Goal: Information Seeking & Learning: Learn about a topic

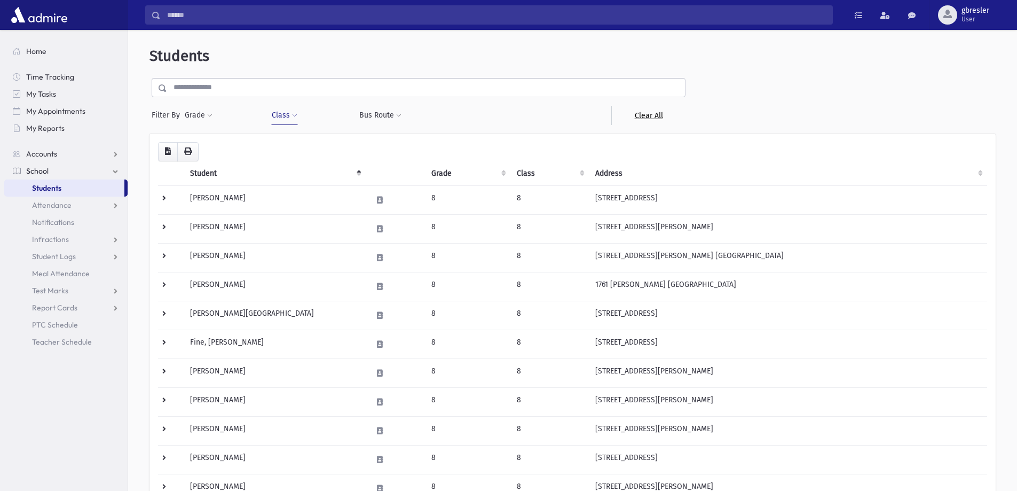
click at [642, 114] on link "Clear All" at bounding box center [649, 115] width 74 height 19
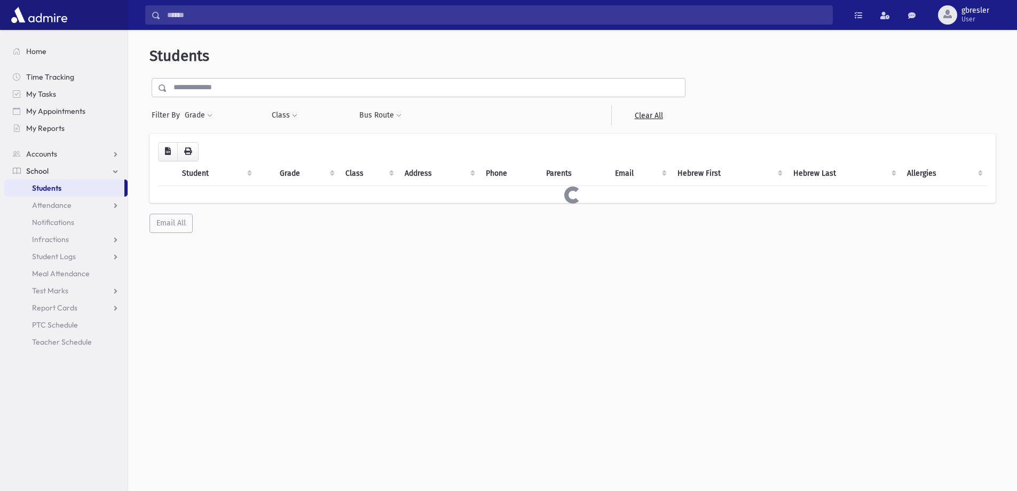
select select
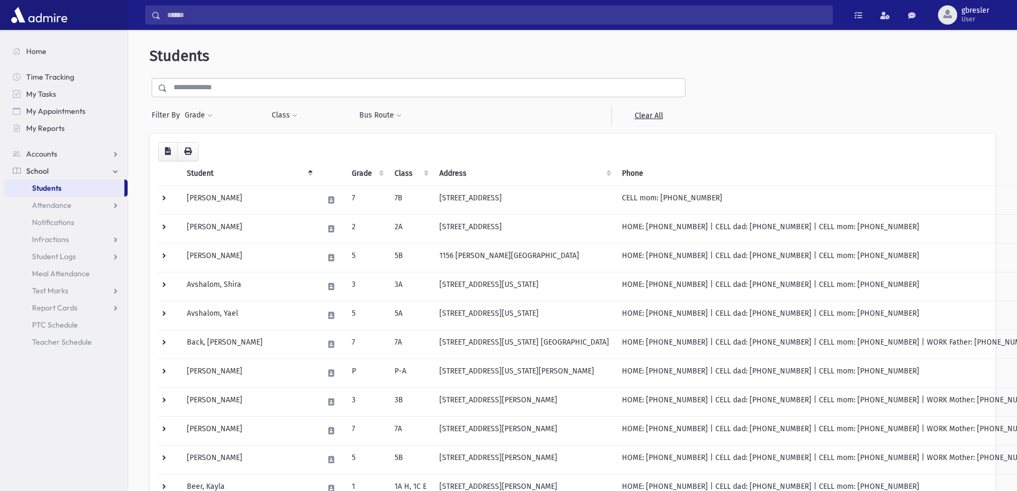
click at [299, 114] on div "Class *** *** ** *** ** *** * **** **** **** **** **** * ** ** * ** ** * ** ** …" at bounding box center [309, 115] width 76 height 19
click at [295, 114] on span at bounding box center [294, 116] width 5 height 6
click at [289, 139] on ul at bounding box center [327, 143] width 103 height 16
type input "*"
select select "**"
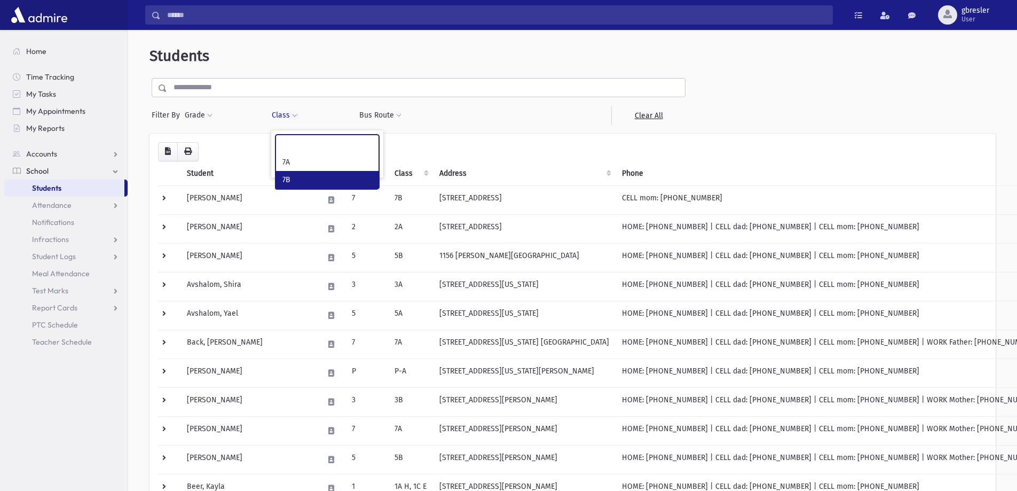
scroll to position [278, 0]
click at [308, 164] on button "Filter" at bounding box center [328, 165] width 104 height 15
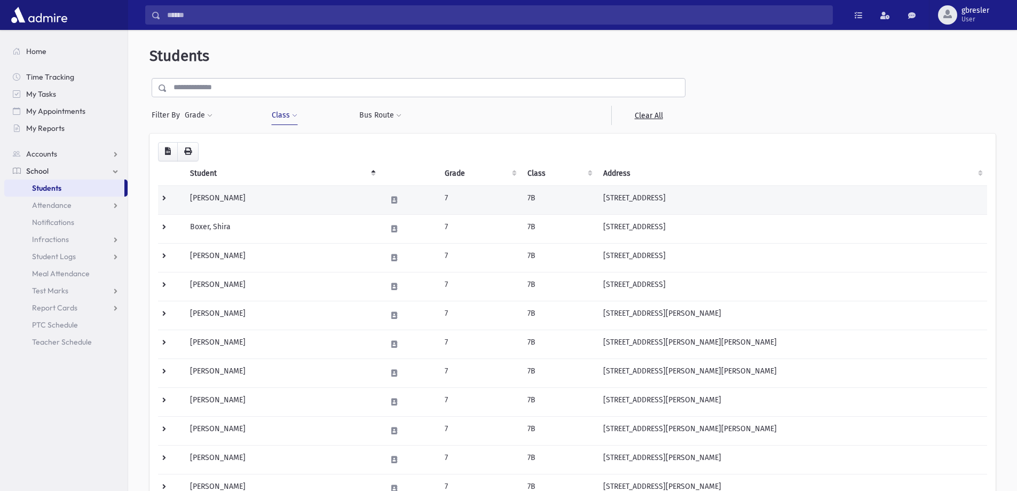
click at [249, 201] on td "Abramowitz, Devorah" at bounding box center [282, 199] width 197 height 29
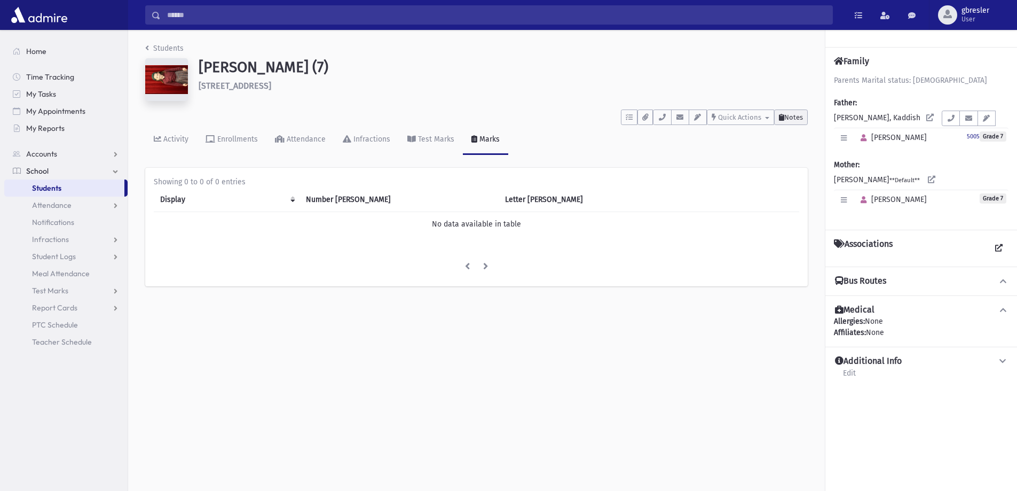
click at [789, 115] on span "Notes" at bounding box center [794, 117] width 19 height 8
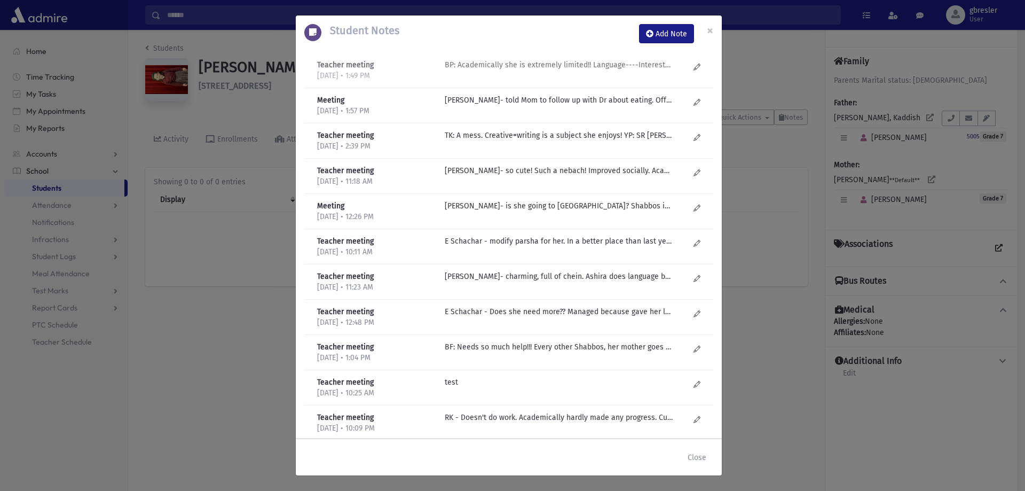
click at [588, 64] on p "BP: Academically she is extremely limited!! Language----Interested, learns, stu…" at bounding box center [559, 64] width 229 height 11
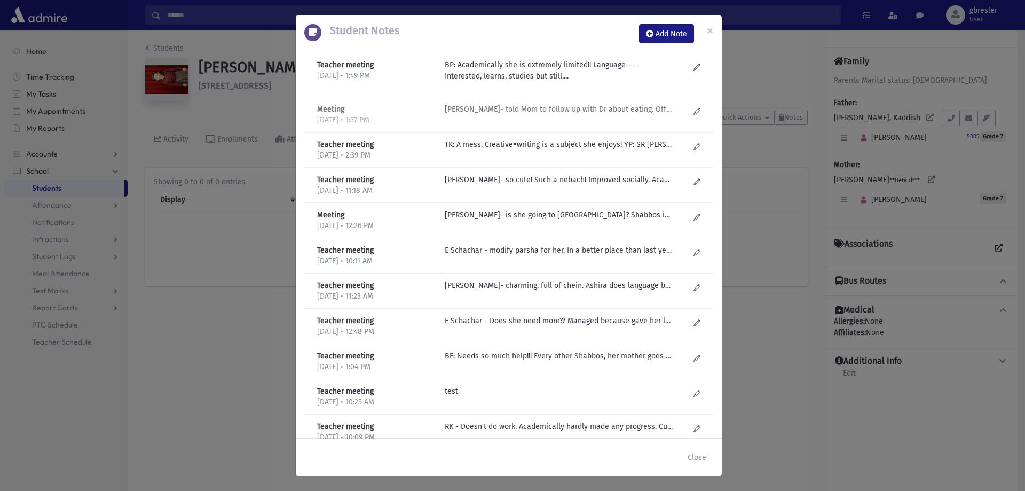
click at [535, 112] on p "J Golub- told Mom to follow up with Dr about eating. Offered to see her in LCSC…" at bounding box center [559, 109] width 229 height 11
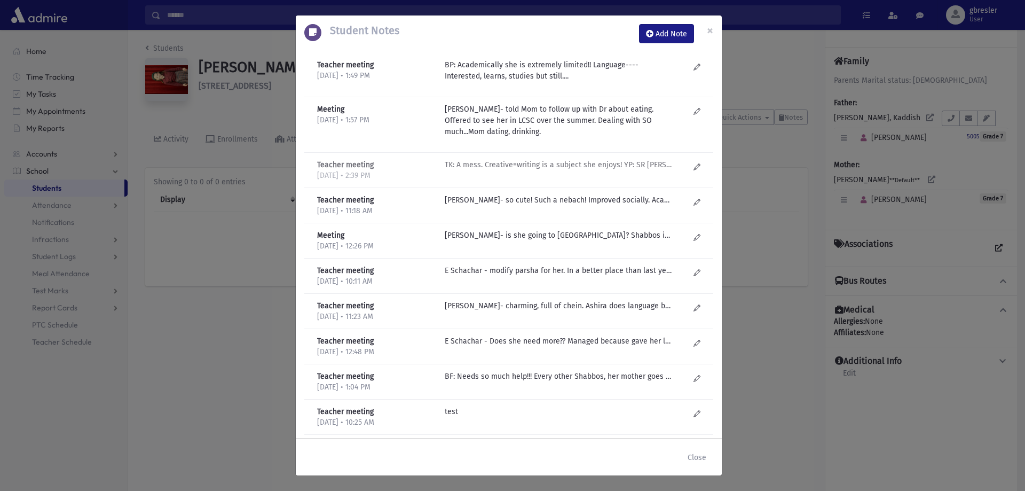
click at [524, 164] on p "TK: A mess. Creative=writing is a subject she enjoys! YP: SR Barash; "she is ch…" at bounding box center [559, 164] width 229 height 11
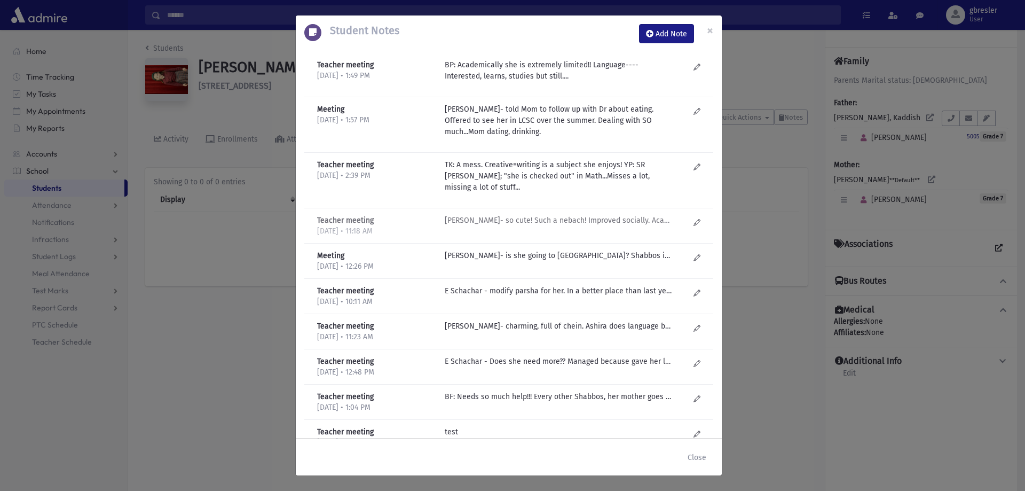
click at [527, 225] on p "R Kirzner- so cute! Such a nebach! Improved socially. Academically nothing. Hom…" at bounding box center [559, 220] width 229 height 11
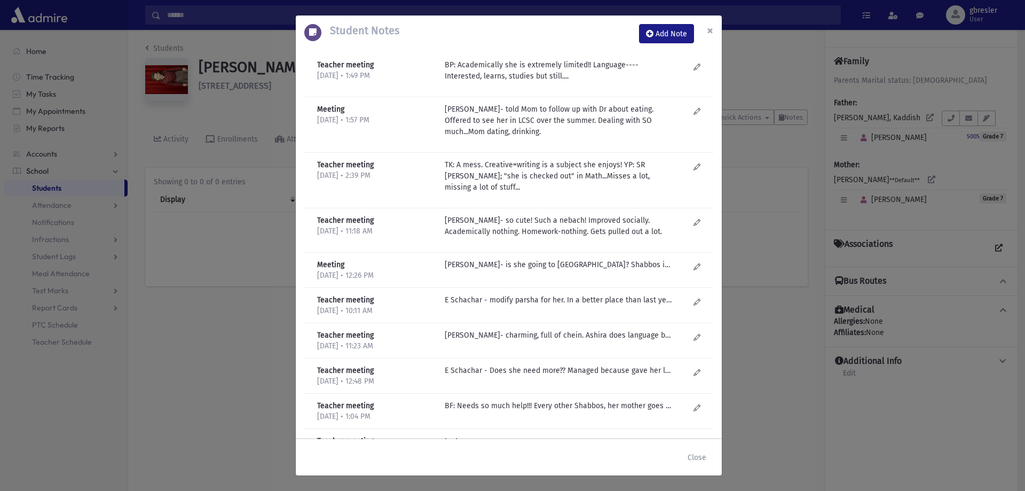
click at [714, 27] on button "×" at bounding box center [710, 30] width 23 height 30
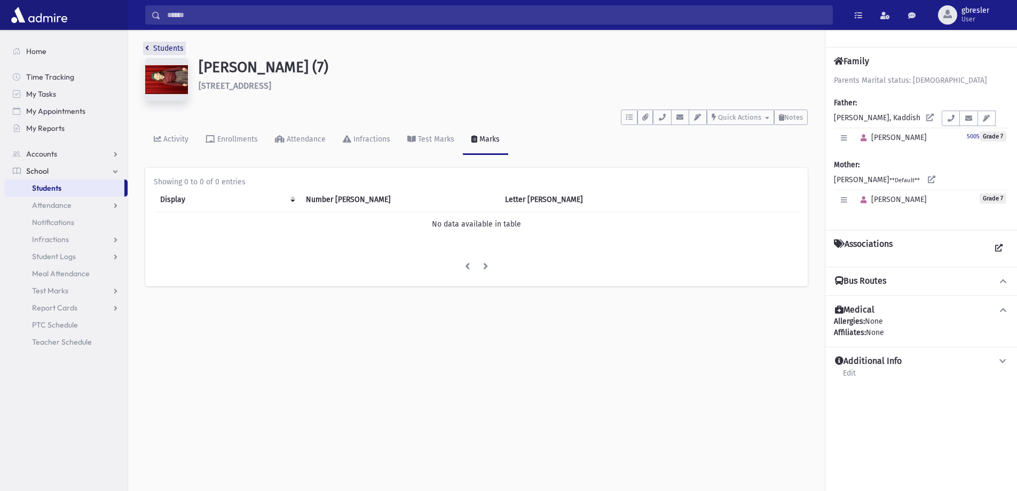
click at [166, 48] on link "Students" at bounding box center [164, 48] width 38 height 9
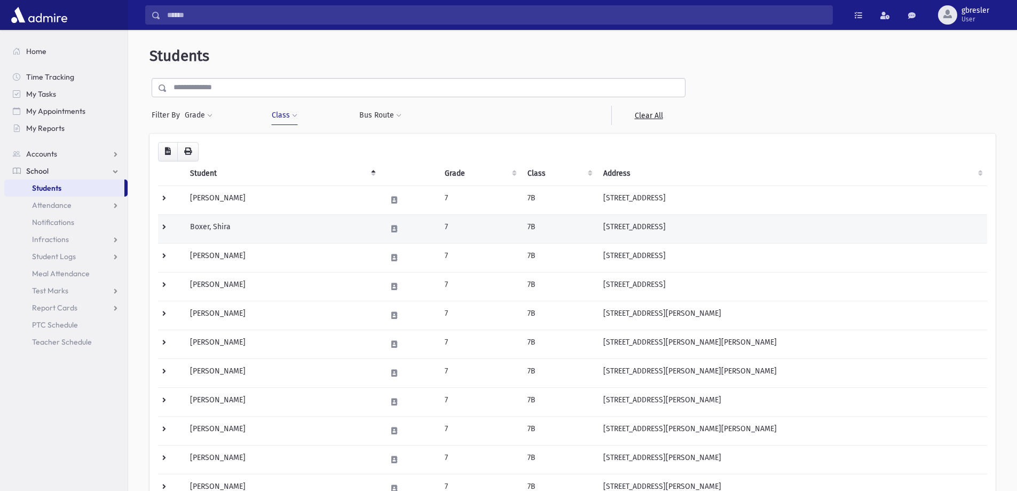
click at [217, 225] on td "Boxer, Shira" at bounding box center [282, 228] width 197 height 29
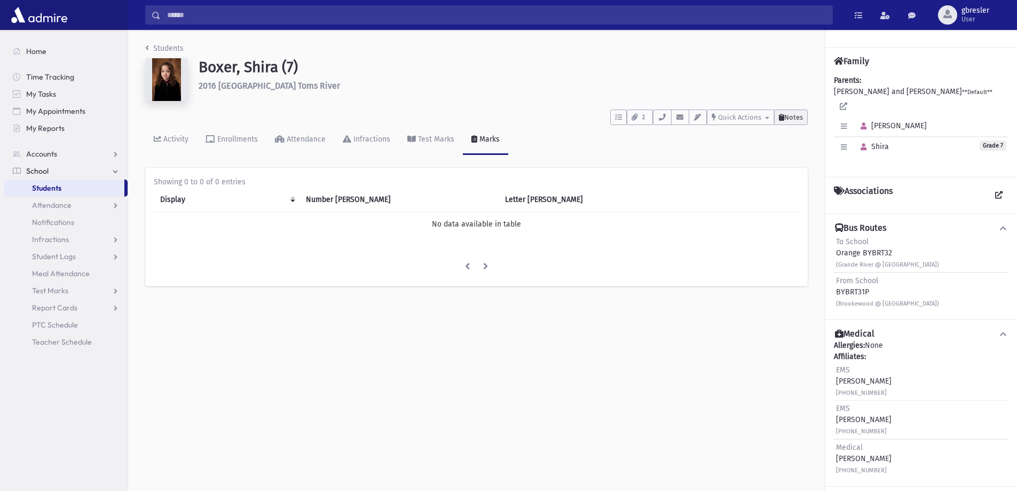
click at [796, 119] on span "Notes" at bounding box center [794, 117] width 19 height 8
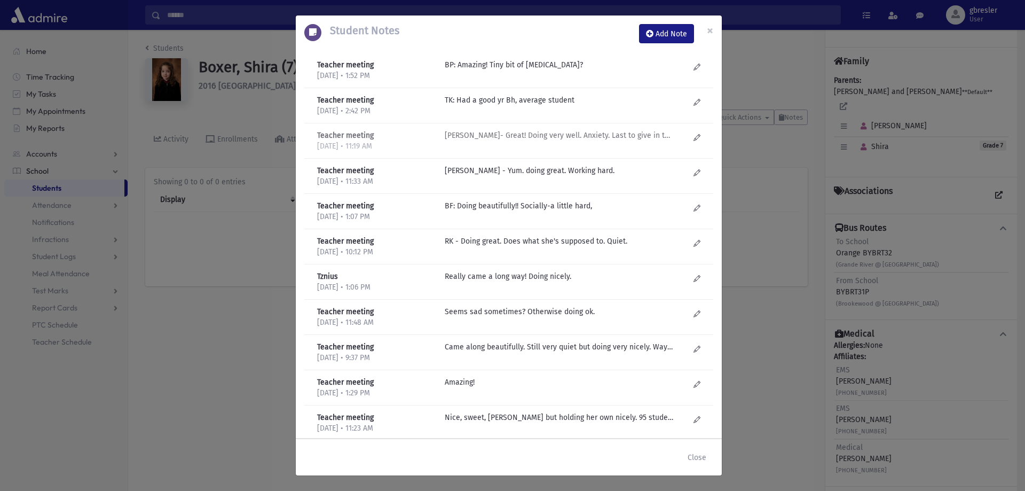
click at [595, 70] on p "R Kirzner- Great! Doing very well. Anxiety. Last to give in test...perfectionis…" at bounding box center [559, 64] width 229 height 11
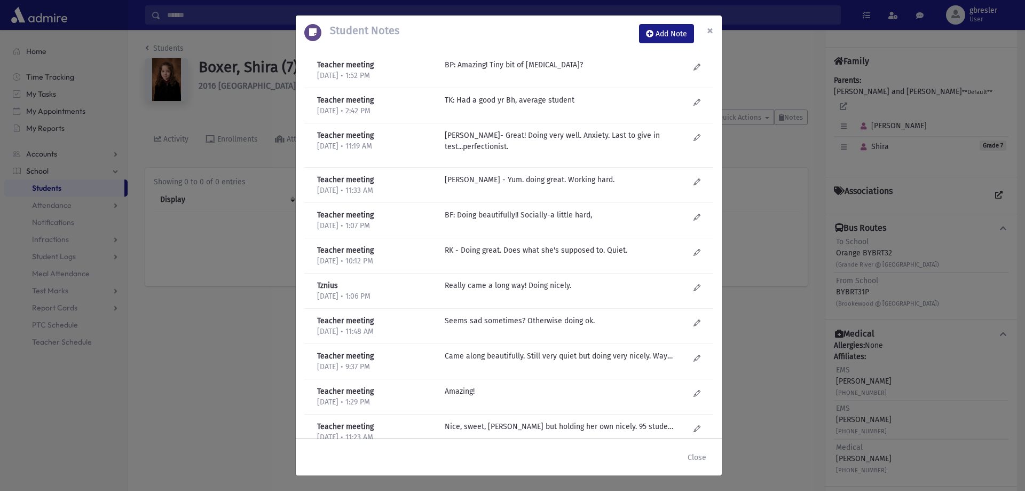
click at [709, 32] on span "×" at bounding box center [710, 30] width 6 height 15
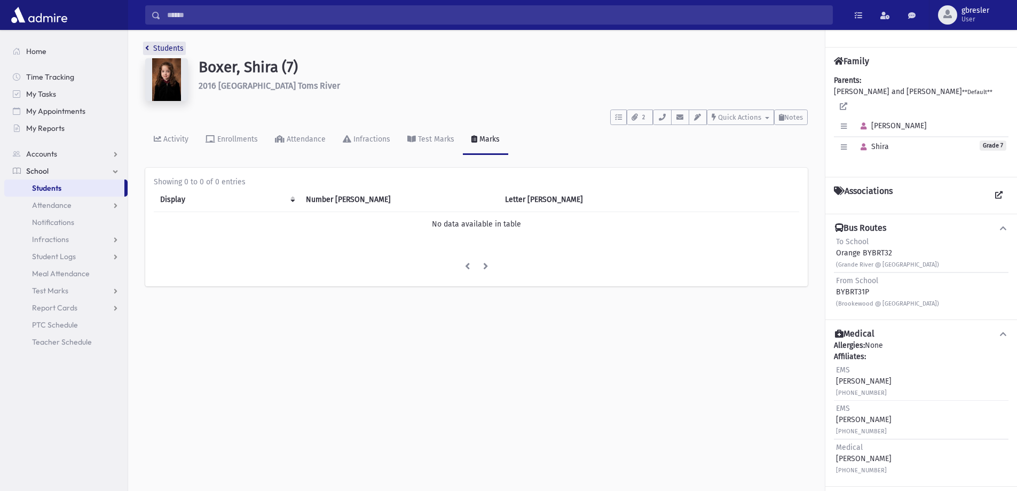
click at [177, 50] on link "Students" at bounding box center [164, 48] width 38 height 9
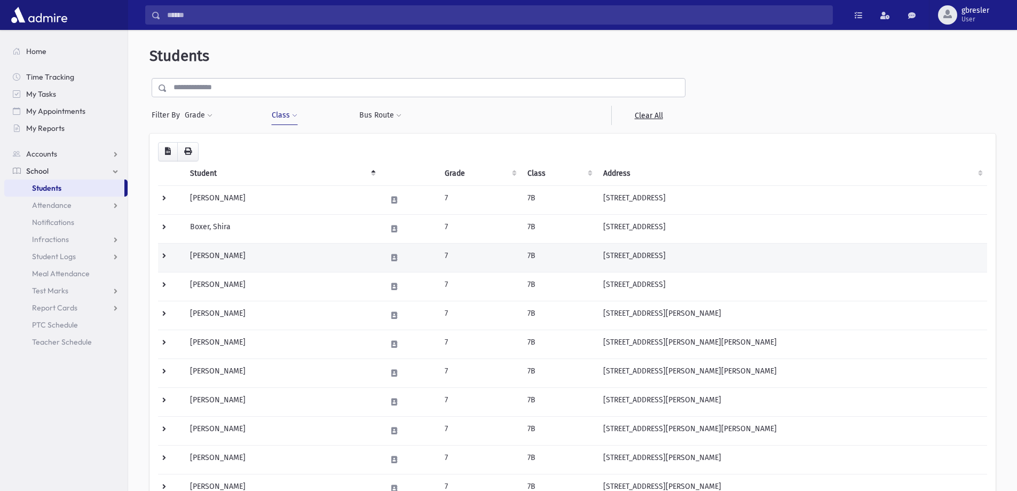
click at [241, 258] on td "[PERSON_NAME]" at bounding box center [282, 257] width 197 height 29
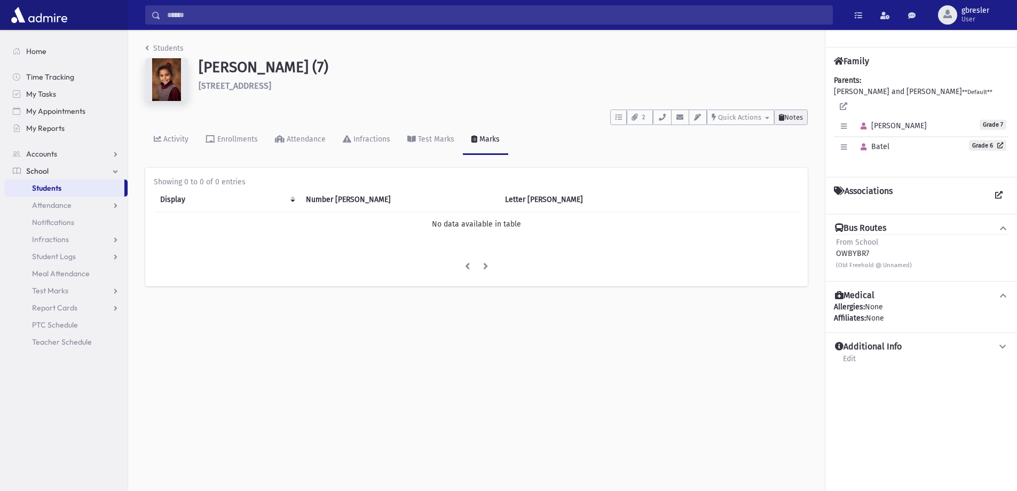
click at [789, 114] on span "Notes" at bounding box center [794, 117] width 19 height 8
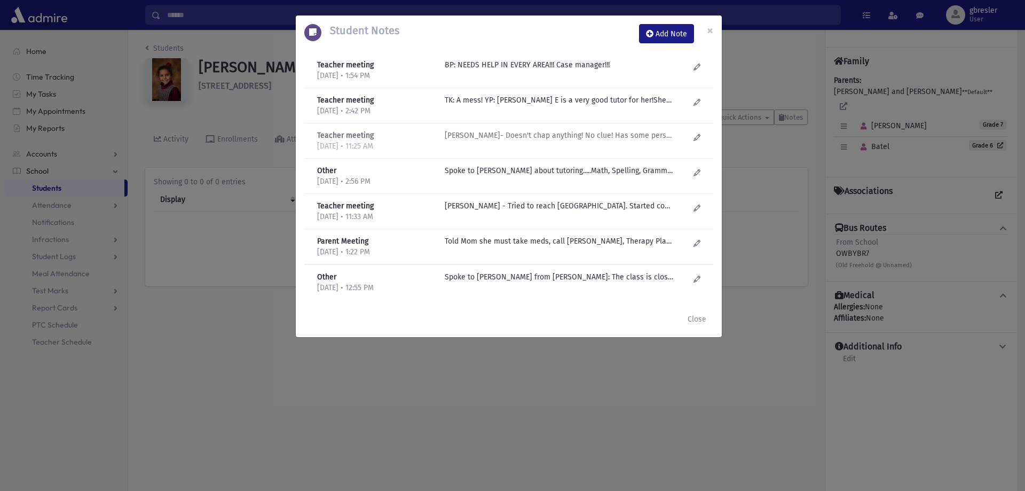
click at [527, 70] on p "R Kirzner- Doesn't chap anything! No clue! Has some personality. Hard time with…" at bounding box center [559, 64] width 229 height 11
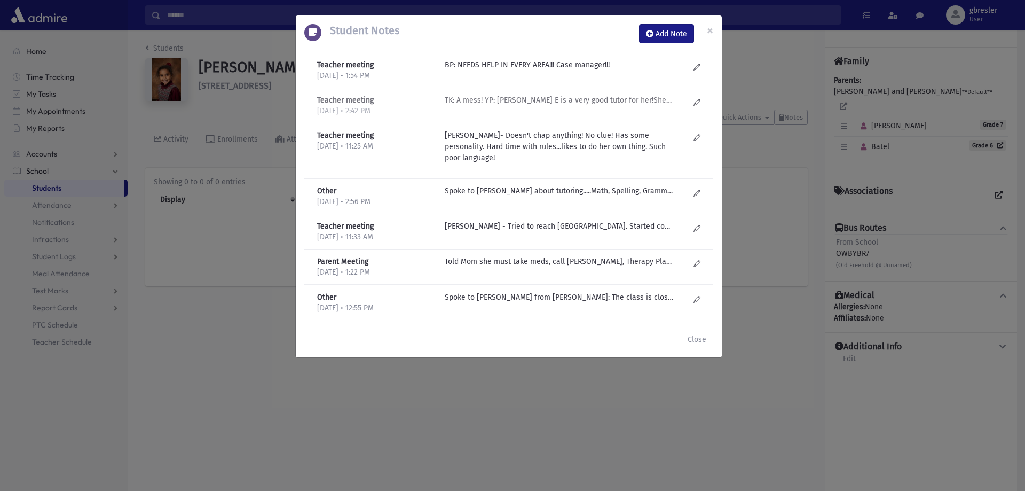
click at [634, 70] on p "TK: A mess! YP: Ruchy E is a very good tutor for her!She has her own private Bo…" at bounding box center [559, 64] width 229 height 11
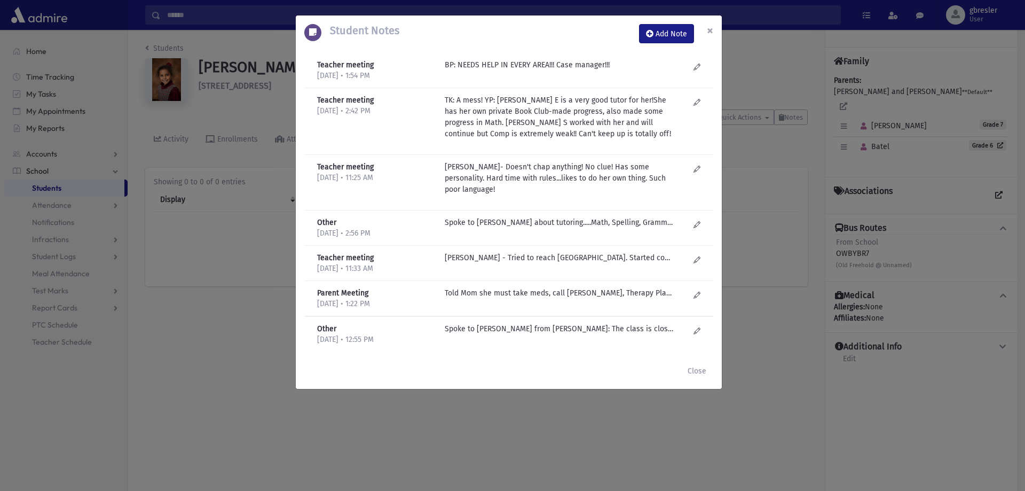
click at [714, 34] on button "×" at bounding box center [710, 30] width 23 height 30
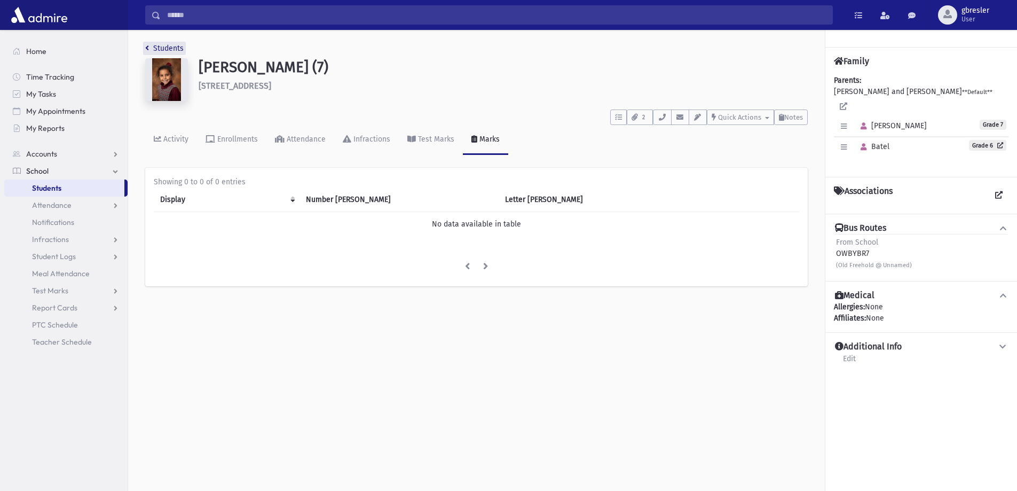
click at [164, 49] on link "Students" at bounding box center [164, 48] width 38 height 9
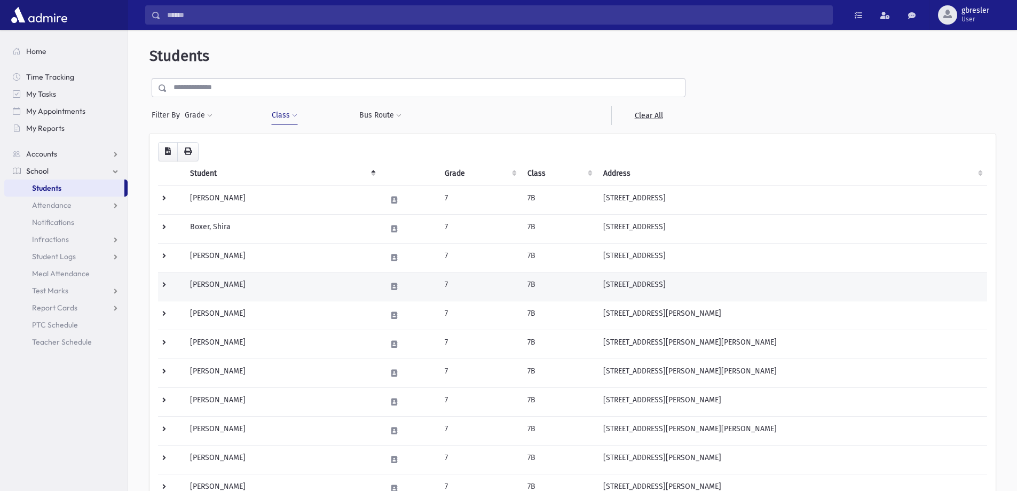
click at [209, 287] on td "[PERSON_NAME]" at bounding box center [282, 286] width 197 height 29
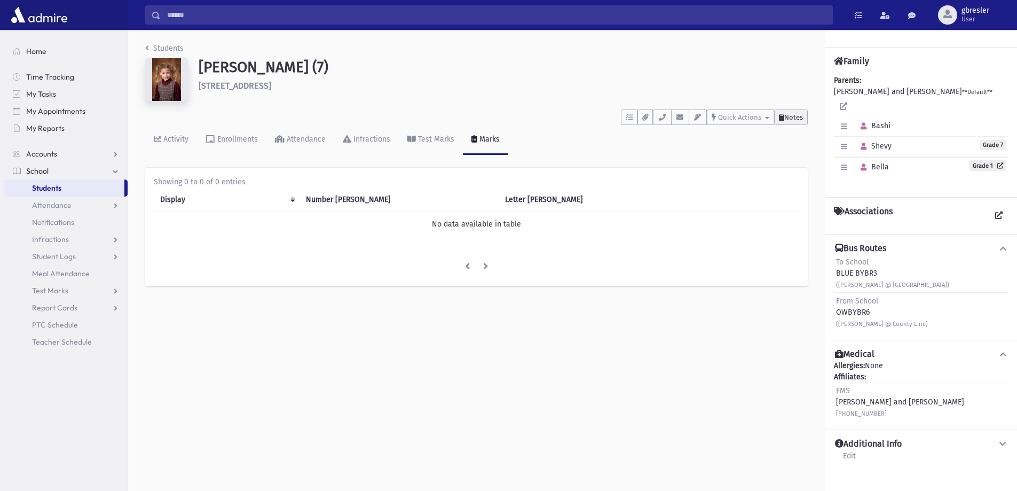
click at [802, 120] on span "Notes" at bounding box center [794, 117] width 19 height 8
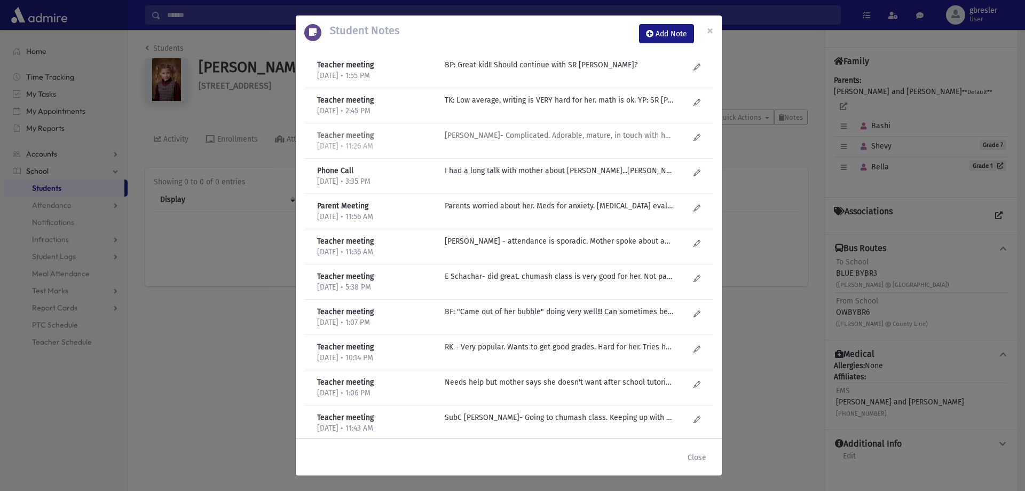
click at [502, 70] on p "R Kirzner- Complicated. Adorable, mature, in touch with her emotions. Feels lik…" at bounding box center [559, 64] width 229 height 11
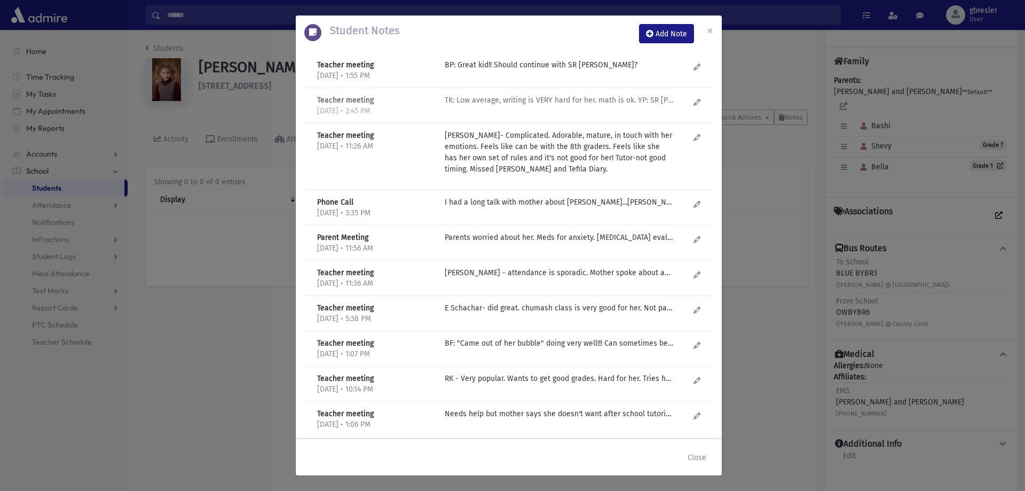
click at [560, 70] on p "TK: Low average, writing is VERY hard for her. math is ok. YP: SR Barash made a…" at bounding box center [559, 64] width 229 height 11
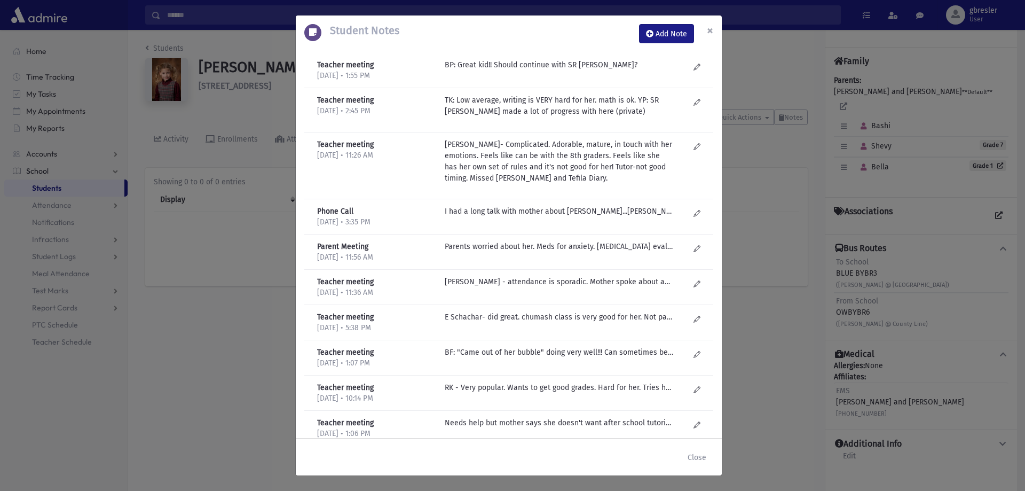
click at [709, 24] on span "×" at bounding box center [710, 30] width 6 height 15
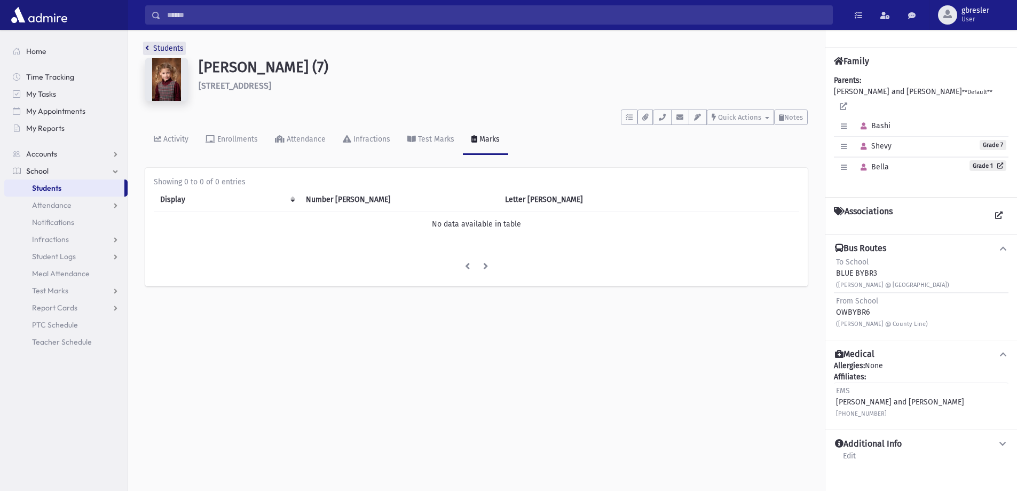
click at [174, 49] on link "Students" at bounding box center [164, 48] width 38 height 9
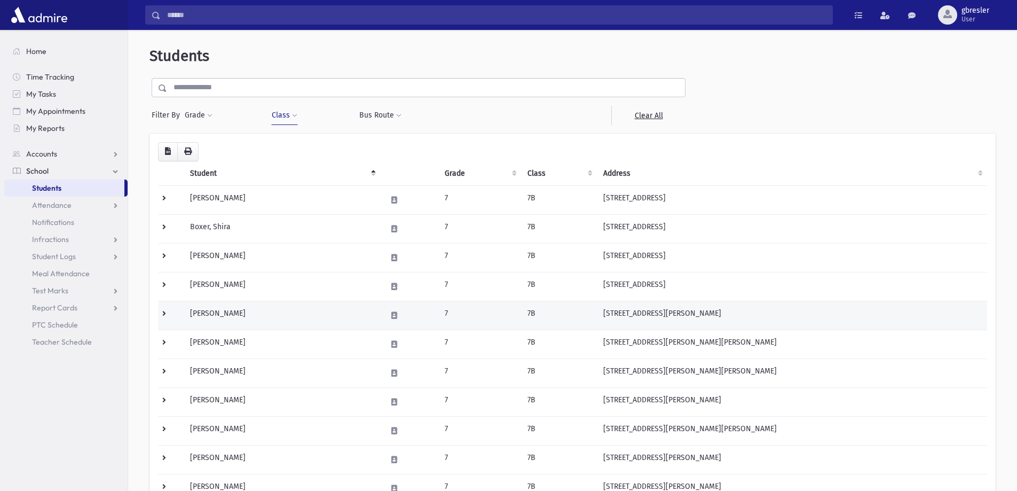
click at [246, 317] on td "Gartenhaus, Shulamis" at bounding box center [282, 315] width 197 height 29
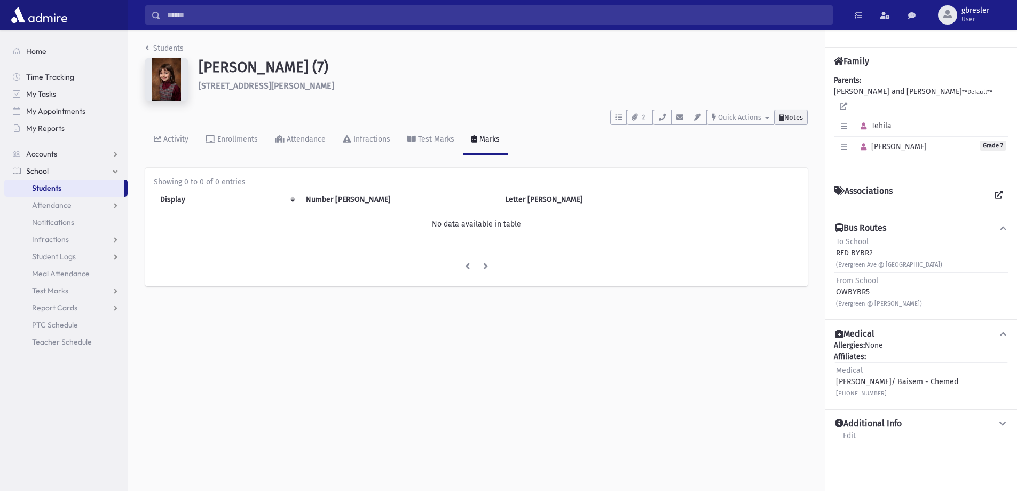
click at [798, 116] on span "Notes" at bounding box center [794, 117] width 19 height 8
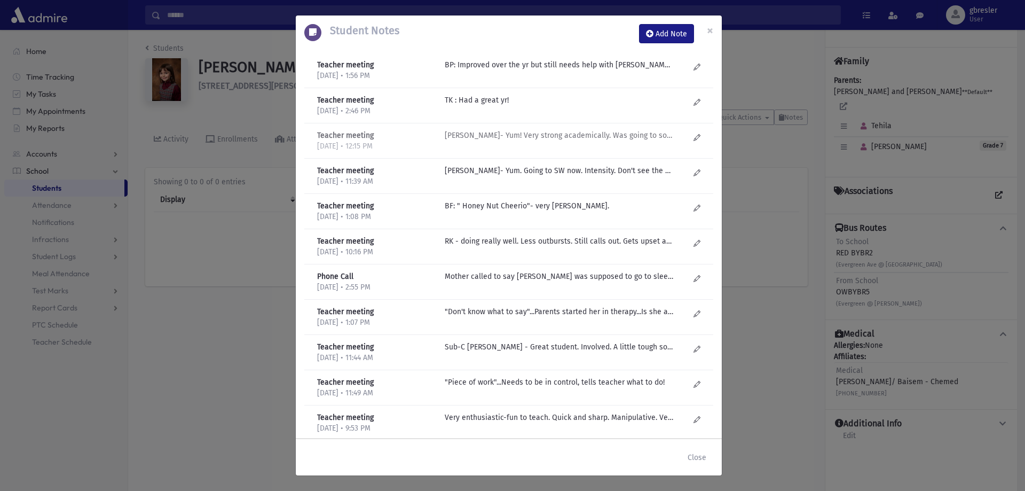
click at [512, 70] on p "R Kirzner- Yum! Very strong academically. Was going to social worker. Regressed…" at bounding box center [559, 64] width 229 height 11
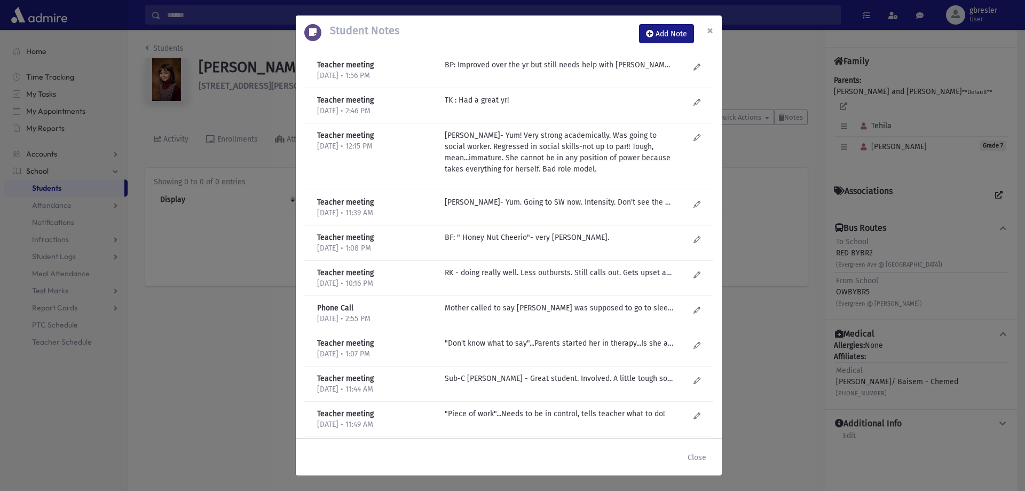
click at [708, 25] on span "×" at bounding box center [710, 30] width 6 height 15
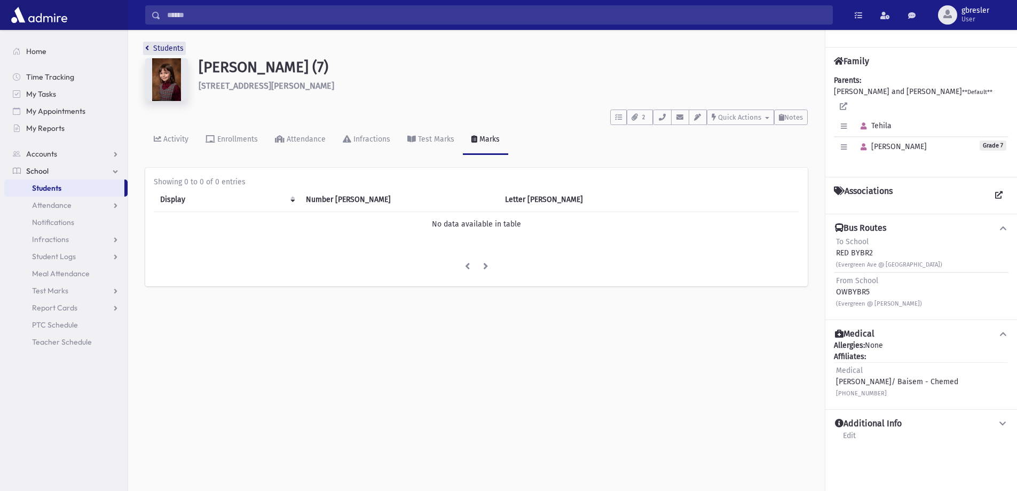
click at [166, 45] on link "Students" at bounding box center [164, 48] width 38 height 9
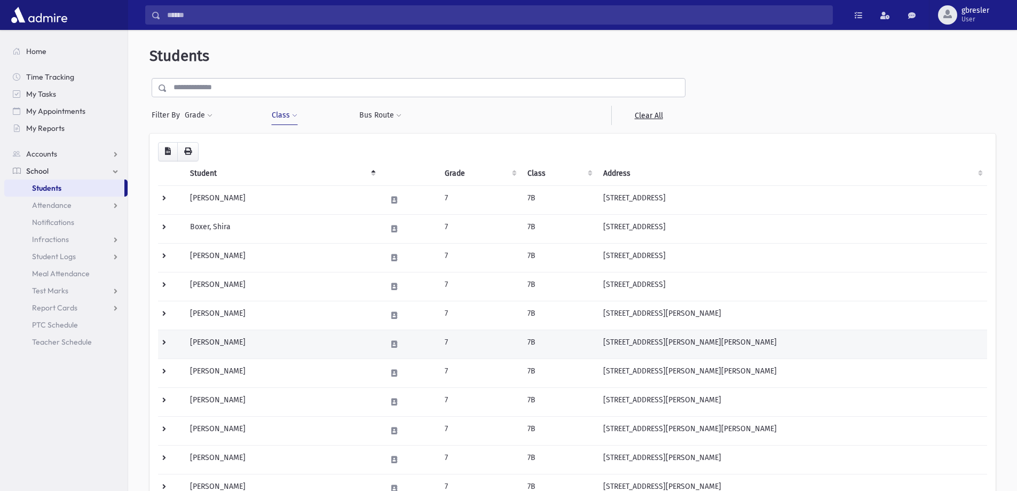
click at [234, 344] on td "Glassman, Tehila" at bounding box center [282, 344] width 197 height 29
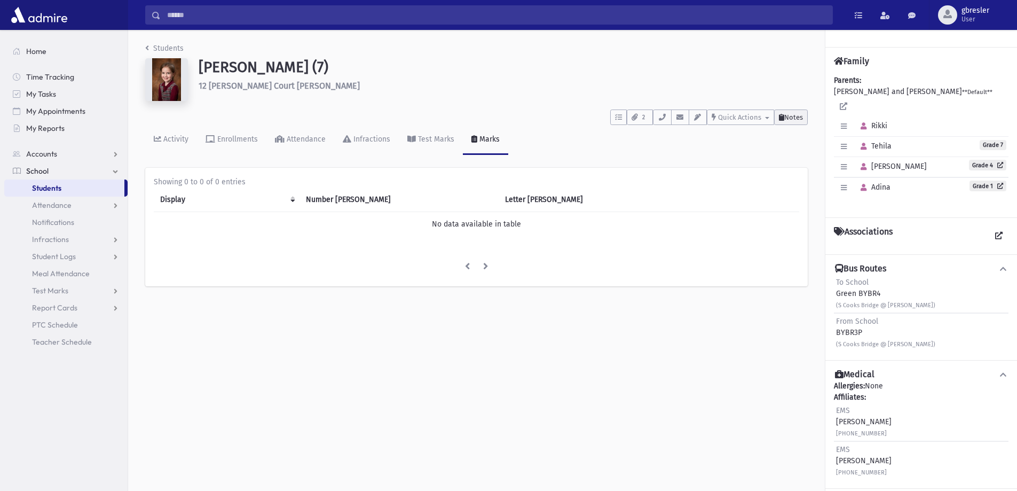
click at [783, 121] on button "Notes" at bounding box center [791, 116] width 34 height 15
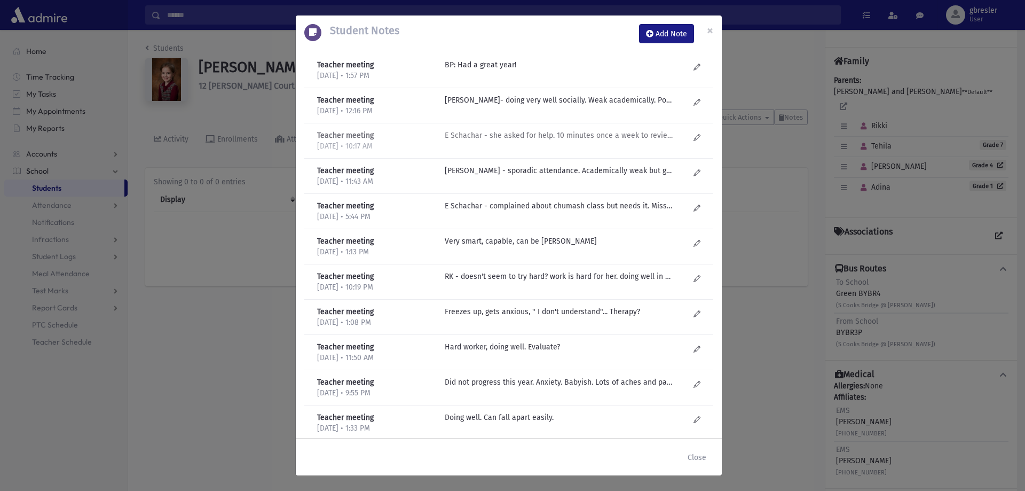
click at [513, 70] on p "E Schachar - she asked for help. 10 minutes once a week to review parsha." at bounding box center [559, 64] width 229 height 11
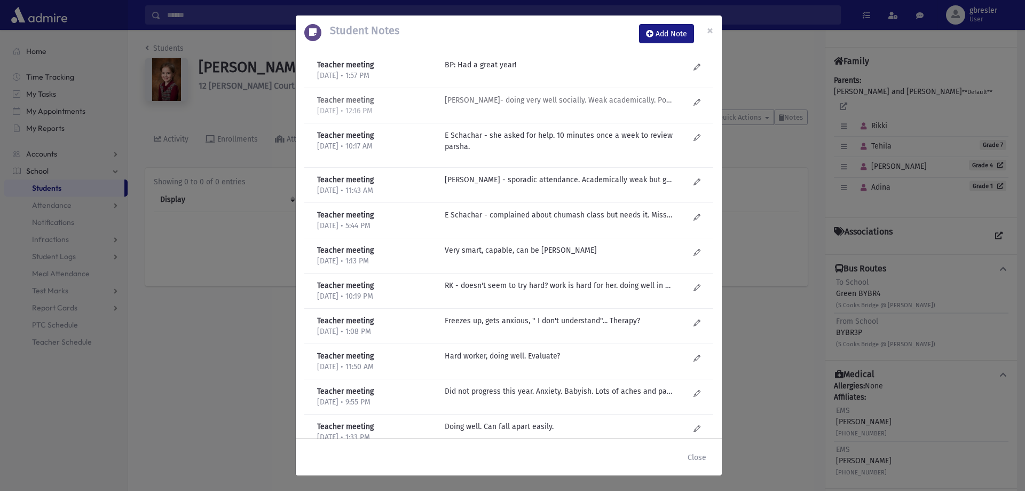
click at [520, 70] on p "R Kirzner- doing very well socially. Weak academically. Poor attendance. Late v…" at bounding box center [559, 64] width 229 height 11
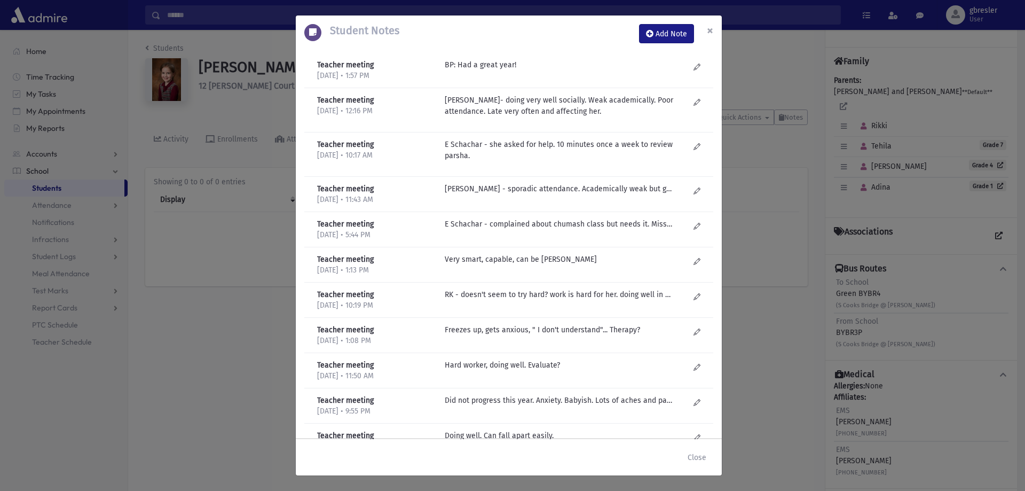
click at [711, 27] on span "×" at bounding box center [710, 30] width 6 height 15
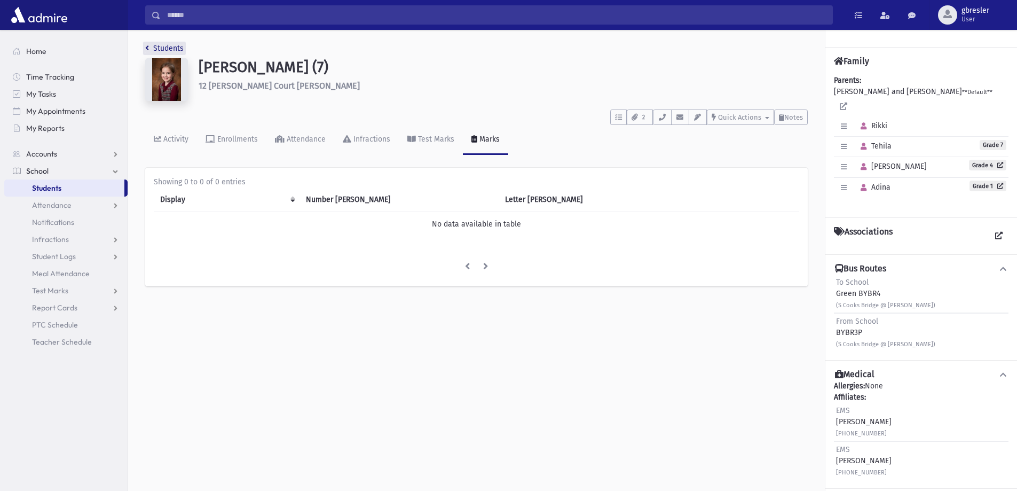
click at [174, 46] on link "Students" at bounding box center [164, 48] width 38 height 9
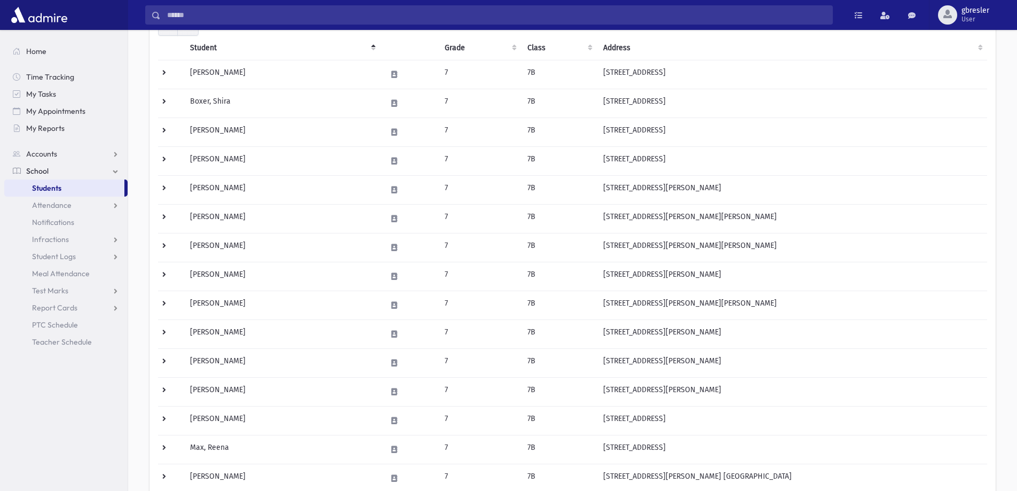
scroll to position [160, 0]
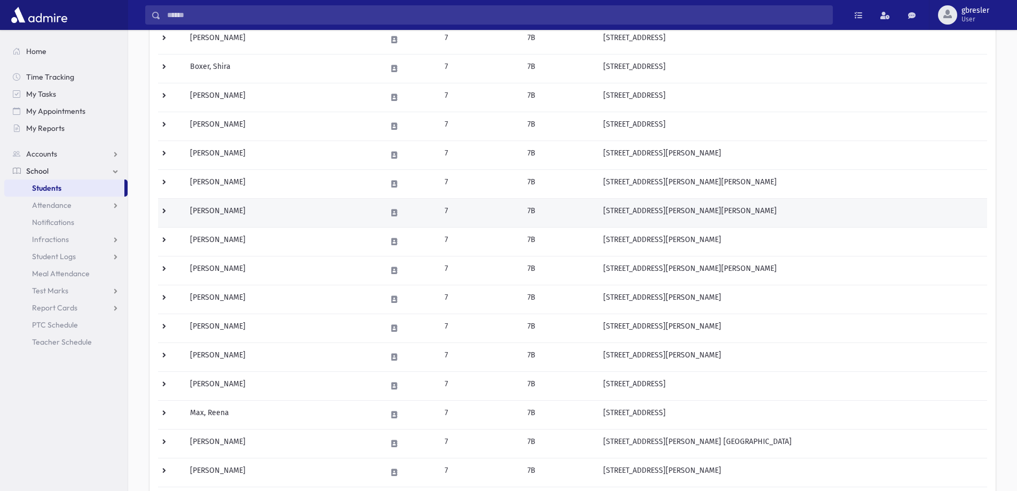
click at [230, 210] on td "[PERSON_NAME]" at bounding box center [282, 212] width 197 height 29
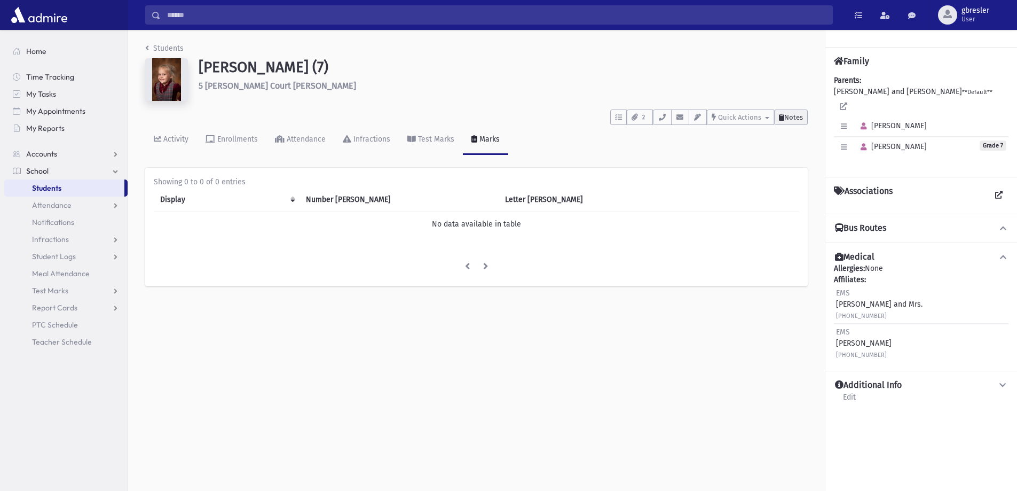
click at [785, 121] on button "Notes" at bounding box center [791, 116] width 34 height 15
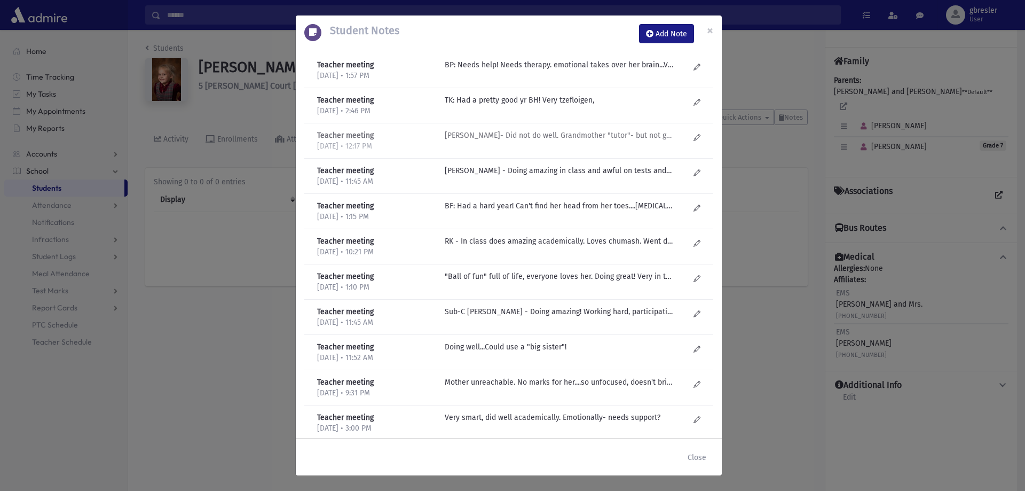
click at [507, 70] on p "R Kirzner- Did not do well. Grandmother "tutor"- but not good. Needs real tutor…" at bounding box center [559, 64] width 229 height 11
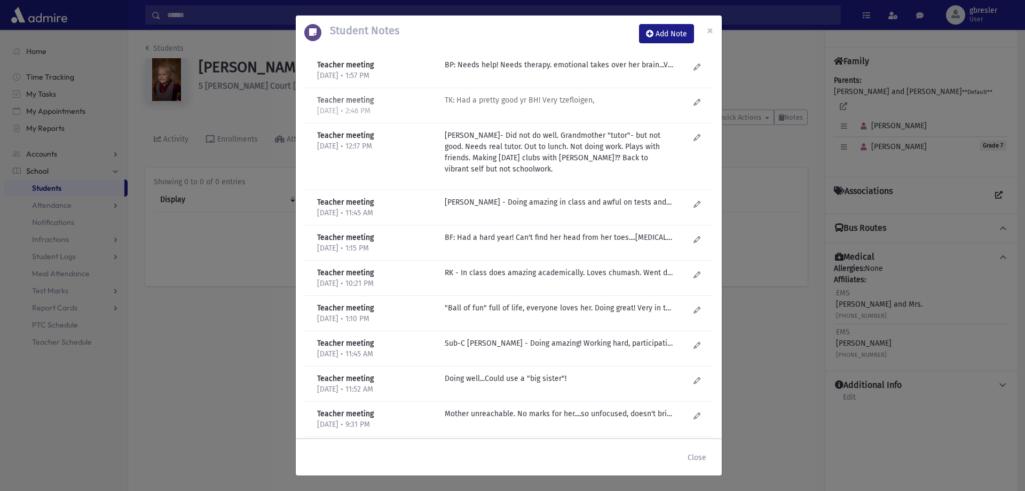
click at [538, 70] on p "TK: Had a pretty good yr BH! Very tzefloigen," at bounding box center [559, 64] width 229 height 11
click at [540, 62] on p "BP: Needs help! Needs therapy. emotional takes over her brain...Very disorganiz…" at bounding box center [559, 64] width 229 height 11
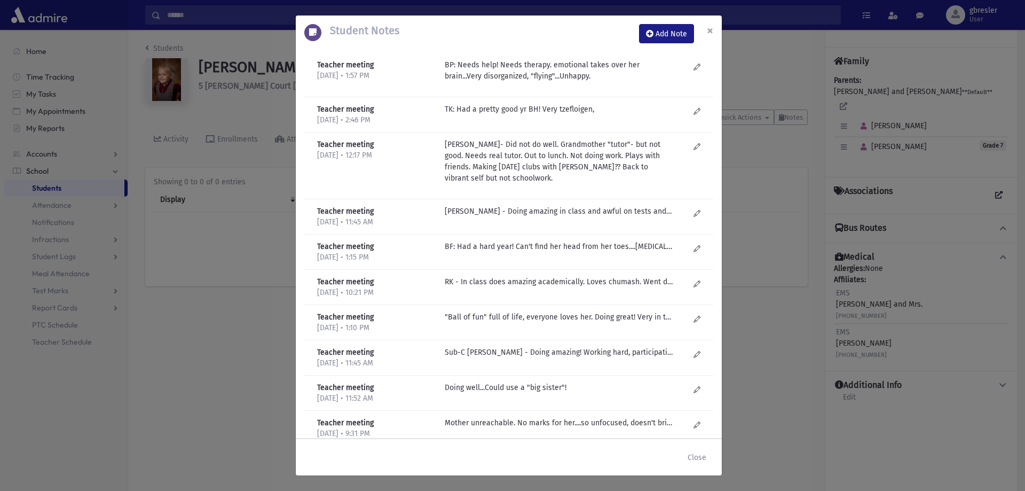
click at [714, 31] on button "×" at bounding box center [710, 30] width 23 height 30
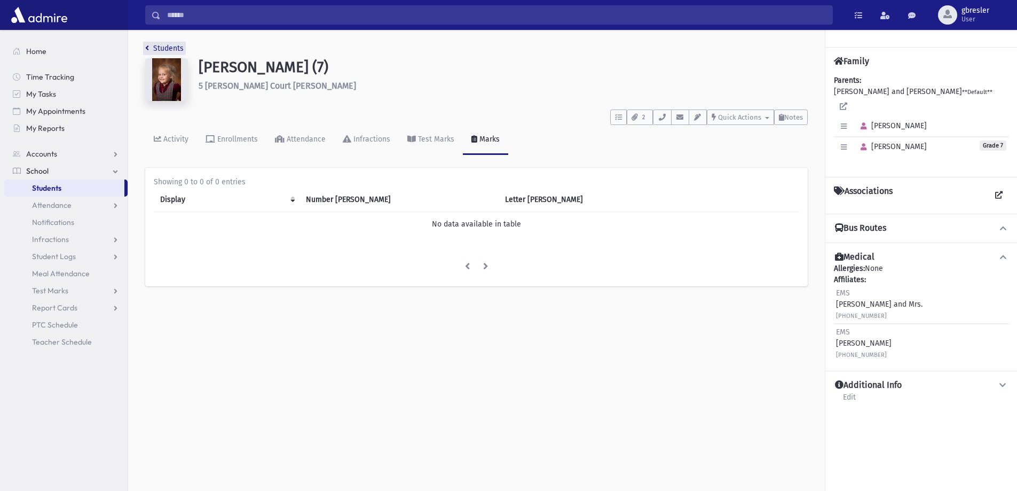
click at [176, 50] on link "Students" at bounding box center [164, 48] width 38 height 9
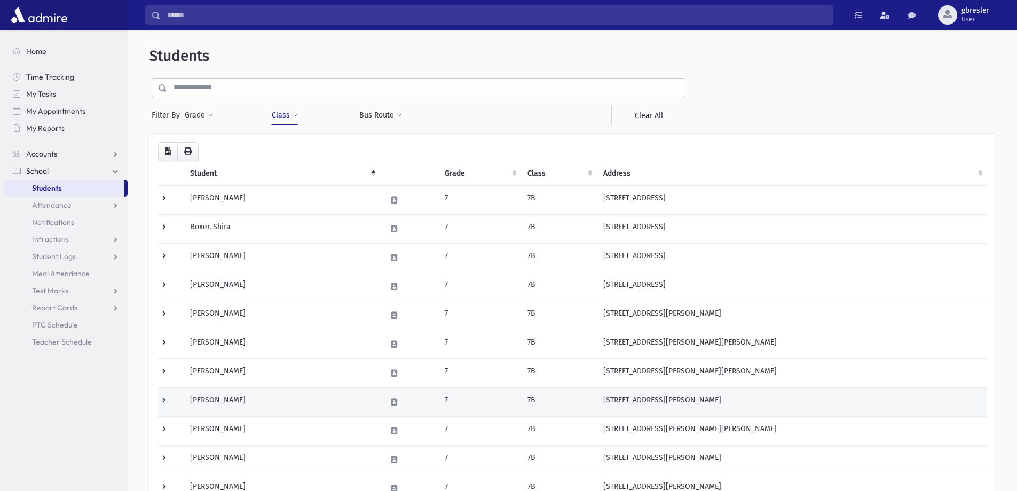
click at [237, 397] on td "Greenwald, Dina" at bounding box center [282, 401] width 197 height 29
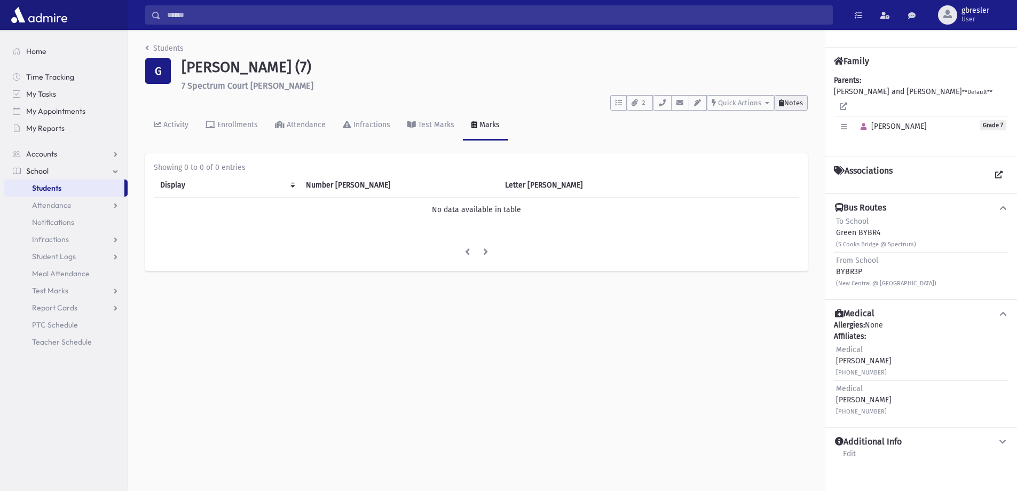
click at [789, 100] on span "Notes" at bounding box center [794, 103] width 19 height 8
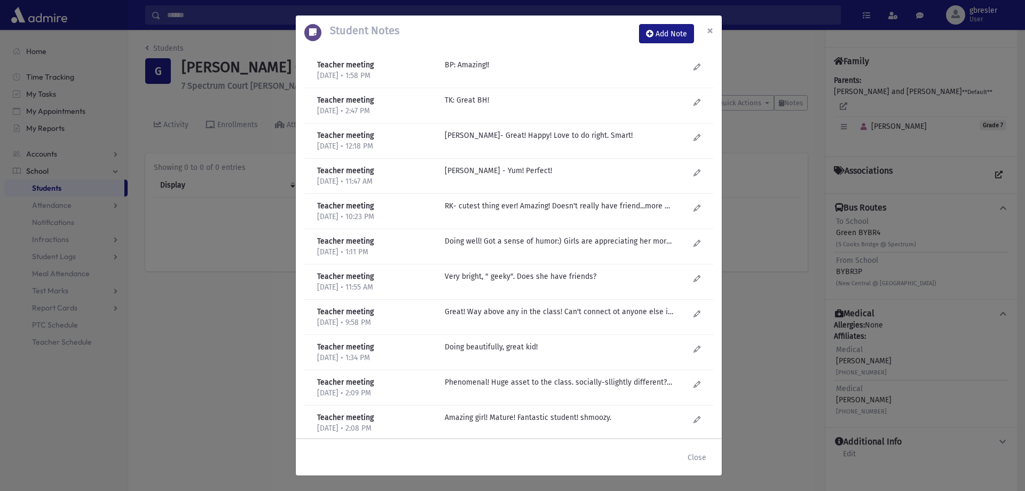
click at [715, 31] on button "×" at bounding box center [710, 30] width 23 height 30
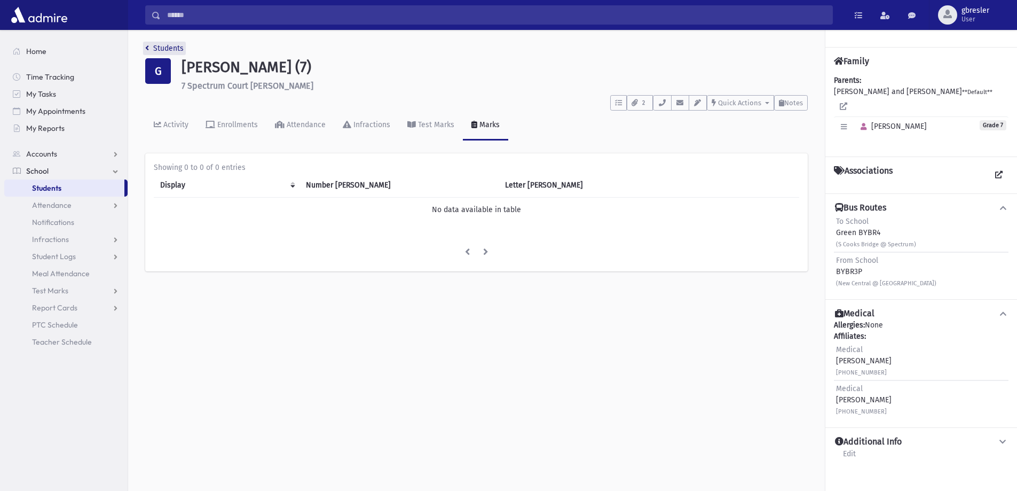
click at [177, 47] on link "Students" at bounding box center [164, 48] width 38 height 9
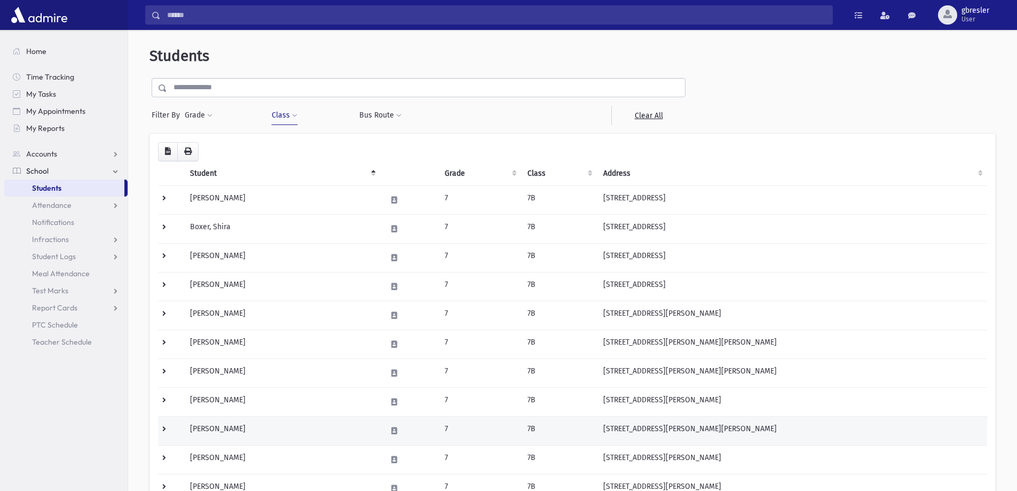
click at [233, 429] on td "Gutman, Chana" at bounding box center [282, 430] width 197 height 29
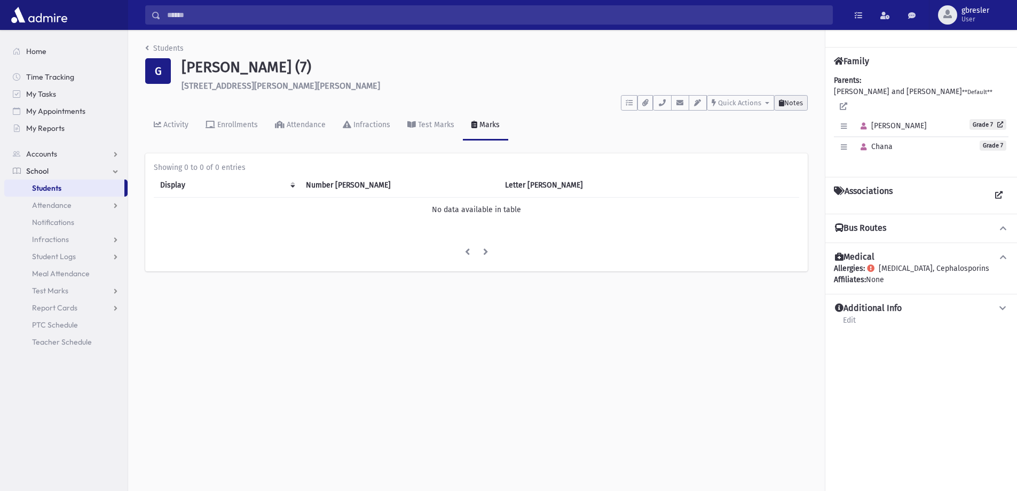
click at [788, 104] on span "Notes" at bounding box center [794, 103] width 19 height 8
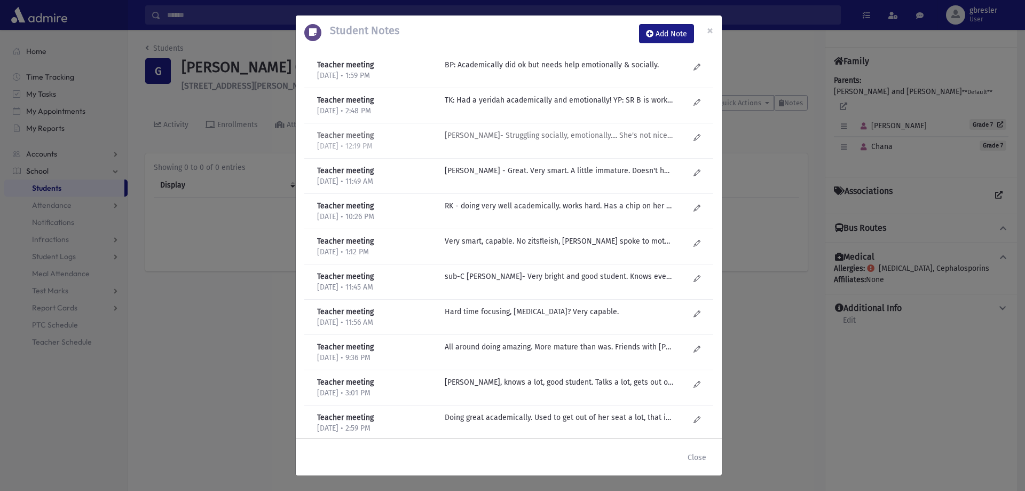
click at [512, 70] on p "[PERSON_NAME]- Struggling socially, emotionally.... She's not nice to others. M…" at bounding box center [559, 64] width 229 height 11
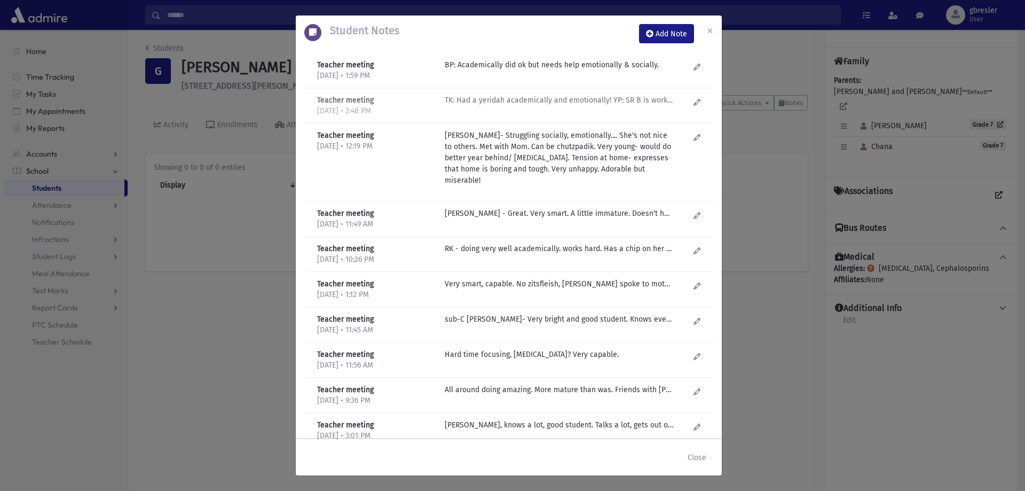
click at [544, 70] on p "TK: Had a yeridah academically and emotionally! YP: SR B is working on Math, wi…" at bounding box center [559, 64] width 229 height 11
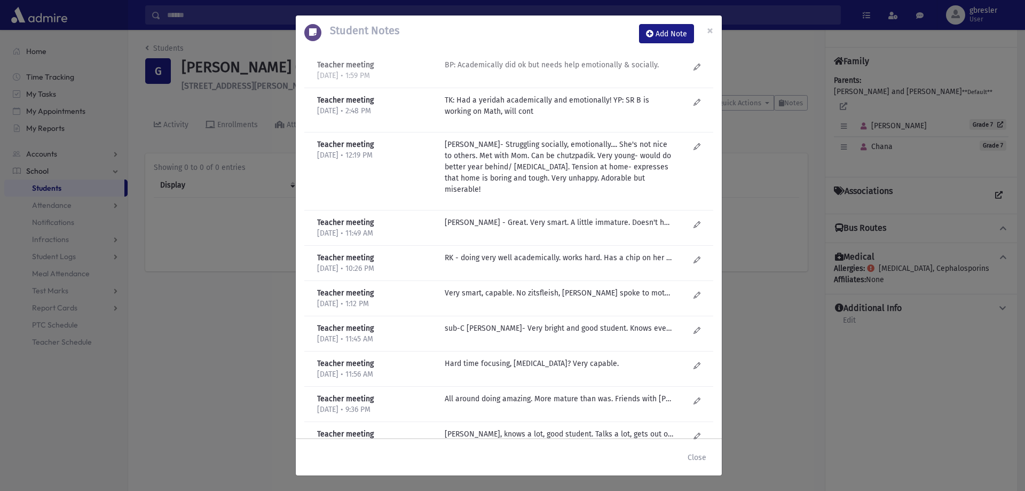
click at [546, 69] on p "BP: Academically did ok but needs help emotionally & socially." at bounding box center [559, 64] width 229 height 11
click at [546, 65] on p "BP: Academically did ok but needs help emotionally & socially." at bounding box center [559, 64] width 229 height 11
click at [706, 31] on button "×" at bounding box center [710, 30] width 23 height 30
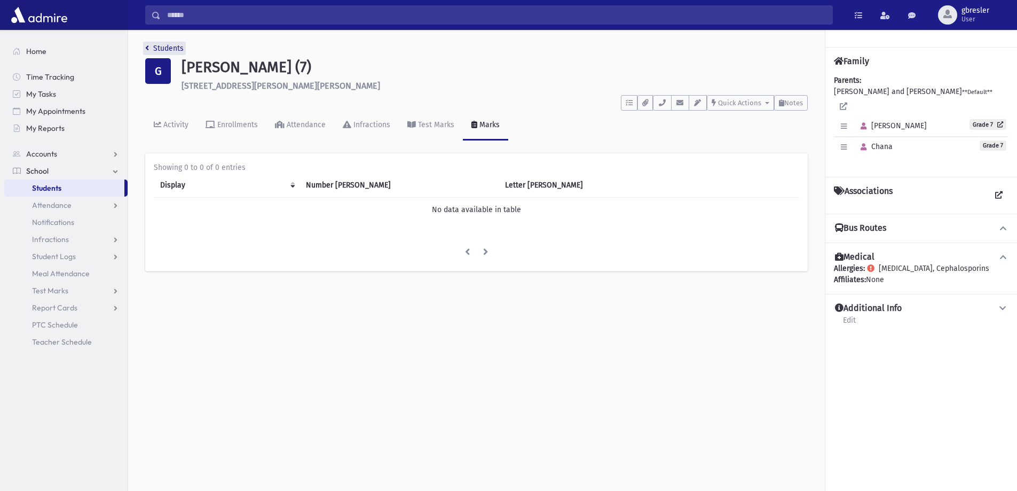
click at [162, 51] on link "Students" at bounding box center [164, 48] width 38 height 9
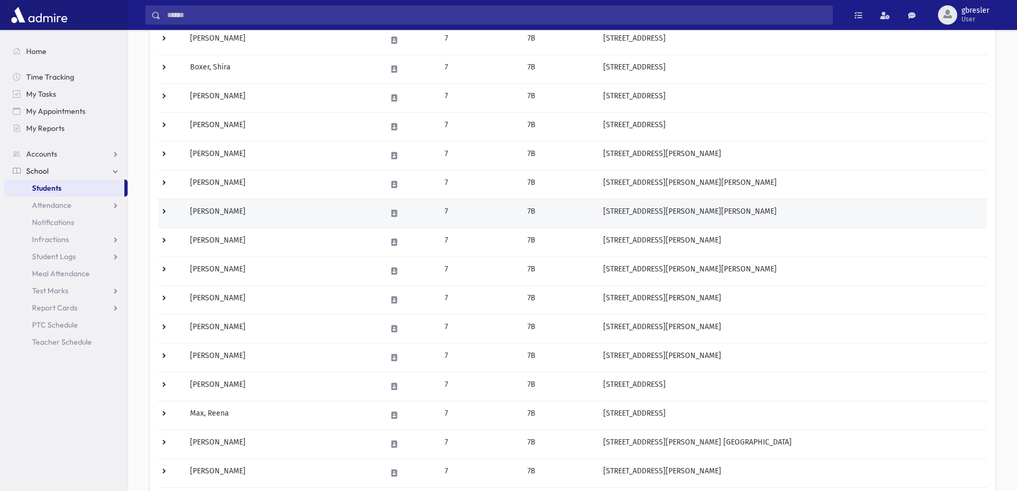
scroll to position [160, 0]
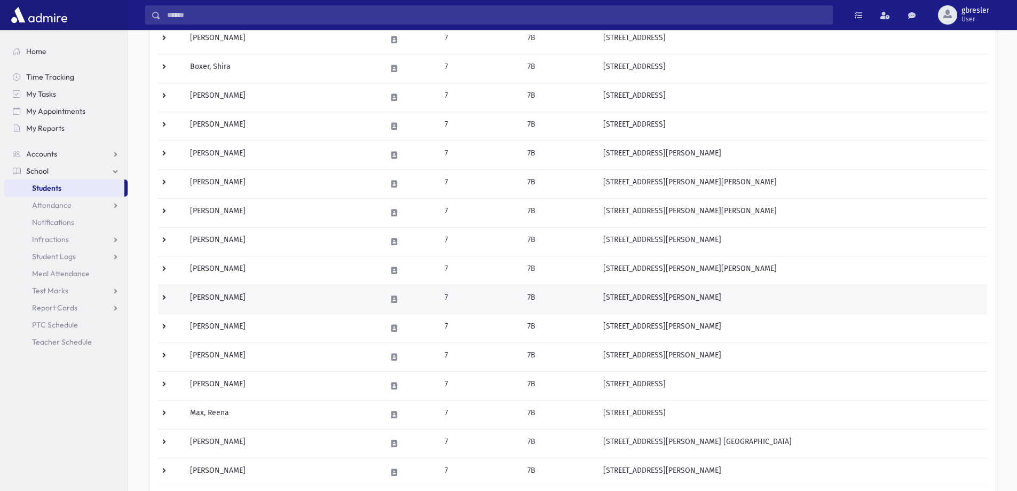
click at [215, 299] on td "Katz, Rikki" at bounding box center [282, 299] width 197 height 29
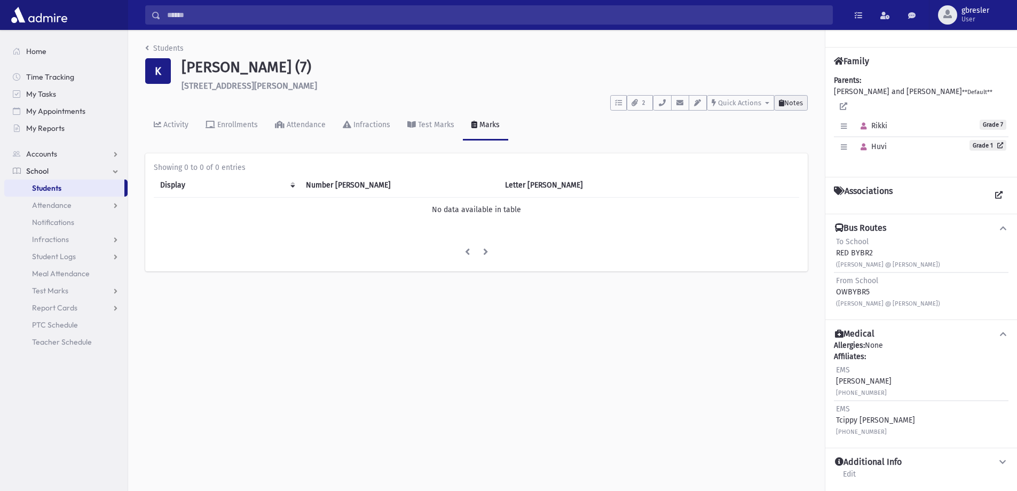
click at [793, 107] on button "Notes" at bounding box center [791, 102] width 34 height 15
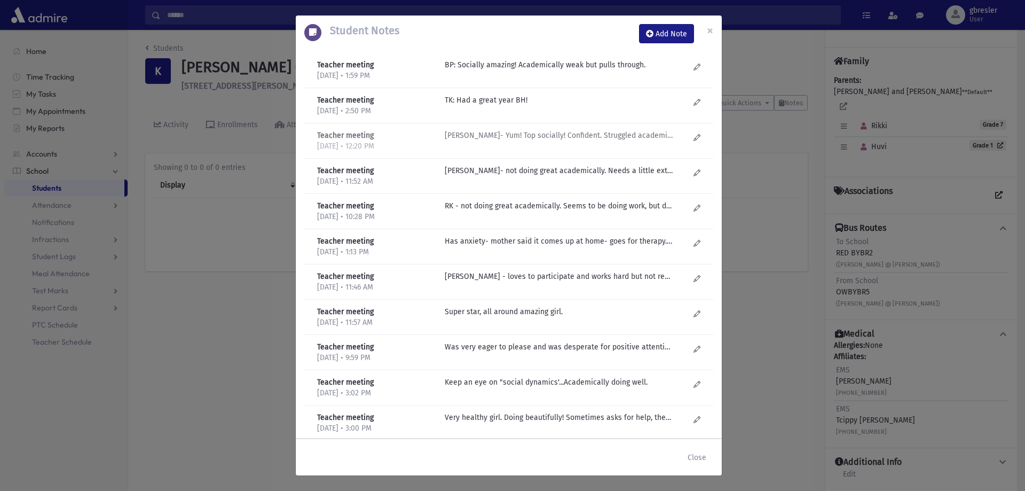
click at [524, 70] on p "R Kirzner- Yum! Top socially! Confident. Struggled academically...got tutor and…" at bounding box center [559, 64] width 229 height 11
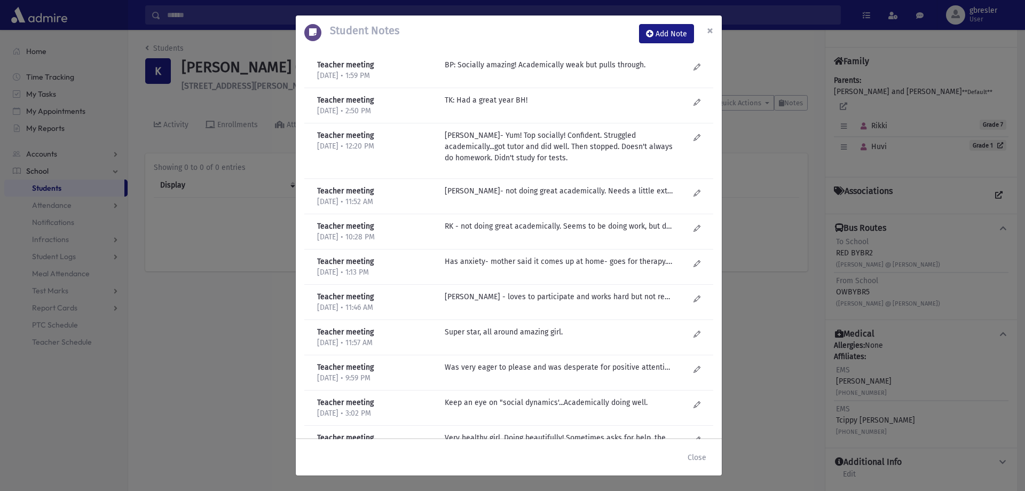
click at [714, 27] on button "×" at bounding box center [710, 30] width 23 height 30
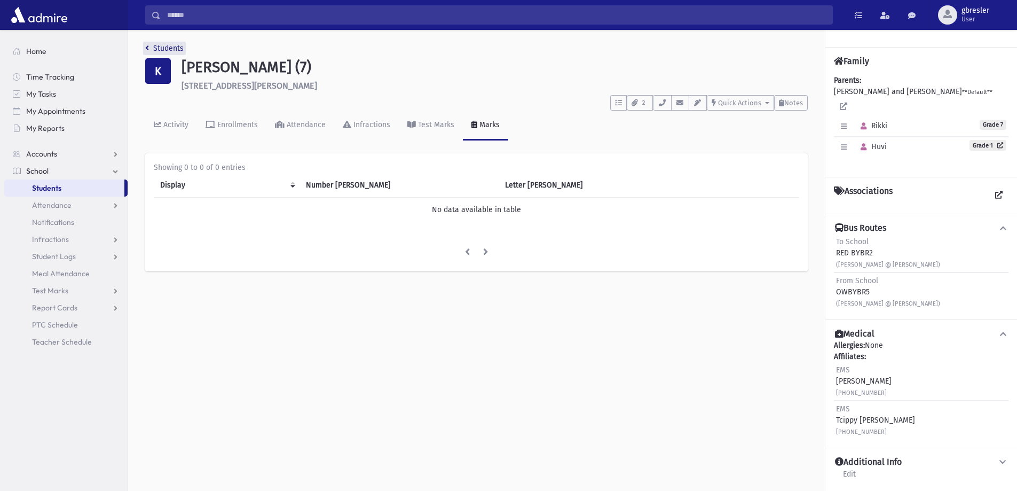
click at [170, 48] on link "Students" at bounding box center [164, 48] width 38 height 9
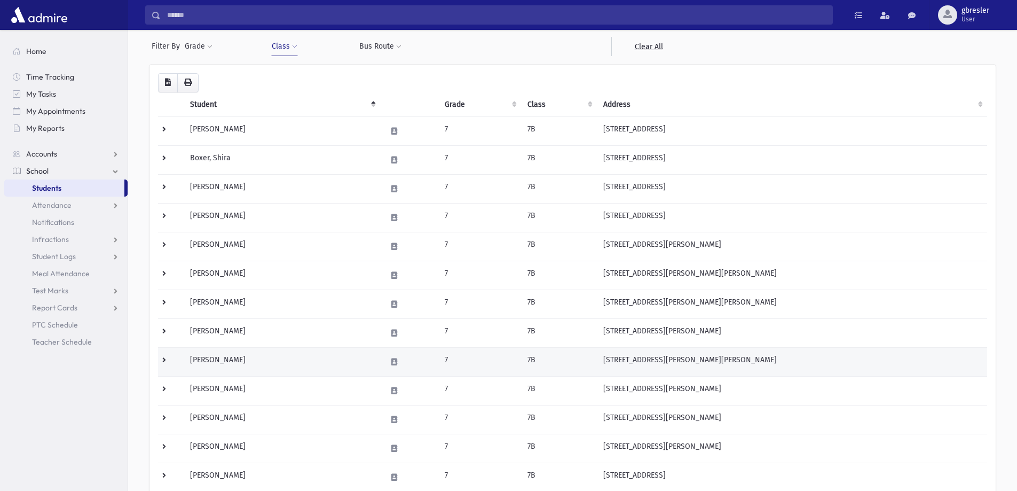
scroll to position [107, 0]
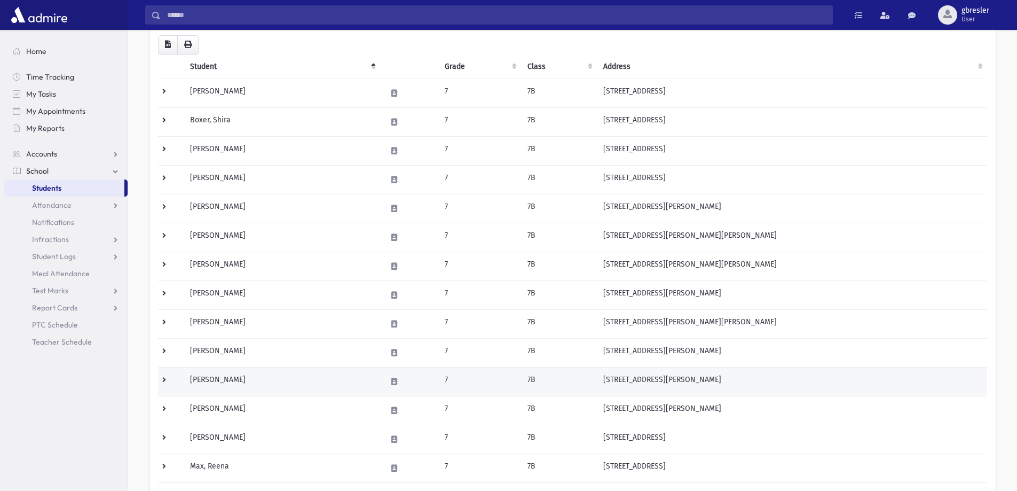
click at [239, 382] on td "[PERSON_NAME]" at bounding box center [282, 381] width 197 height 29
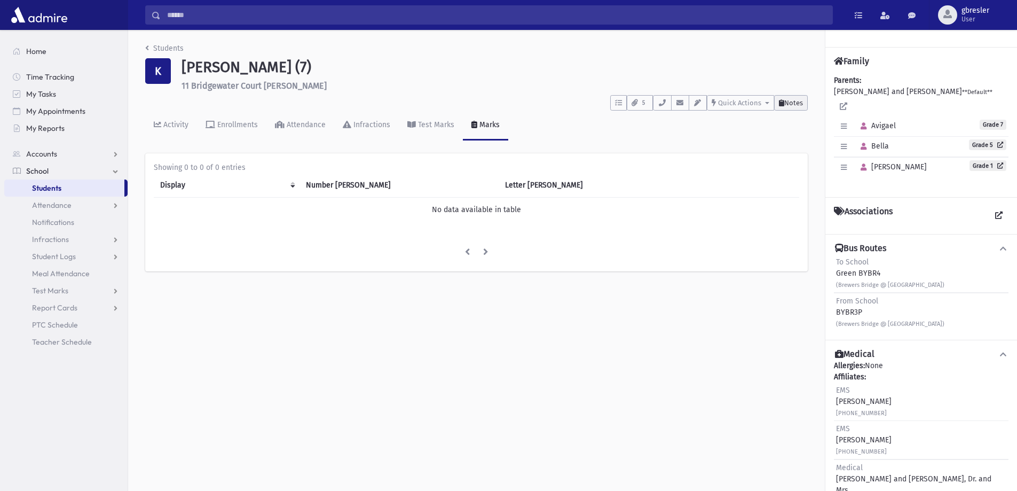
click at [796, 104] on span "Notes" at bounding box center [794, 103] width 19 height 8
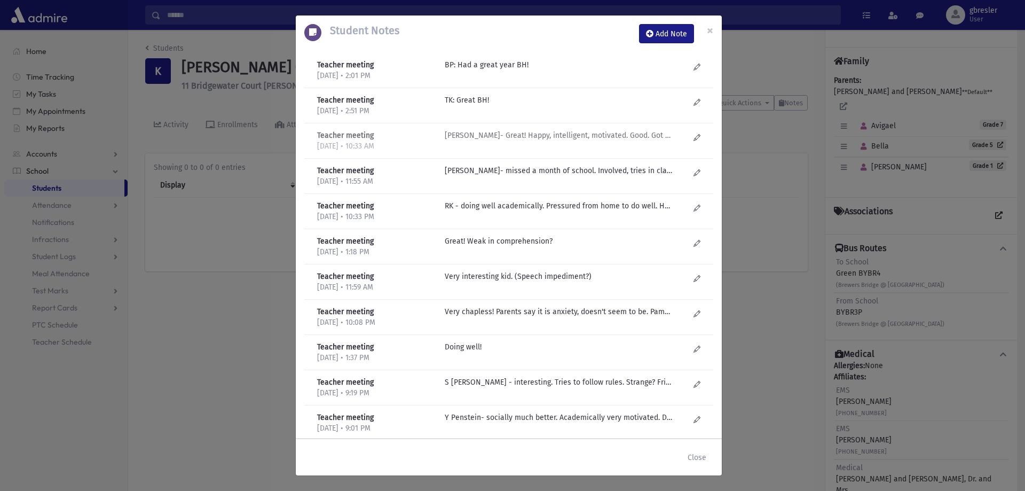
click at [514, 70] on p "R Kirzner- Great! Happy, intelligent, motivated. Good. Got one complaint about …" at bounding box center [559, 64] width 229 height 11
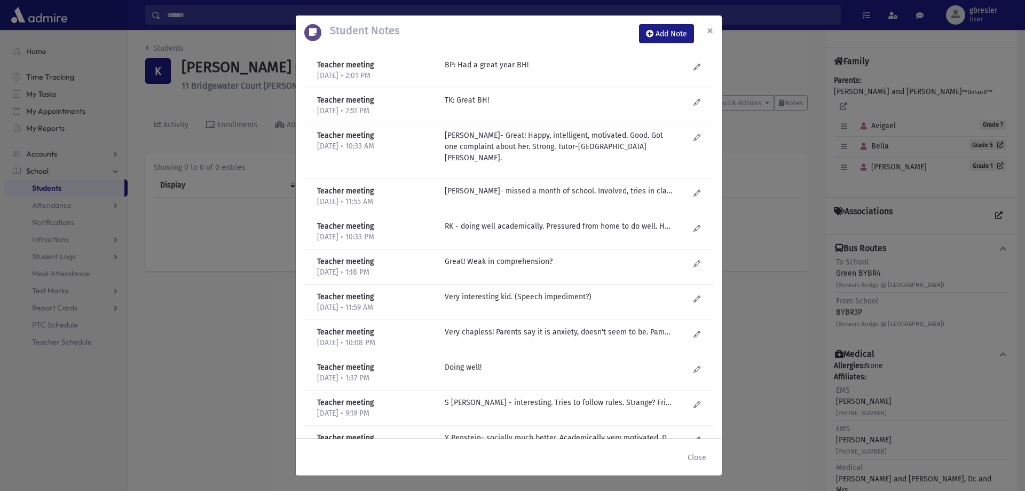
click at [712, 32] on span "×" at bounding box center [710, 30] width 6 height 15
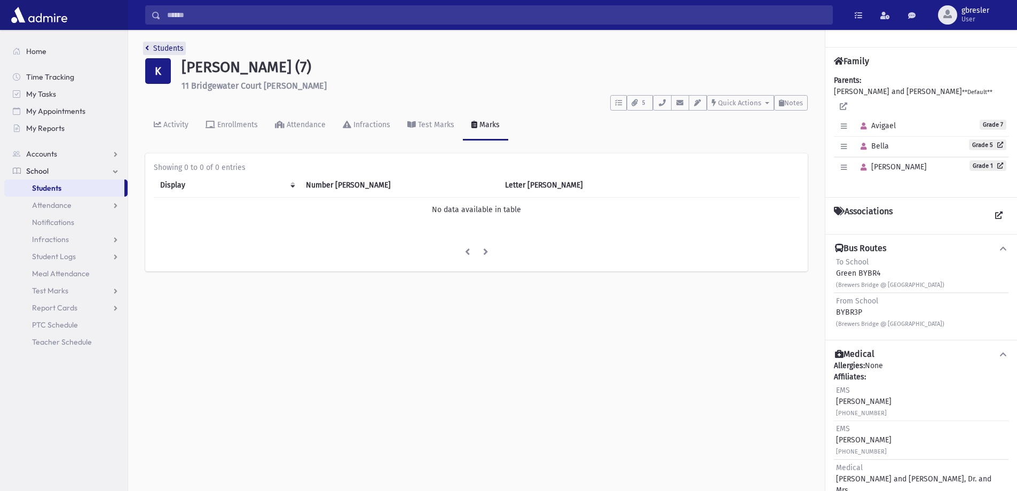
click at [174, 46] on link "Students" at bounding box center [164, 48] width 38 height 9
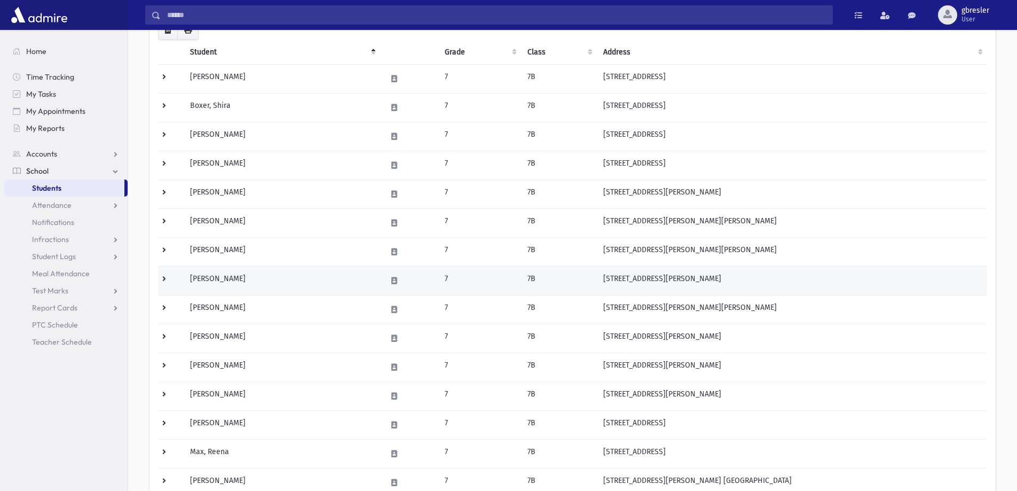
scroll to position [160, 0]
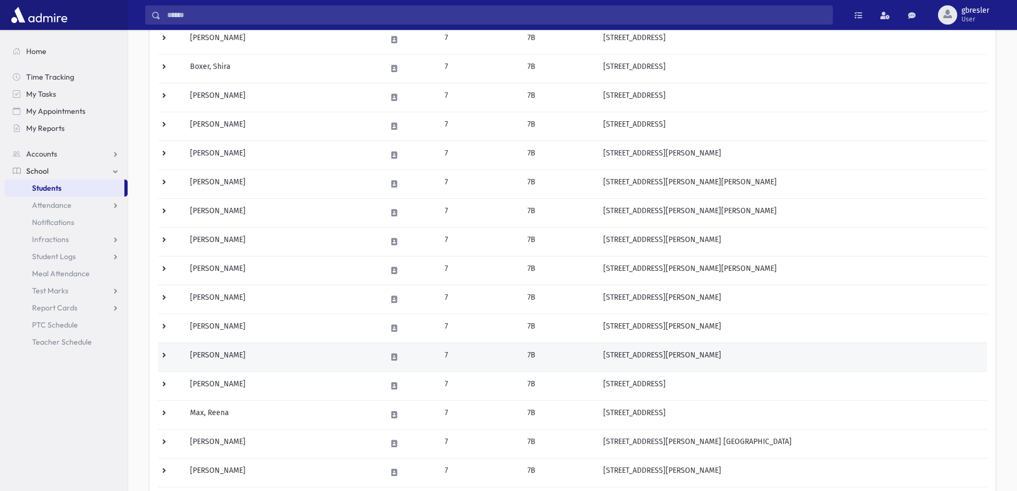
click at [222, 356] on td "[PERSON_NAME]" at bounding box center [282, 356] width 197 height 29
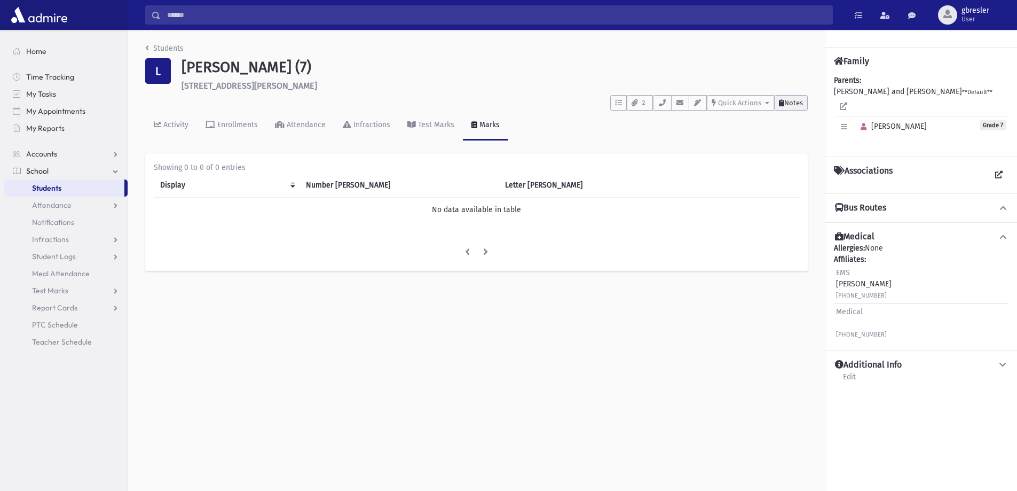
click at [785, 107] on button "Notes" at bounding box center [791, 102] width 34 height 15
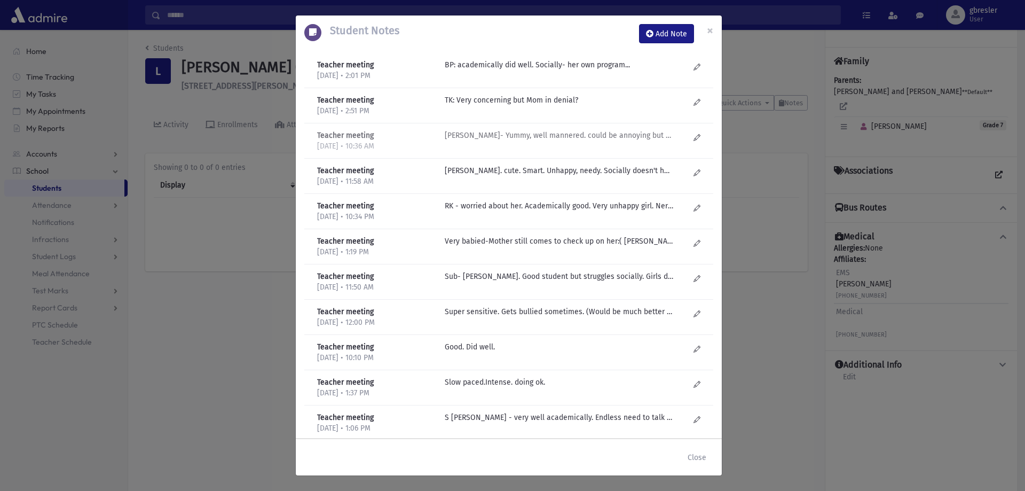
click at [521, 70] on p "R Kirzner- Yummy, well mannered. could be annoying but growing up. A little mor…" at bounding box center [559, 64] width 229 height 11
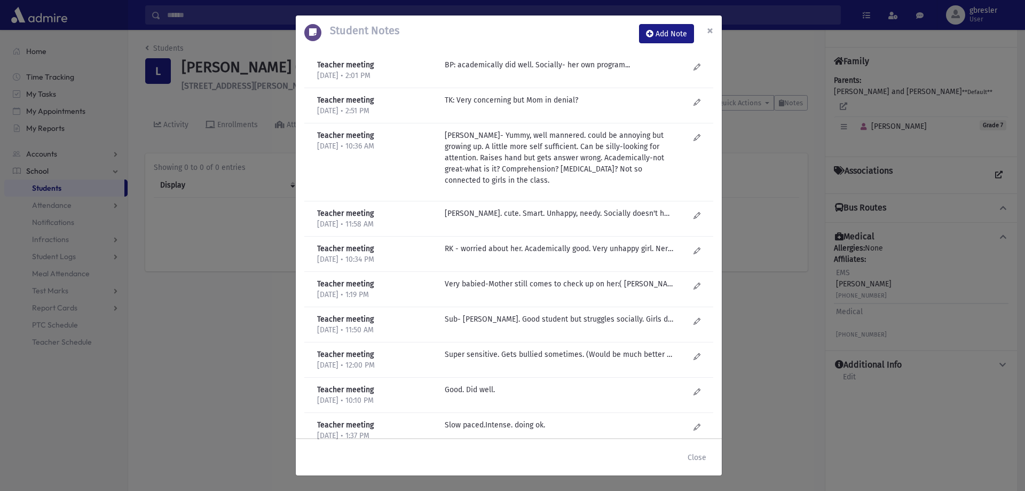
click at [715, 30] on button "×" at bounding box center [710, 30] width 23 height 30
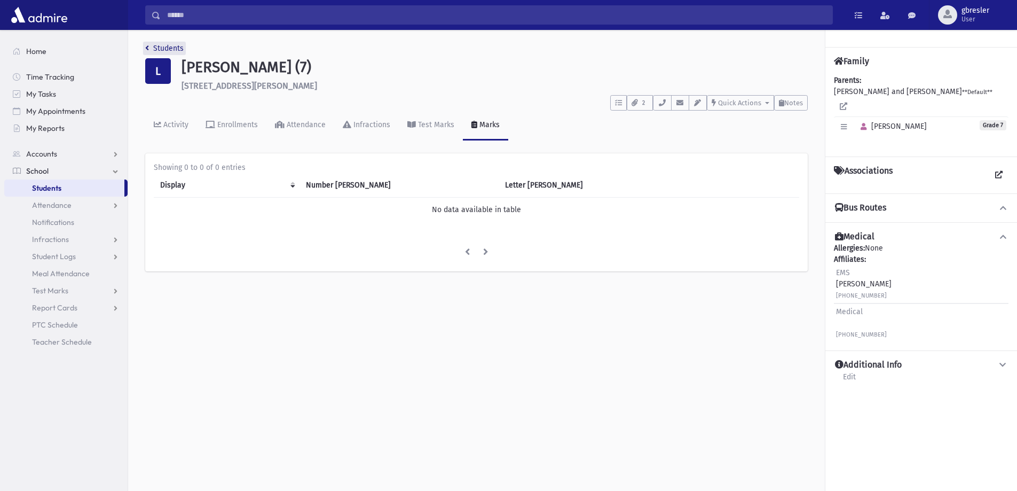
click at [164, 50] on link "Students" at bounding box center [164, 48] width 38 height 9
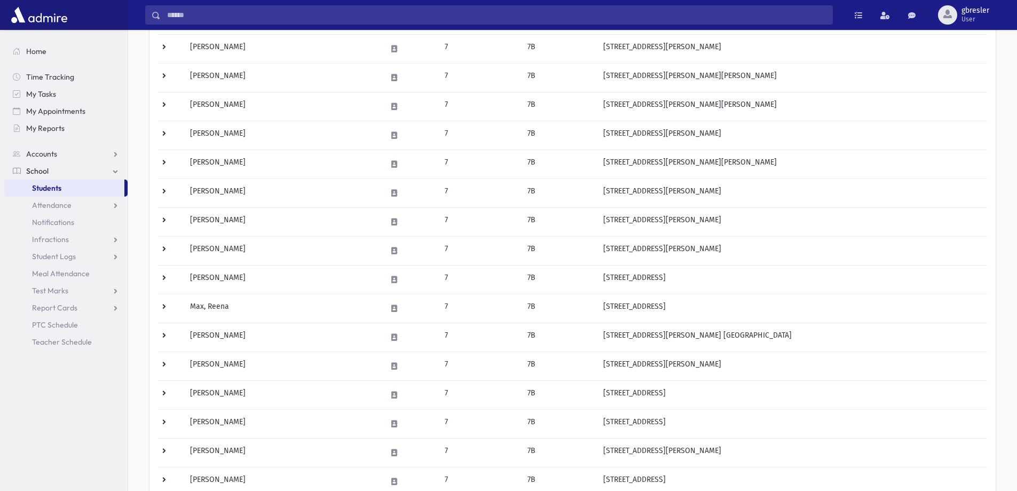
scroll to position [267, 0]
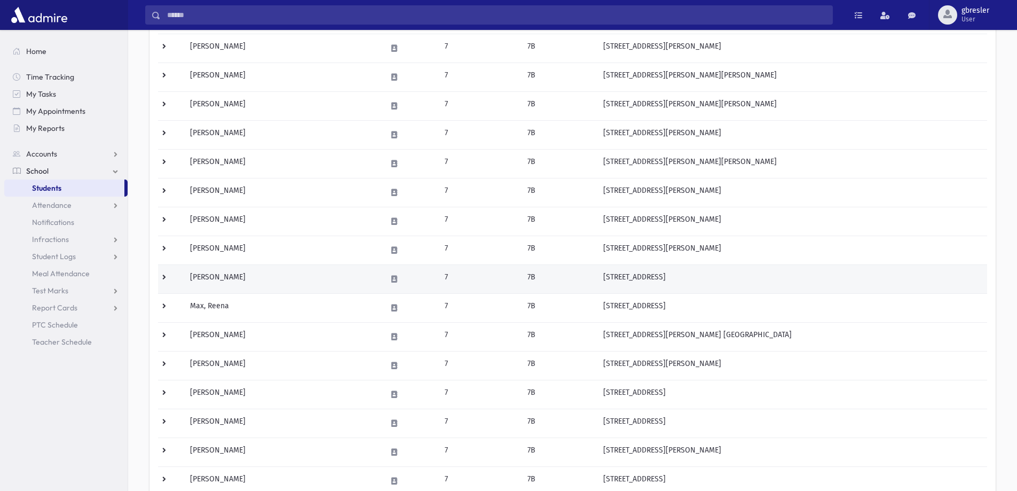
click at [221, 280] on td "Lutin, Dina" at bounding box center [282, 278] width 197 height 29
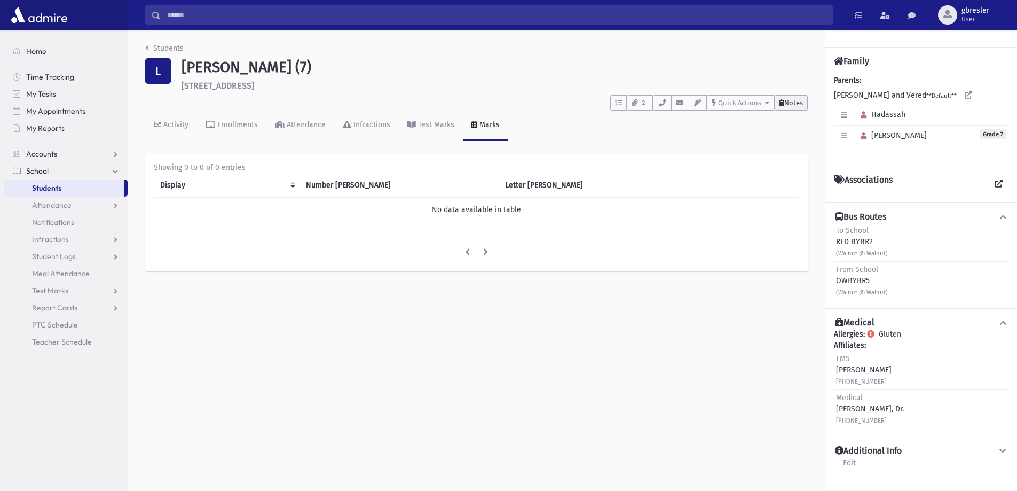
click at [789, 103] on span "Notes" at bounding box center [794, 103] width 19 height 8
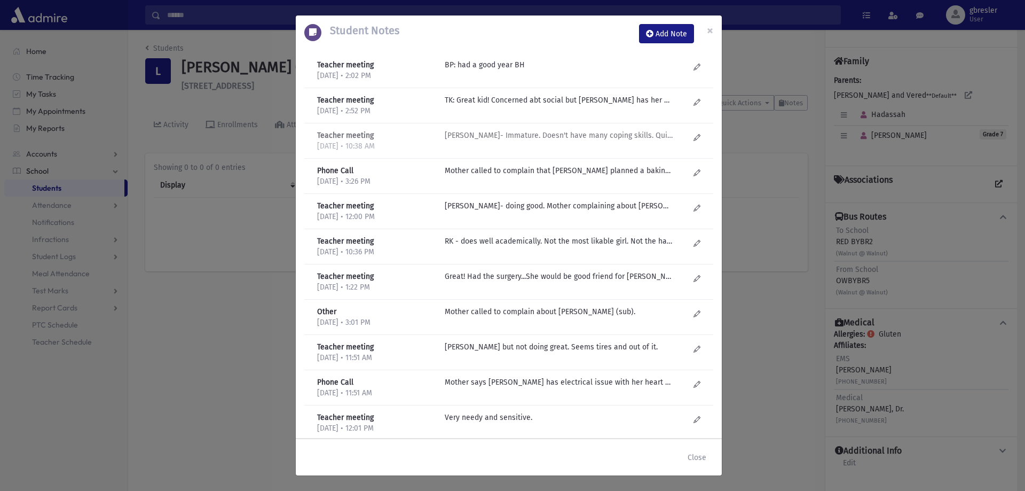
click at [488, 70] on p "R Kirzner- Immature. Doesn't have many coping skills. Quiet. Well behaved. Didn…" at bounding box center [559, 64] width 229 height 11
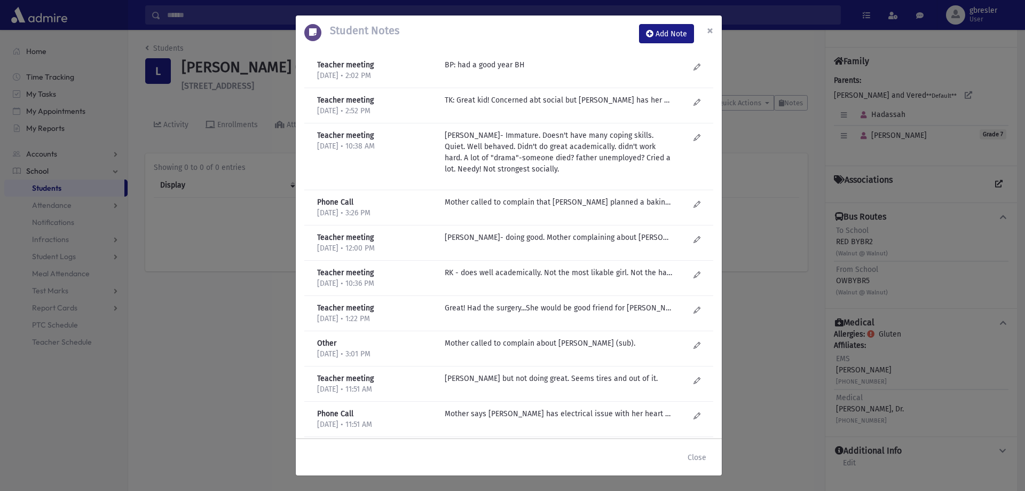
click at [714, 29] on button "×" at bounding box center [710, 30] width 23 height 30
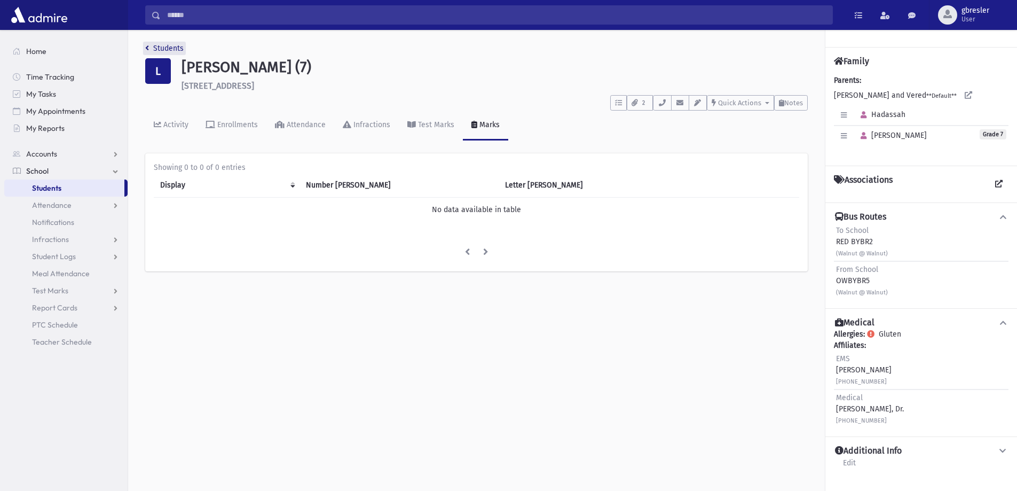
click at [175, 50] on link "Students" at bounding box center [164, 48] width 38 height 9
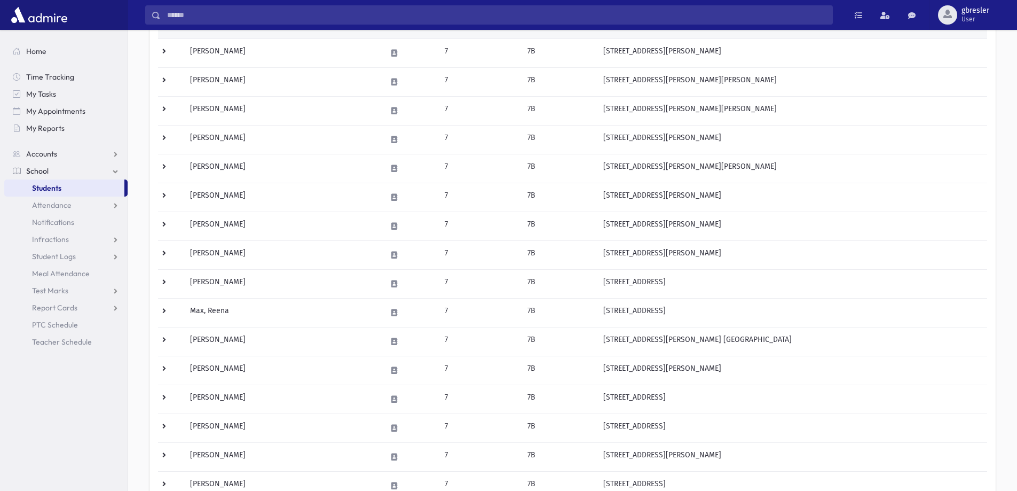
scroll to position [267, 0]
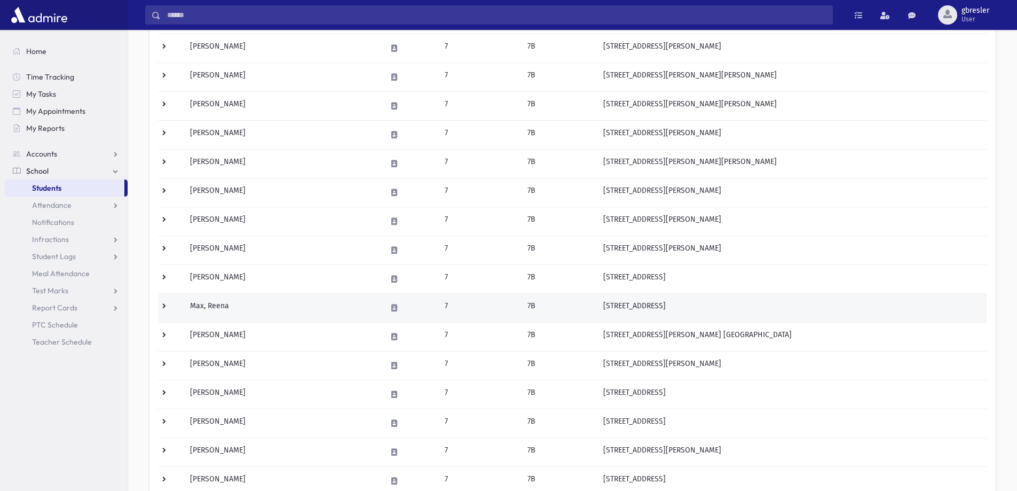
click at [224, 304] on td "Max, Reena" at bounding box center [282, 307] width 197 height 29
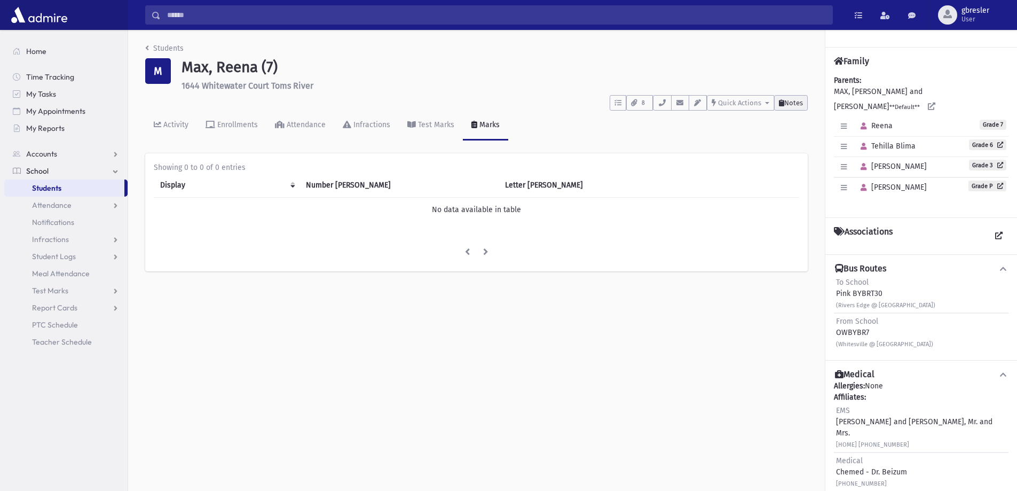
click at [781, 98] on button "Notes" at bounding box center [791, 102] width 34 height 15
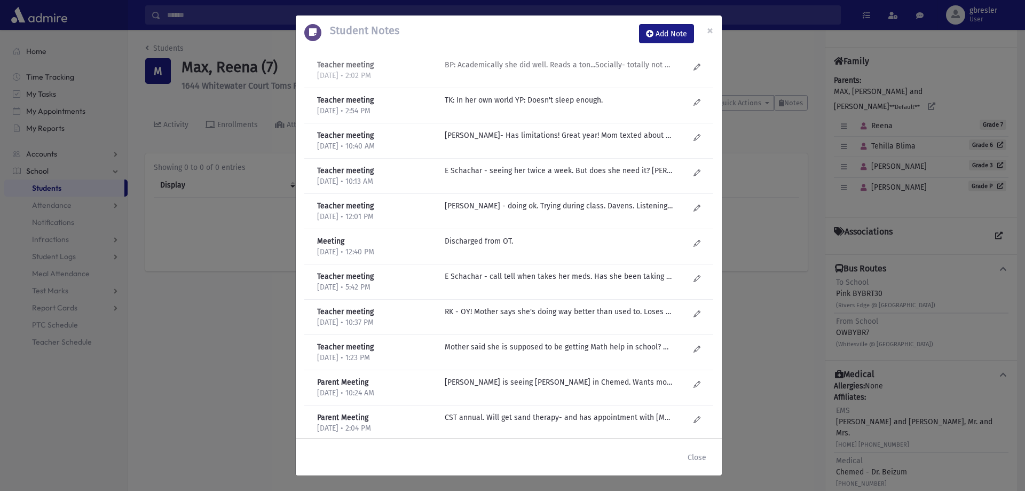
click at [518, 67] on p "BP: Academically she did well. Reads a ton...Socially- totally not with the pro…" at bounding box center [559, 64] width 229 height 11
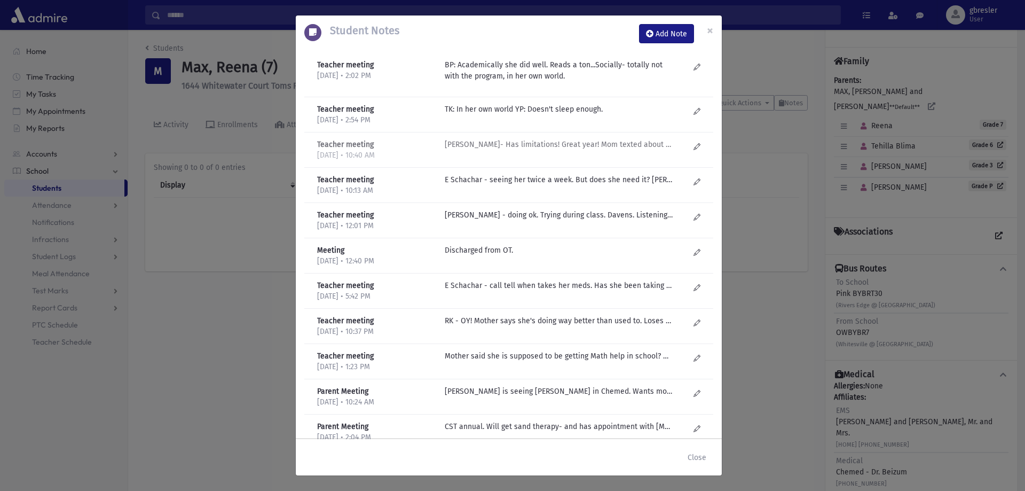
click at [509, 115] on p "R Kirzner- Has limitations! Great year! Mom texted about once a week-studied wi…" at bounding box center [559, 109] width 229 height 11
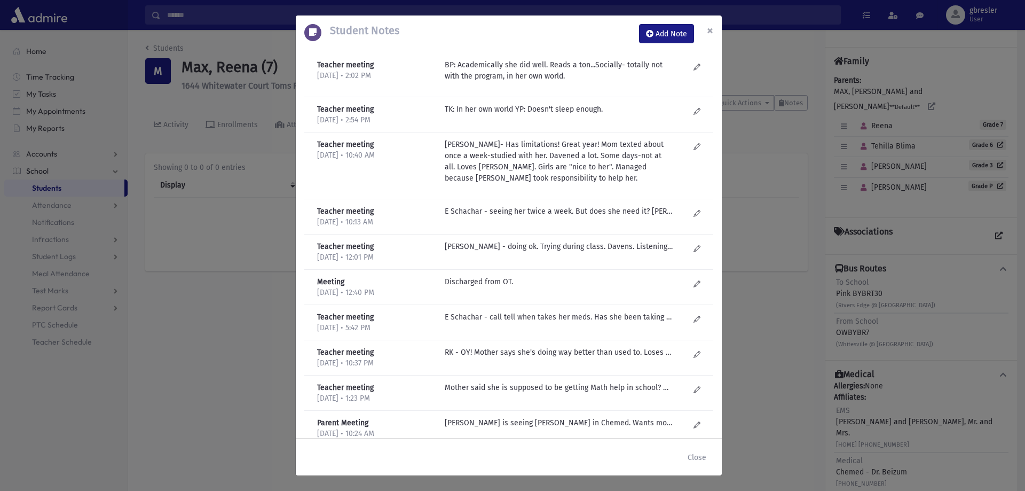
click at [707, 30] on span "×" at bounding box center [710, 30] width 6 height 15
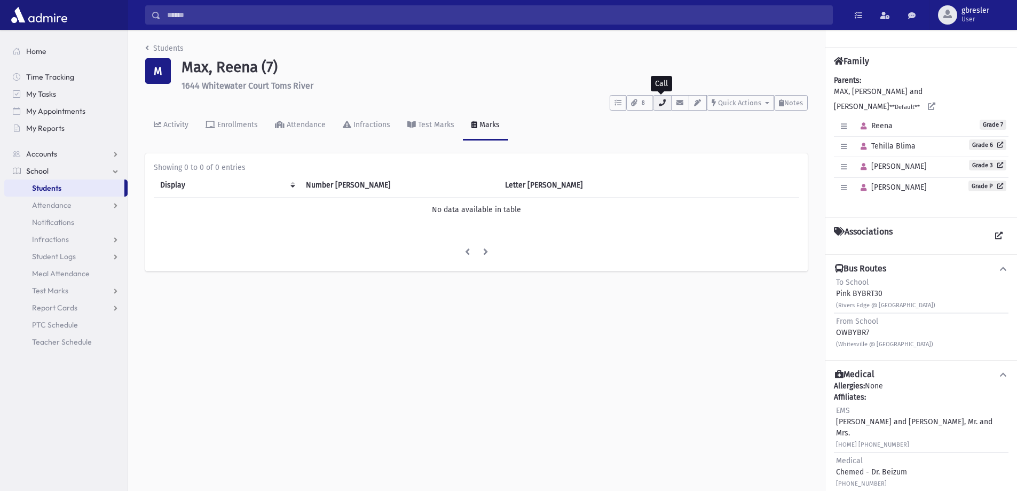
click at [665, 108] on button "button" at bounding box center [662, 102] width 18 height 15
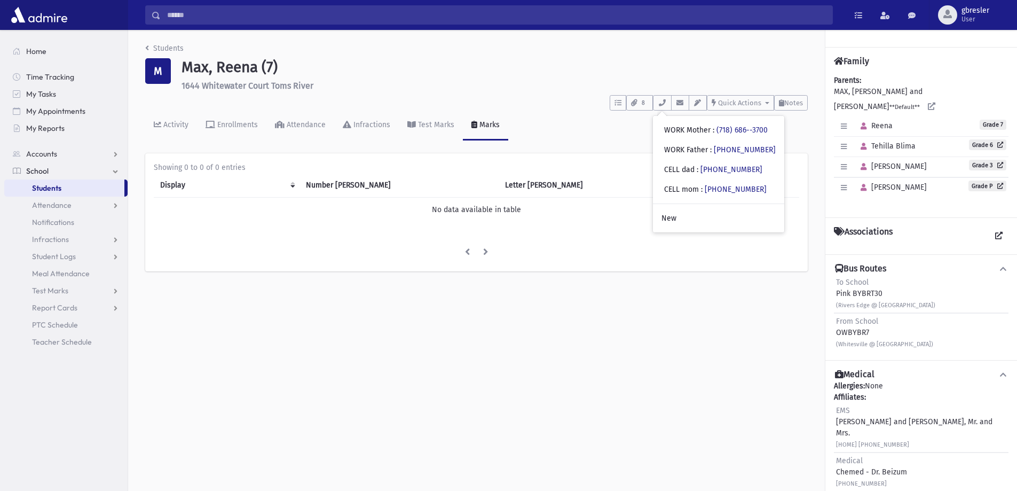
click at [602, 136] on div "Activity Enrollments Attendance Infractions Test Marks Marks" at bounding box center [476, 130] width 663 height 39
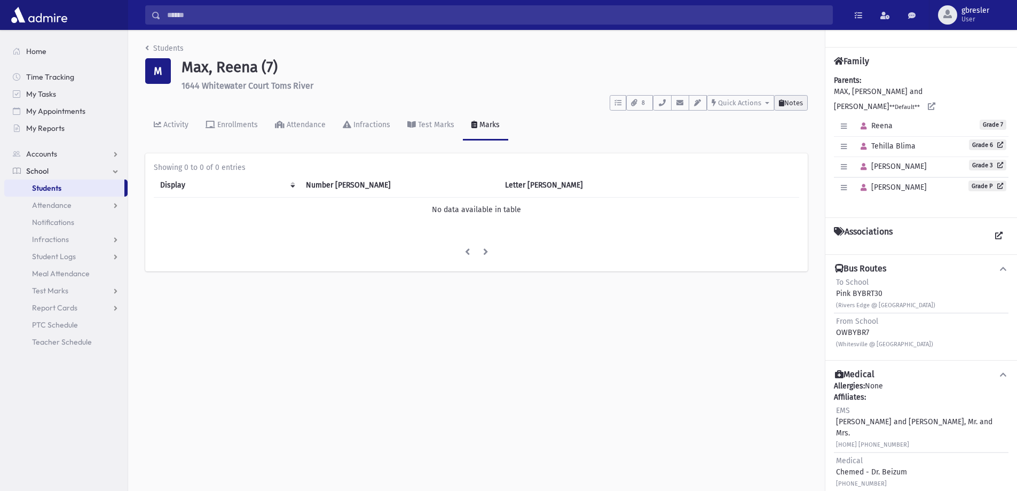
click at [797, 107] on button "Notes" at bounding box center [791, 102] width 34 height 15
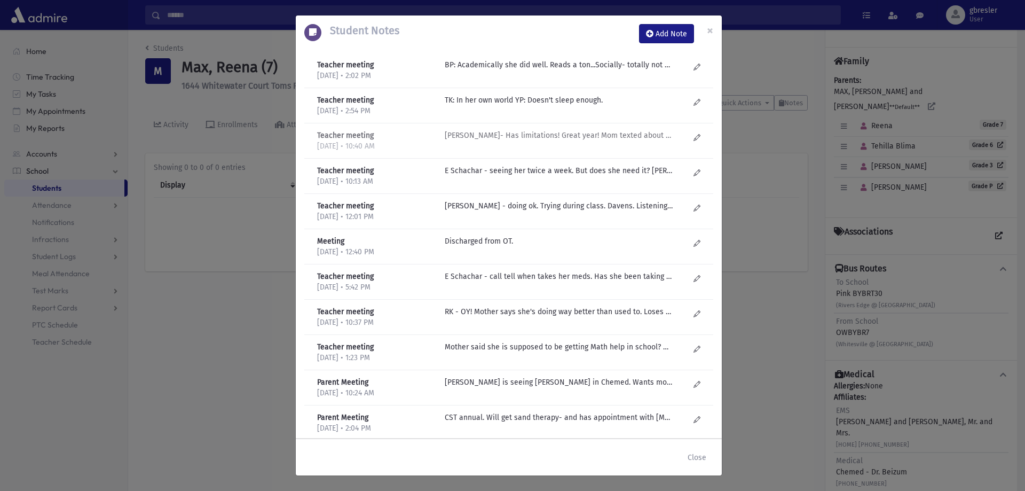
click at [521, 70] on p "R Kirzner- Has limitations! Great year! Mom texted about once a week-studied wi…" at bounding box center [559, 64] width 229 height 11
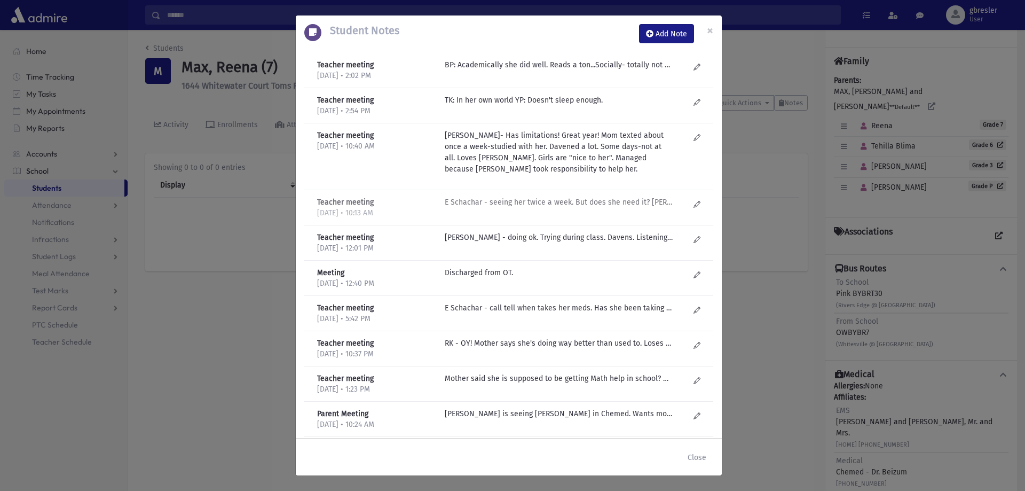
click at [507, 70] on p "E Schachar - seeing her twice a week. But does she need it? Morah asks her the …" at bounding box center [559, 64] width 229 height 11
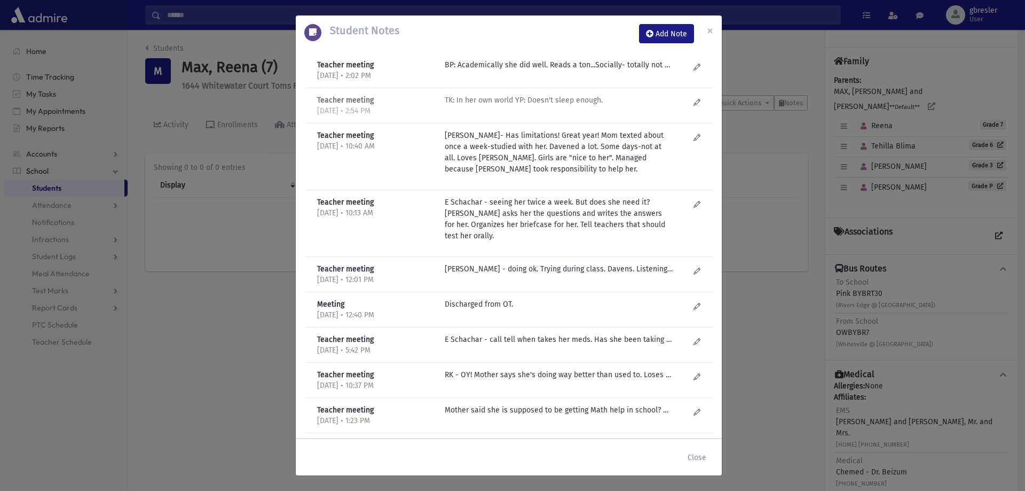
click at [519, 70] on p "TK: In her own world YP: Doesn't sleep enough." at bounding box center [559, 64] width 229 height 11
click at [528, 66] on p "BP: Academically she did well. Reads a ton...Socially- totally not with the pro…" at bounding box center [559, 64] width 229 height 11
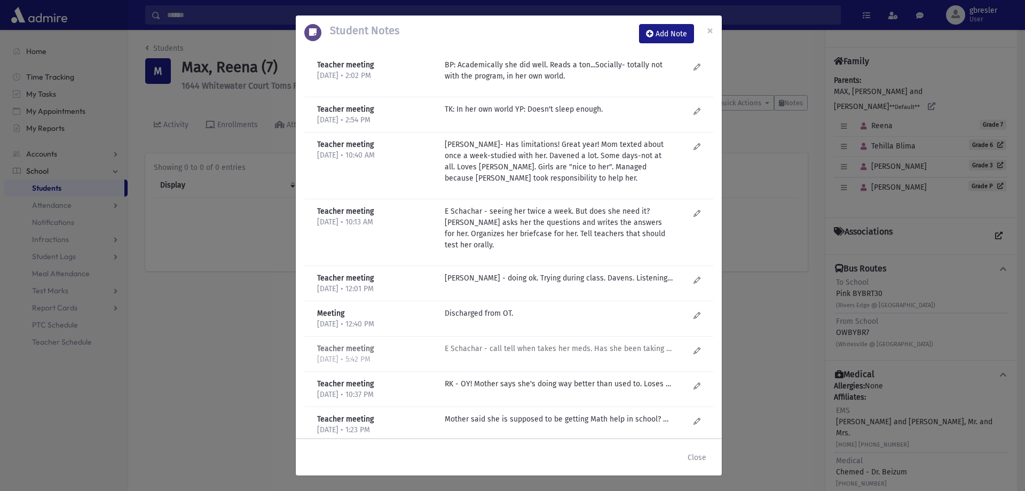
click at [510, 284] on p "E Schachar - call tell when takes her meds. Has she been taking lately?? Doesn'…" at bounding box center [559, 277] width 229 height 11
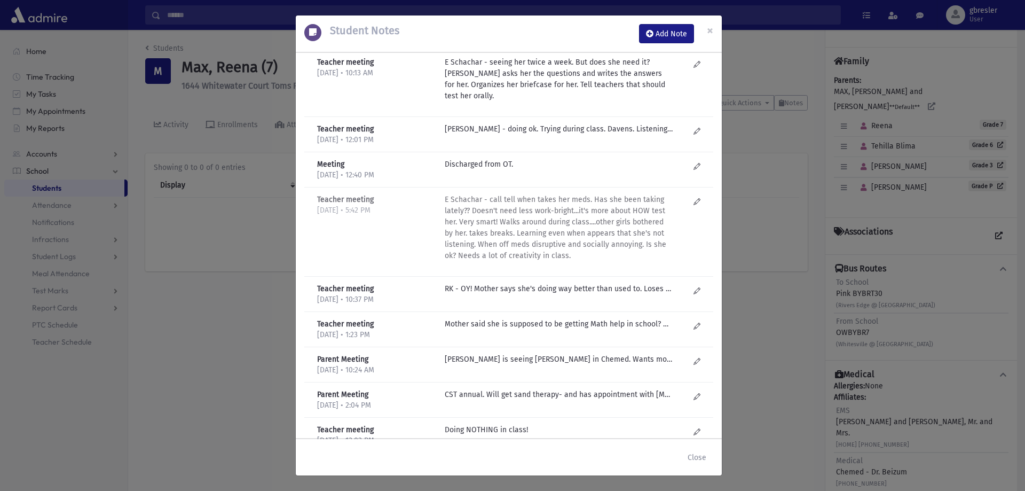
scroll to position [214, 0]
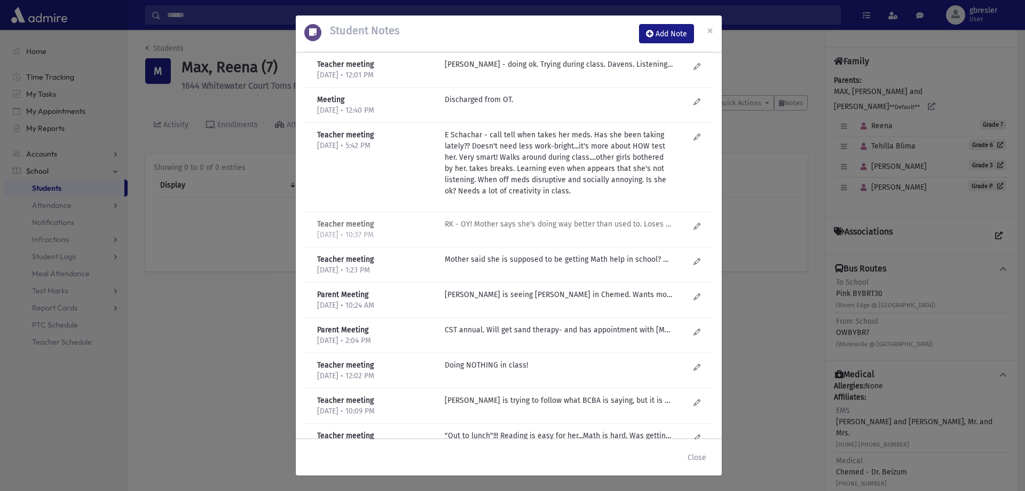
click at [545, 70] on p "RK - OY! Mother says she's doing way better than used to. Loses everything!! Do…" at bounding box center [559, 64] width 229 height 11
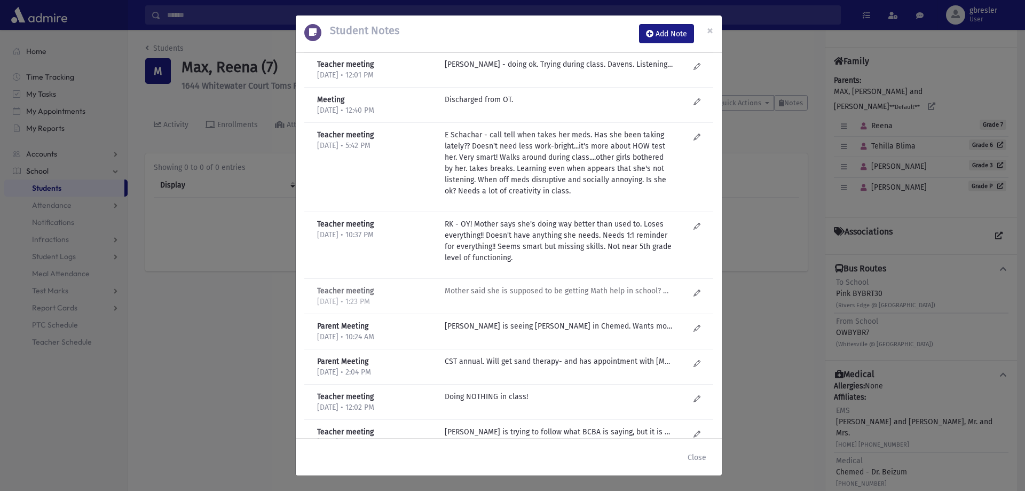
click at [542, 70] on p "Mother said she is supposed to be getting Math help in school? Med is helping-s…" at bounding box center [559, 64] width 229 height 11
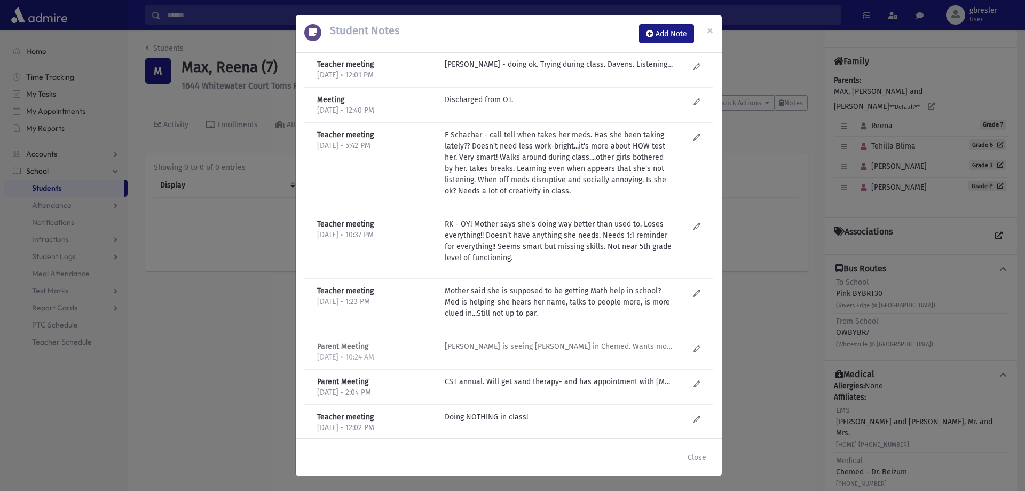
click at [543, 70] on p "Reena is seeing Toby Arnold in Chemed. Wants more info about the Dr they are re…" at bounding box center [559, 64] width 229 height 11
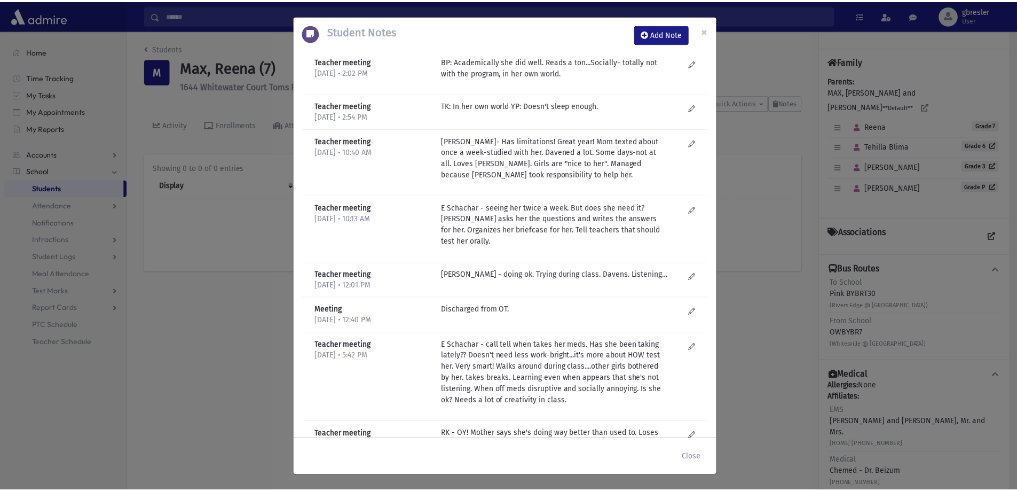
scroll to position [0, 0]
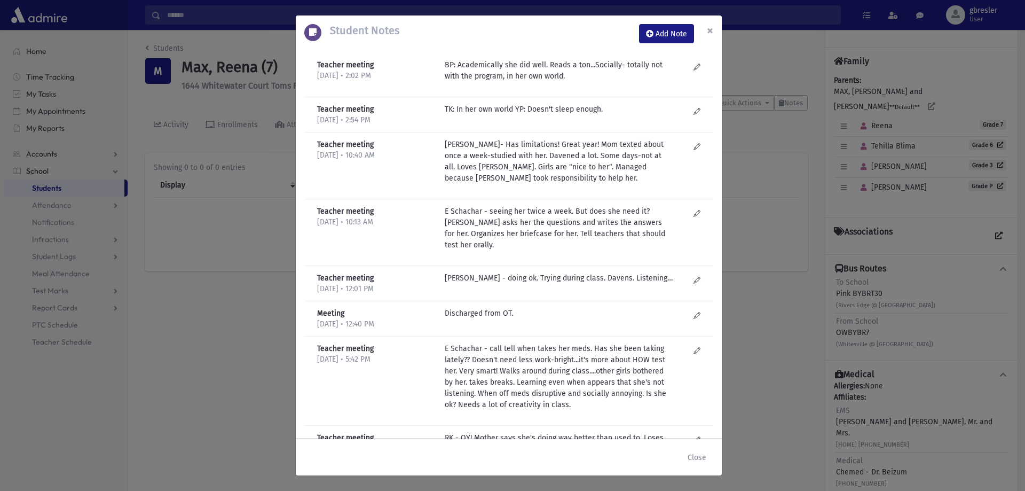
click at [711, 30] on span "×" at bounding box center [710, 30] width 6 height 15
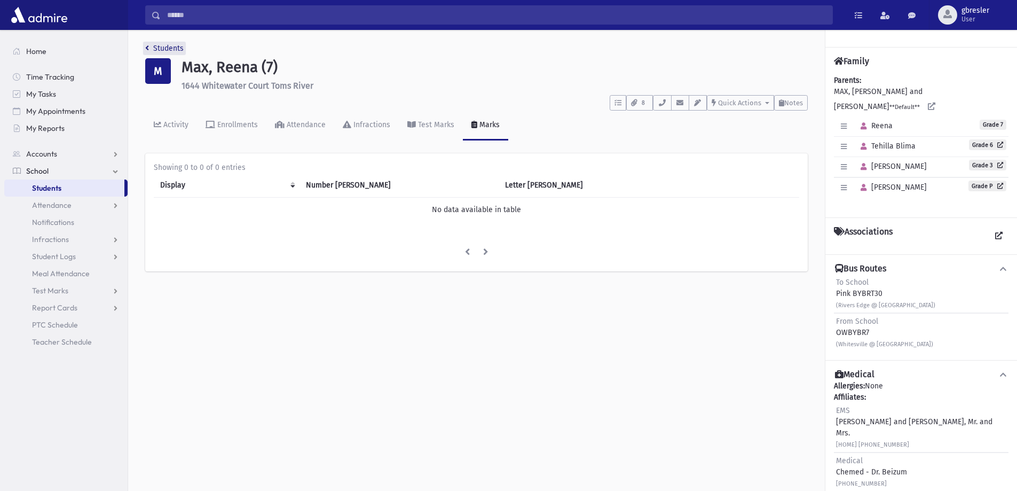
click at [167, 47] on link "Students" at bounding box center [164, 48] width 38 height 9
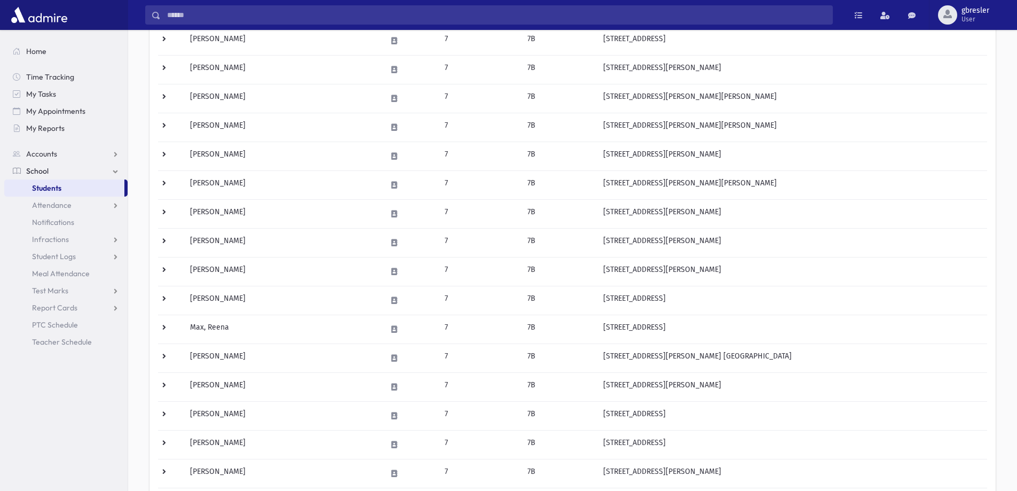
scroll to position [267, 0]
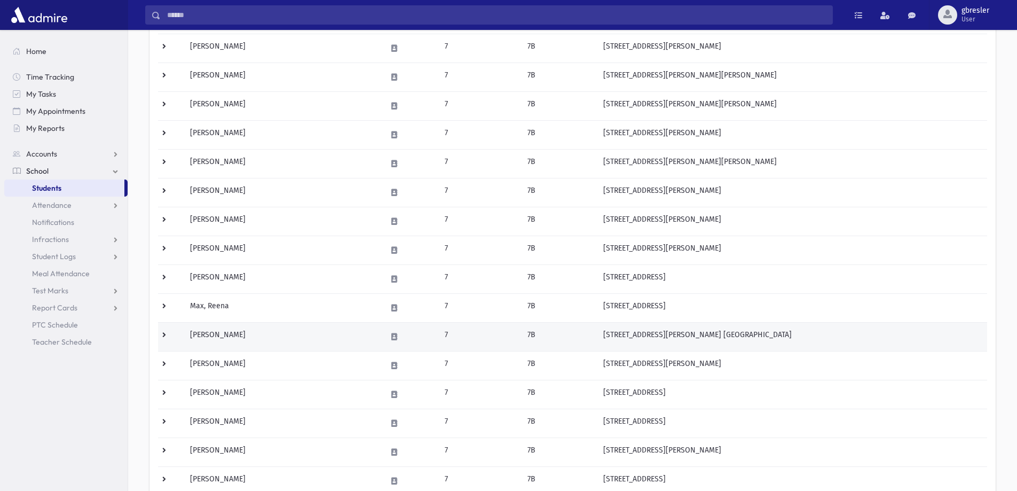
click at [228, 334] on td "[PERSON_NAME]" at bounding box center [282, 336] width 197 height 29
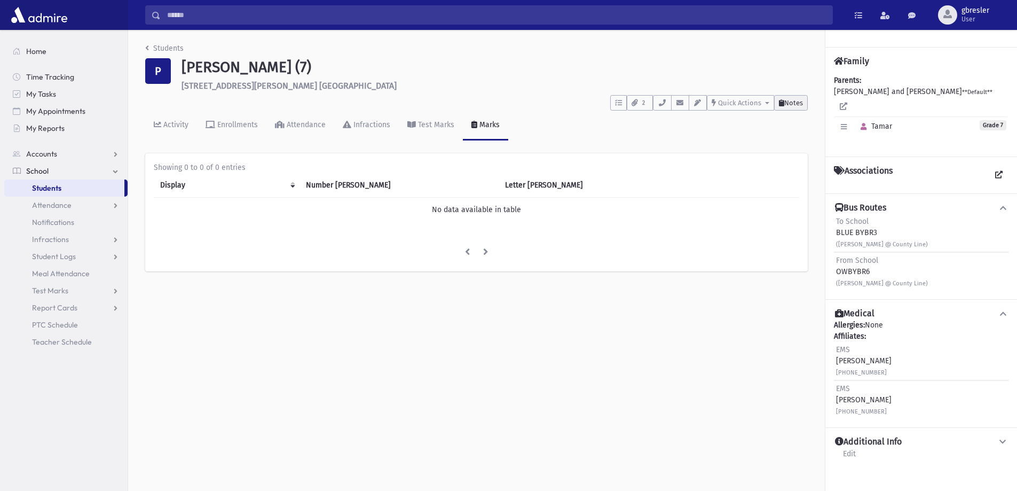
click at [793, 105] on span "Notes" at bounding box center [794, 103] width 19 height 8
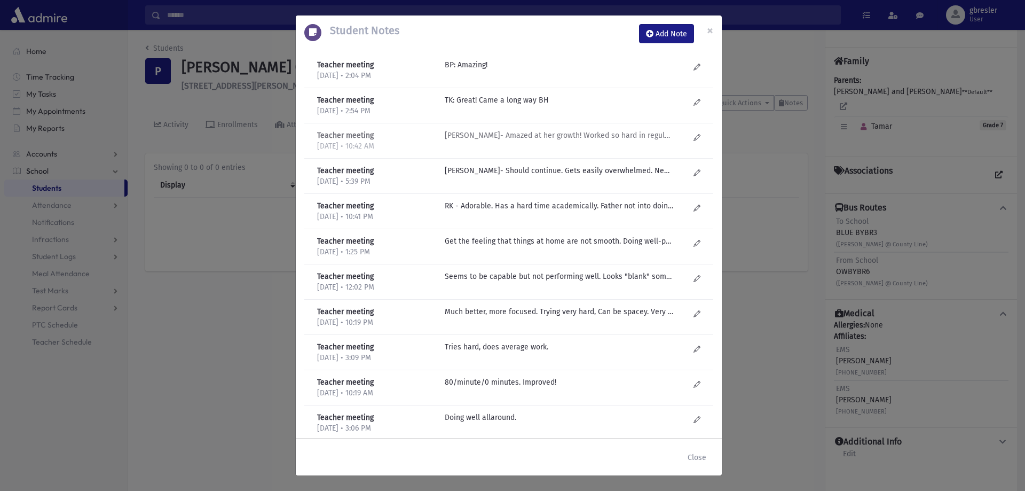
click at [572, 70] on p "R Kirzner- Amazed at her growth! Worked so hard in regular chumash class. Gave …" at bounding box center [559, 64] width 229 height 11
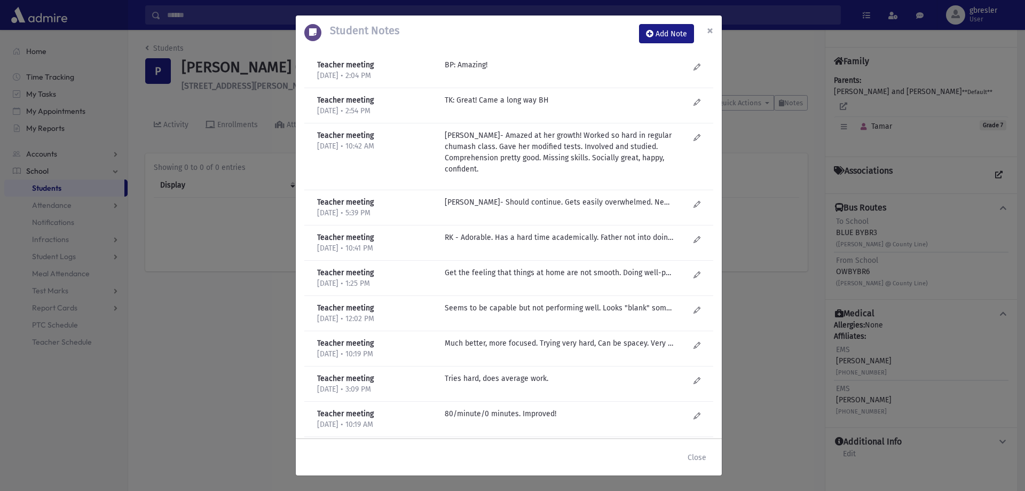
click at [715, 30] on button "×" at bounding box center [710, 30] width 23 height 30
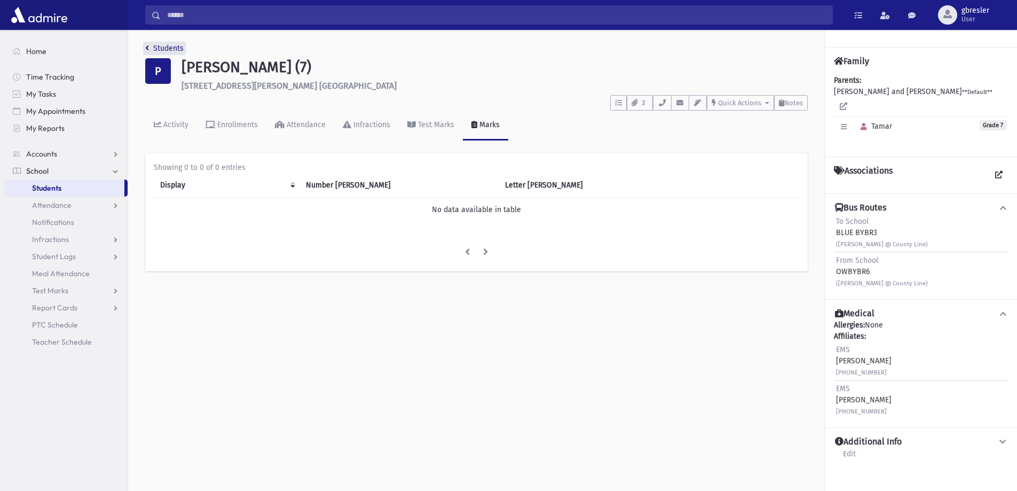
click at [175, 45] on link "Students" at bounding box center [164, 48] width 38 height 9
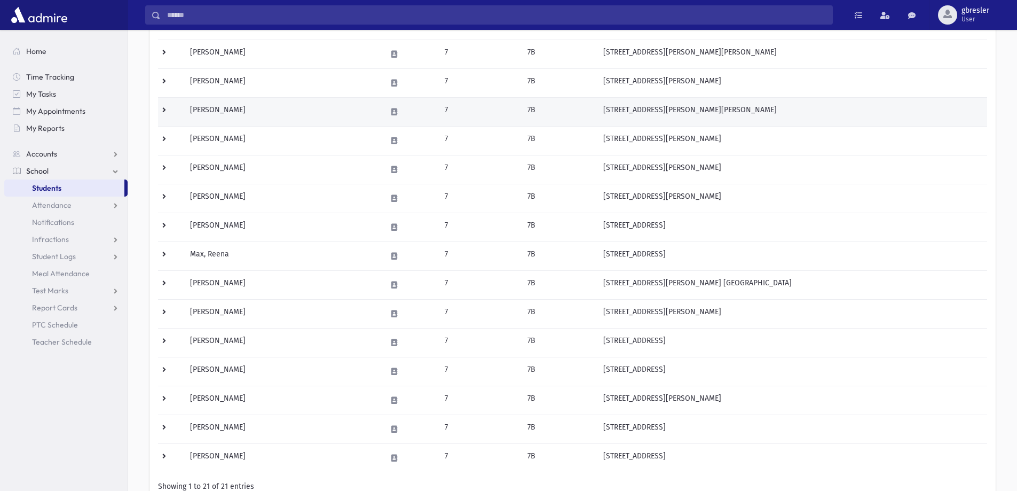
scroll to position [320, 0]
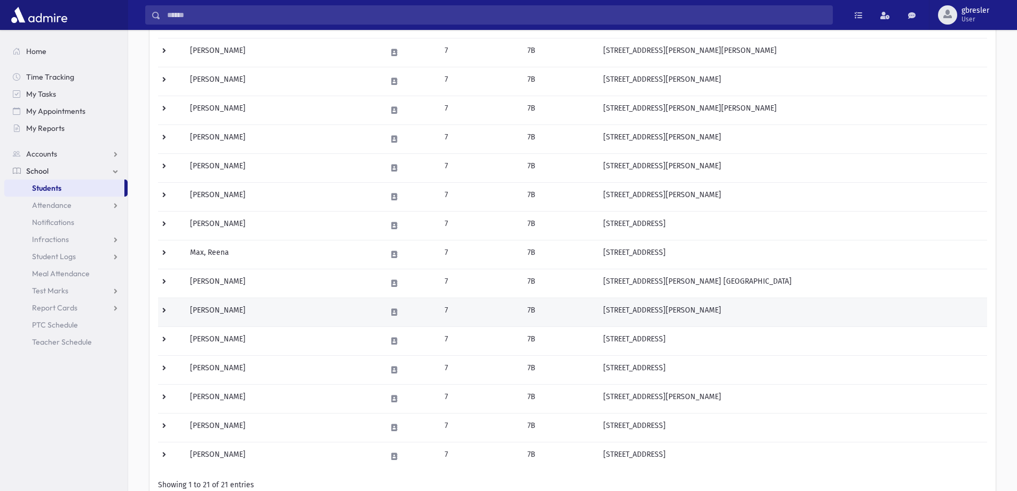
click at [221, 310] on td "[PERSON_NAME]" at bounding box center [282, 311] width 197 height 29
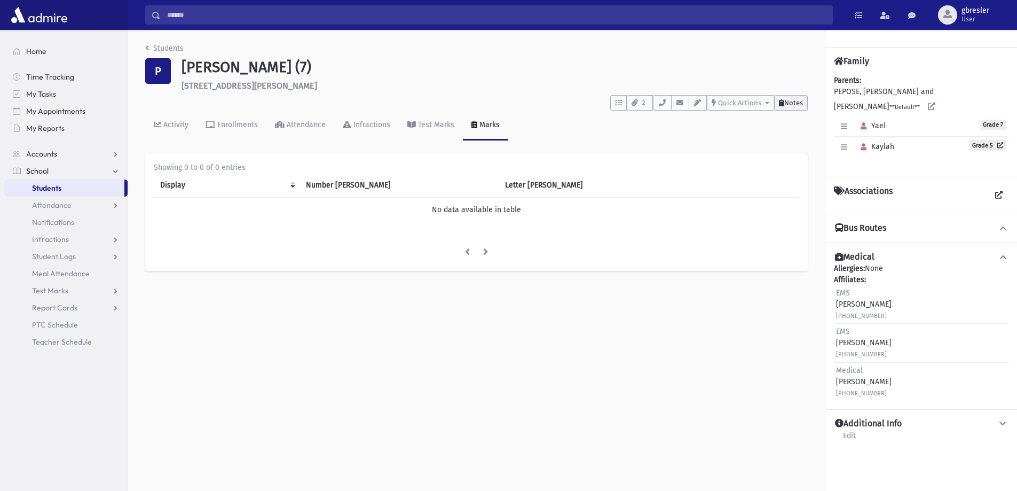
click at [787, 103] on span "Notes" at bounding box center [794, 103] width 19 height 8
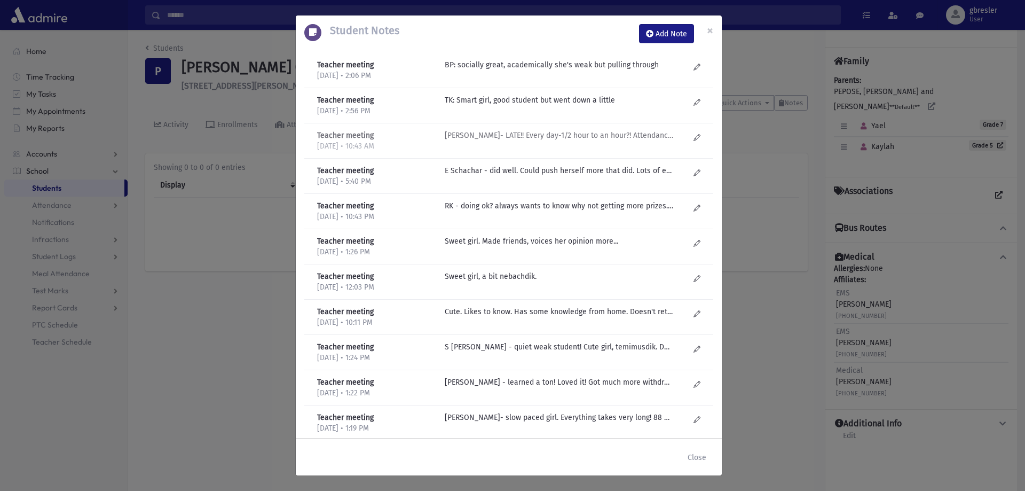
click at [501, 70] on p "R Kirzner- LATE!! Every day-1/2 hour to an hour?! Attendance is sporadic. Weak!…" at bounding box center [559, 64] width 229 height 11
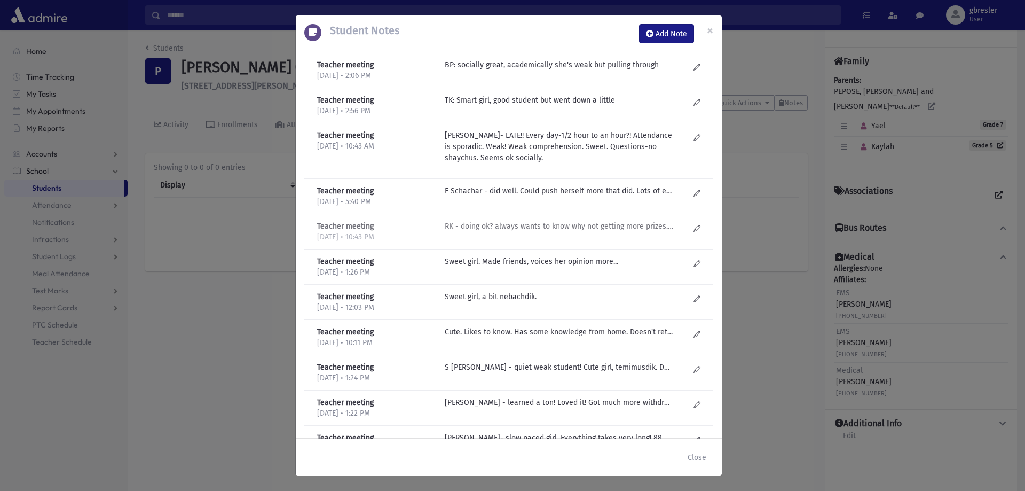
click at [542, 70] on p "RK - doing ok? always wants to know why not getting more prizes...but not doing…" at bounding box center [559, 64] width 229 height 11
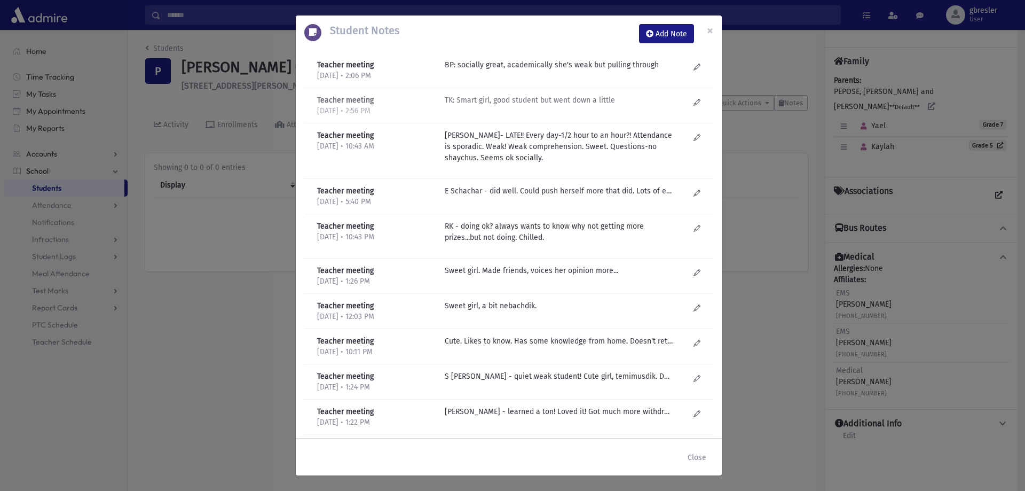
click at [554, 70] on p "TK: Smart girl, good student but went down a little" at bounding box center [559, 64] width 229 height 11
click at [565, 56] on div "Teacher meeting 6/19/2025 • 2:06 PM BP: socially great, academically she's weak…" at bounding box center [508, 70] width 409 height 35
click at [711, 28] on span "×" at bounding box center [710, 30] width 6 height 15
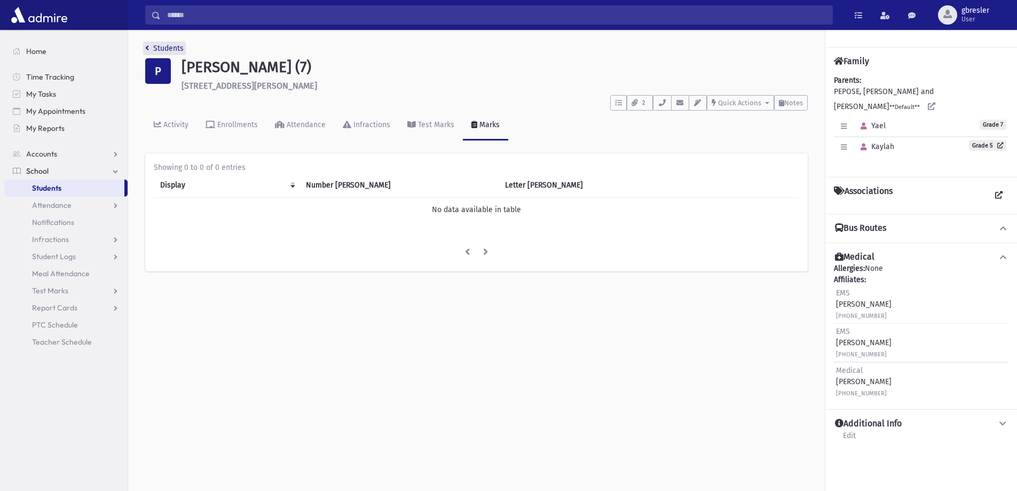
click at [181, 45] on link "Students" at bounding box center [164, 48] width 38 height 9
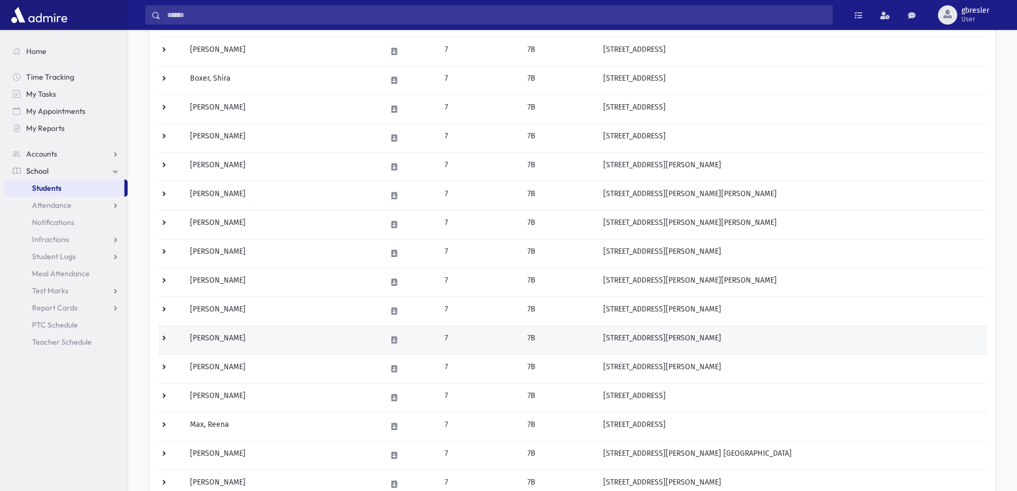
scroll to position [267, 0]
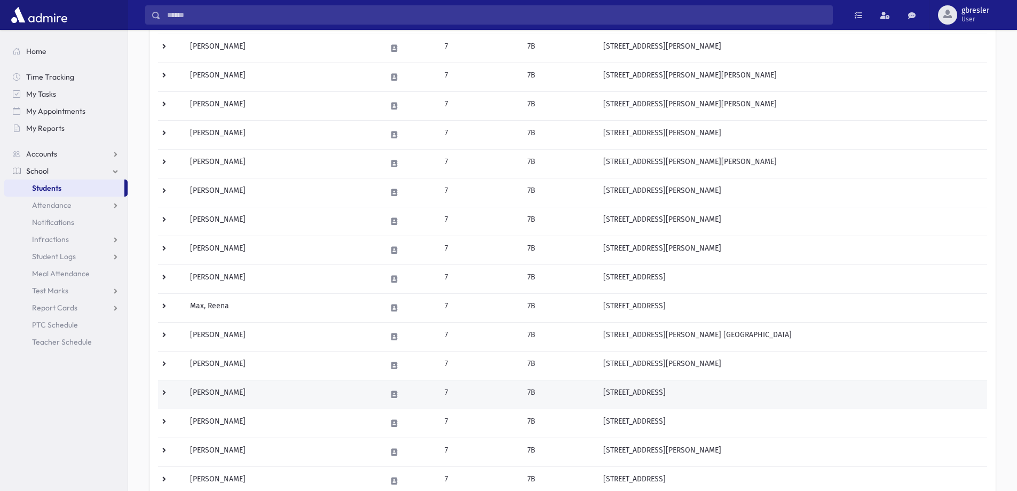
click at [242, 394] on td "[PERSON_NAME]" at bounding box center [282, 394] width 197 height 29
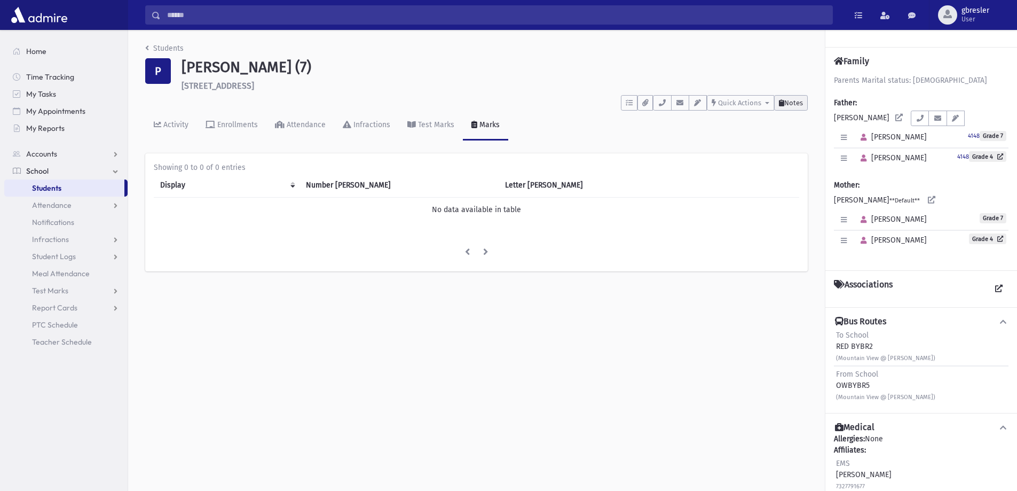
click at [792, 100] on span "Notes" at bounding box center [794, 103] width 19 height 8
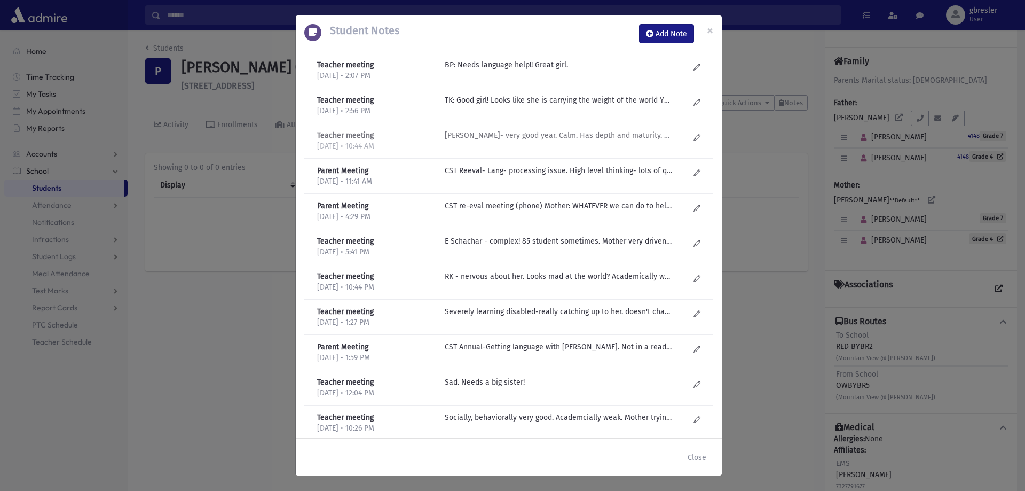
click at [487, 70] on p "R Kirzner- very good year. Calm. Has depth and maturity. Davens. Sensitive soul…" at bounding box center [559, 64] width 229 height 11
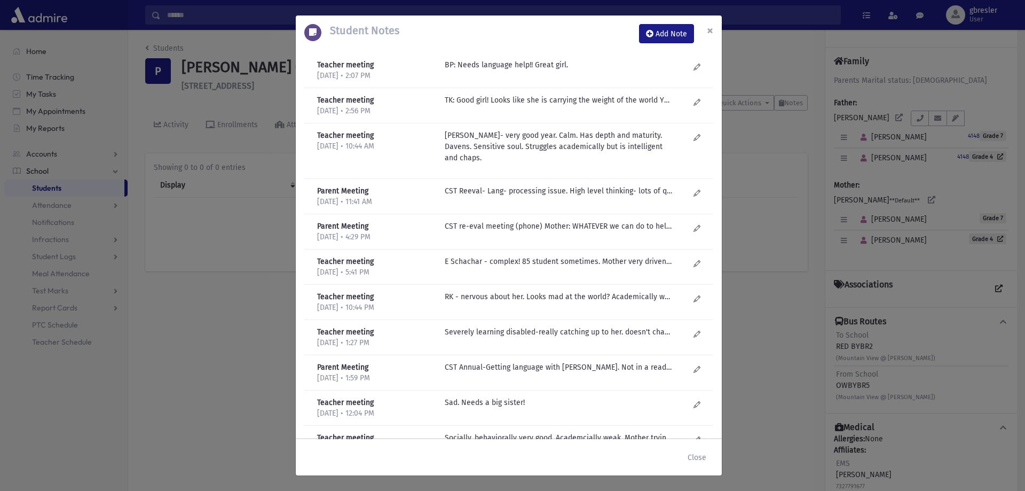
click at [705, 29] on button "×" at bounding box center [710, 30] width 23 height 30
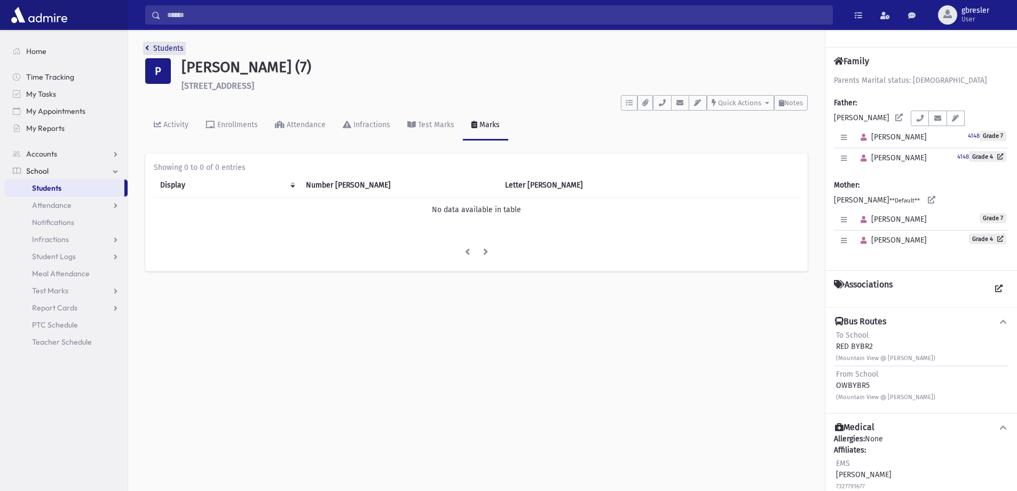
click at [169, 48] on link "Students" at bounding box center [164, 48] width 38 height 9
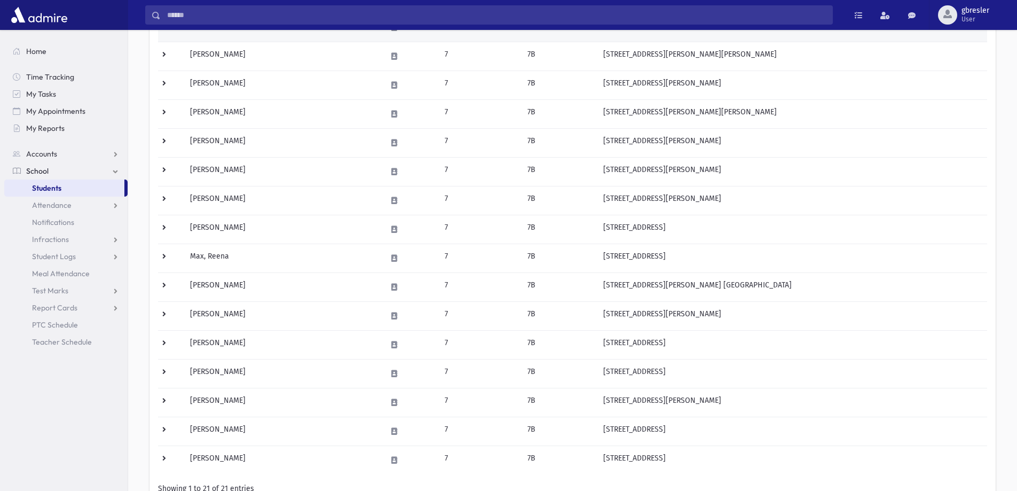
scroll to position [320, 0]
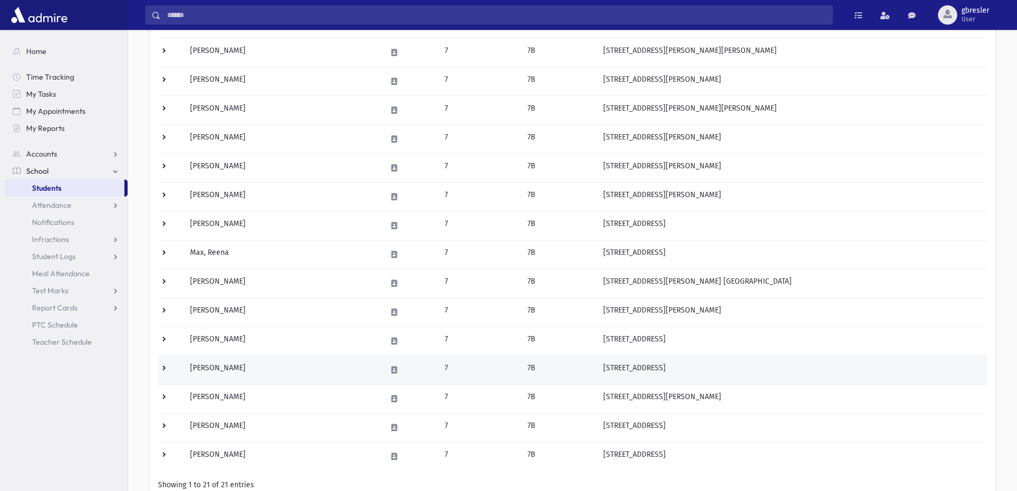
click at [237, 370] on td "[PERSON_NAME]" at bounding box center [282, 369] width 197 height 29
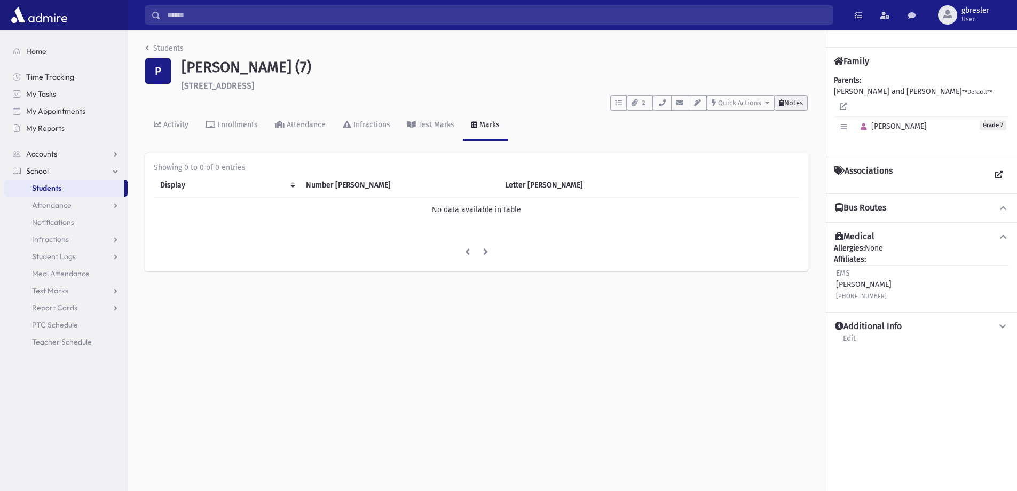
click at [796, 99] on span "Notes" at bounding box center [794, 103] width 19 height 8
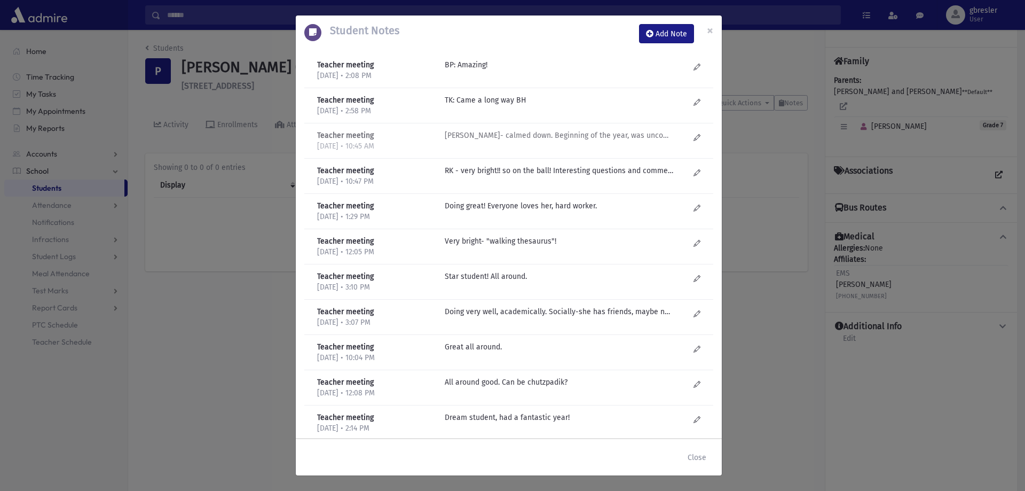
click at [594, 142] on div "R Kirzner- calmed down. Beginning of the year, was uncomfortable in her own ski…" at bounding box center [567, 141] width 255 height 22
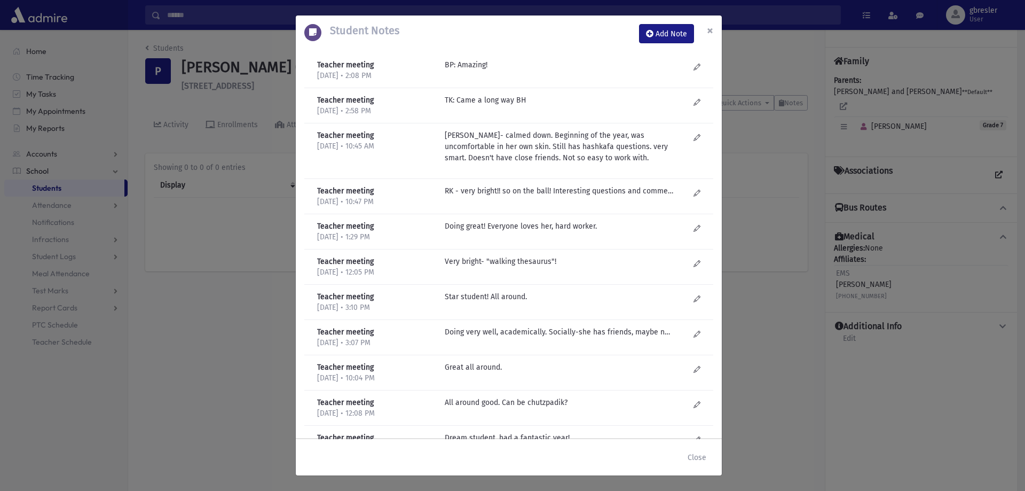
click at [709, 30] on span "×" at bounding box center [710, 30] width 6 height 15
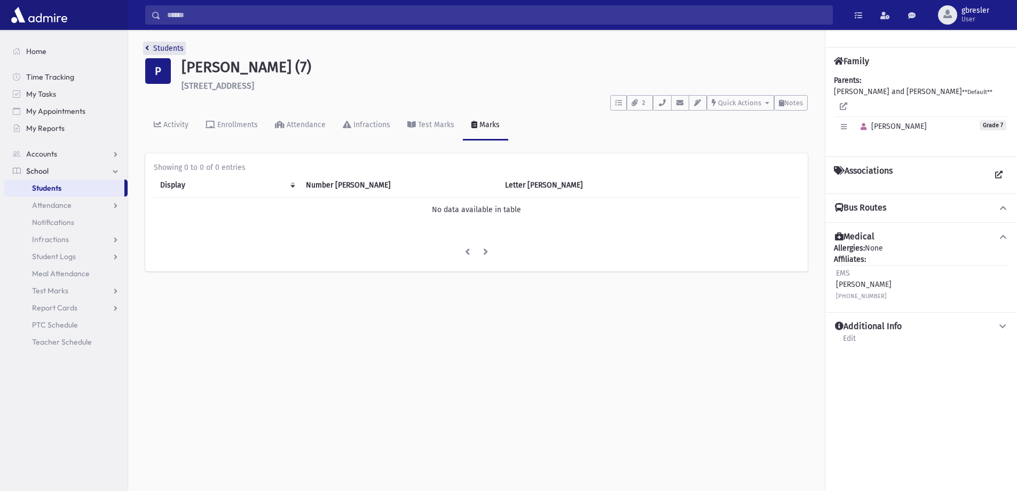
click at [177, 46] on link "Students" at bounding box center [164, 48] width 38 height 9
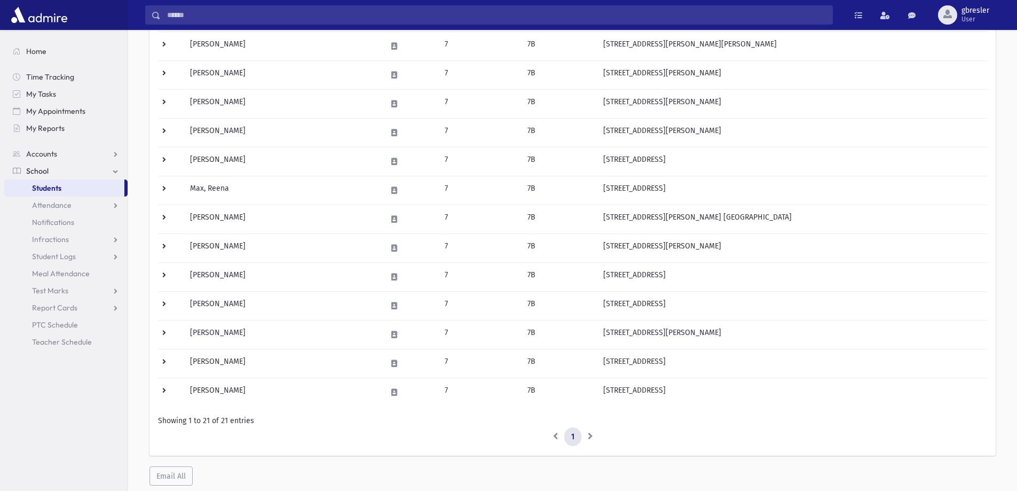
scroll to position [416, 0]
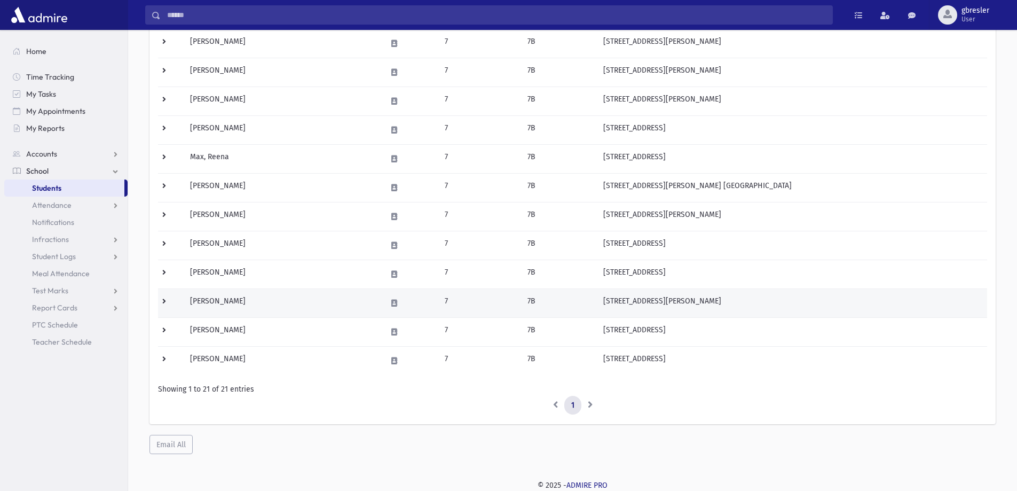
click at [238, 304] on td "[PERSON_NAME]" at bounding box center [282, 302] width 197 height 29
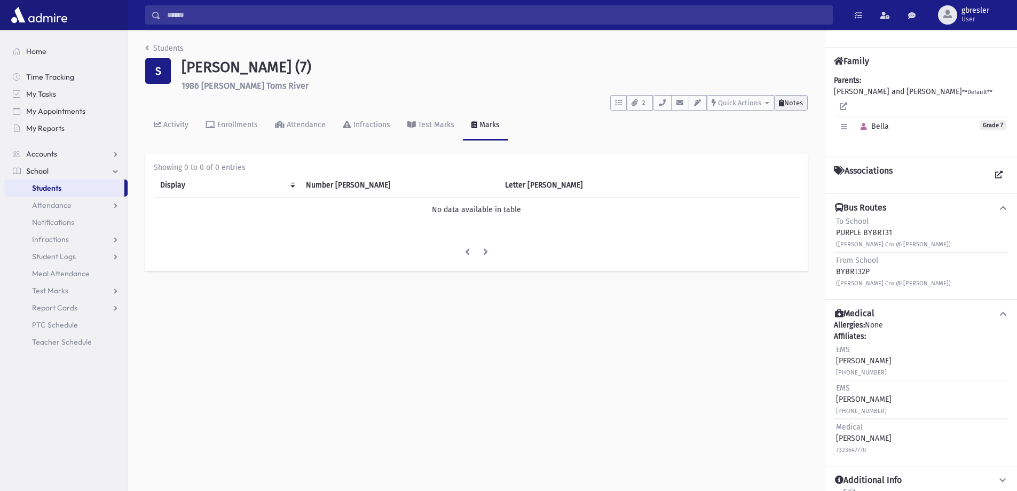
click at [795, 104] on span "Notes" at bounding box center [794, 103] width 19 height 8
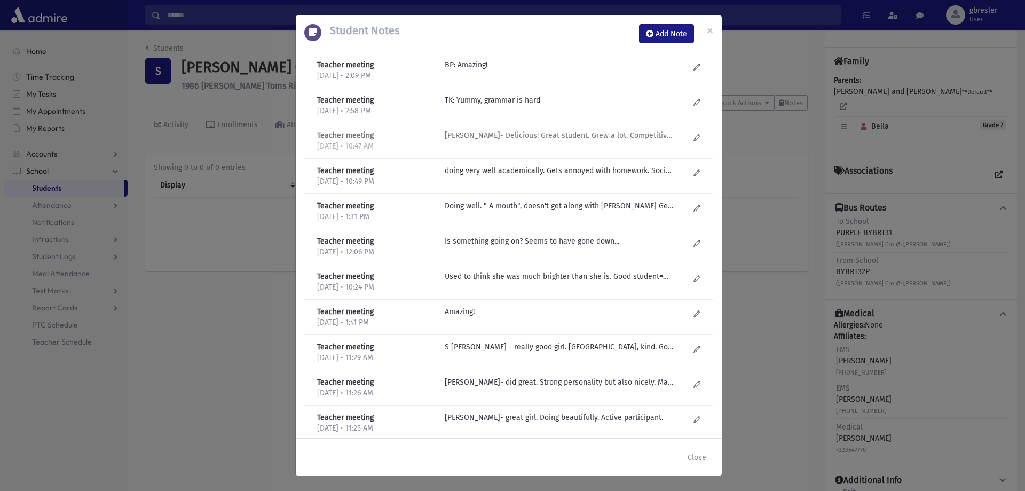
click at [500, 70] on p "R Kirzner- Delicious! Great student. Grew a lot. Competitive! Softened. Growing…" at bounding box center [559, 64] width 229 height 11
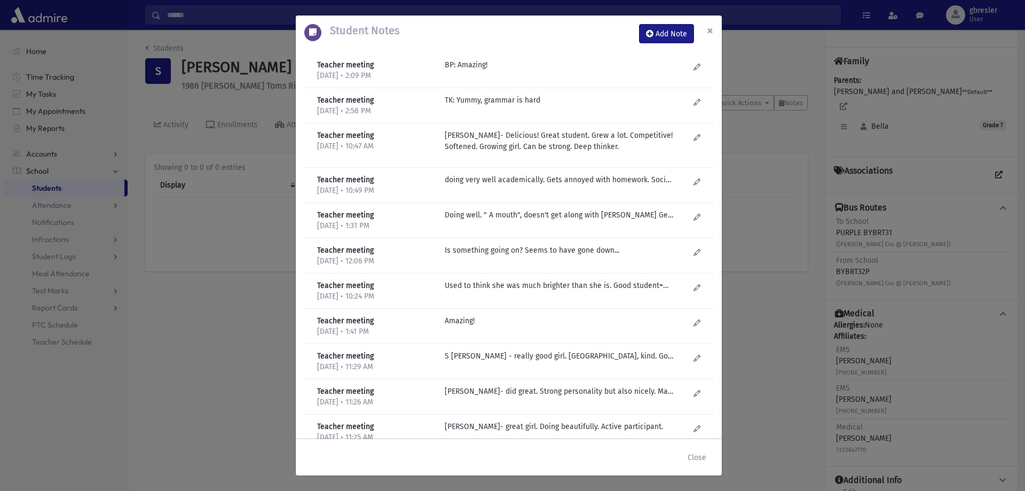
click at [714, 32] on button "×" at bounding box center [710, 30] width 23 height 30
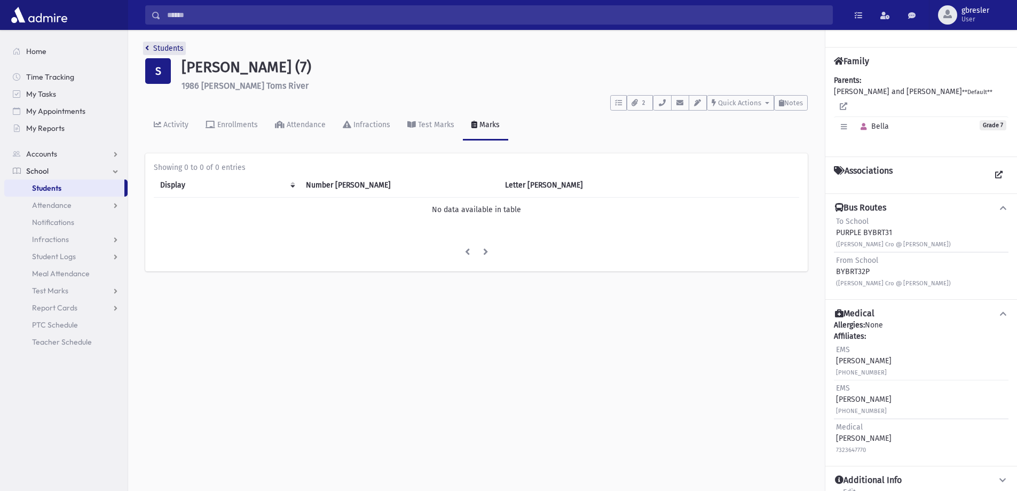
click at [173, 50] on link "Students" at bounding box center [164, 48] width 38 height 9
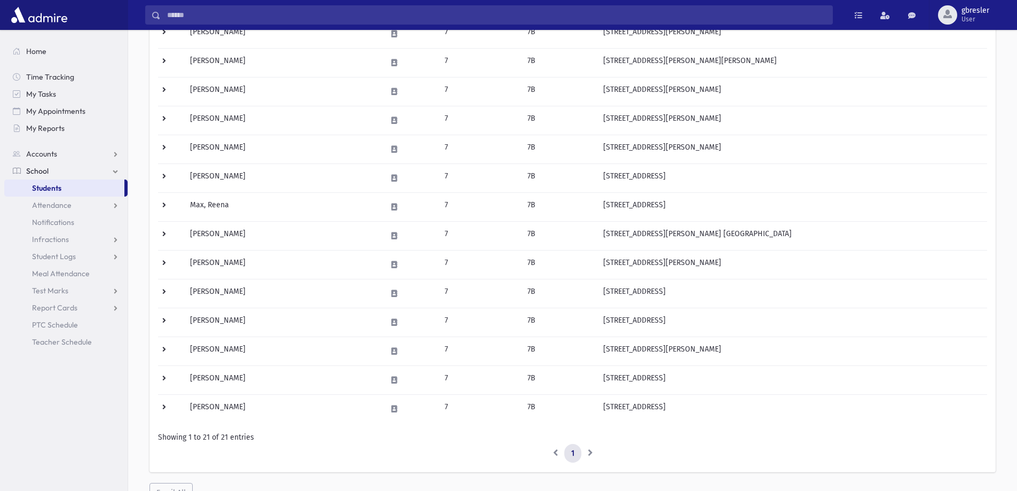
scroll to position [374, 0]
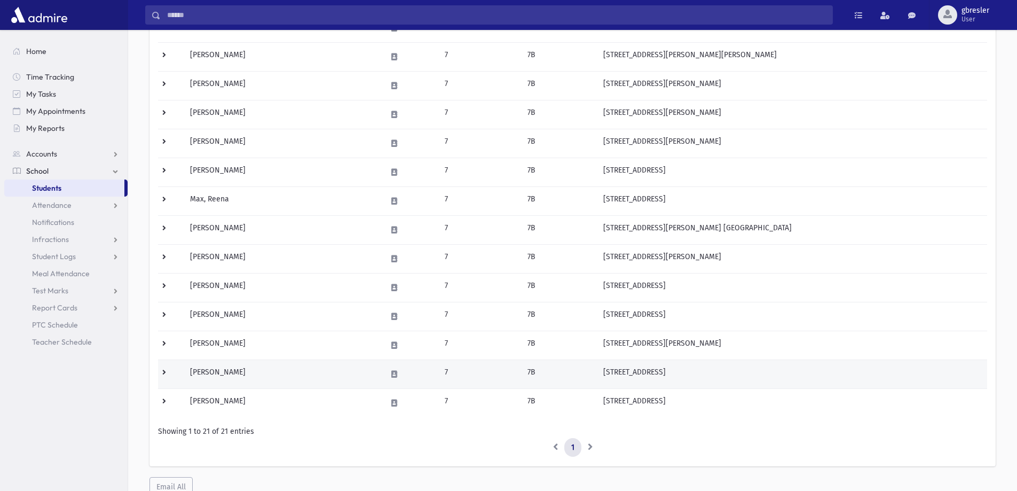
click at [209, 370] on td "Spitzer, Avital" at bounding box center [282, 373] width 197 height 29
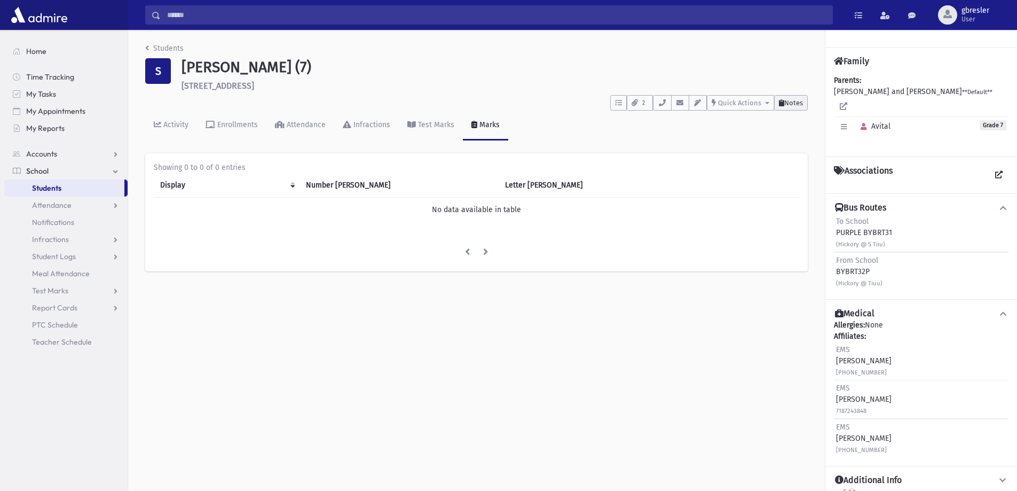
click at [801, 103] on span "Notes" at bounding box center [794, 103] width 19 height 8
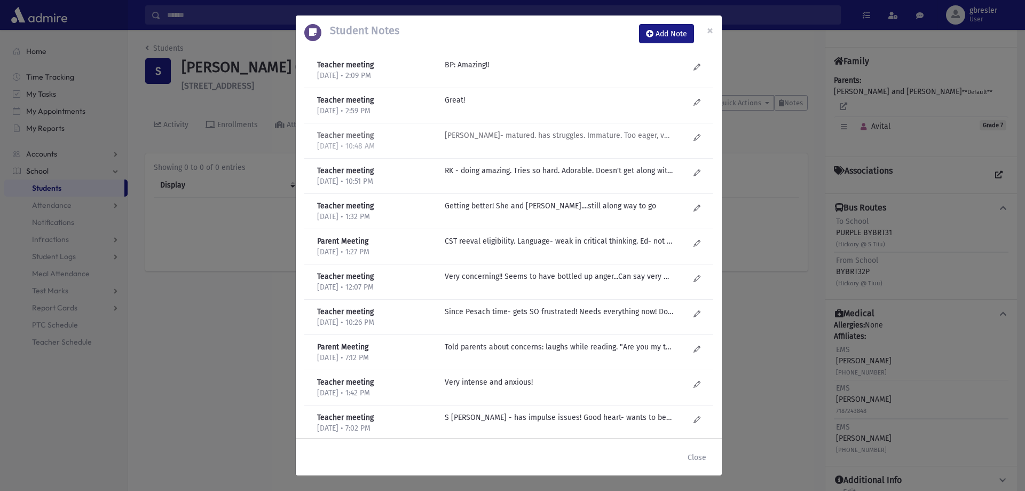
click at [480, 70] on p "[PERSON_NAME]- matured. has struggles. Immature. Too eager, very competitive fo…" at bounding box center [559, 64] width 229 height 11
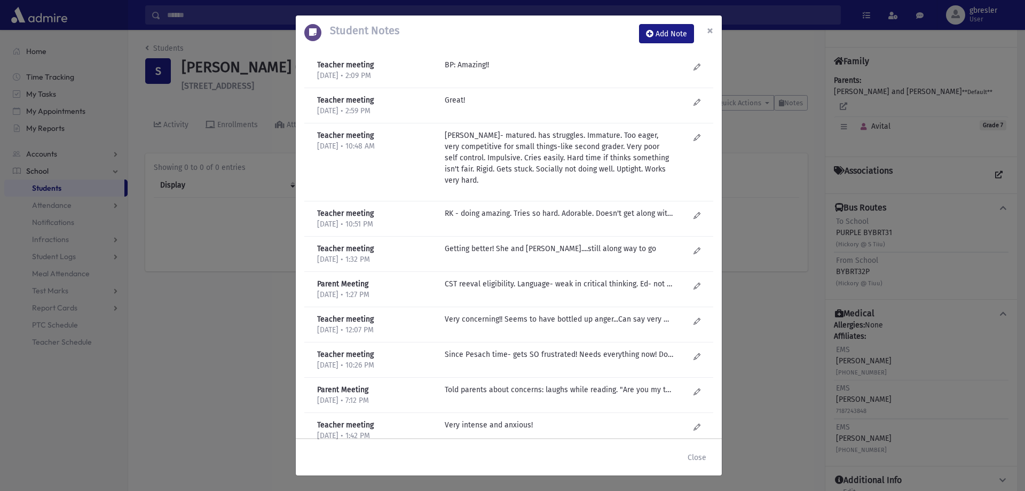
click at [709, 28] on span "×" at bounding box center [710, 30] width 6 height 15
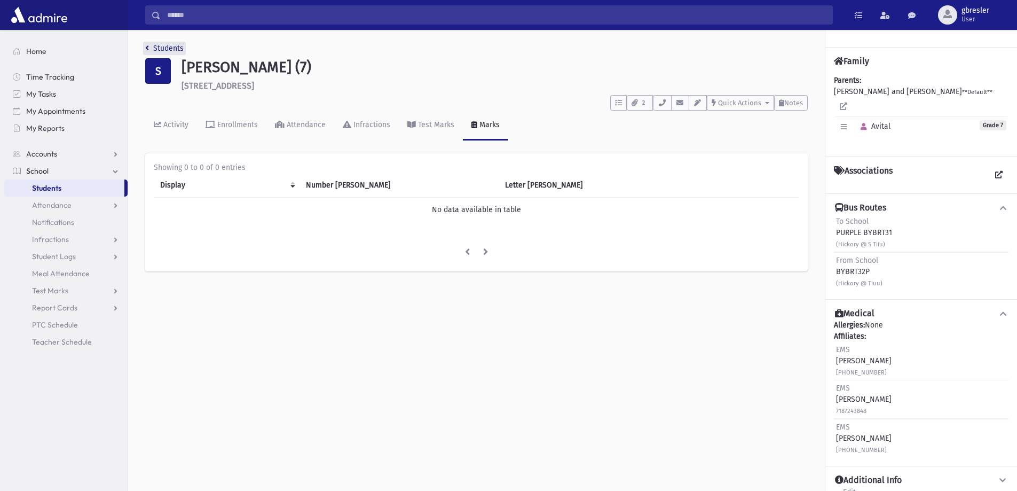
click at [169, 48] on link "Students" at bounding box center [164, 48] width 38 height 9
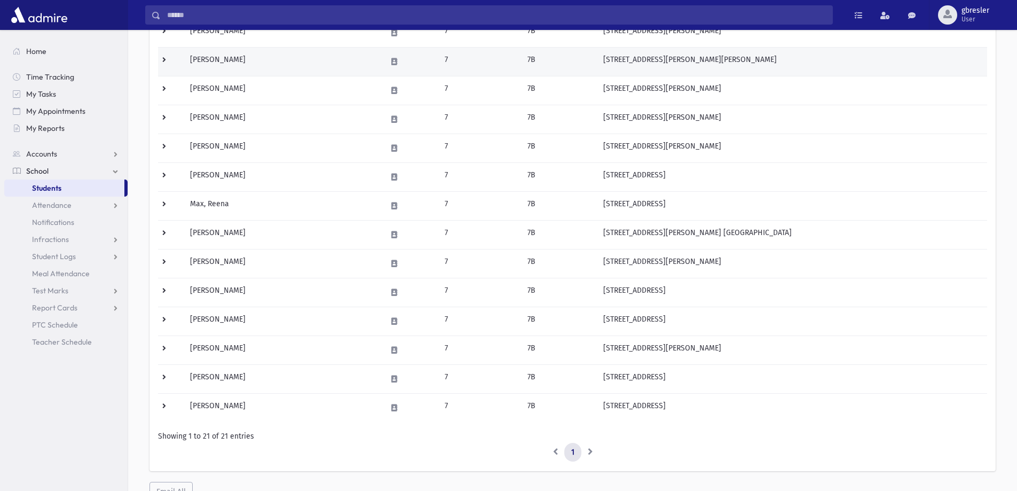
scroll to position [374, 0]
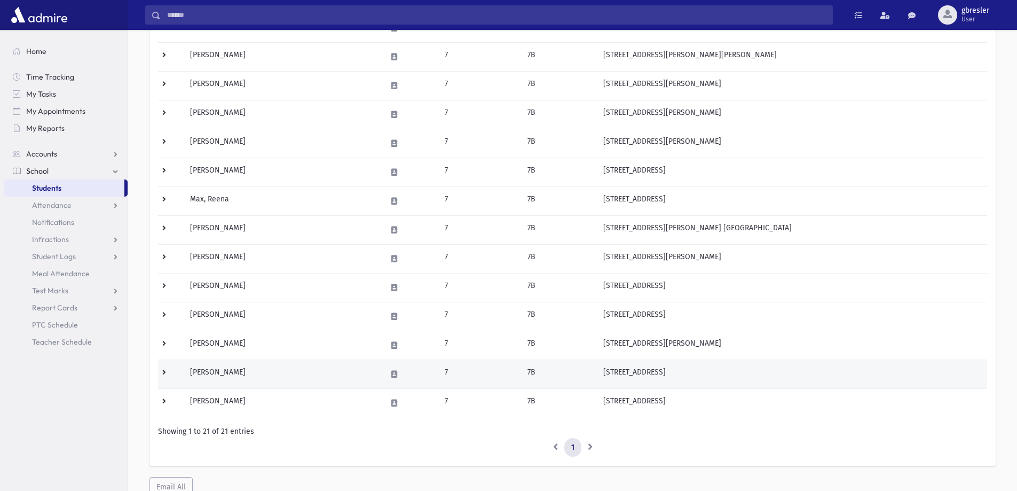
click at [223, 374] on td "Spitzer, Avital" at bounding box center [282, 373] width 197 height 29
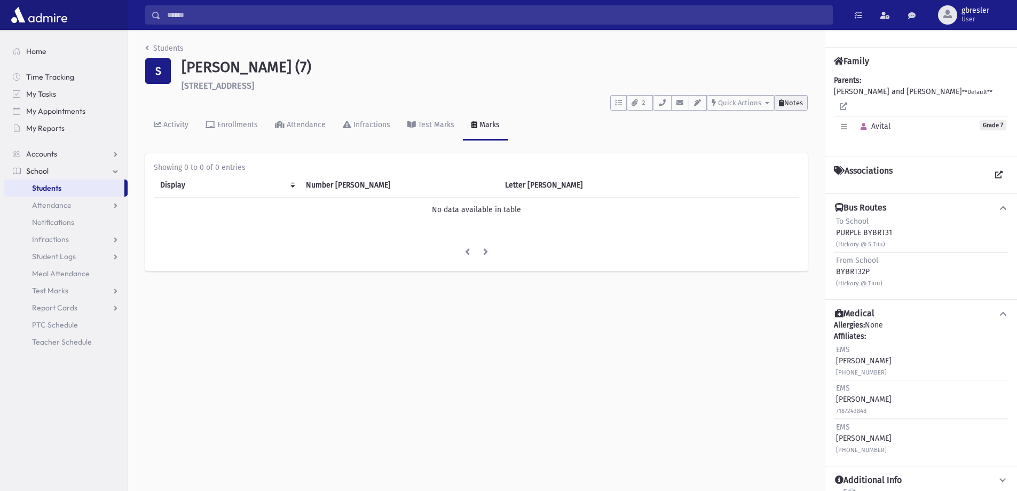
click at [797, 102] on span "Notes" at bounding box center [794, 103] width 19 height 8
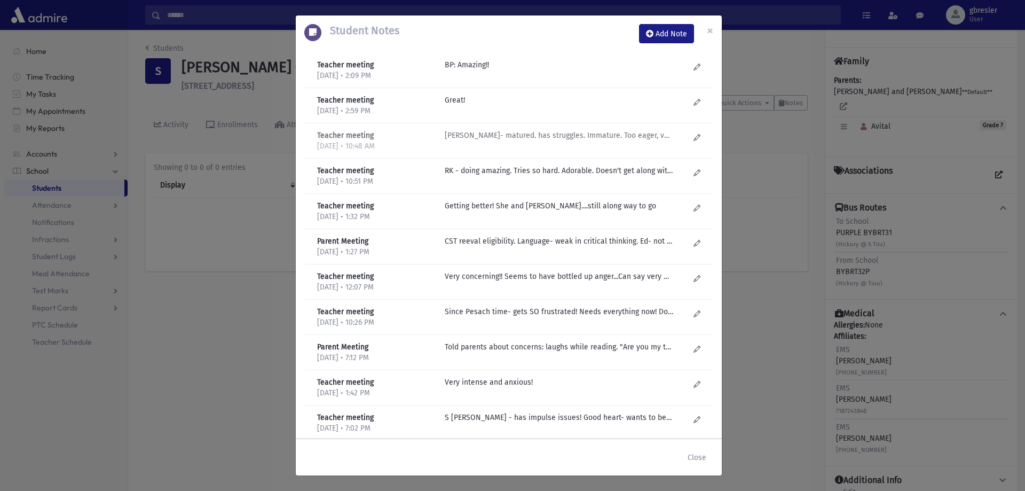
click at [605, 70] on p "R Kirzner- matured. has struggles. Immature. Too eager, very competitive for sm…" at bounding box center [559, 64] width 229 height 11
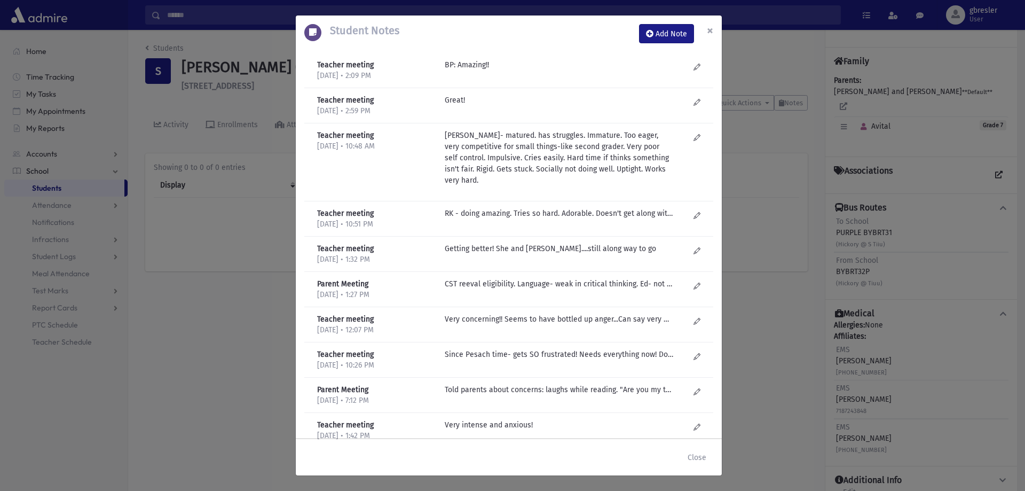
click at [709, 29] on span "×" at bounding box center [710, 30] width 6 height 15
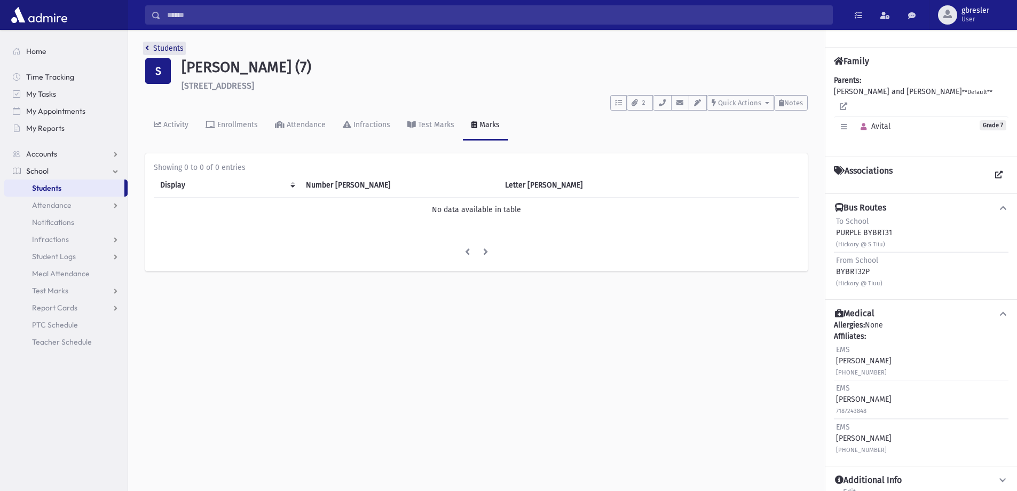
click at [171, 46] on link "Students" at bounding box center [164, 48] width 38 height 9
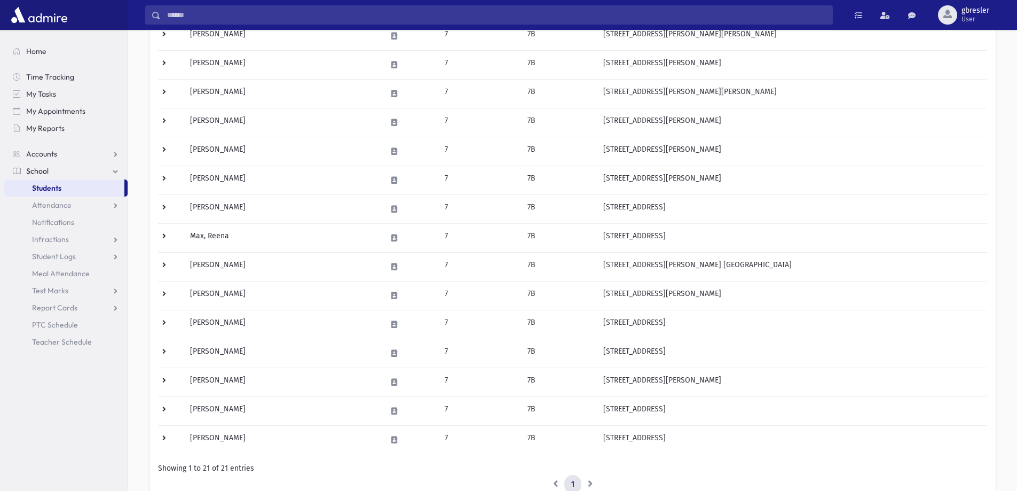
scroll to position [416, 0]
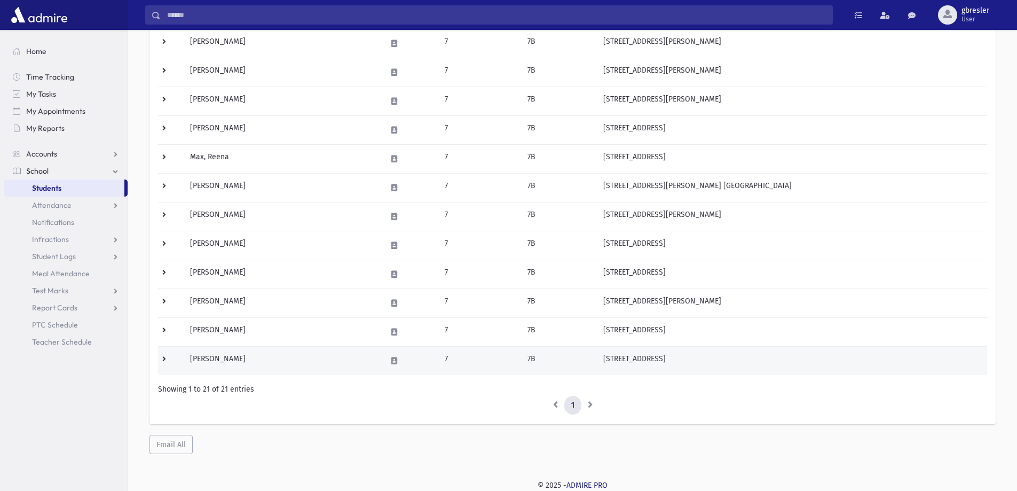
click at [251, 357] on td "[PERSON_NAME]" at bounding box center [282, 360] width 197 height 29
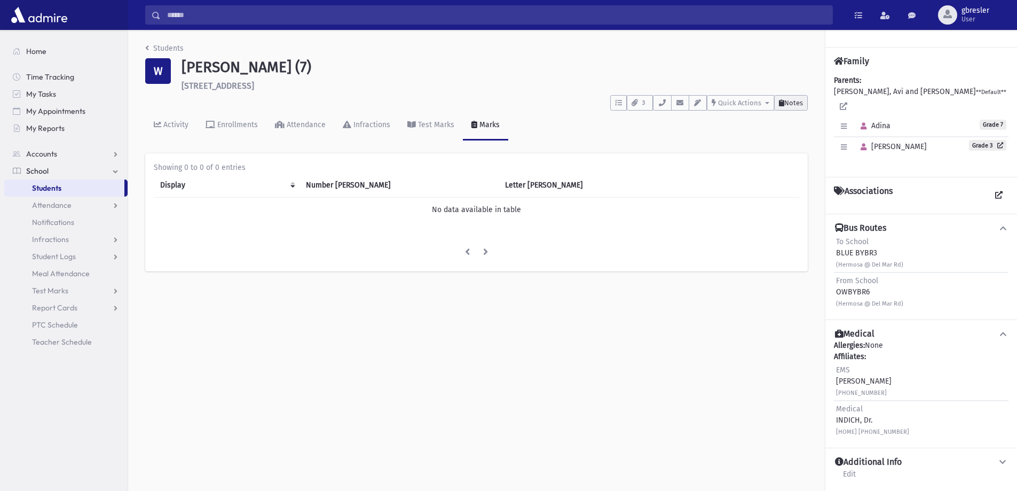
click at [786, 105] on span "Notes" at bounding box center [794, 103] width 19 height 8
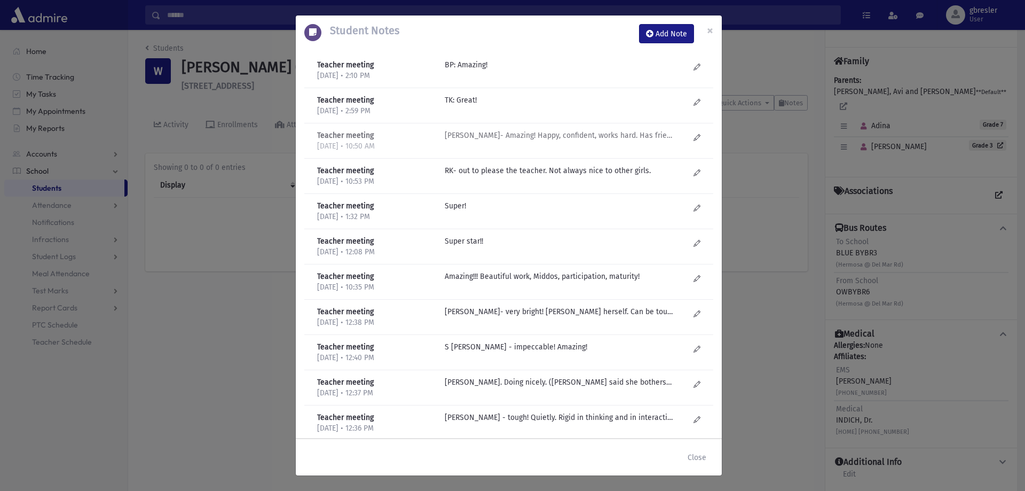
click at [528, 70] on p "R Kirzner- Amazing! Happy, confident, works hard. Has friends-popular." at bounding box center [559, 64] width 229 height 11
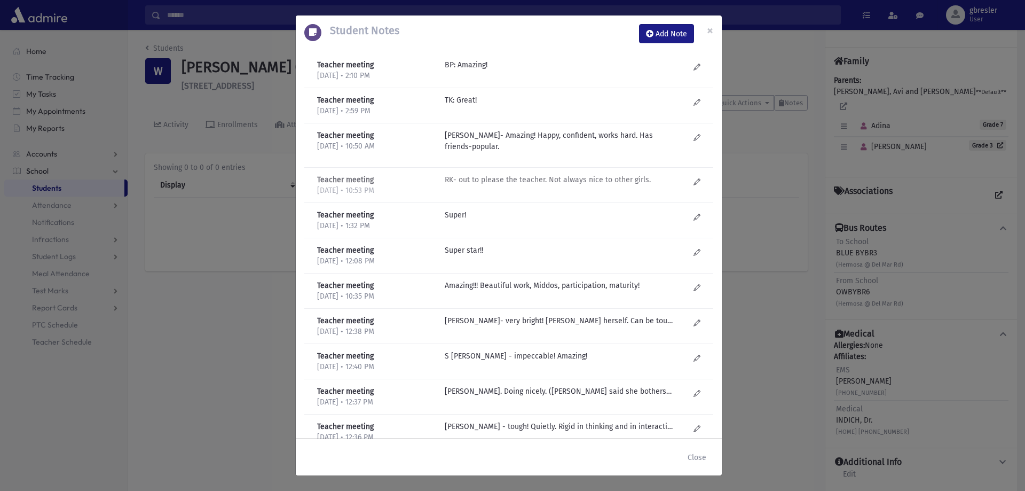
click at [509, 70] on p "RK- out to please the teacher. Not always nice to other girls." at bounding box center [559, 64] width 229 height 11
click at [707, 30] on span "×" at bounding box center [710, 30] width 6 height 15
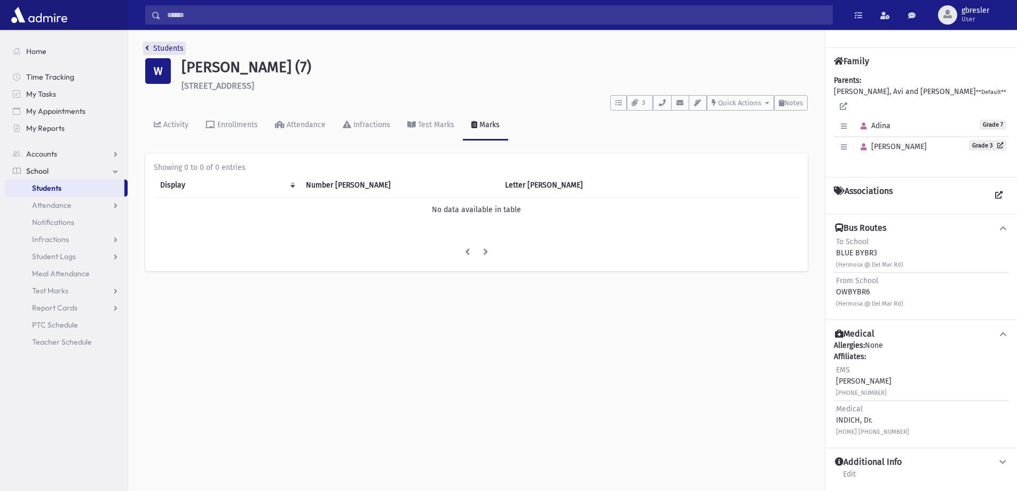
click at [167, 45] on link "Students" at bounding box center [164, 48] width 38 height 9
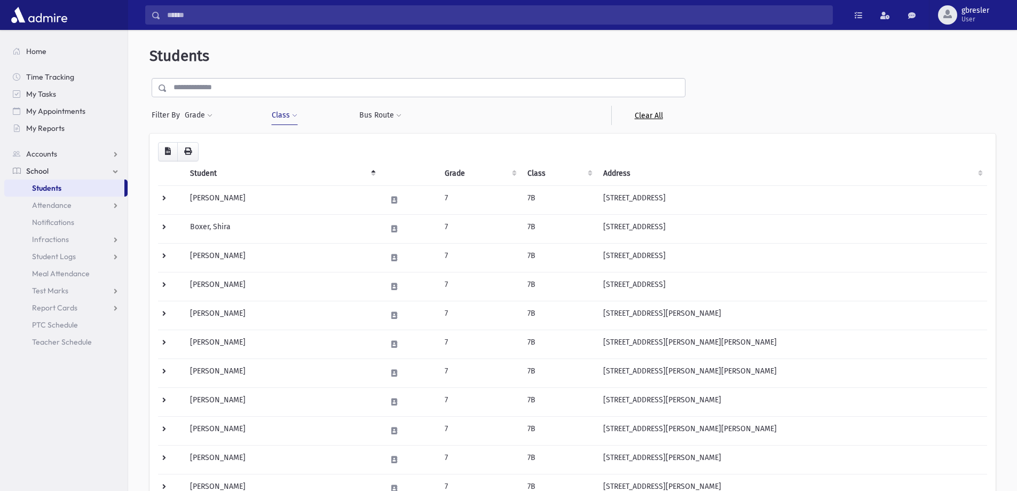
click at [658, 116] on link "Clear All" at bounding box center [649, 115] width 74 height 19
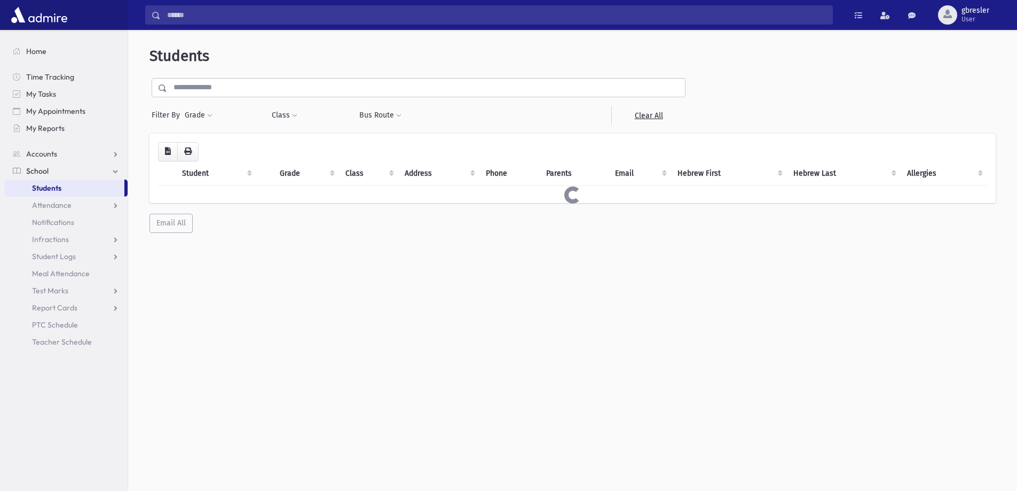
select select
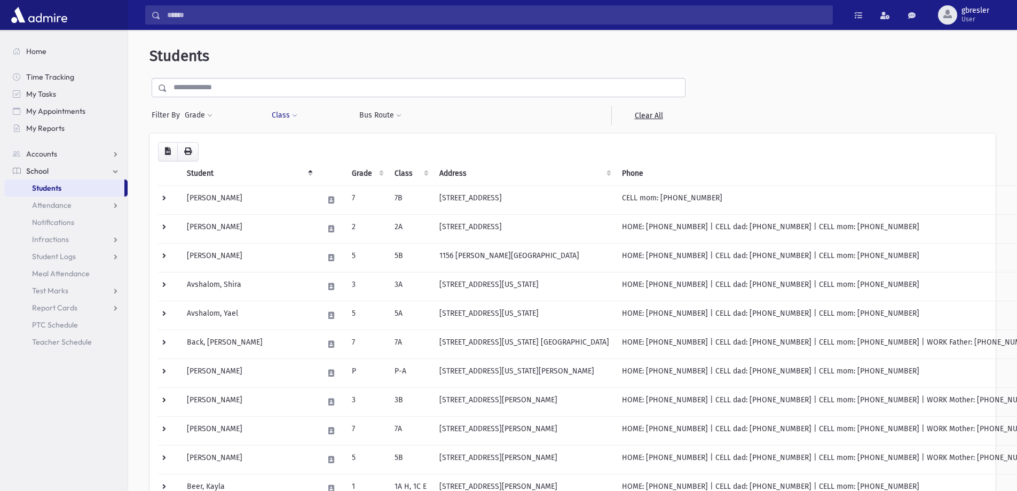
click at [293, 118] on span at bounding box center [294, 116] width 5 height 6
click at [301, 146] on ul at bounding box center [327, 143] width 103 height 16
type input "*"
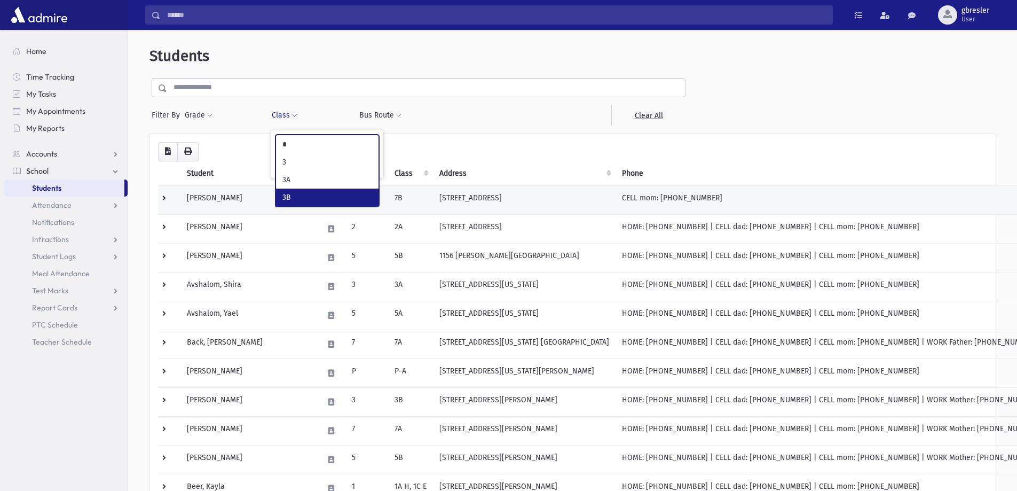
select select "**"
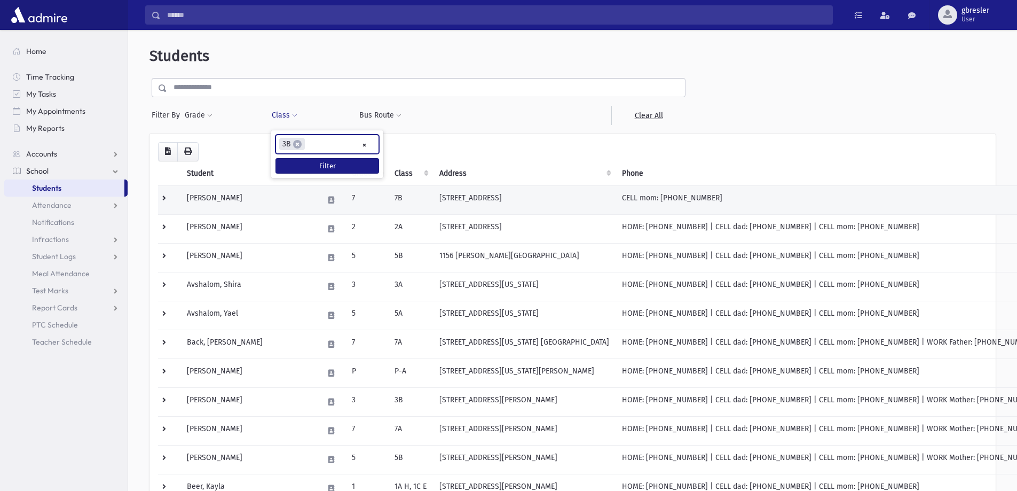
scroll to position [173, 0]
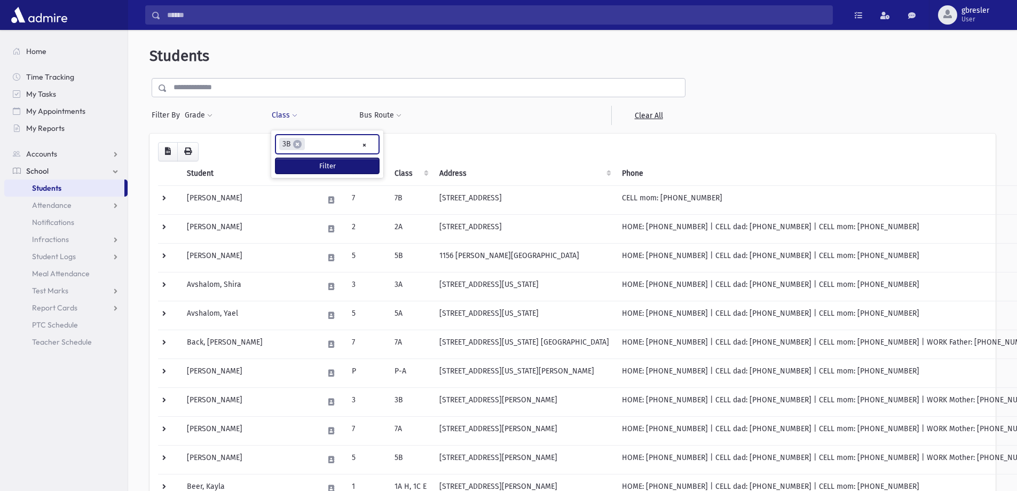
click at [335, 169] on button "Filter" at bounding box center [328, 165] width 104 height 15
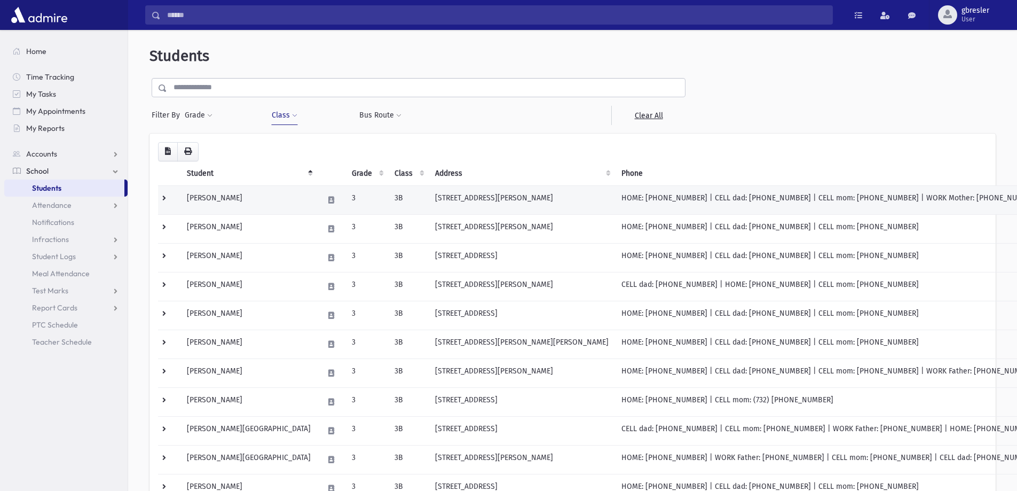
click at [228, 198] on td "[PERSON_NAME]" at bounding box center [249, 199] width 137 height 29
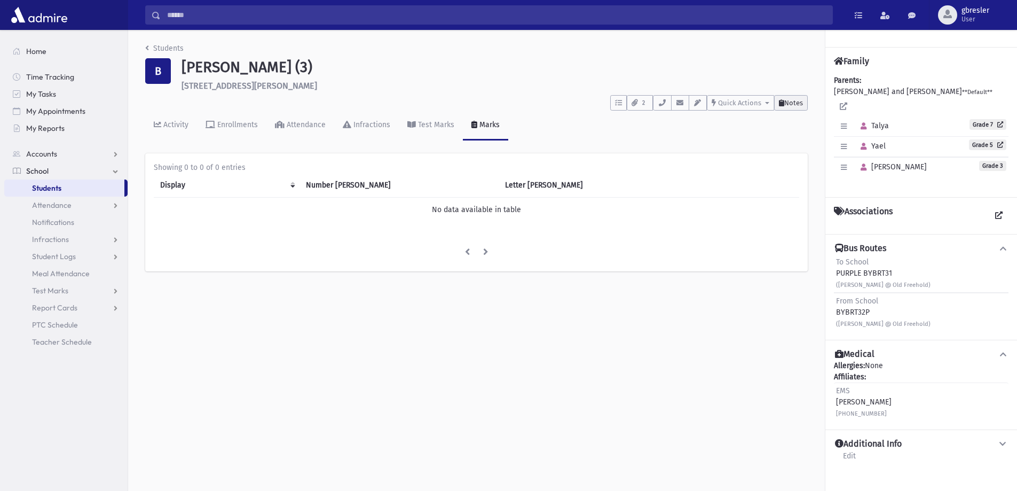
click at [785, 102] on span "Notes" at bounding box center [794, 103] width 19 height 8
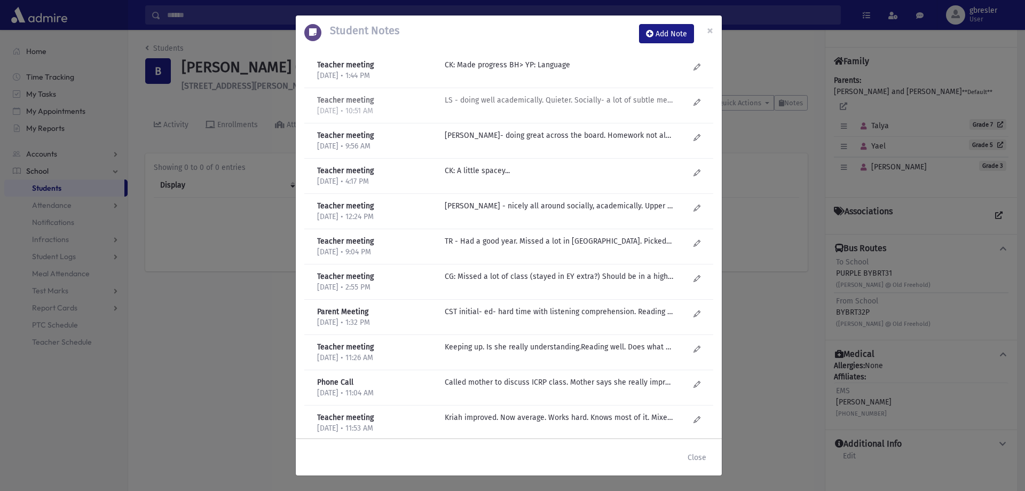
click at [540, 70] on p "LS - doing well academically. Quieter. Socially- a lot of subtle meanness. Cont…" at bounding box center [559, 64] width 229 height 11
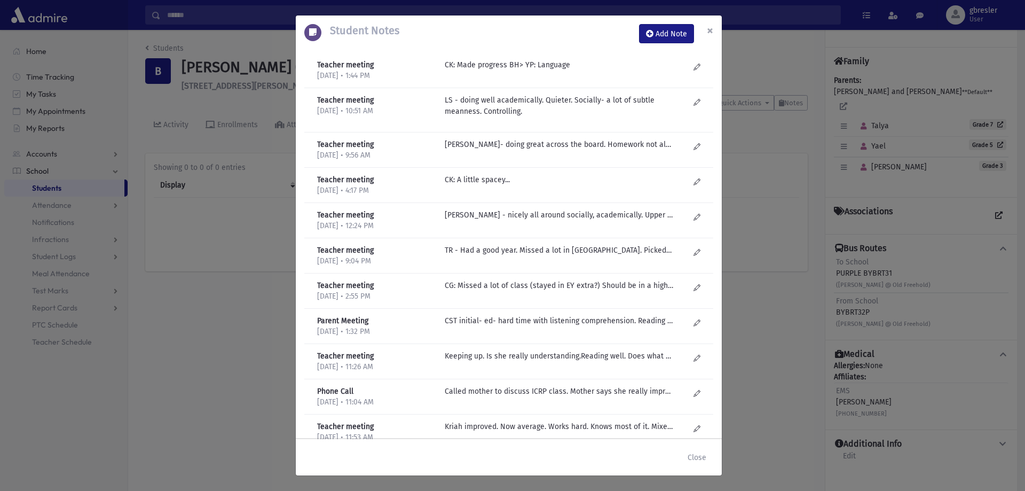
click at [712, 28] on span "×" at bounding box center [710, 30] width 6 height 15
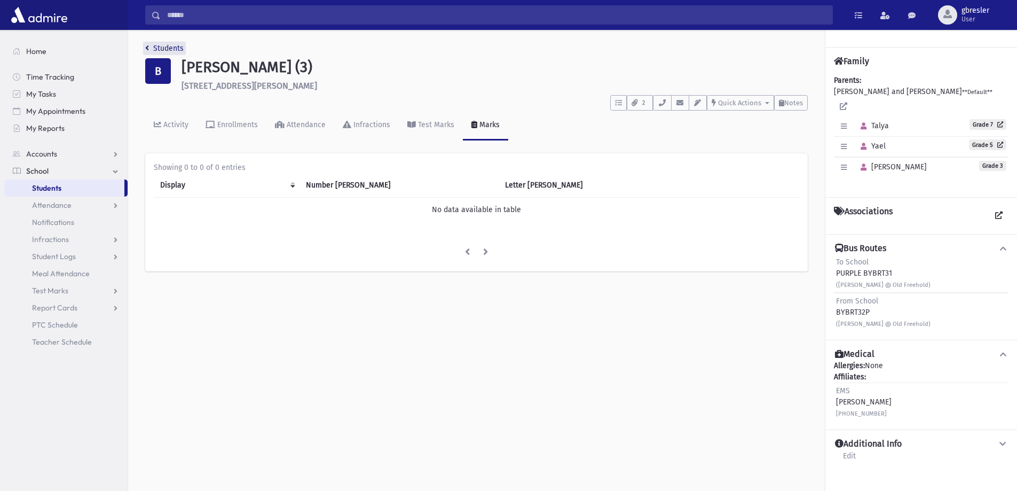
click at [170, 45] on link "Students" at bounding box center [164, 48] width 38 height 9
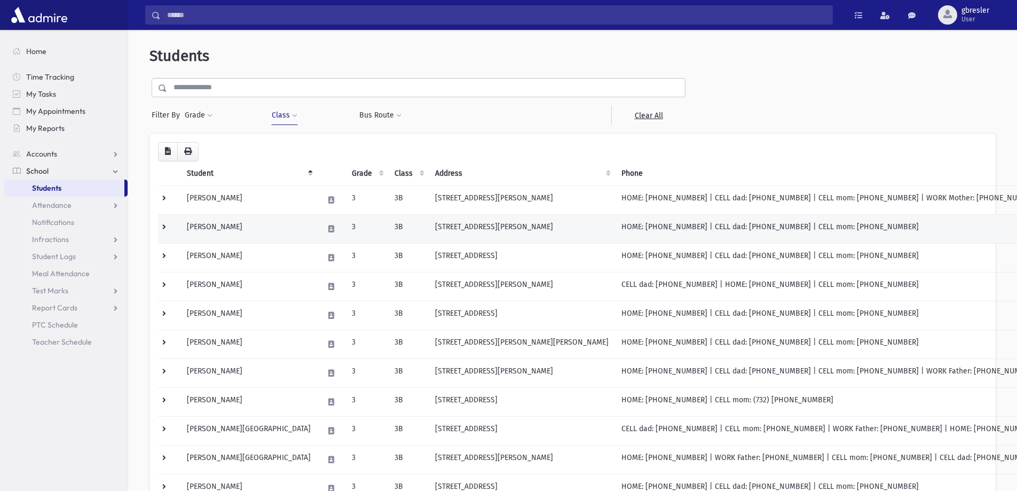
click at [223, 225] on td "Bonan, Sarah" at bounding box center [249, 228] width 137 height 29
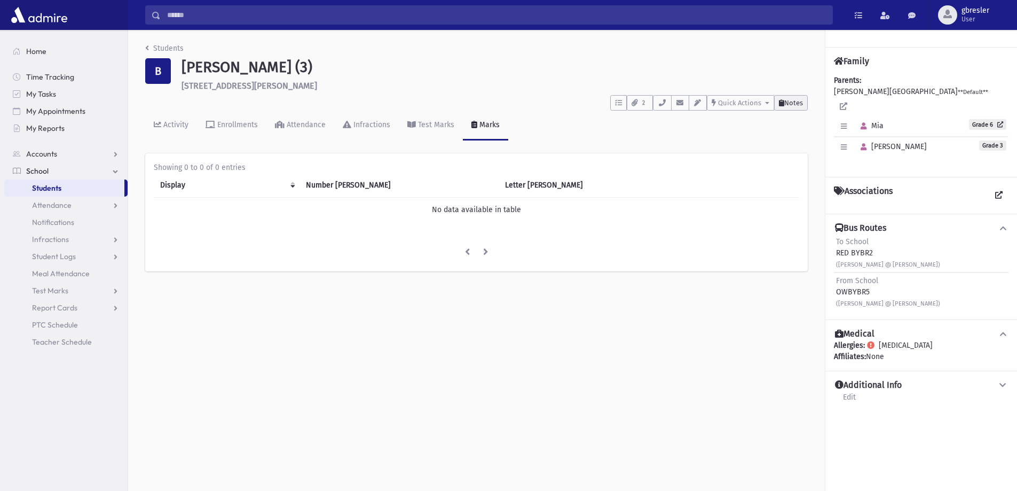
click at [790, 101] on span "Notes" at bounding box center [794, 103] width 19 height 8
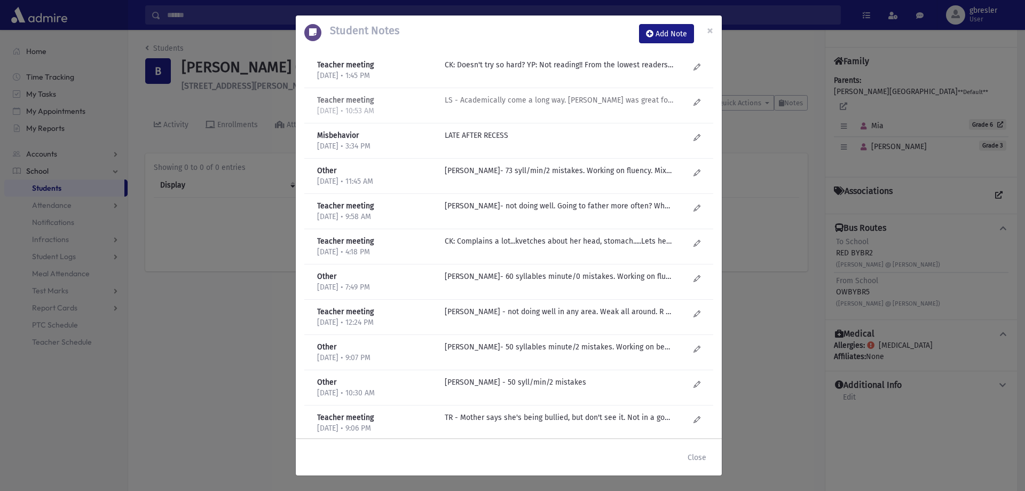
click at [559, 70] on p "LS - Academically come a long way. Rivky Knopf was great for her. Kriah also ma…" at bounding box center [559, 64] width 229 height 11
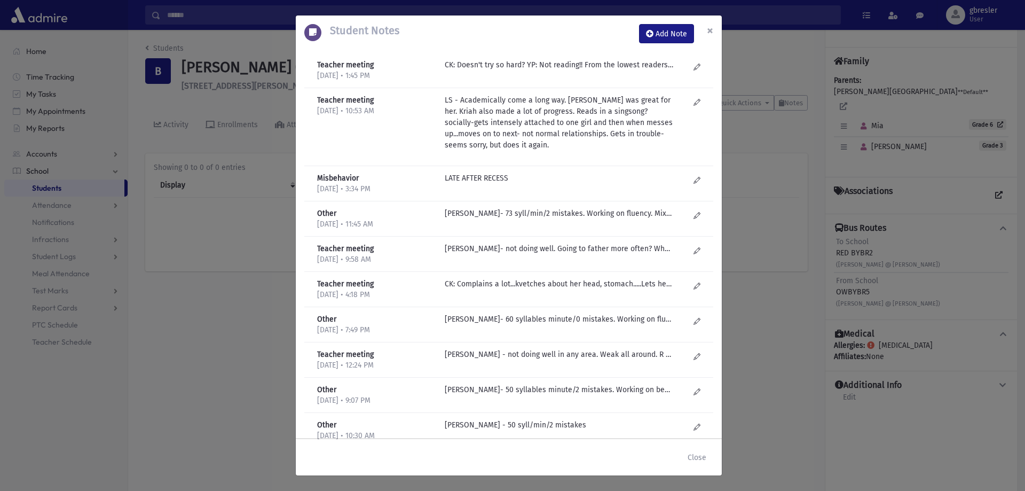
click at [708, 29] on span "×" at bounding box center [710, 30] width 6 height 15
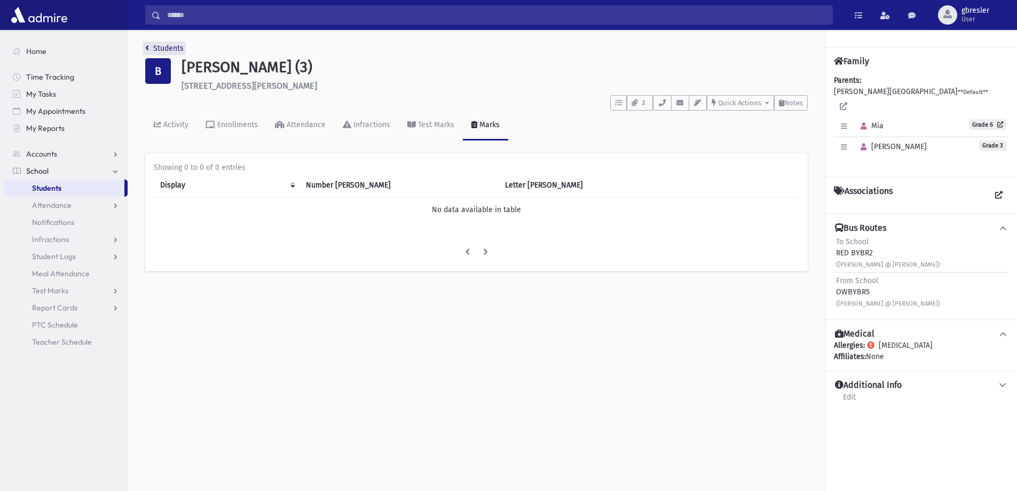
click at [169, 50] on link "Students" at bounding box center [164, 48] width 38 height 9
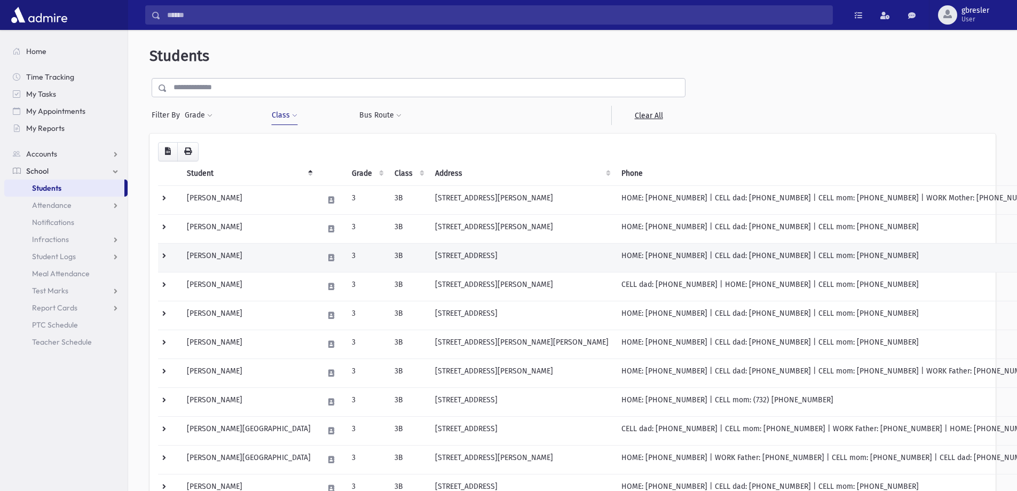
click at [226, 262] on td "[PERSON_NAME]" at bounding box center [249, 257] width 137 height 29
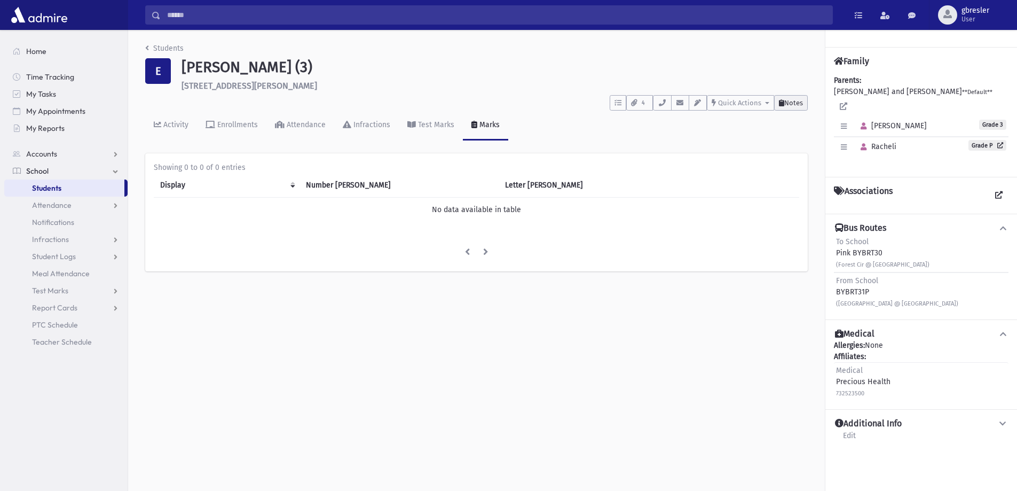
click at [791, 100] on span "Notes" at bounding box center [794, 103] width 19 height 8
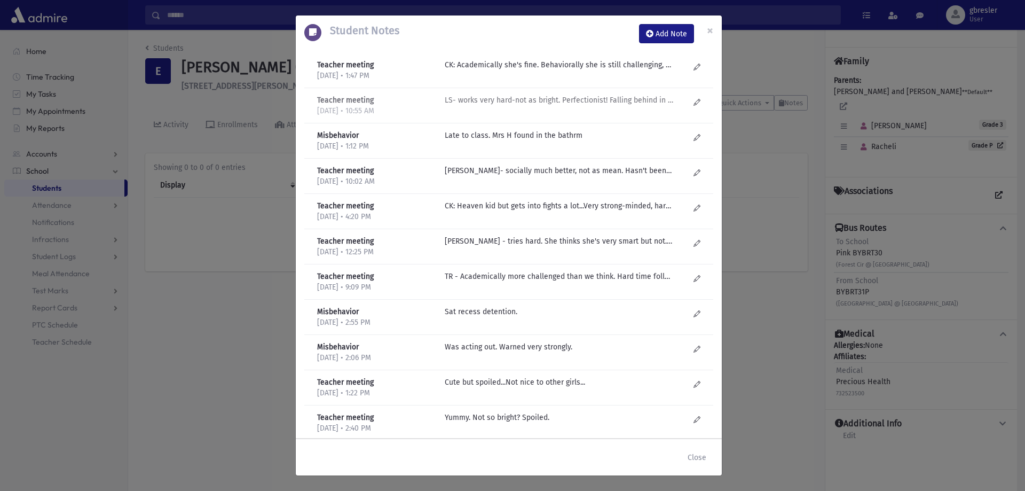
click at [513, 106] on div "LS- works very hard-not as bright. Perfectionist! Falling behind in classwork b…" at bounding box center [567, 106] width 255 height 22
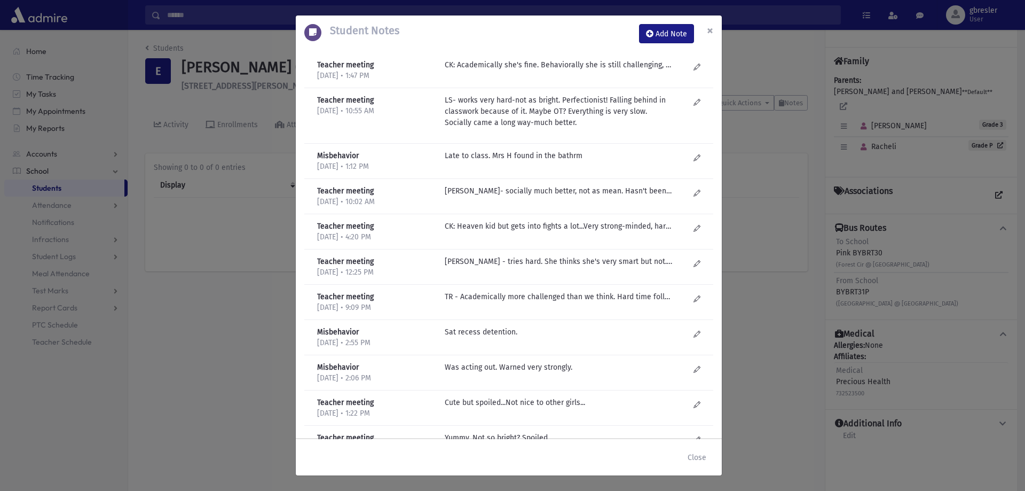
click at [706, 32] on button "×" at bounding box center [710, 30] width 23 height 30
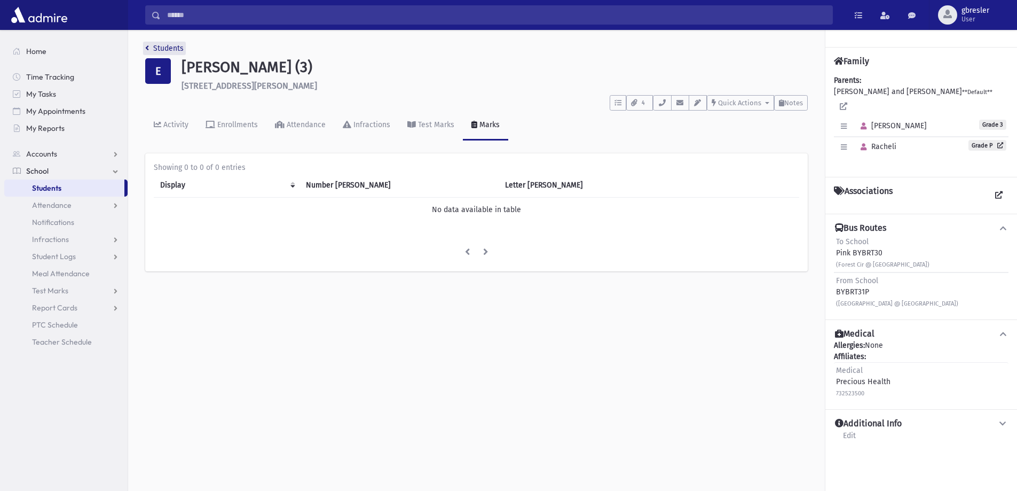
click at [173, 45] on link "Students" at bounding box center [164, 48] width 38 height 9
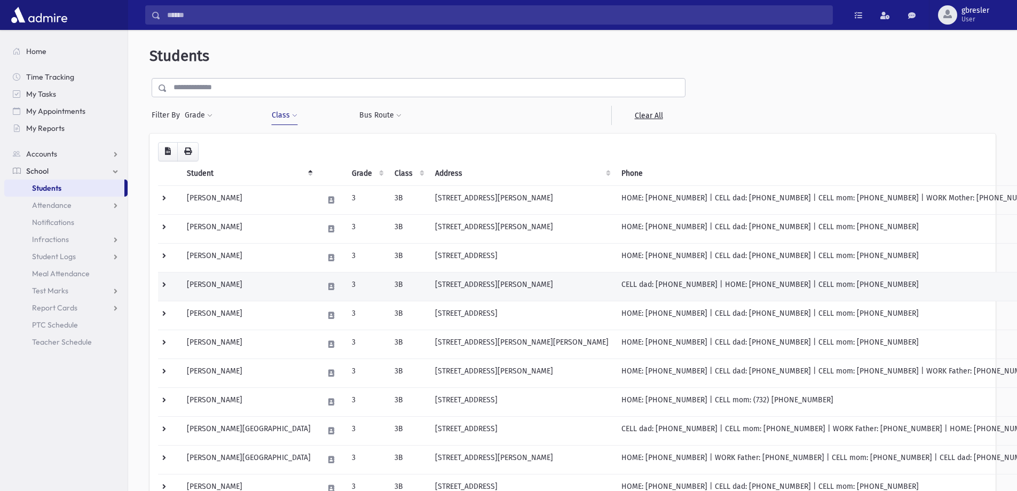
click at [197, 283] on td "Friedman, Sara" at bounding box center [249, 286] width 137 height 29
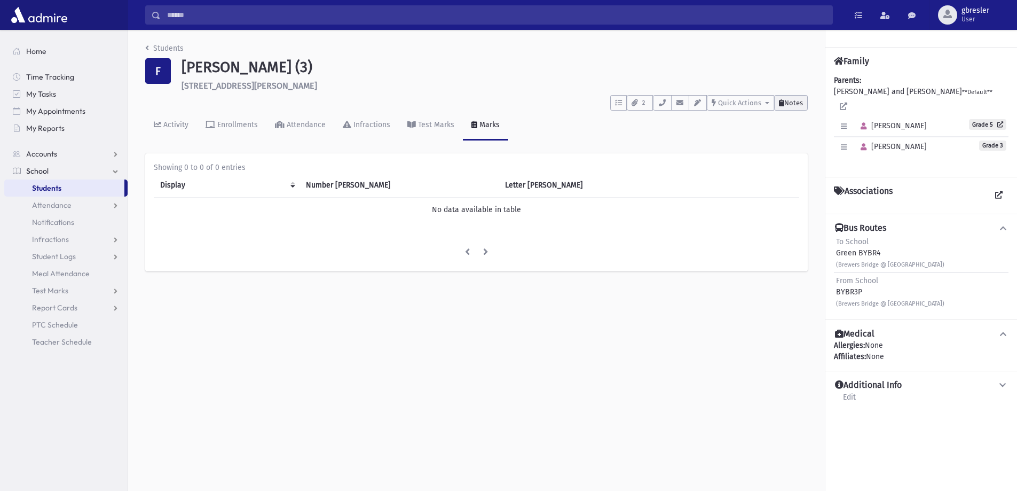
click at [788, 108] on button "Notes" at bounding box center [791, 102] width 34 height 15
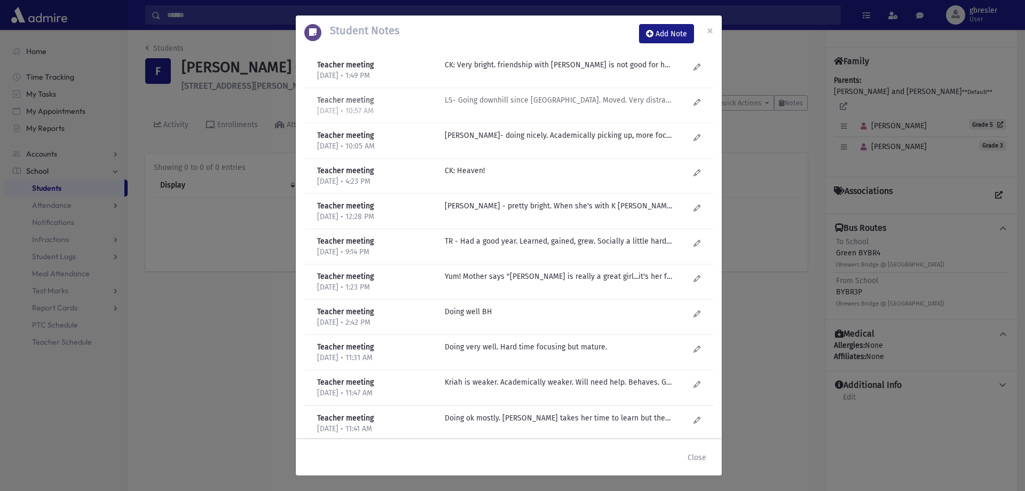
click at [622, 70] on p "LS- Going downhill since Pesach. Moved. Very distracted and not focused. With A…" at bounding box center [559, 64] width 229 height 11
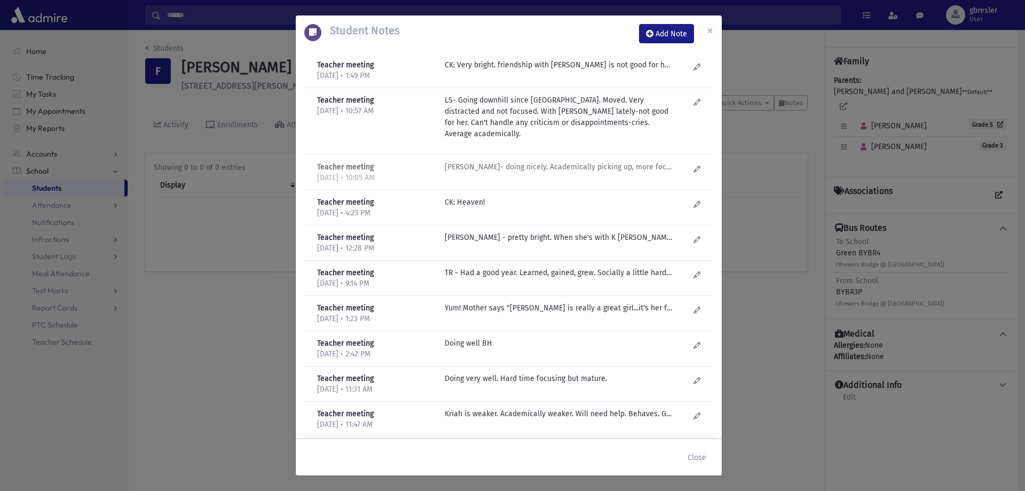
click at [555, 70] on p "L Schnittlinger- doing nicely. Academically picking up, more focused. Socially …" at bounding box center [559, 64] width 229 height 11
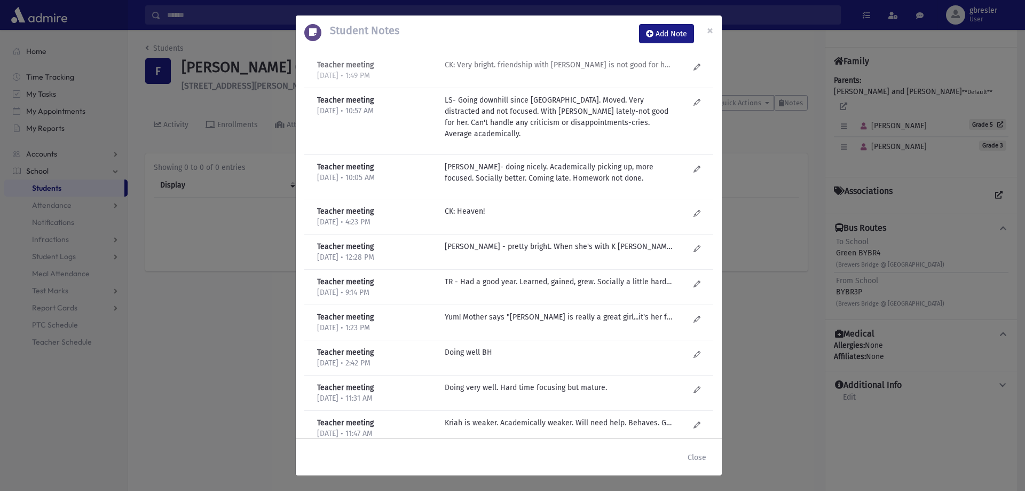
click at [638, 60] on p "CK: Very bright. friendship with Aviva is not good for her, became chutzpadik. …" at bounding box center [559, 64] width 229 height 11
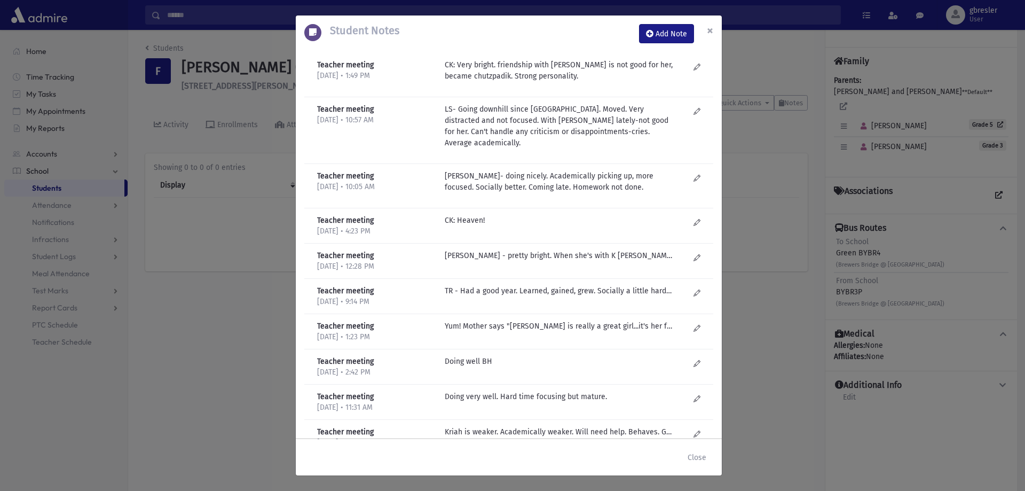
click at [709, 30] on span "×" at bounding box center [710, 30] width 6 height 15
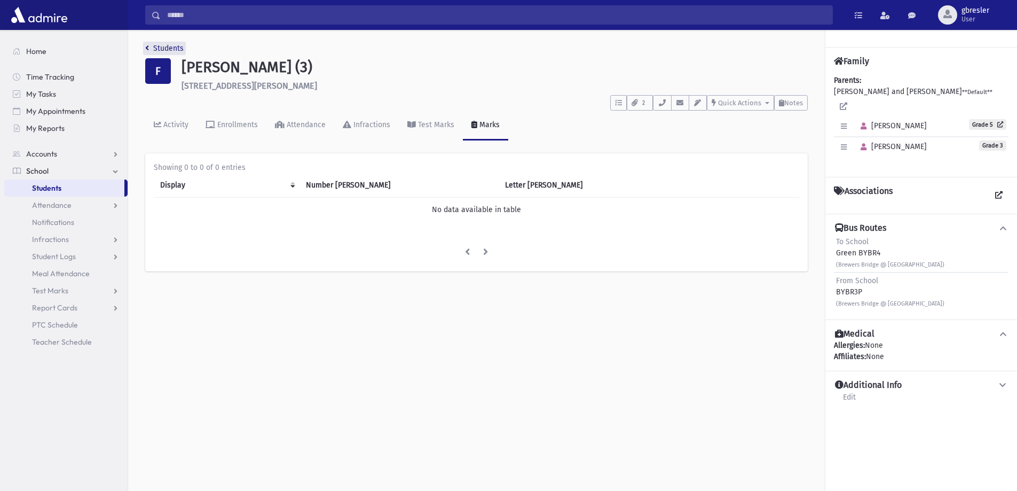
click at [170, 50] on link "Students" at bounding box center [164, 48] width 38 height 9
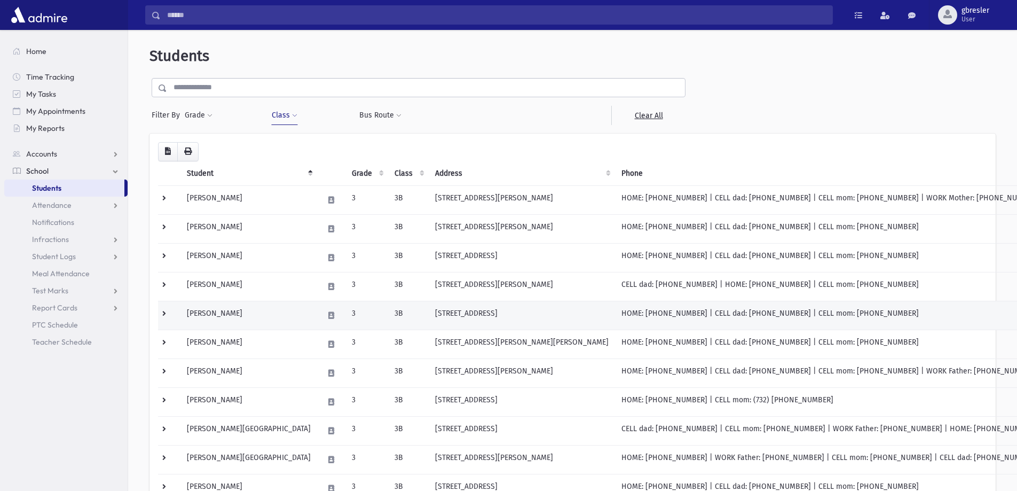
click at [237, 315] on td "Gartner, Miriam" at bounding box center [249, 315] width 137 height 29
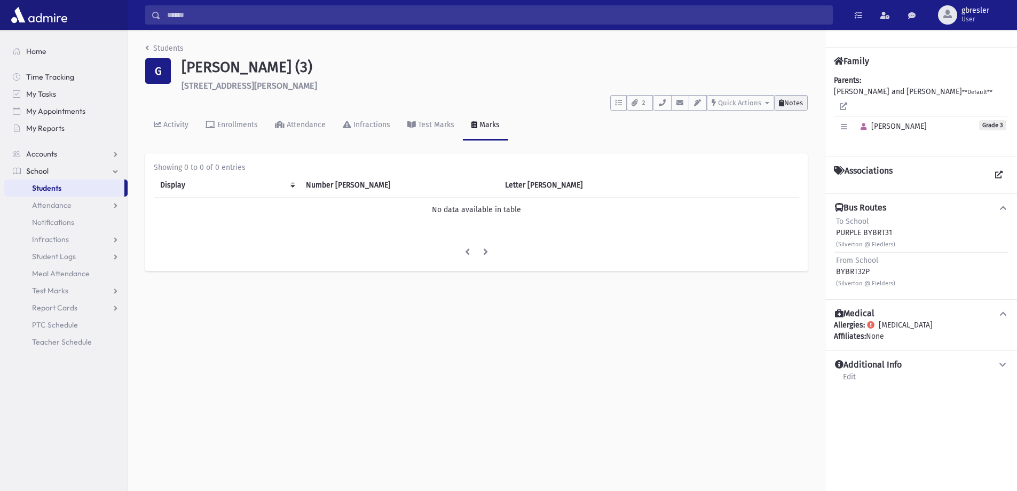
click at [802, 101] on span "Notes" at bounding box center [794, 103] width 19 height 8
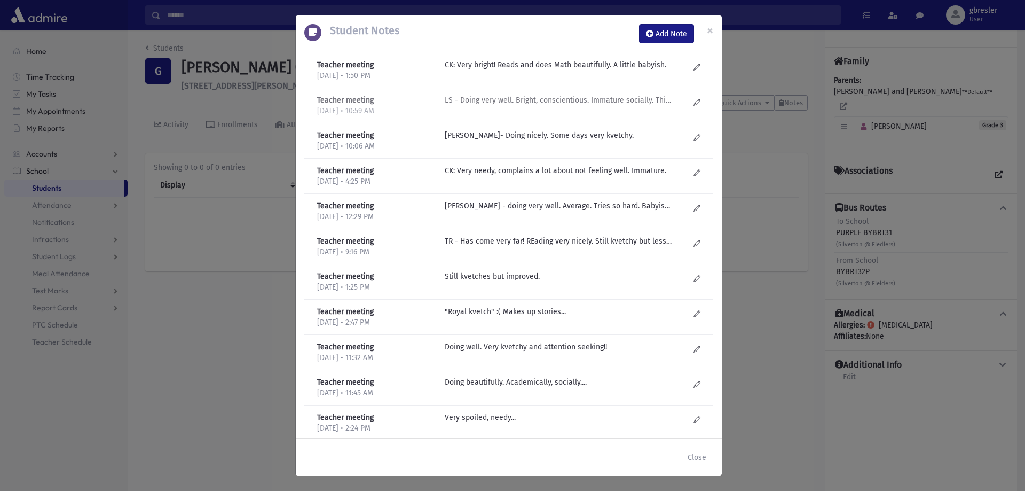
click at [561, 70] on p "LS - Doing very well. Bright, conscientious. Immature socially. Thinks kids are…" at bounding box center [559, 64] width 229 height 11
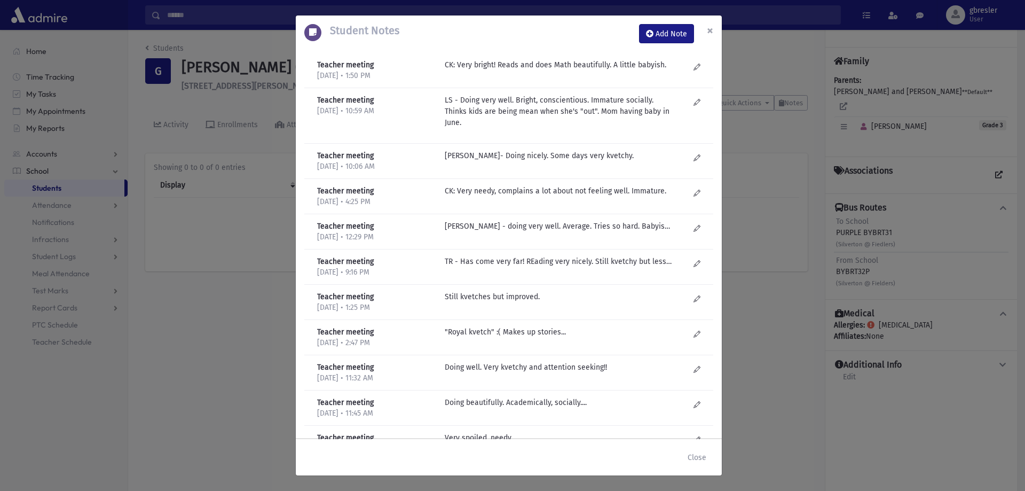
click at [714, 28] on button "×" at bounding box center [710, 30] width 23 height 30
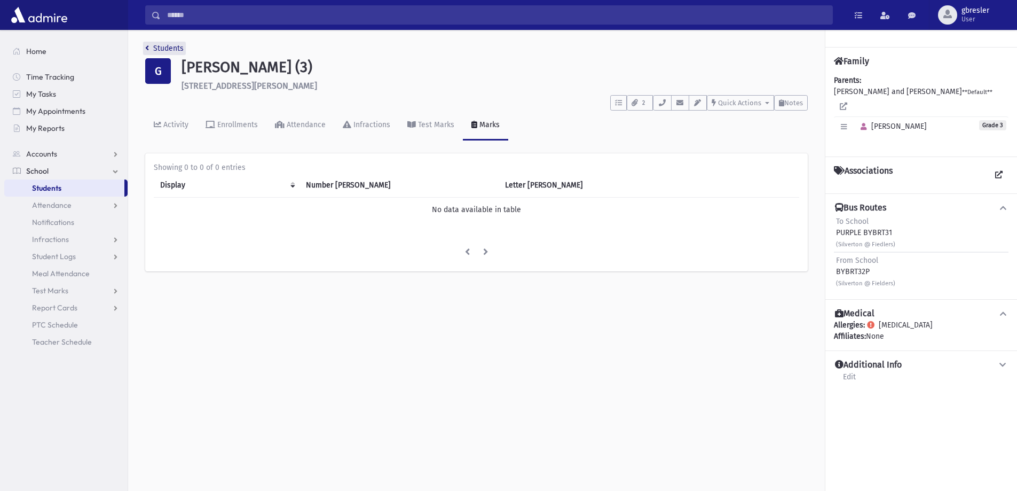
click at [168, 50] on link "Students" at bounding box center [164, 48] width 38 height 9
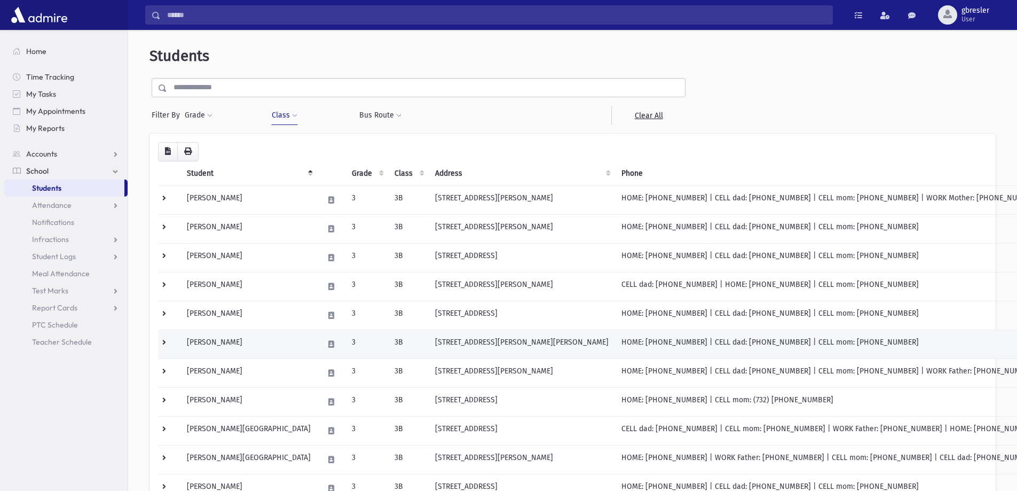
click at [218, 342] on td "Herz, Aviva" at bounding box center [249, 344] width 137 height 29
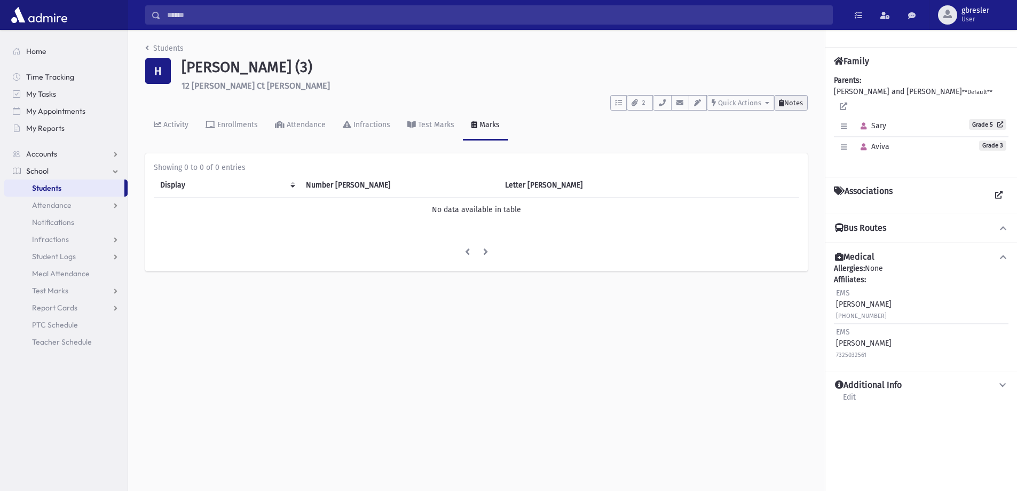
click at [799, 108] on button "Notes" at bounding box center [791, 102] width 34 height 15
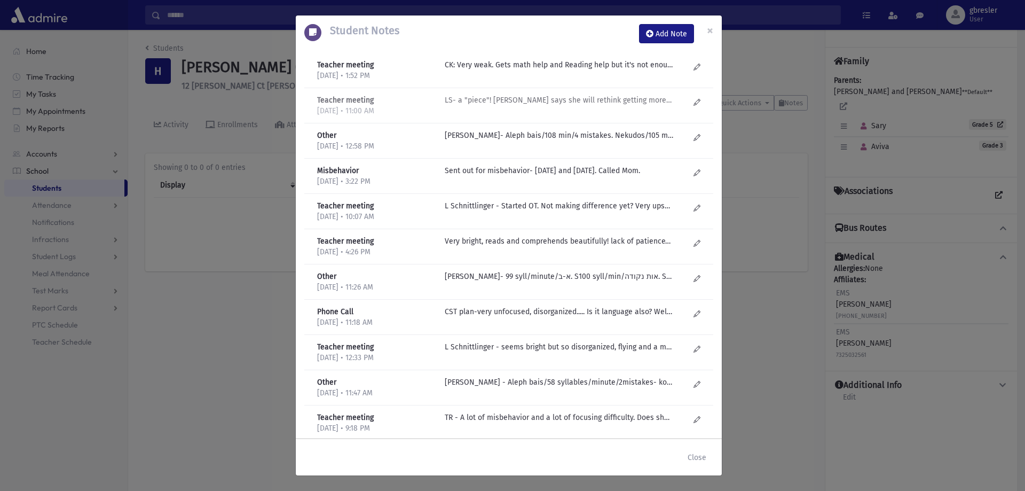
click at [511, 70] on p "LS- a "piece"! [PERSON_NAME] says she will rethink getting more evaluations, bu…" at bounding box center [559, 64] width 229 height 11
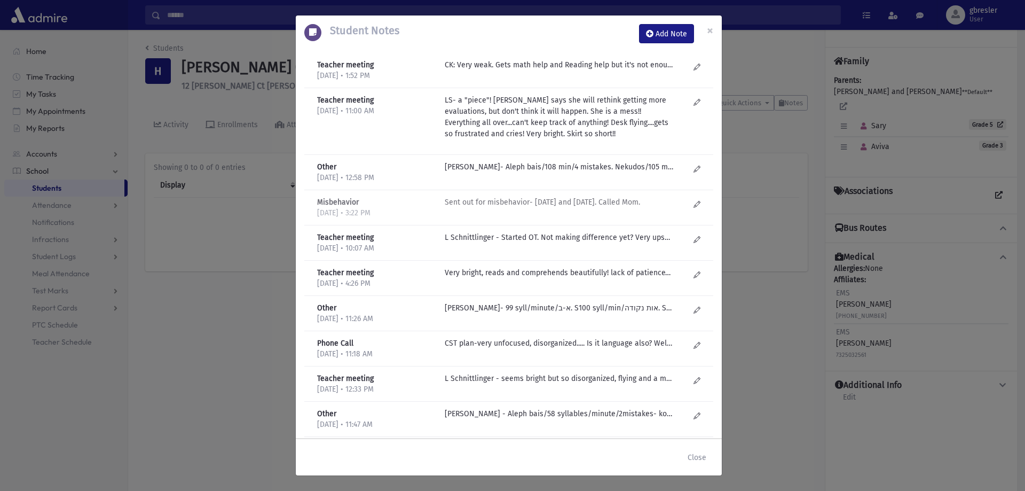
click at [518, 70] on p "Sent out for misbehavior- today and yesterday. Called Mom." at bounding box center [559, 64] width 229 height 11
click at [560, 66] on p "CK: Very weak. Gets math help and Reading help but it's not enough! A "case"-ha…" at bounding box center [559, 64] width 229 height 11
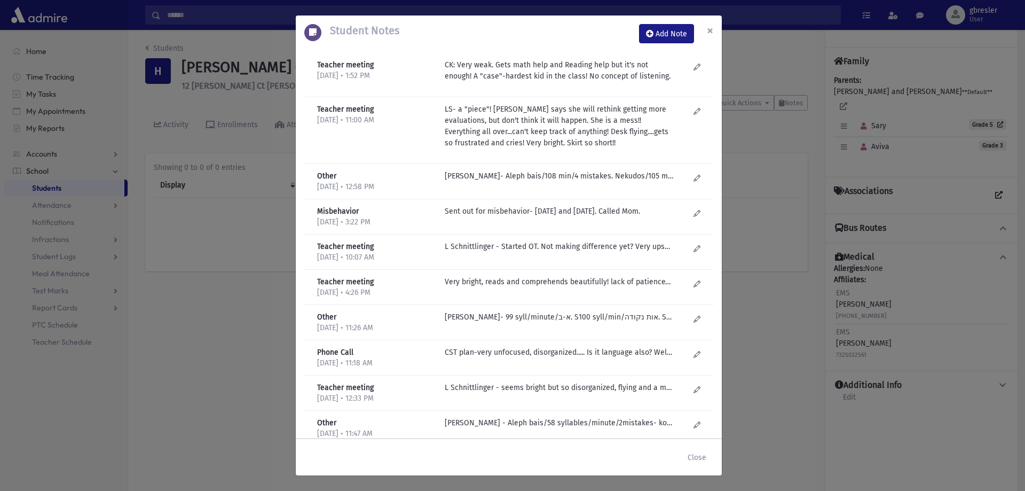
click at [710, 27] on span "×" at bounding box center [710, 30] width 6 height 15
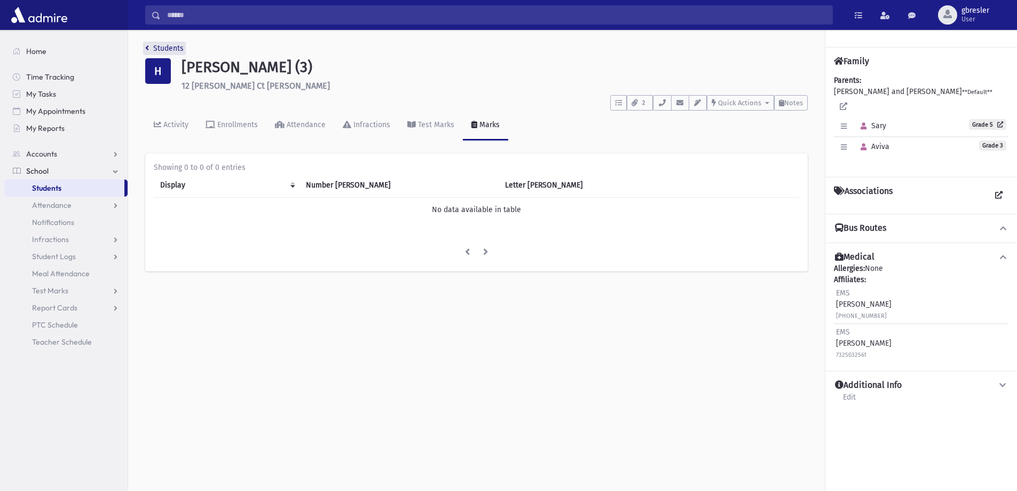
click at [168, 49] on link "Students" at bounding box center [164, 48] width 38 height 9
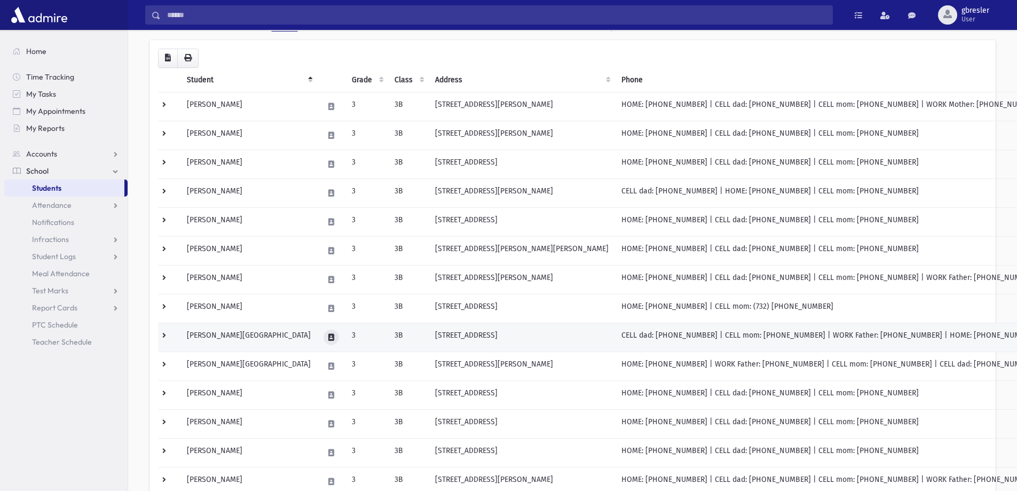
scroll to position [107, 0]
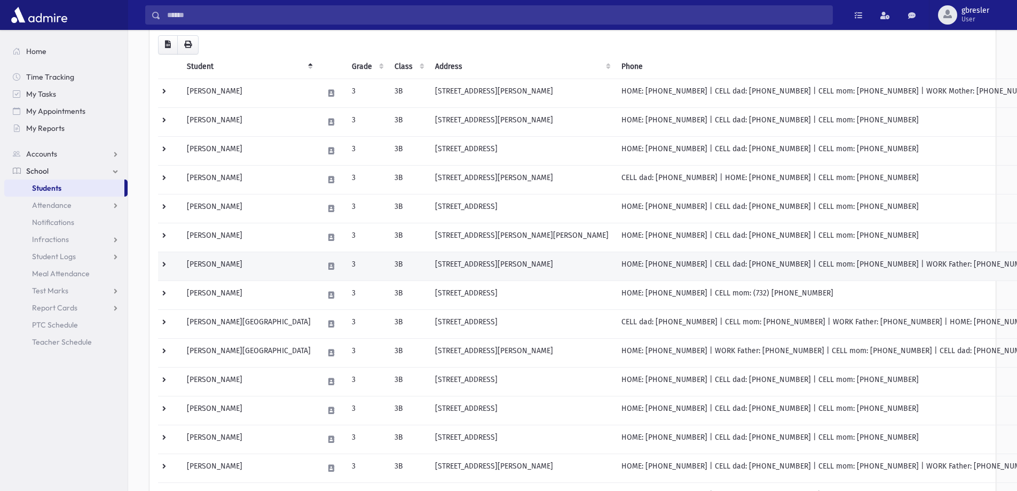
click at [225, 264] on td "Hess, Ariella" at bounding box center [249, 266] width 137 height 29
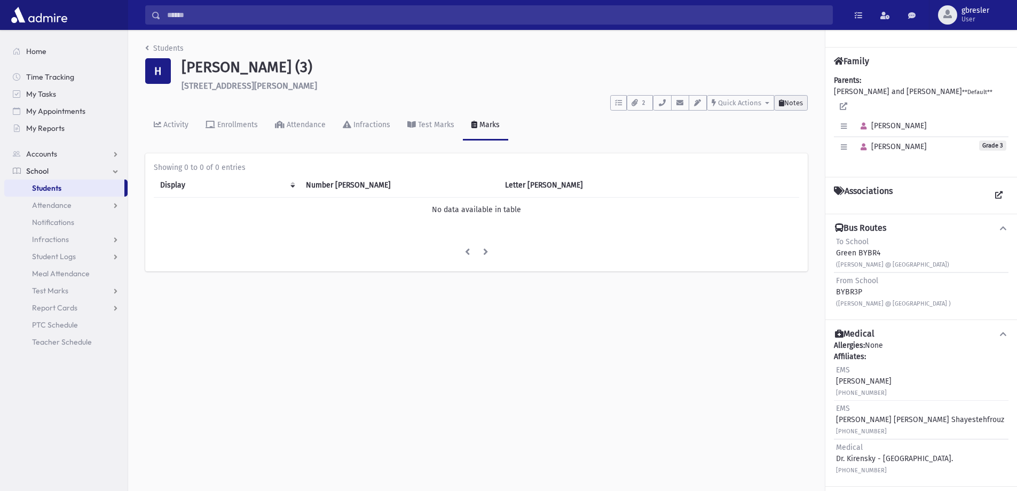
click at [800, 105] on span "Notes" at bounding box center [794, 103] width 19 height 8
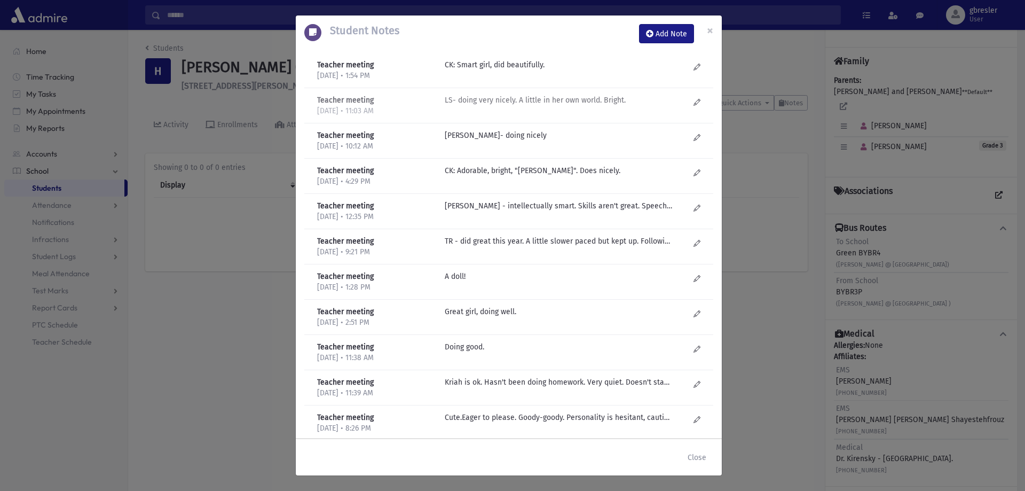
click at [539, 70] on p "LS- doing very nicely. A little in her own world. Bright." at bounding box center [559, 64] width 229 height 11
click at [716, 30] on button "×" at bounding box center [710, 30] width 23 height 30
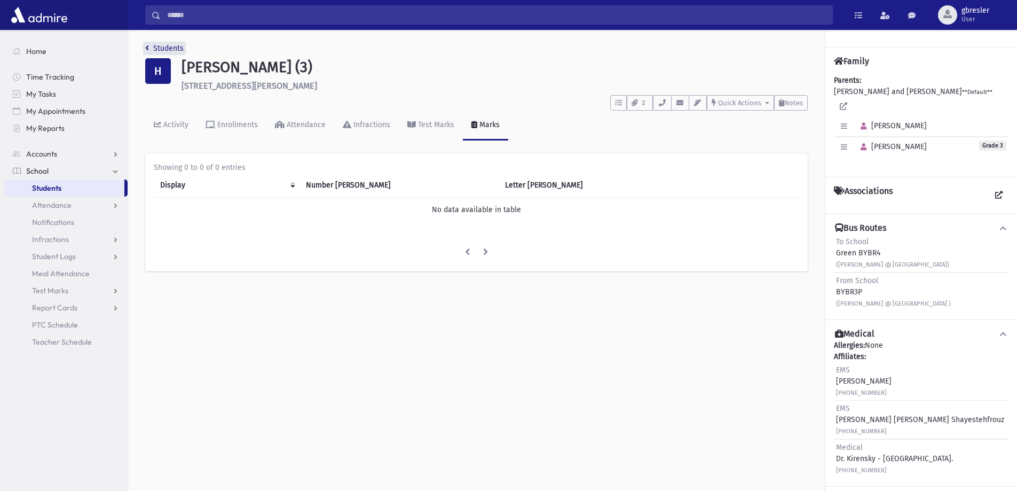
click at [180, 47] on link "Students" at bounding box center [164, 48] width 38 height 9
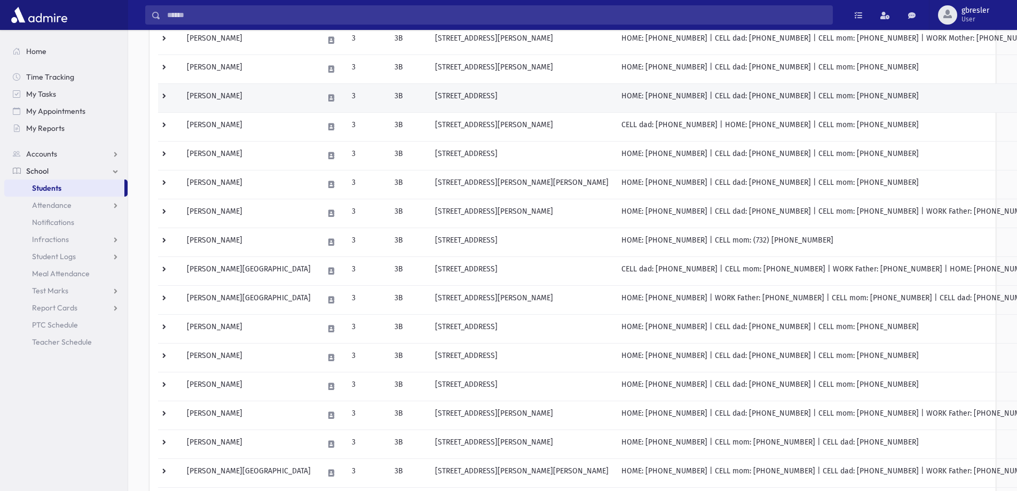
scroll to position [160, 0]
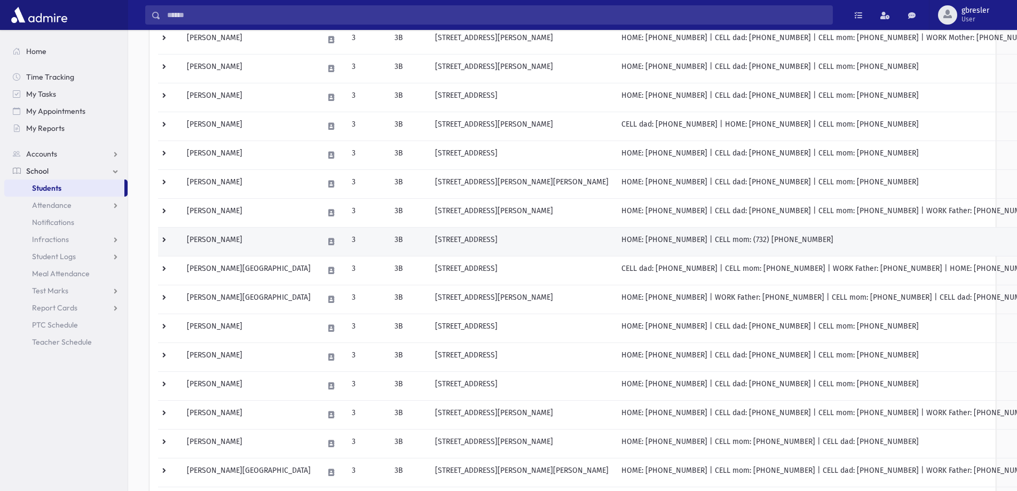
click at [228, 240] on td "Ingber, Ahuva" at bounding box center [249, 241] width 137 height 29
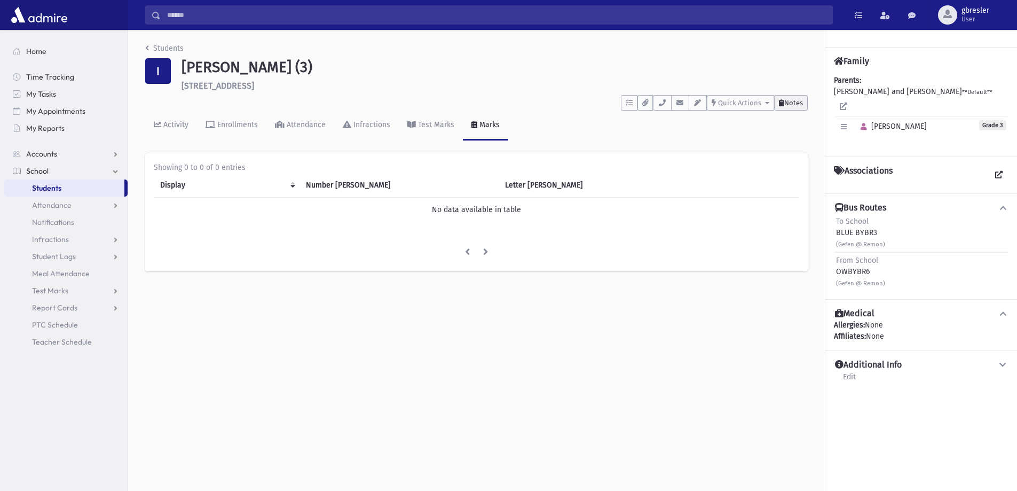
click at [788, 107] on button "Notes" at bounding box center [791, 102] width 34 height 15
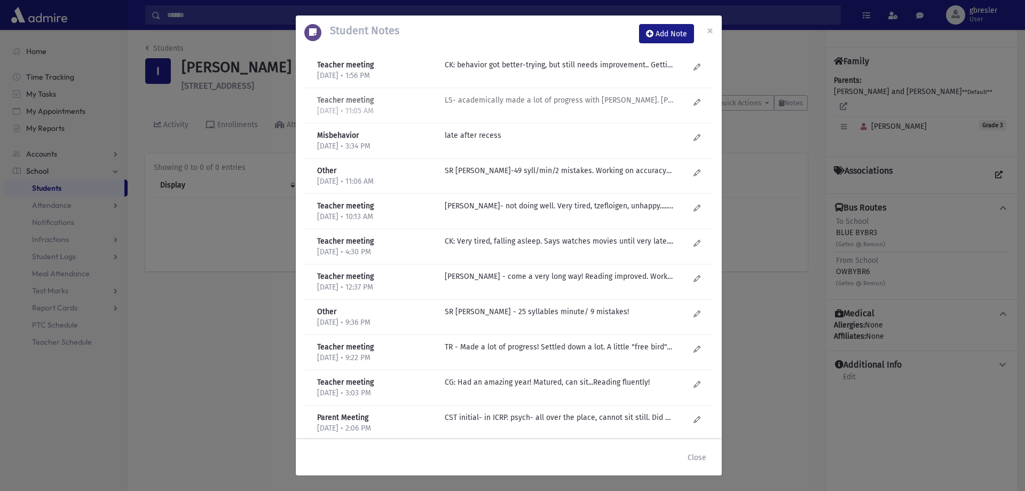
click at [551, 70] on p "LS- academically made a lot of progress with Rivky Knopf. Kriah also improved-w…" at bounding box center [559, 64] width 229 height 11
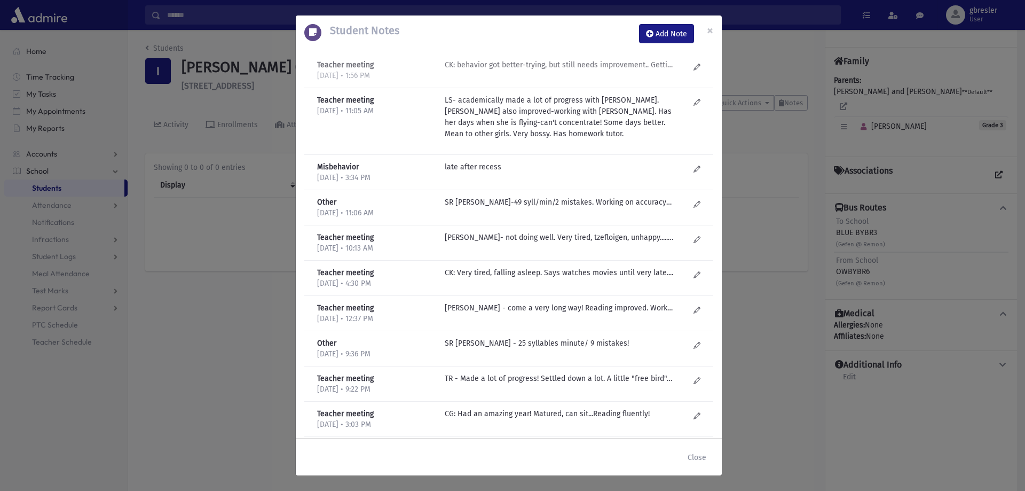
click at [611, 68] on p "CK: behavior got better-trying, but still needs improvement.. Getting help in R…" at bounding box center [559, 64] width 229 height 11
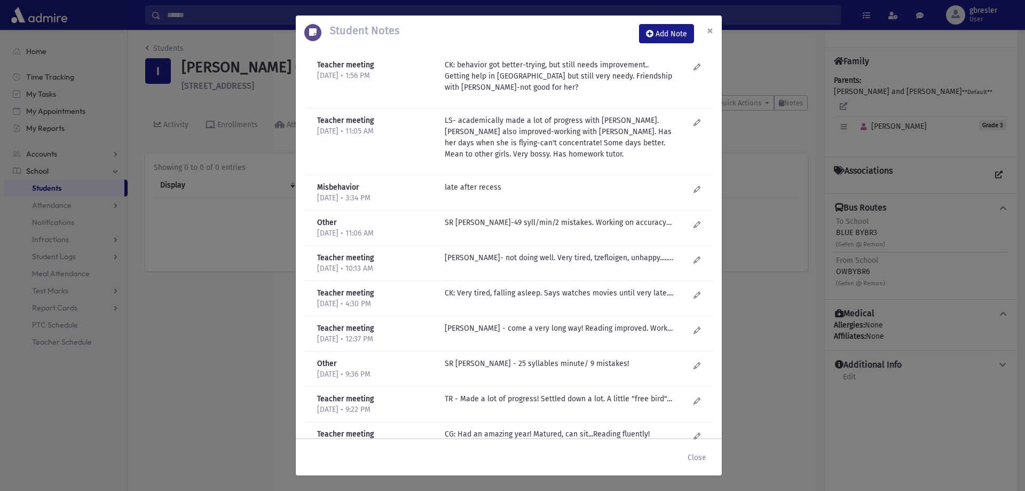
click at [713, 26] on span "×" at bounding box center [710, 30] width 6 height 15
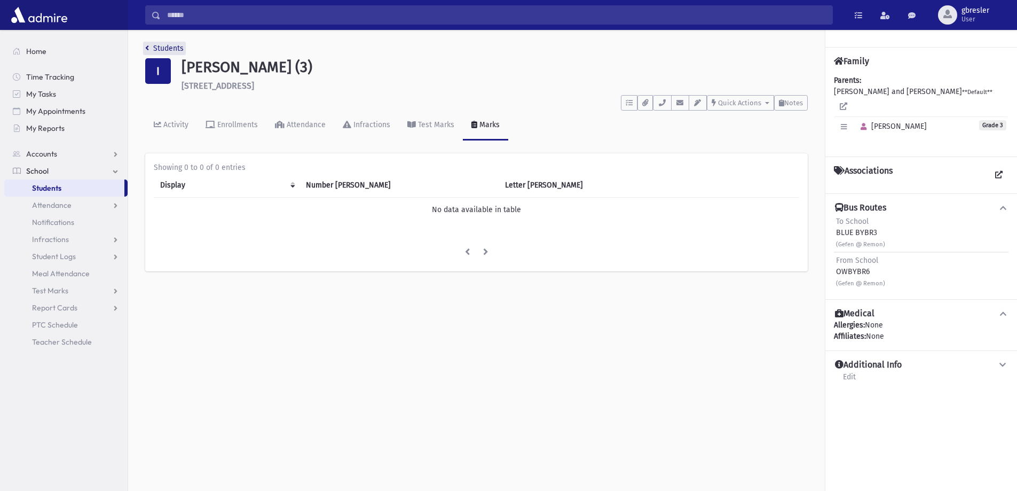
click at [169, 48] on link "Students" at bounding box center [164, 48] width 38 height 9
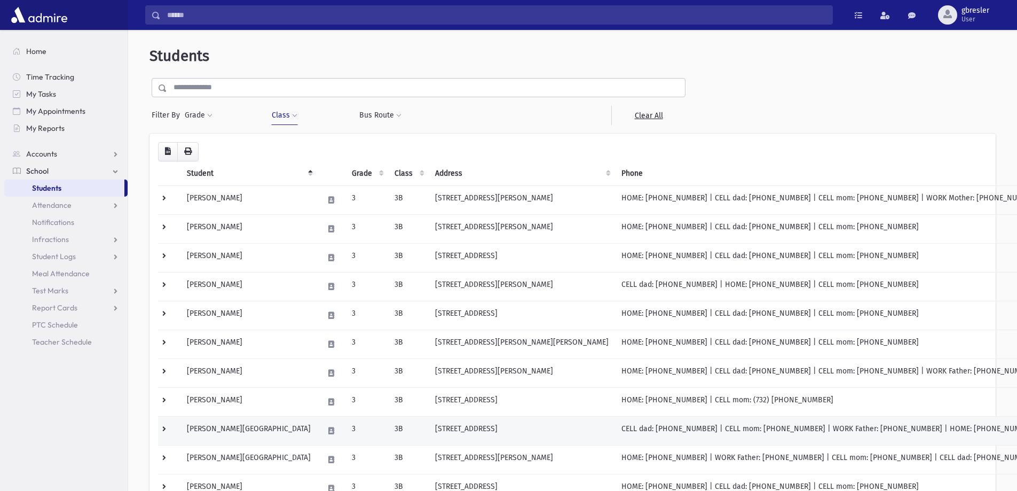
click at [228, 428] on td "[PERSON_NAME][GEOGRAPHIC_DATA]" at bounding box center [249, 430] width 137 height 29
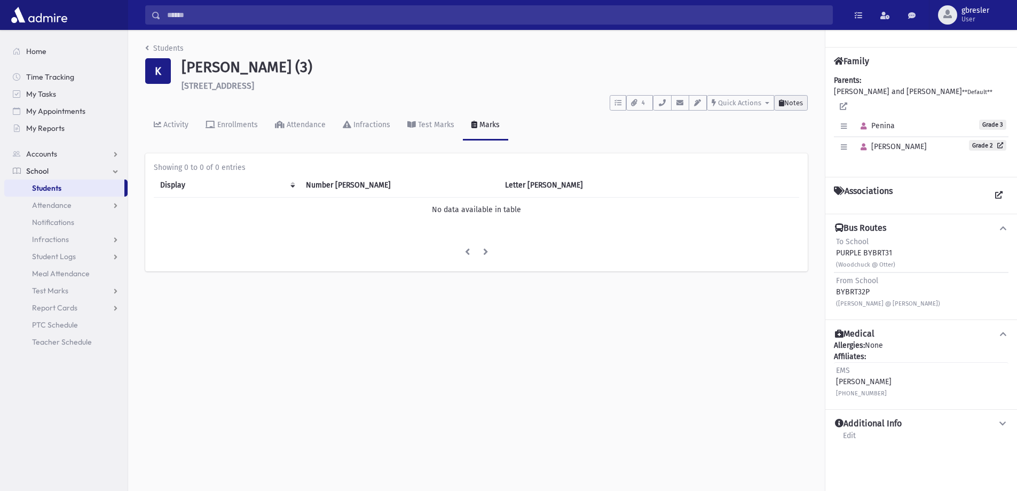
click at [798, 102] on span "Notes" at bounding box center [794, 103] width 19 height 8
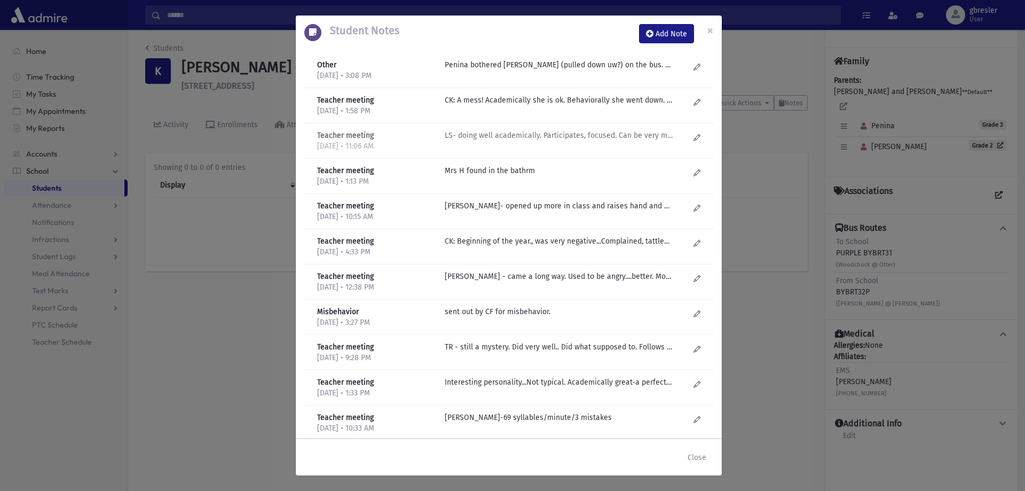
click at [521, 70] on p "LS- doing well academically. Participates, focused. Can be very mean socially. …" at bounding box center [559, 64] width 229 height 11
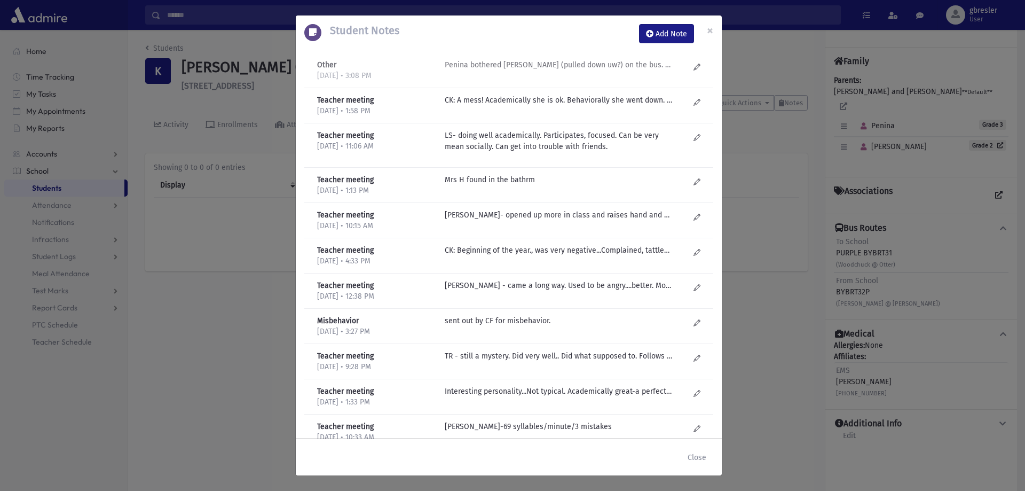
click at [515, 62] on p "Penina bothered Tzina Eigner (pulled down uw?) on the bus. Warned her very stro…" at bounding box center [559, 64] width 229 height 11
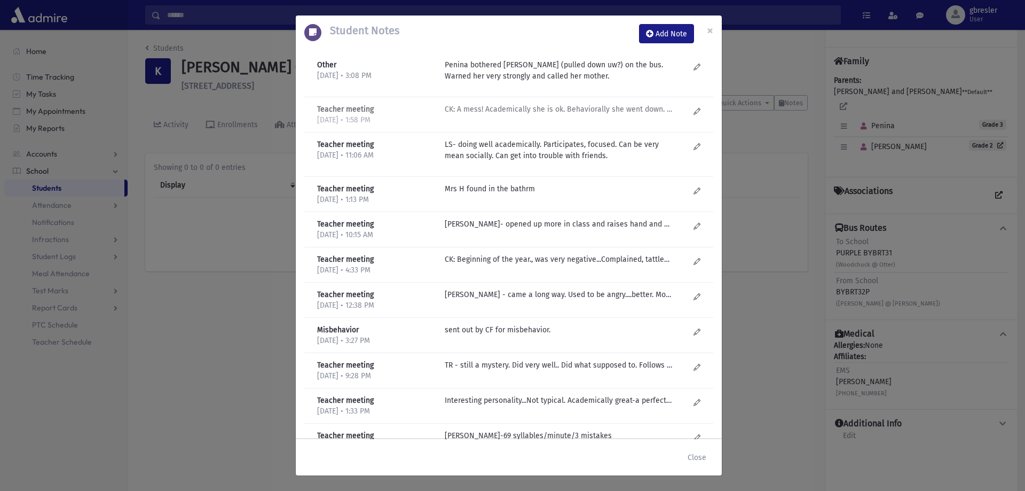
click at [511, 108] on p "CK: A mess! Academically she is ok. Behaviorally she went down. Friendship with…" at bounding box center [559, 109] width 229 height 11
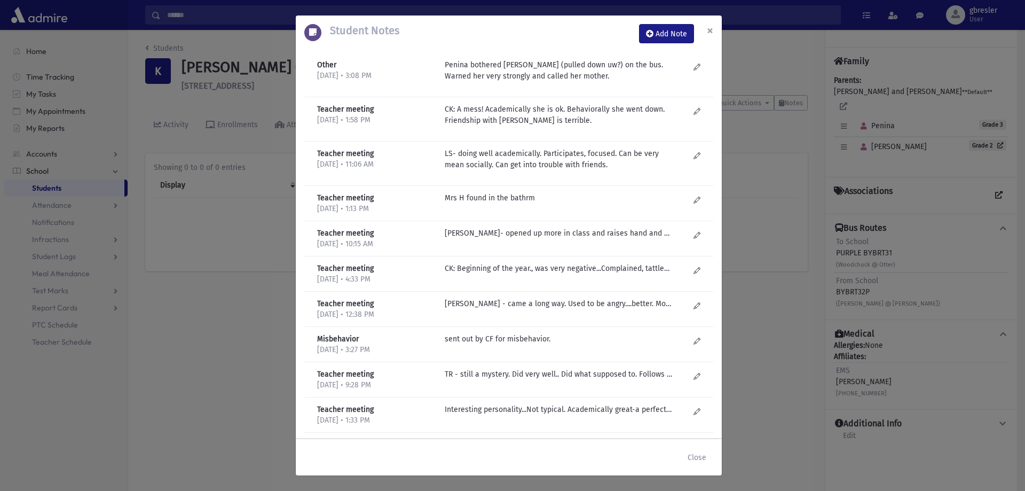
click at [711, 29] on span "×" at bounding box center [710, 30] width 6 height 15
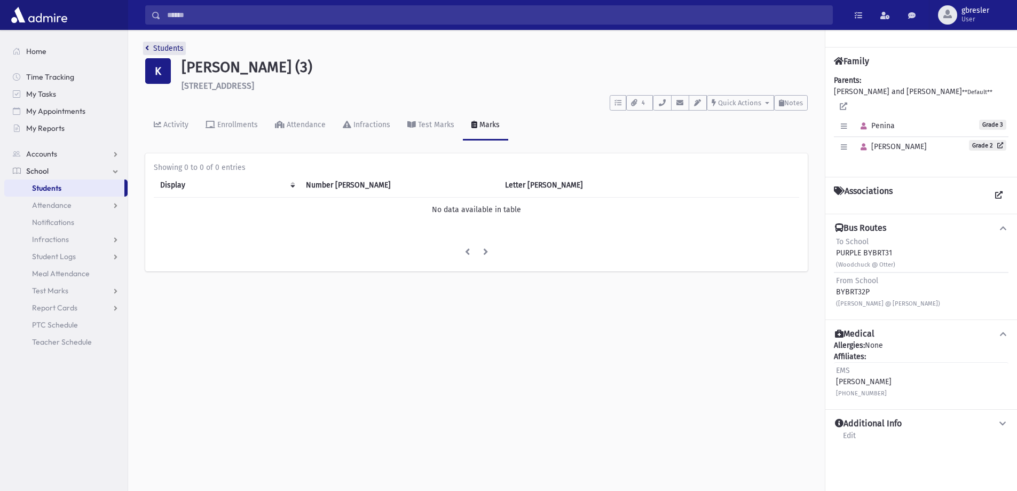
click at [177, 48] on link "Students" at bounding box center [164, 48] width 38 height 9
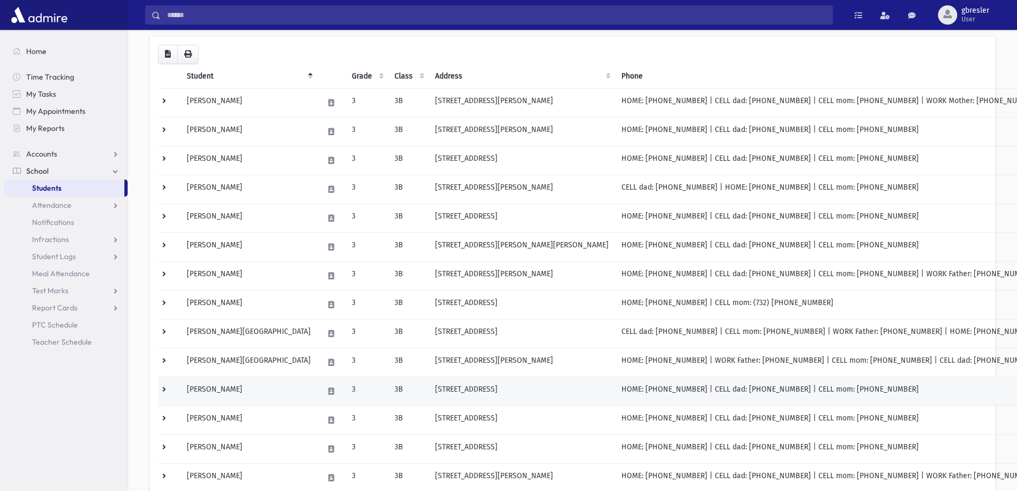
scroll to position [107, 0]
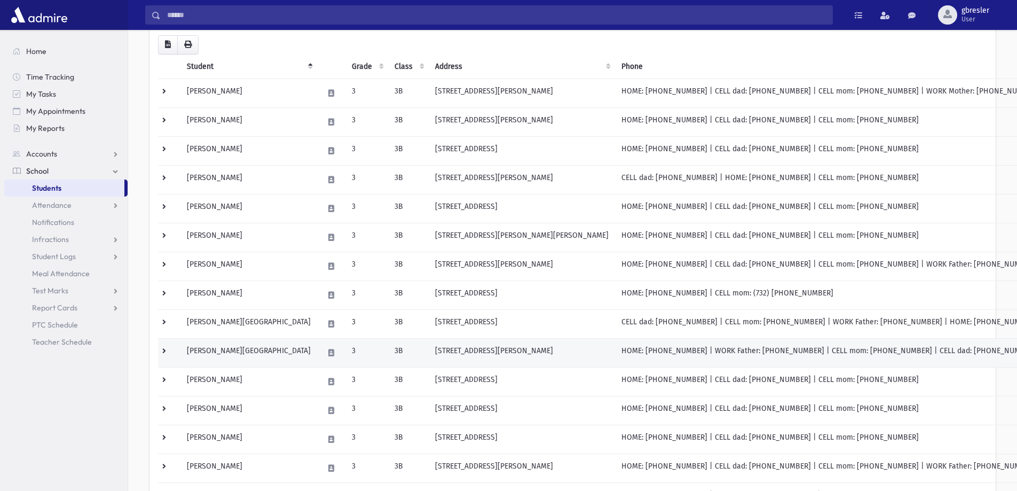
click at [240, 348] on td "[PERSON_NAME][GEOGRAPHIC_DATA]" at bounding box center [249, 352] width 137 height 29
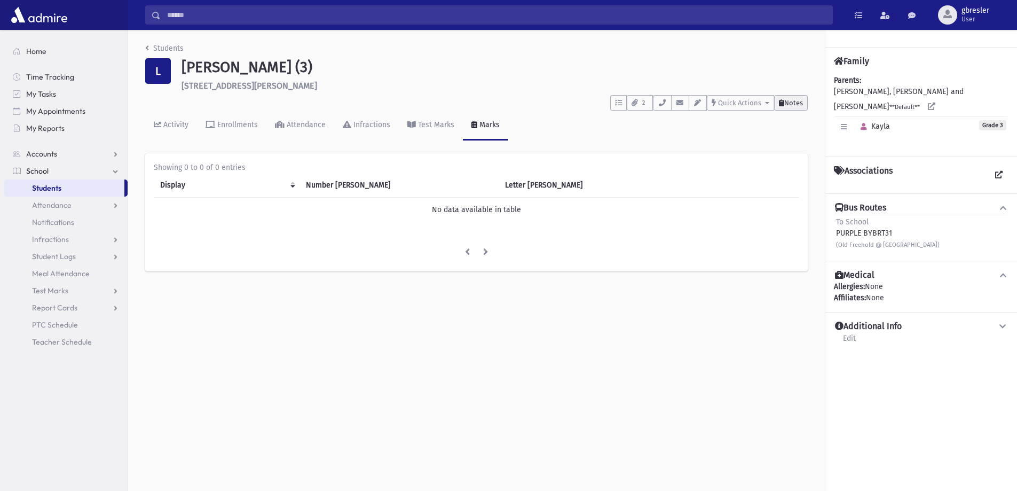
click at [798, 101] on span "Notes" at bounding box center [794, 103] width 19 height 8
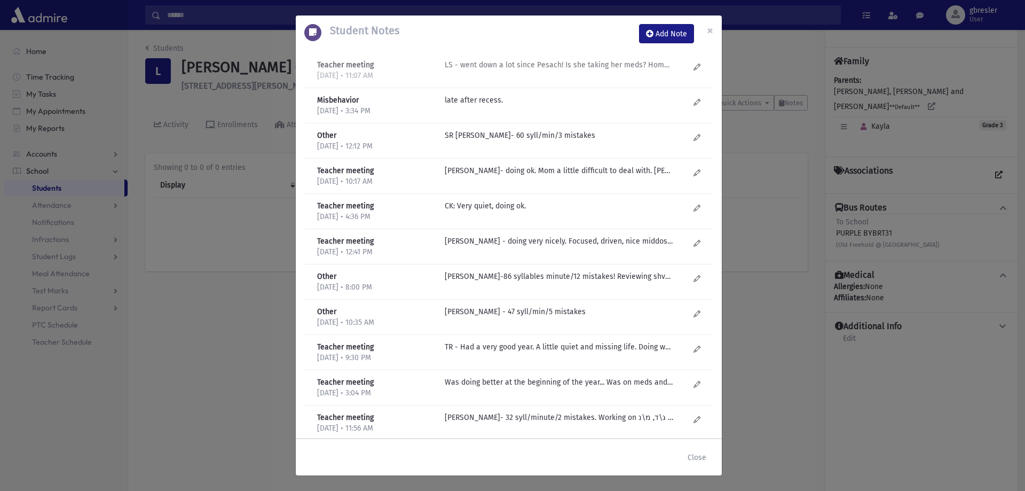
click at [530, 71] on div "LS - went down a lot since Pesach! Is she taking her meds? Homework is never do…" at bounding box center [567, 70] width 255 height 22
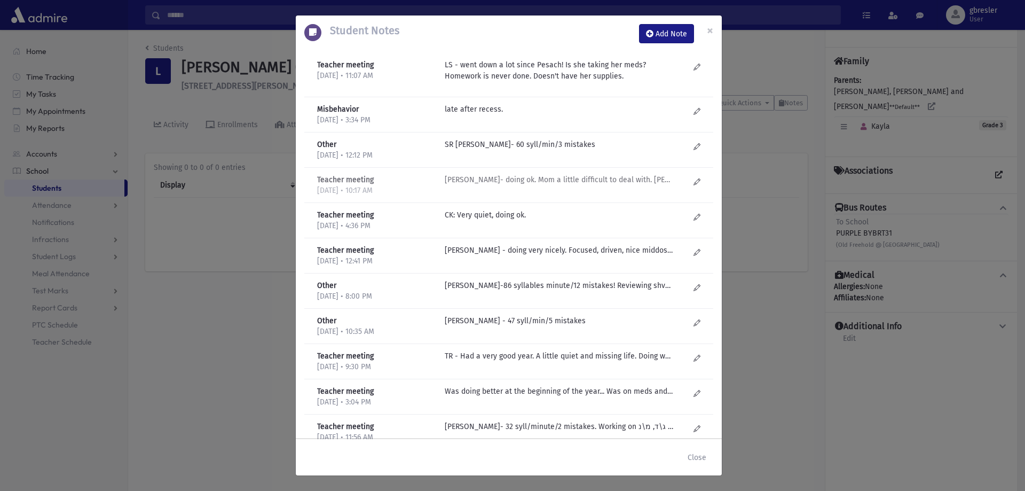
click at [481, 115] on p "L Schnittlinger- doing ok. Mom a little difficult to deal with. Kayla doesn't e…" at bounding box center [559, 109] width 229 height 11
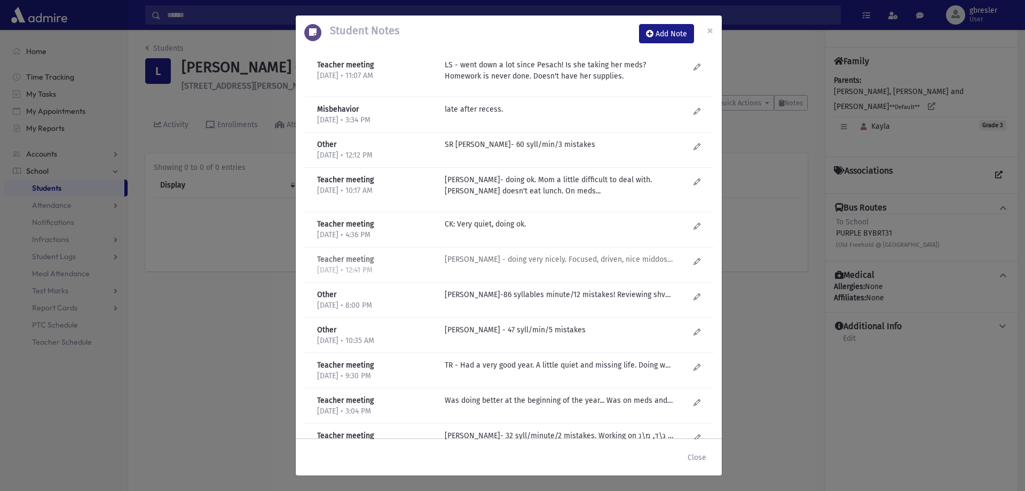
click at [568, 265] on div "L Schnittlinger - doing very nicely. Focused, driven, nice middos. Handwriting …" at bounding box center [567, 265] width 255 height 22
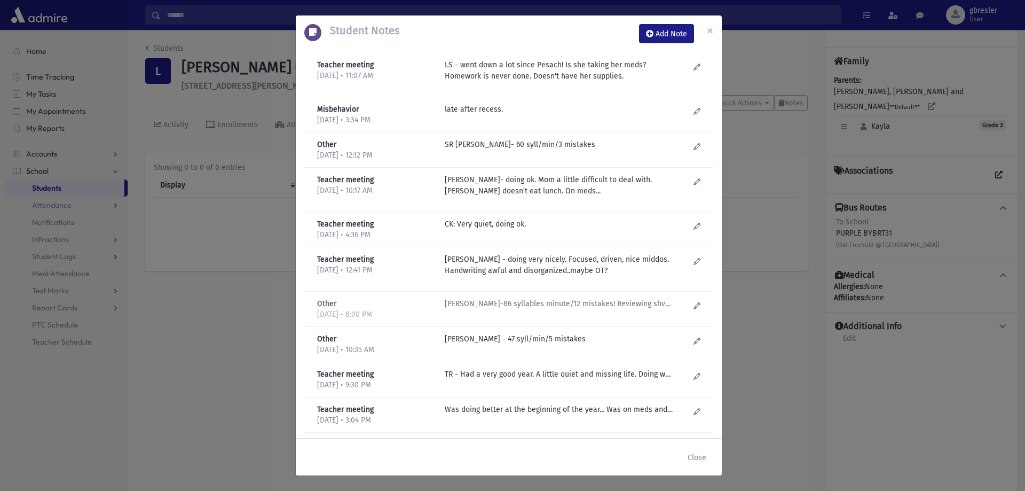
click at [567, 115] on p "T Goldenberg-86 syllables minute/12 mistakes! Reviewing shva rules....that was …" at bounding box center [559, 109] width 229 height 11
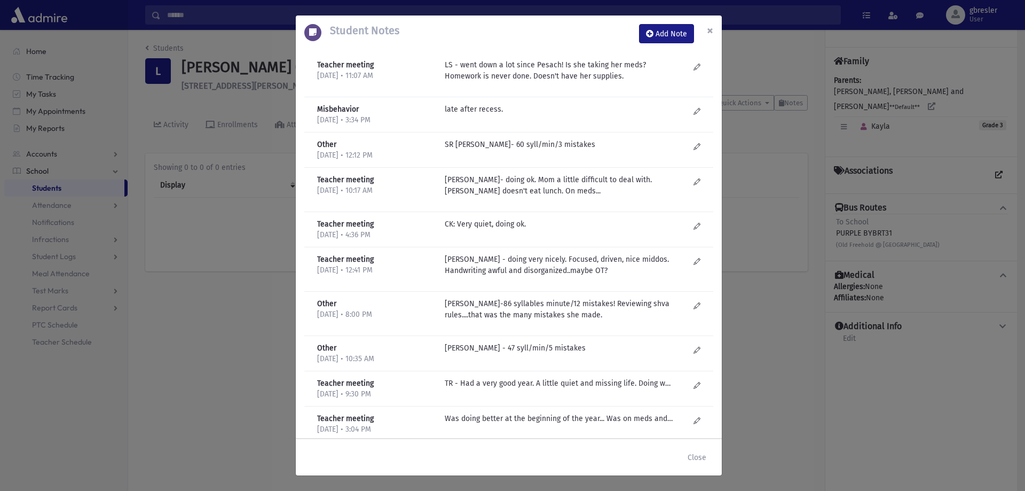
click at [708, 25] on span "×" at bounding box center [710, 30] width 6 height 15
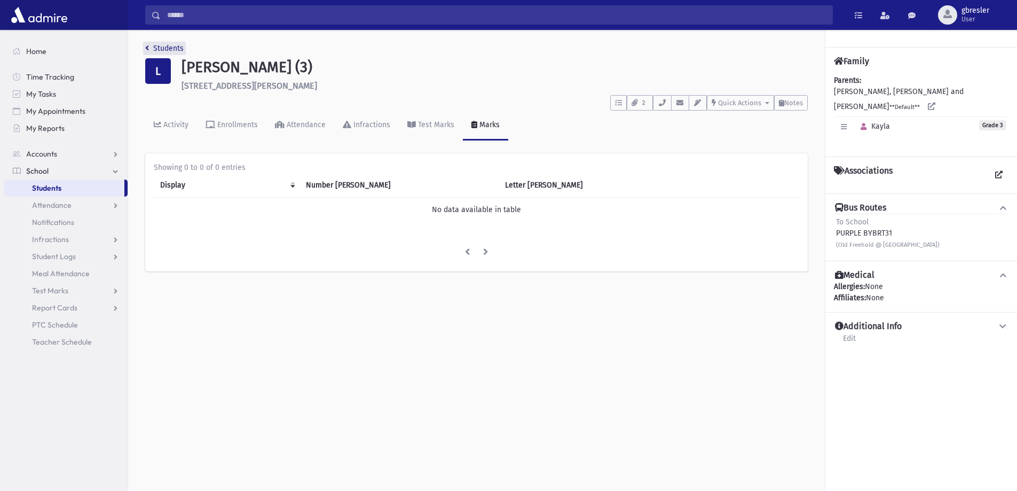
click at [172, 48] on link "Students" at bounding box center [164, 48] width 38 height 9
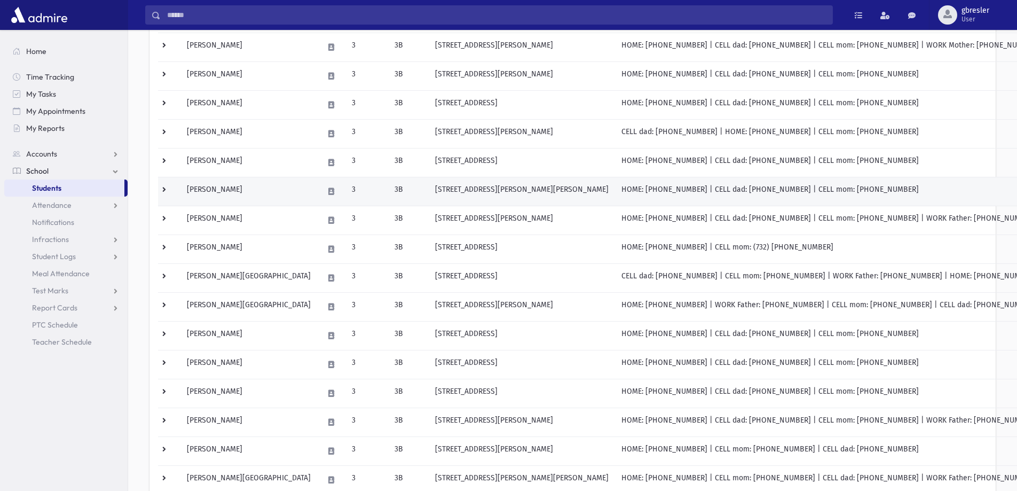
scroll to position [160, 0]
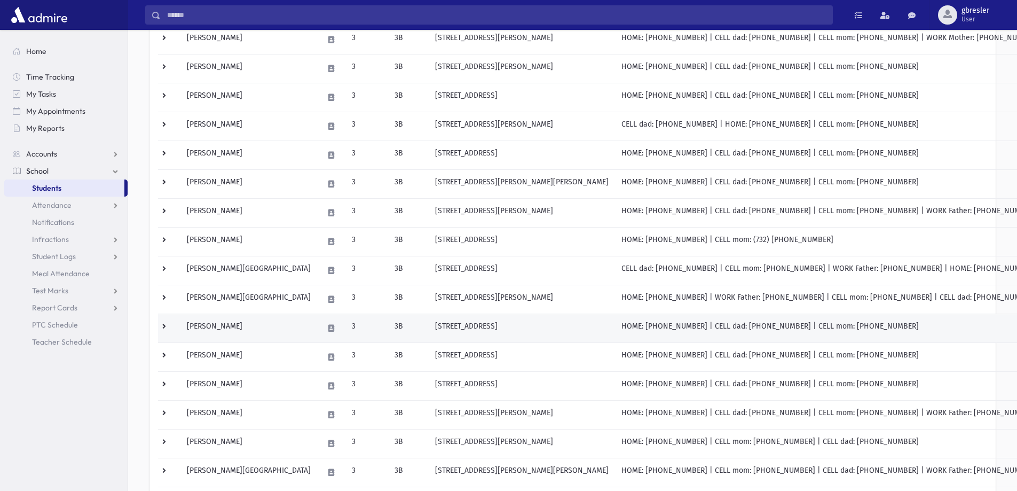
click at [231, 328] on td "Miller, Michal Leah" at bounding box center [249, 328] width 137 height 29
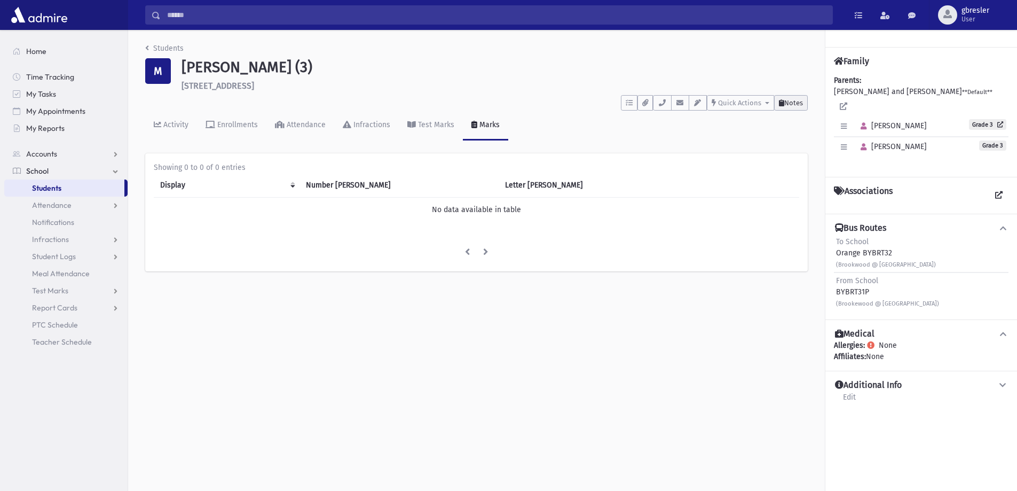
click at [781, 104] on icon at bounding box center [781, 102] width 5 height 7
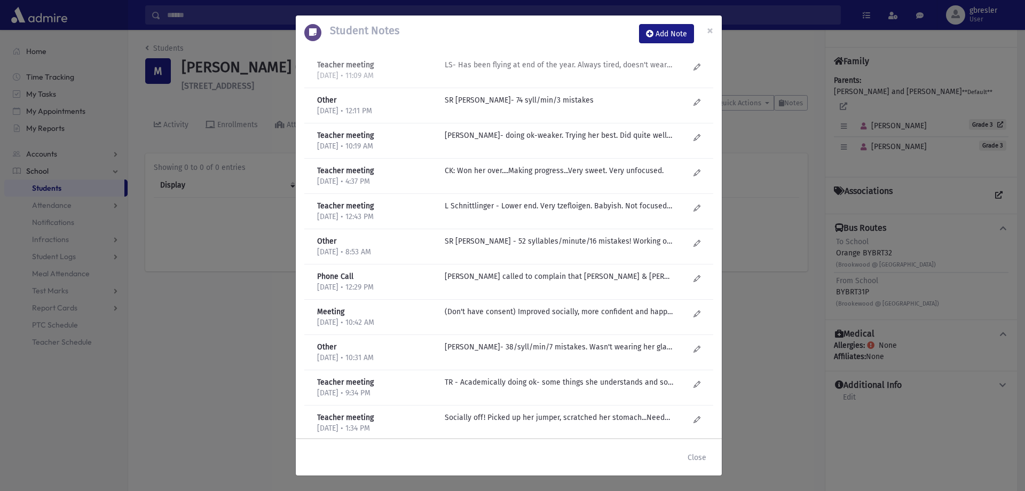
click at [570, 68] on p "LS- Has been flying at end of the year. Always tired, doesn't wear glasses. Not…" at bounding box center [559, 64] width 229 height 11
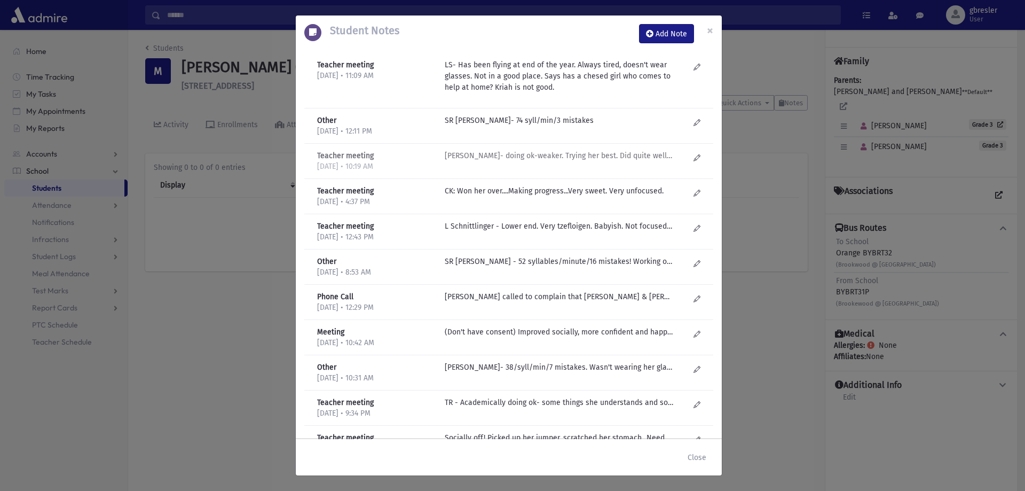
click at [579, 126] on p "L Schnittlinger- doing ok-weaker. Trying her best. Did quite well on chumash te…" at bounding box center [559, 120] width 229 height 11
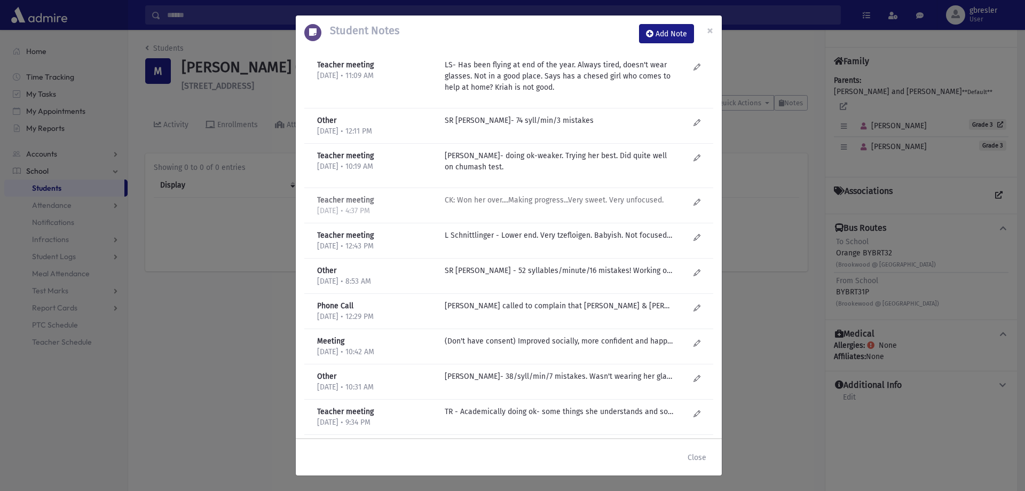
click at [612, 126] on p "CK: Won her over....Making progress...Very sweet. Very unfocused." at bounding box center [559, 120] width 229 height 11
click at [706, 32] on button "×" at bounding box center [710, 30] width 23 height 30
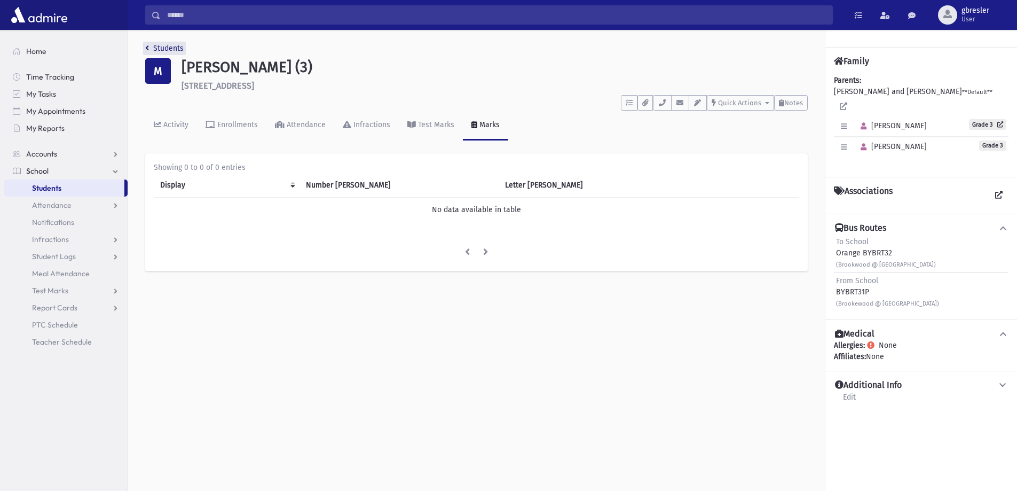
click at [168, 46] on link "Students" at bounding box center [164, 48] width 38 height 9
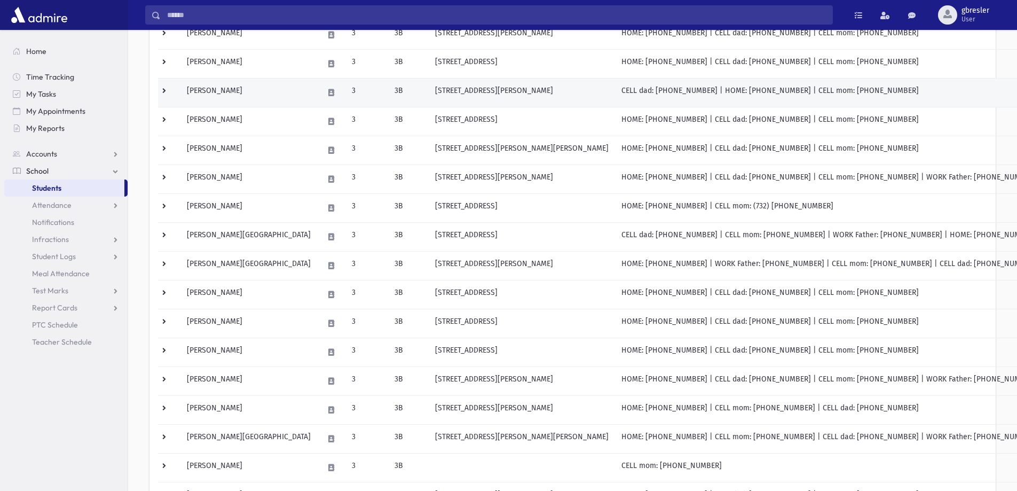
scroll to position [214, 0]
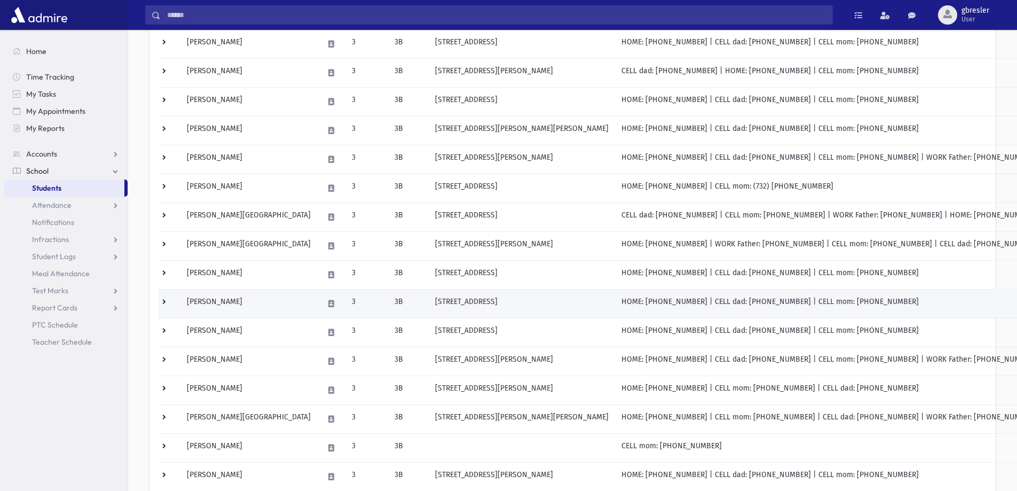
click at [231, 304] on td "[PERSON_NAME]" at bounding box center [249, 303] width 137 height 29
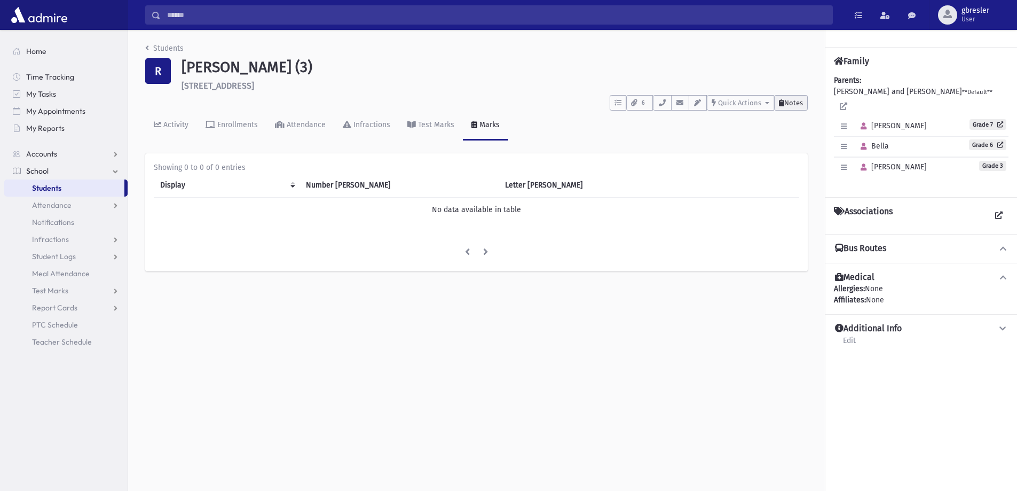
click at [793, 104] on span "Notes" at bounding box center [794, 103] width 19 height 8
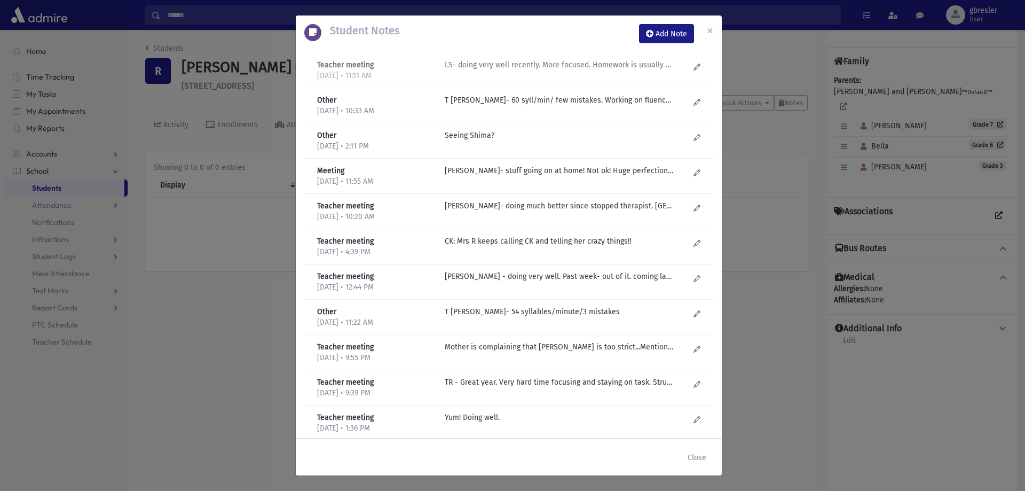
click at [563, 65] on p "LS- doing very well recently. More focused. Homework is usually done. Saw Mom i…" at bounding box center [559, 64] width 229 height 11
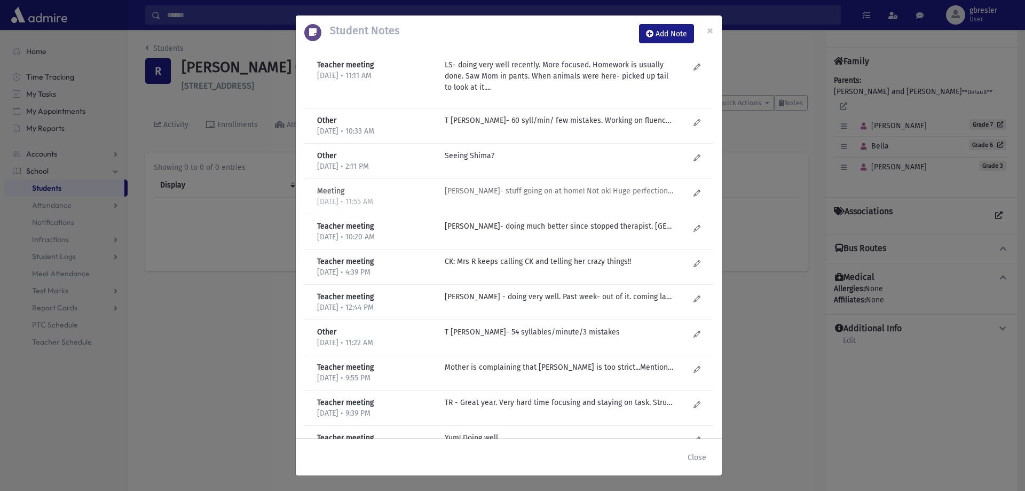
click at [535, 126] on p "SM Dorfman- stuff going on at home! Not ok! Huge perfectionist. Need to call pa…" at bounding box center [559, 120] width 229 height 11
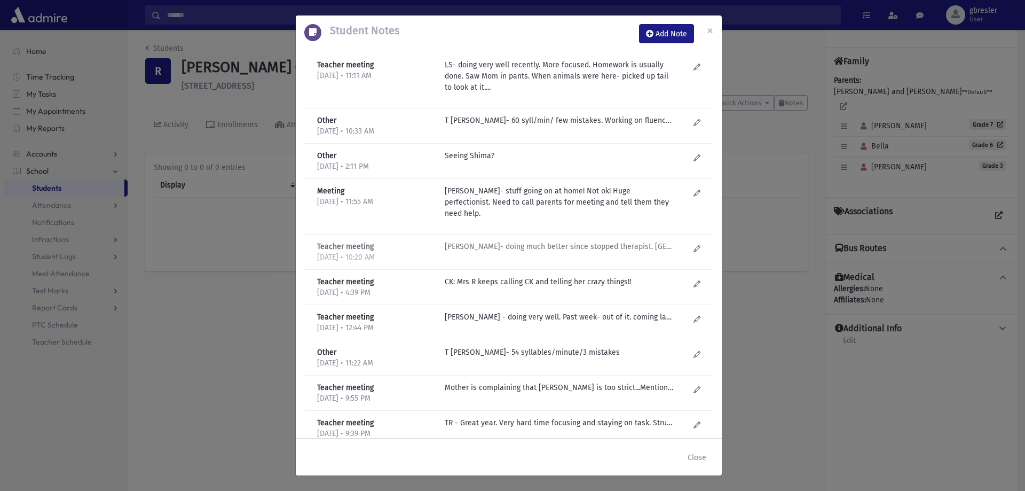
click at [549, 126] on p "L Schnittlinger- doing much better since stopped therapist. Calmer. Did well on…" at bounding box center [559, 120] width 229 height 11
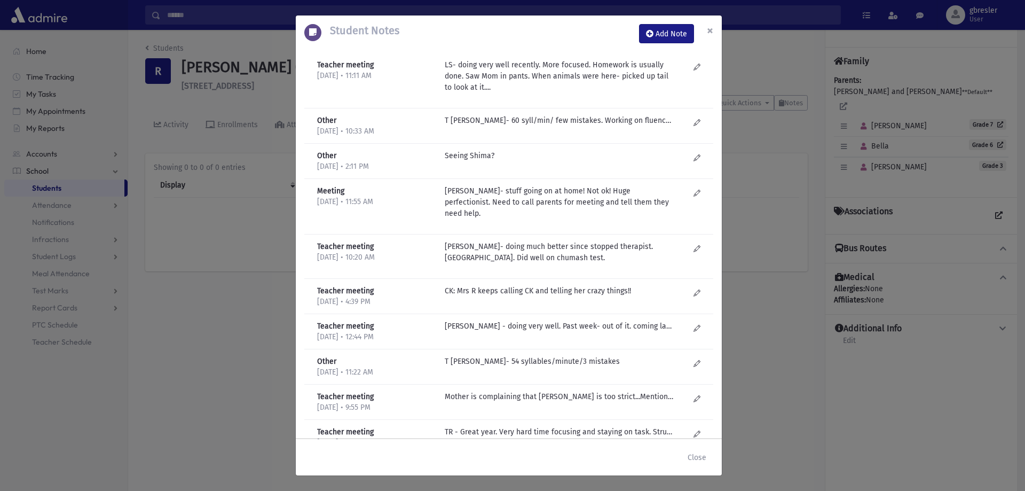
click at [715, 29] on button "×" at bounding box center [710, 30] width 23 height 30
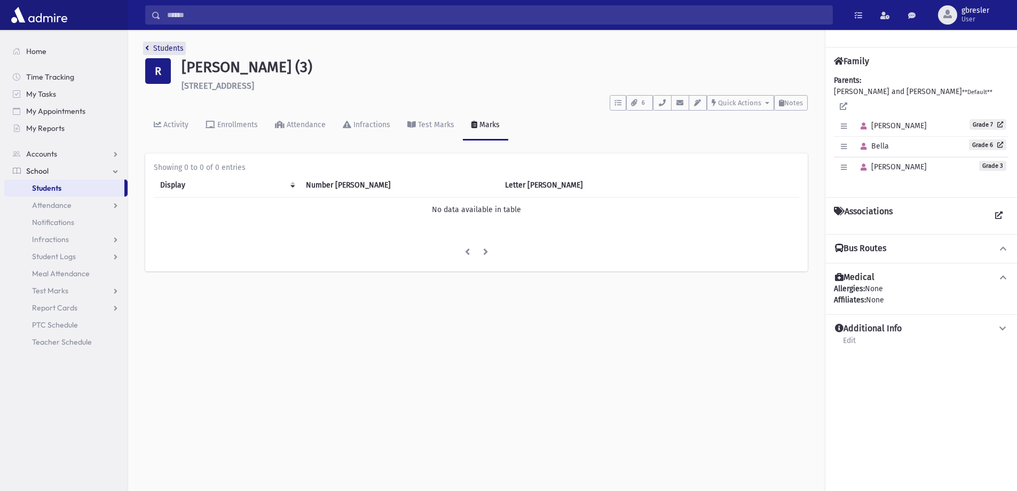
click at [179, 46] on link "Students" at bounding box center [164, 48] width 38 height 9
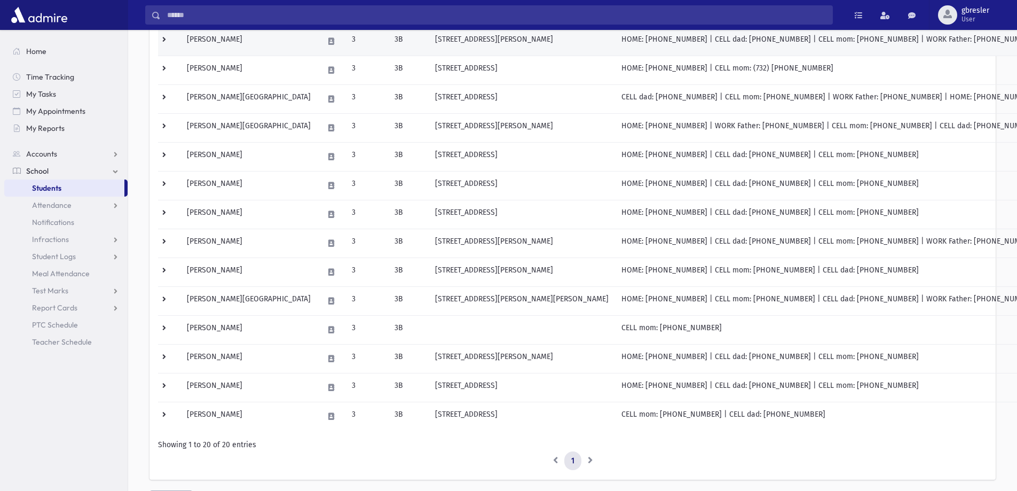
scroll to position [374, 0]
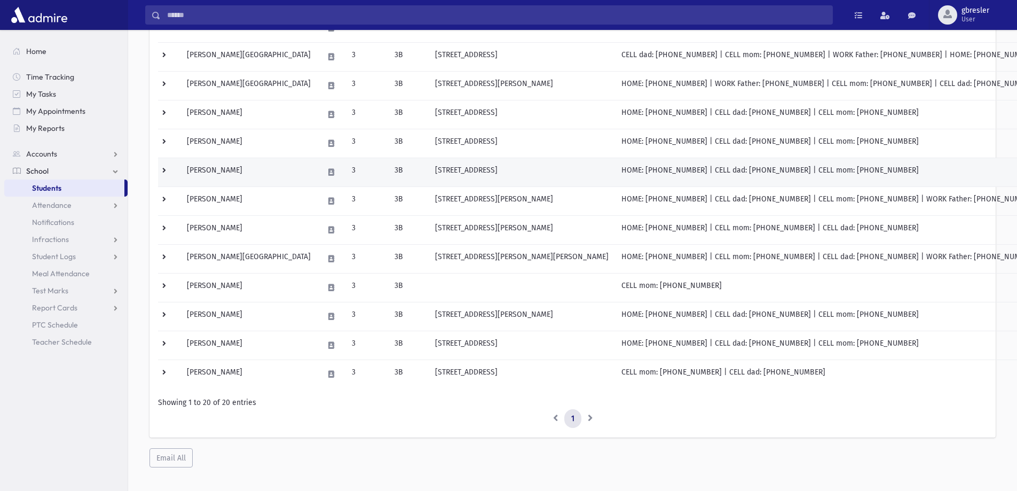
click at [215, 175] on td "[PERSON_NAME]" at bounding box center [249, 172] width 137 height 29
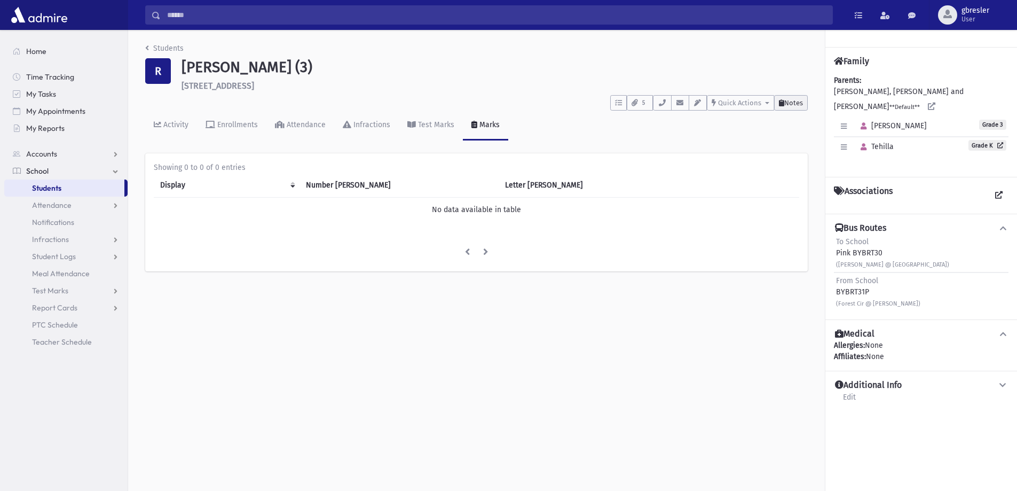
click at [790, 103] on span "Notes" at bounding box center [794, 103] width 19 height 8
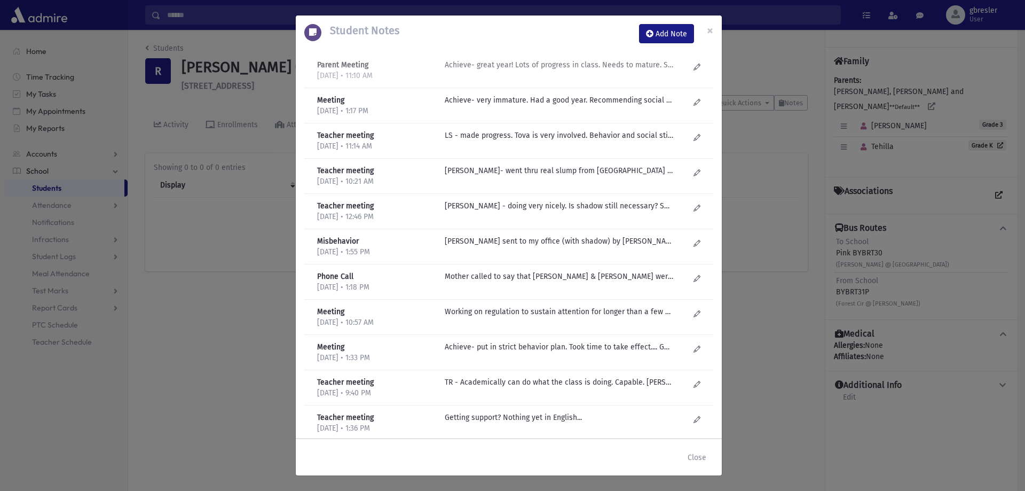
click at [514, 65] on p "Achieve- great year! Lots of progress in class. Needs to mature. Social struggl…" at bounding box center [559, 64] width 229 height 11
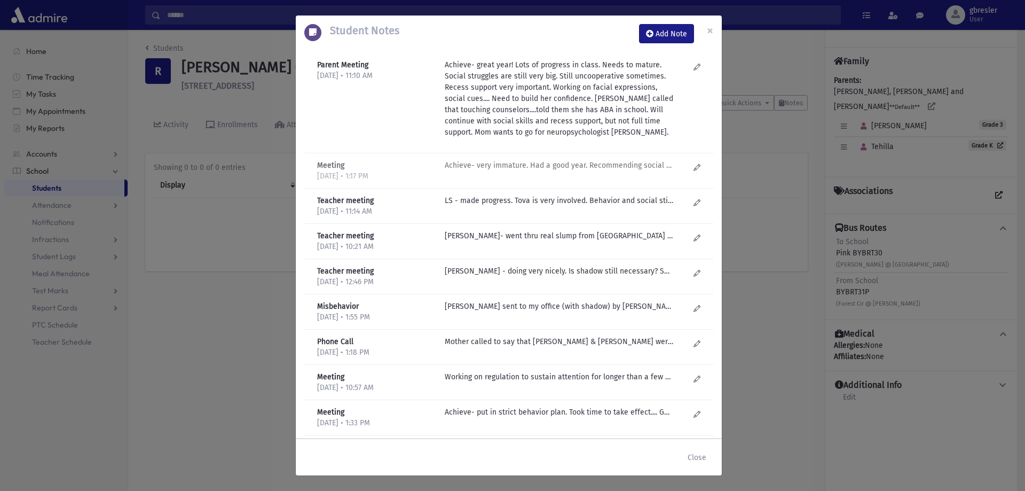
click at [636, 167] on p "Achieve- very immature. Had a good year. Recommending social skills and therapi…" at bounding box center [559, 165] width 229 height 11
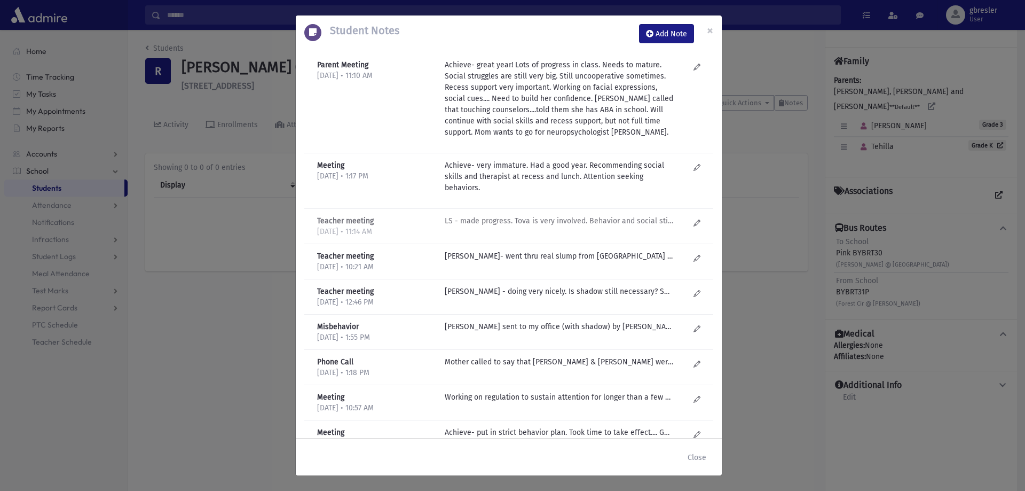
click at [622, 223] on p "LS - made progress. Tova is very involved. Behavior and social still not great.…" at bounding box center [559, 220] width 229 height 11
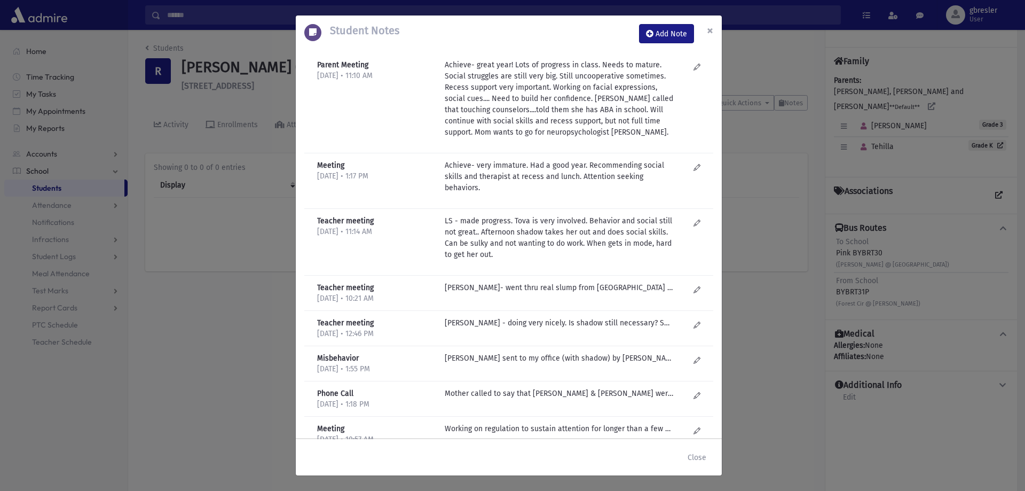
click at [710, 28] on span "×" at bounding box center [710, 30] width 6 height 15
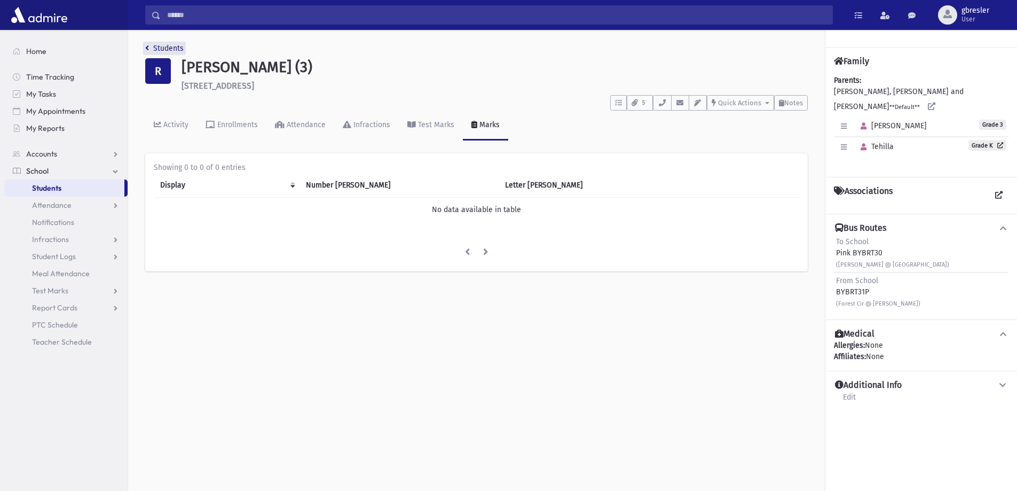
click at [163, 47] on link "Students" at bounding box center [164, 48] width 38 height 9
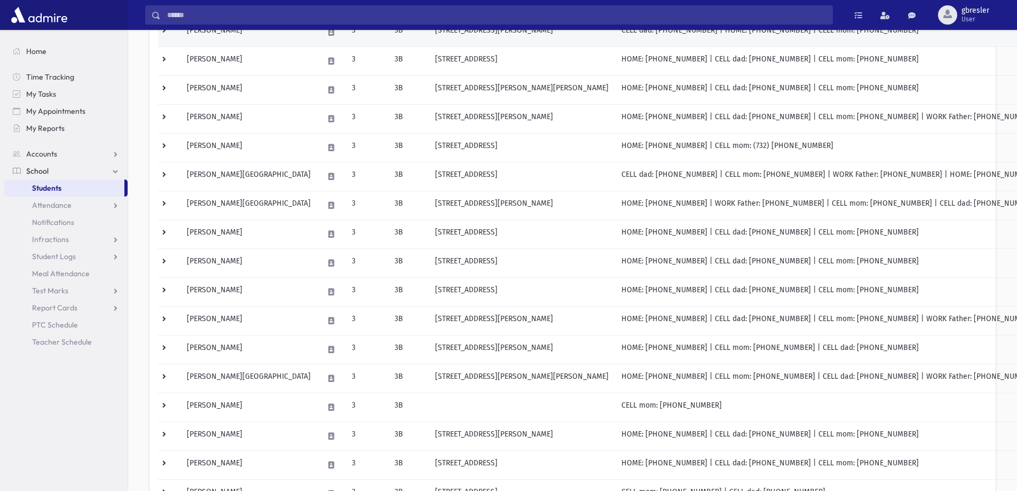
scroll to position [267, 0]
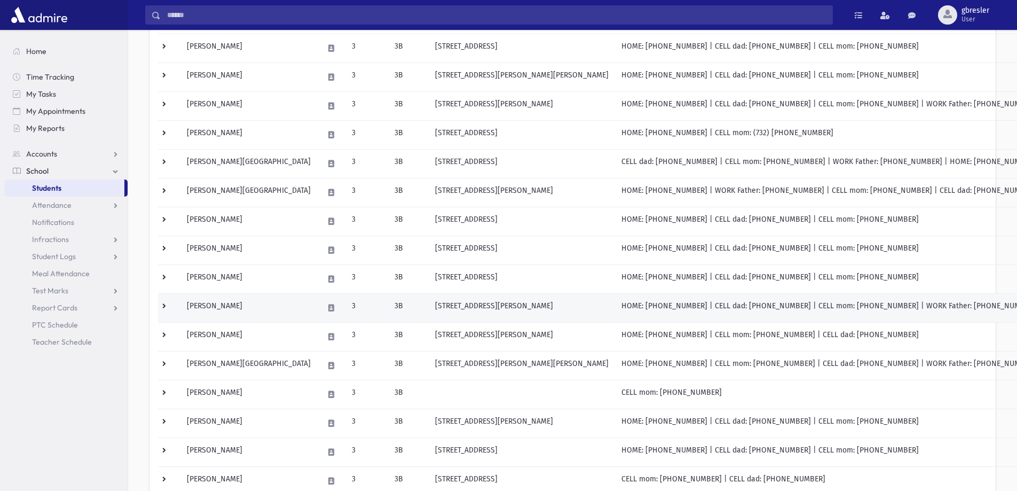
click at [239, 303] on td "Salzman, Racheli" at bounding box center [249, 307] width 137 height 29
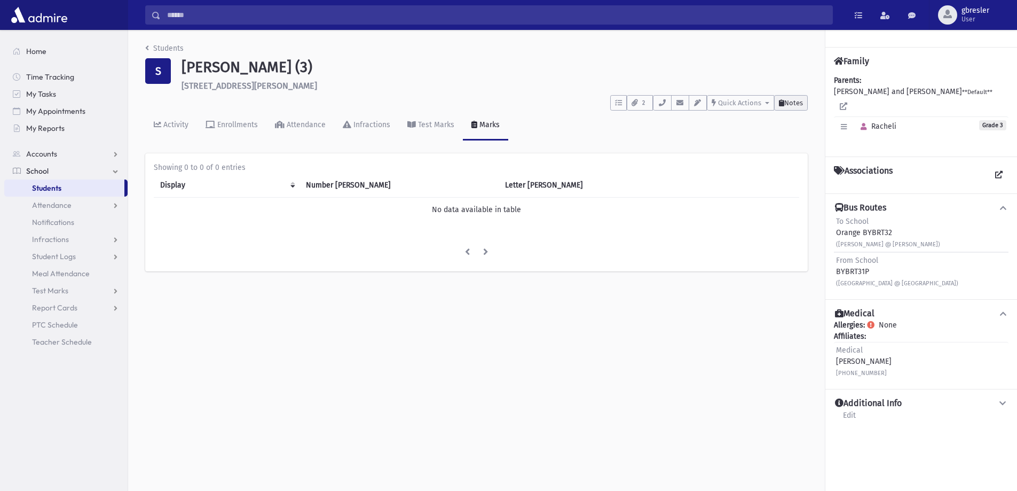
click at [794, 105] on span "Notes" at bounding box center [794, 103] width 19 height 8
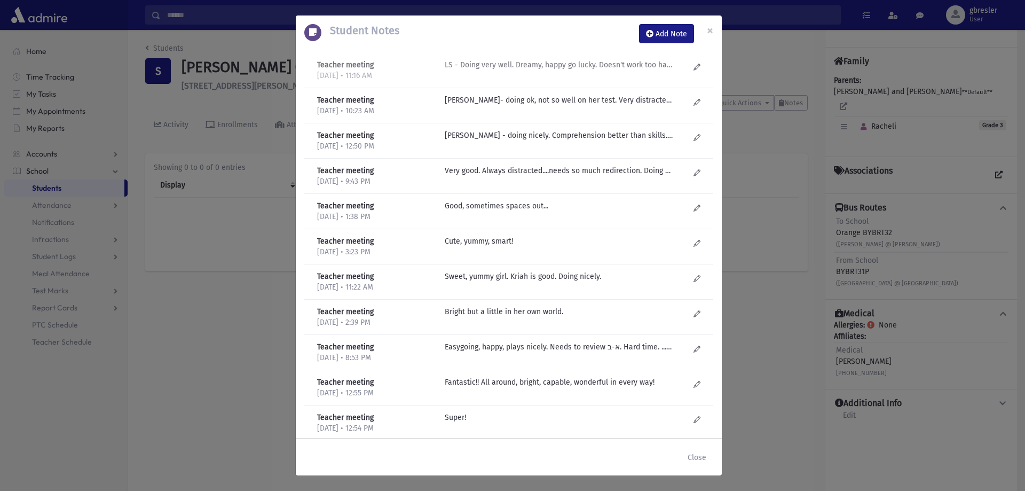
click at [531, 70] on div "LS - Doing very well. Dreamy, happy go lucky. Doesn't work too hard, but good k…" at bounding box center [567, 70] width 255 height 22
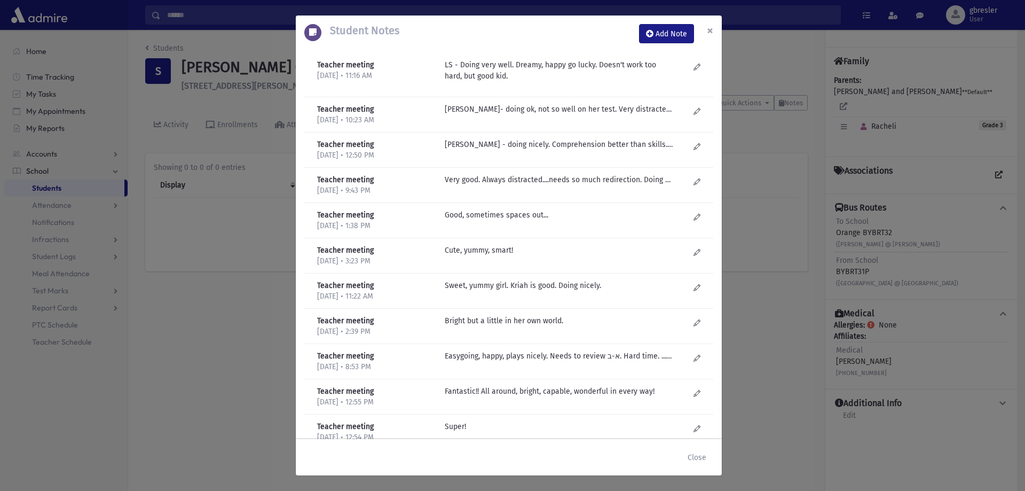
click at [709, 30] on span "×" at bounding box center [710, 30] width 6 height 15
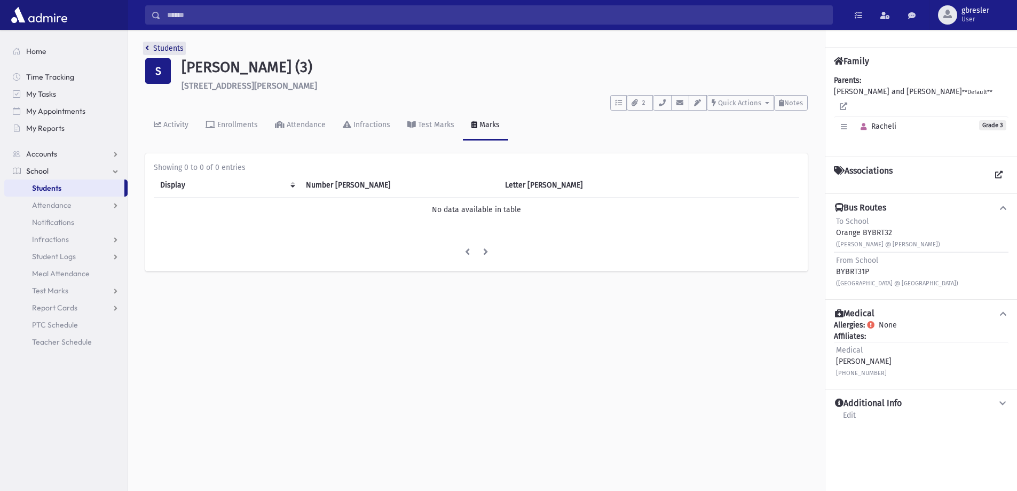
click at [178, 48] on link "Students" at bounding box center [164, 48] width 38 height 9
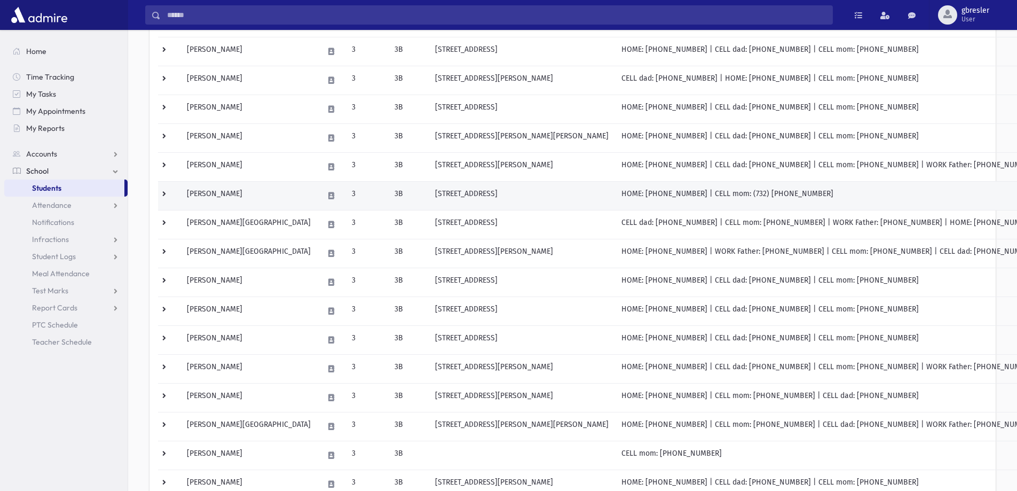
scroll to position [214, 0]
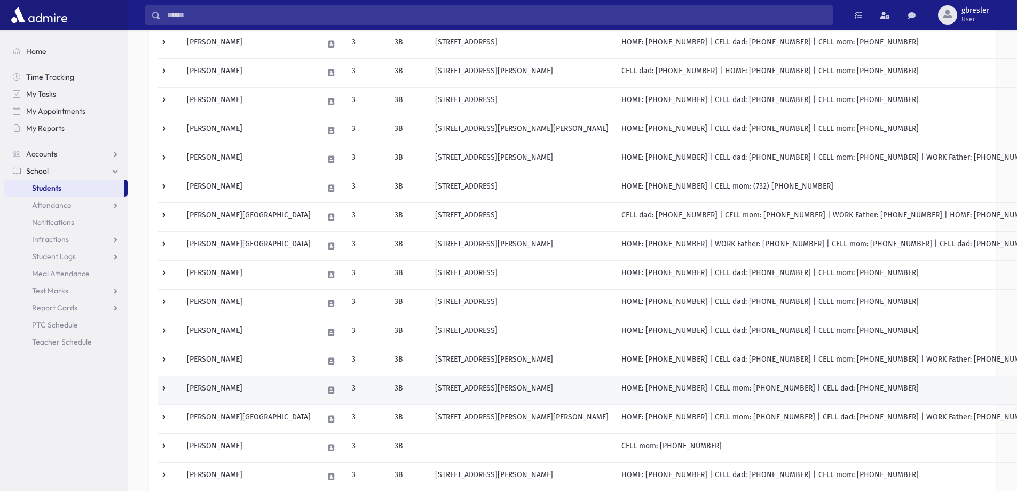
click at [223, 390] on td "[PERSON_NAME]" at bounding box center [249, 389] width 137 height 29
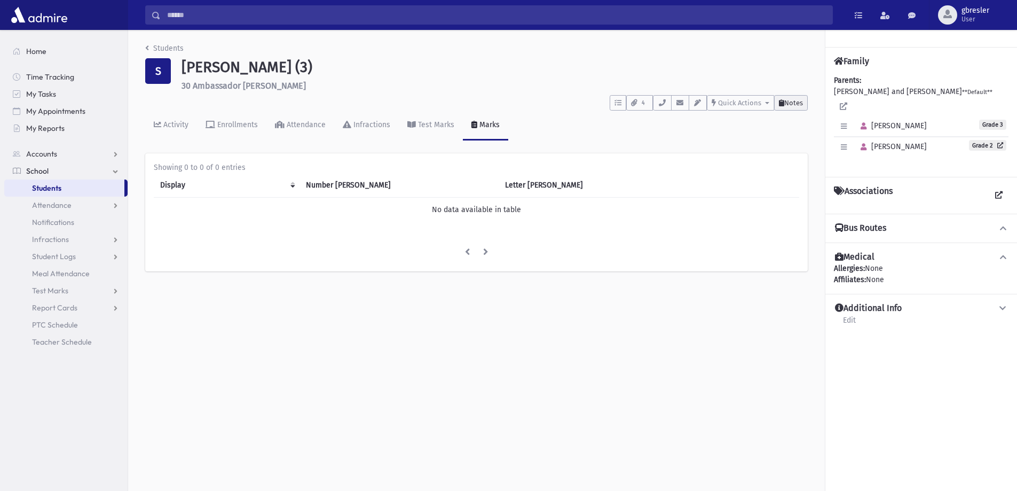
click at [799, 104] on span "Notes" at bounding box center [794, 103] width 19 height 8
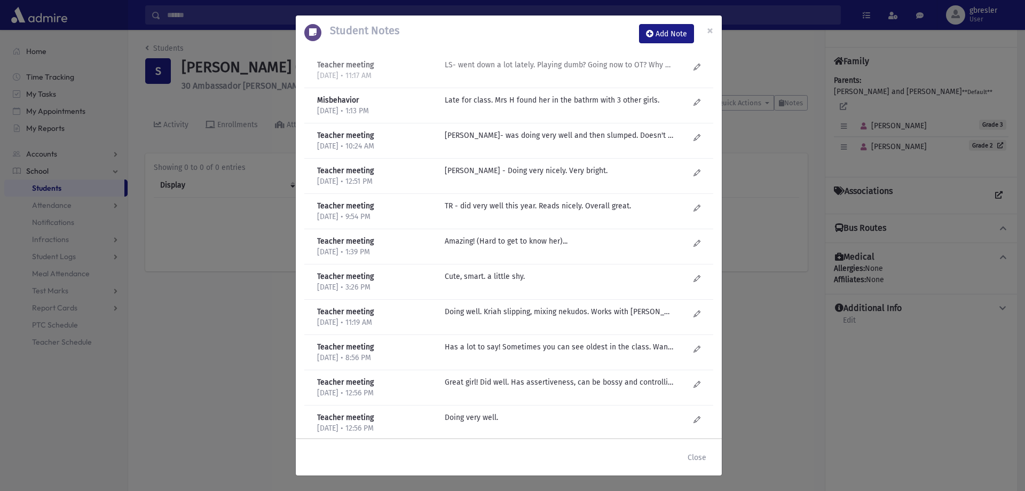
click at [534, 67] on p "LS- went down a lot lately. Playing dumb? Going now to OT? Why not social worke…" at bounding box center [559, 64] width 229 height 11
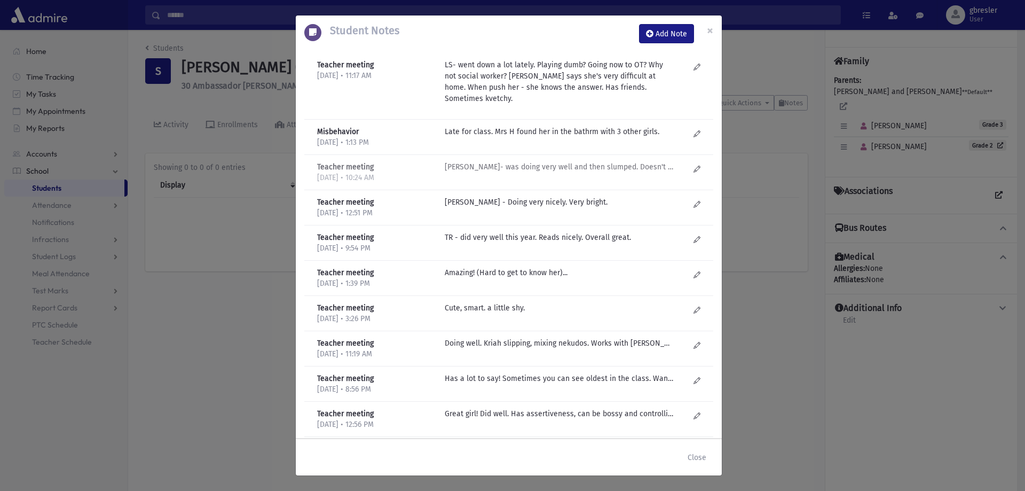
click at [508, 137] on p "L Schnittlinger- was doing very well and then slumped. Doesn't look happy? Is s…" at bounding box center [559, 131] width 229 height 11
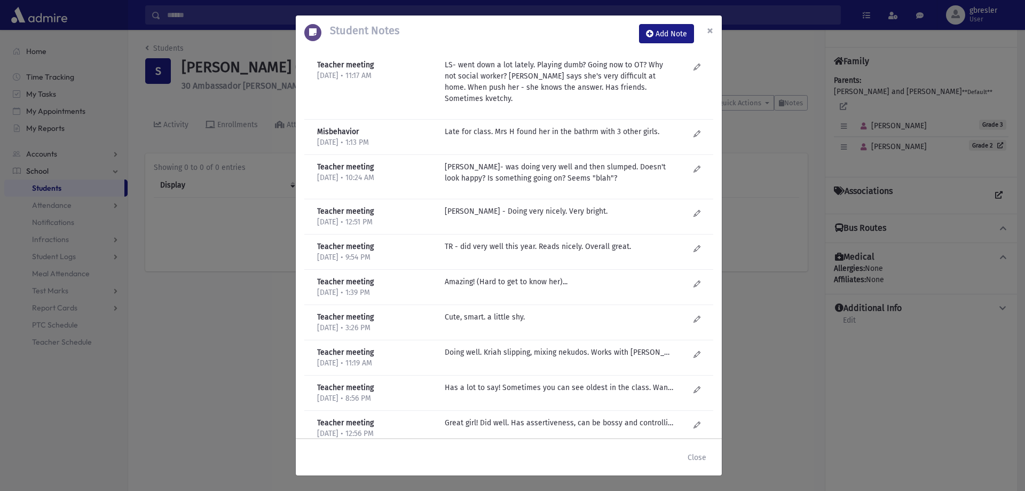
click at [706, 35] on button "×" at bounding box center [710, 30] width 23 height 30
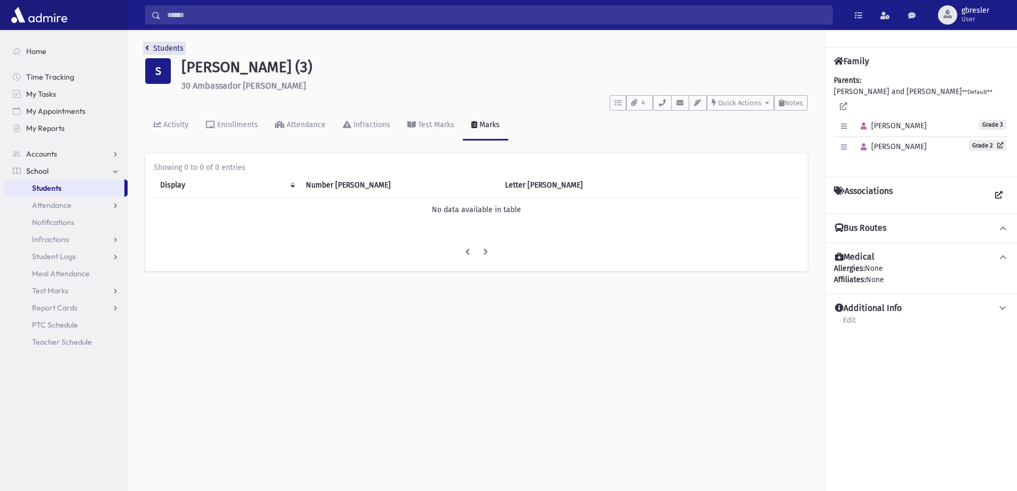
click at [174, 49] on link "Students" at bounding box center [164, 48] width 38 height 9
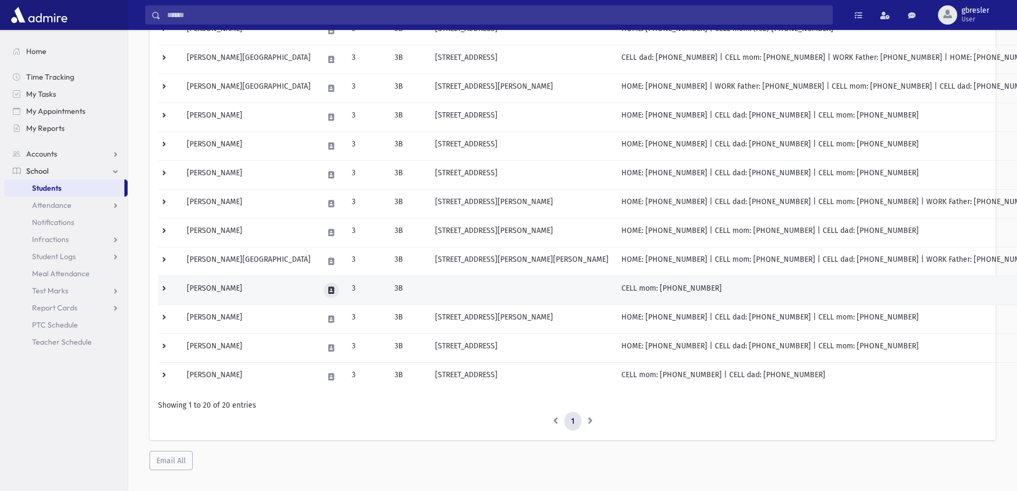
scroll to position [374, 0]
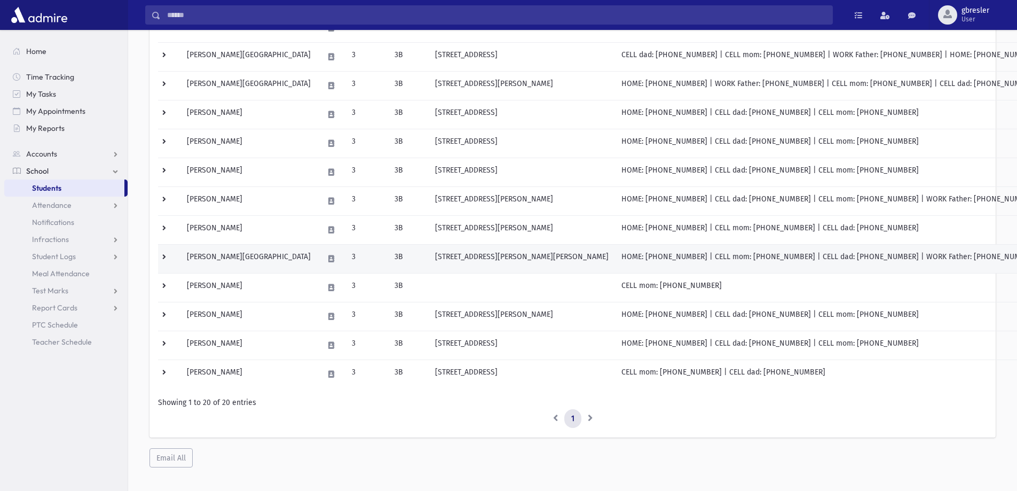
click at [222, 260] on td "Spritzer, Rivka" at bounding box center [249, 258] width 137 height 29
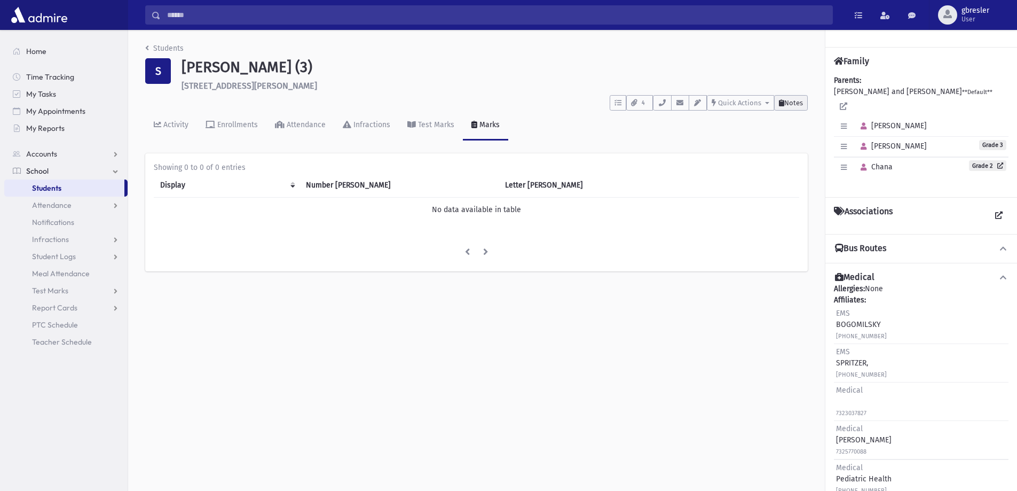
click at [796, 100] on span "Notes" at bounding box center [794, 103] width 19 height 8
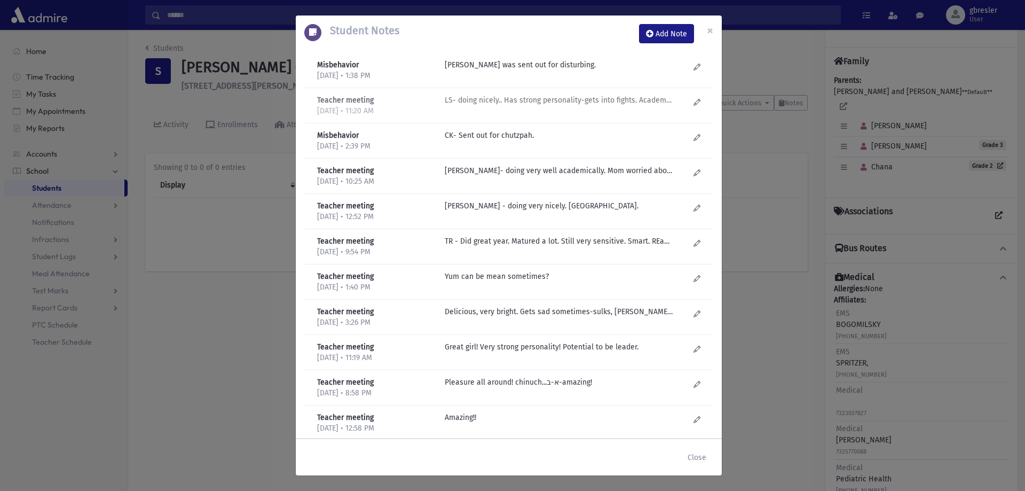
click at [531, 108] on div "LS- doing nicely.. Has strong personality-gets into fights. Academically doing …" at bounding box center [567, 106] width 255 height 22
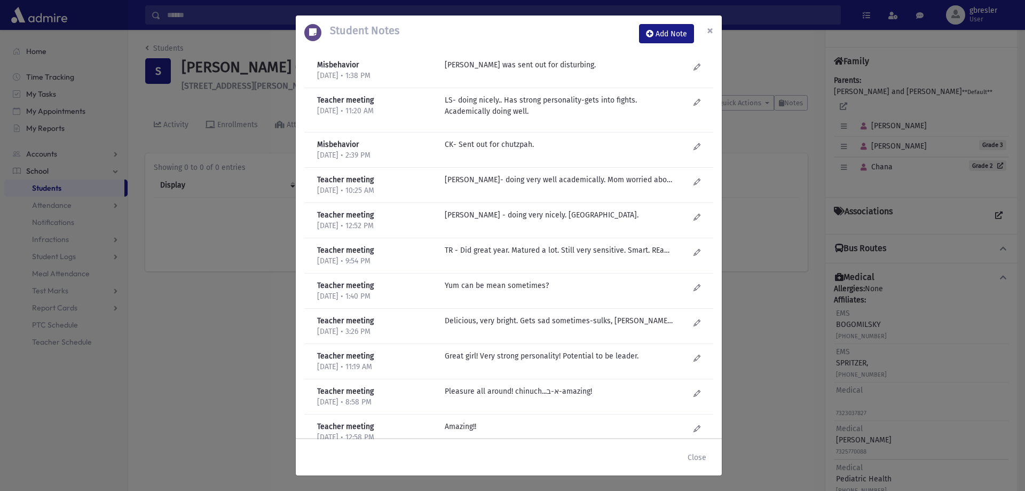
click at [712, 35] on span "×" at bounding box center [710, 30] width 6 height 15
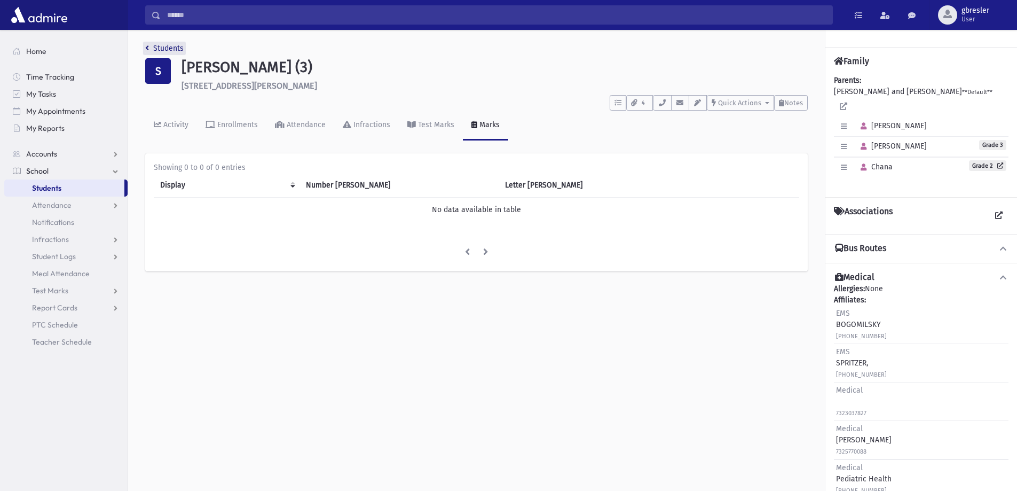
click at [169, 49] on link "Students" at bounding box center [164, 48] width 38 height 9
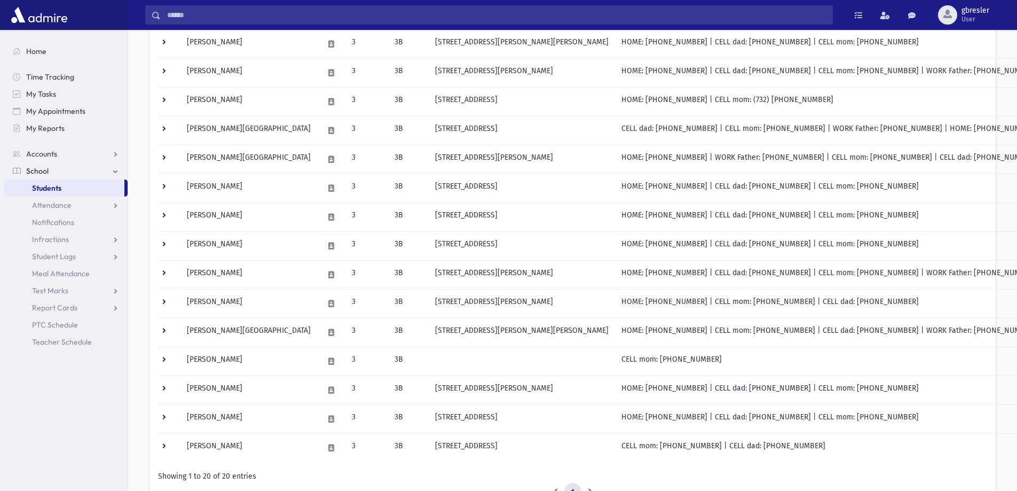
scroll to position [320, 0]
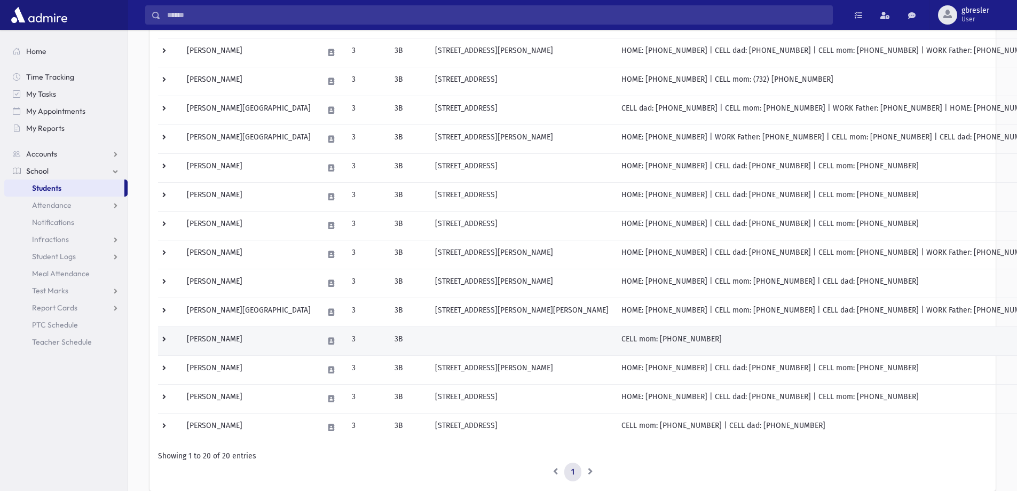
click at [220, 338] on td "Tropp, Kayla" at bounding box center [249, 340] width 137 height 29
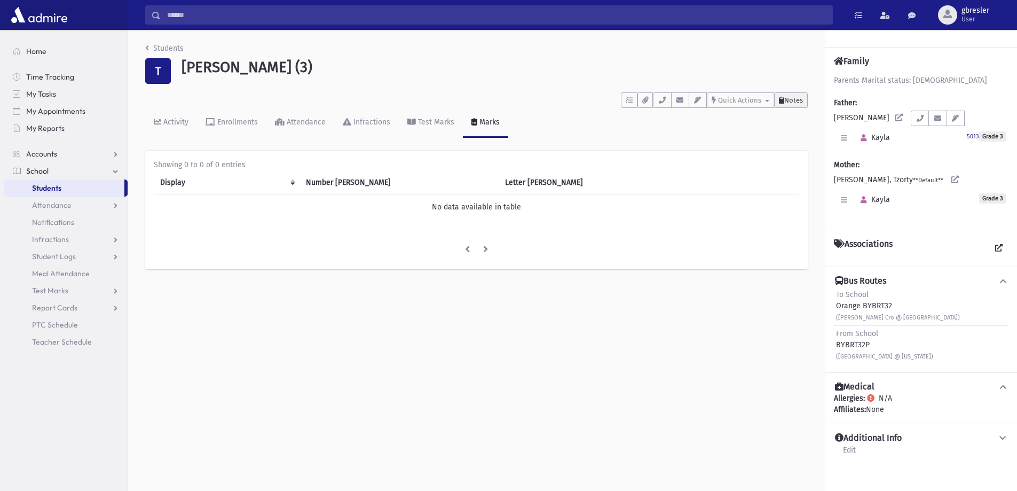
click at [788, 98] on span "Notes" at bounding box center [794, 100] width 19 height 8
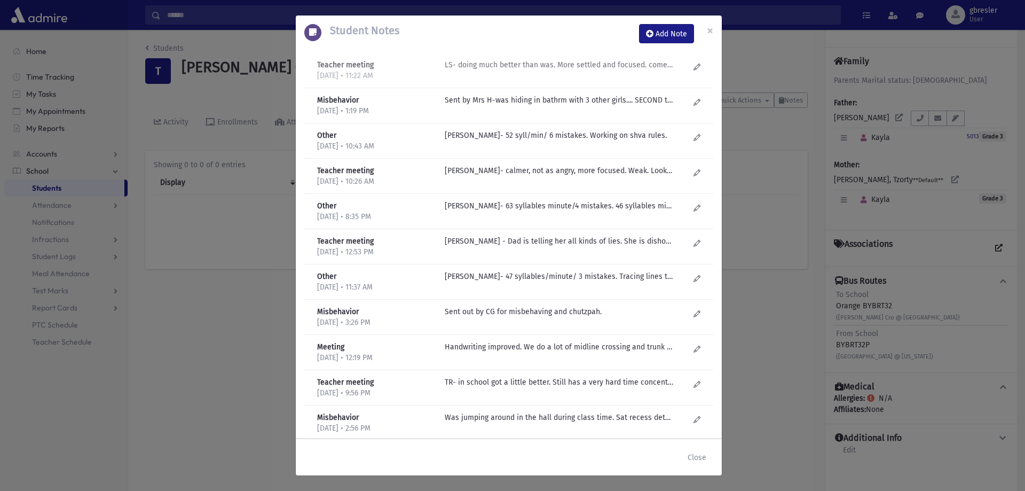
click at [516, 61] on p "LS- doing much better than was. More settled and focused. comes late a lot. Har…" at bounding box center [559, 64] width 229 height 11
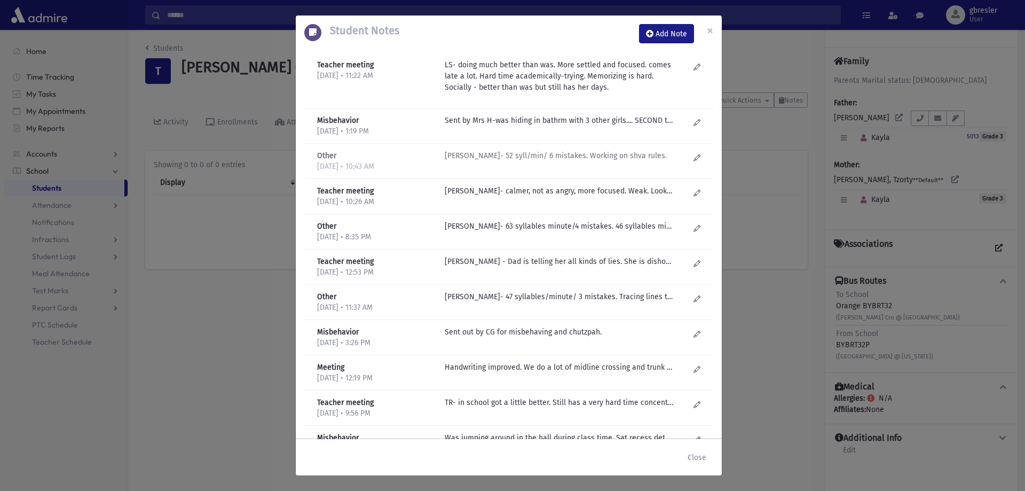
click at [485, 126] on p "R Zumin- 52 syll/min/ 6 mistakes. Working on shva rules." at bounding box center [559, 120] width 229 height 11
click at [491, 120] on p "Sent by Mrs H-was hiding in bathrm with 3 other girls.... SECOND time that Kayl…" at bounding box center [559, 120] width 229 height 11
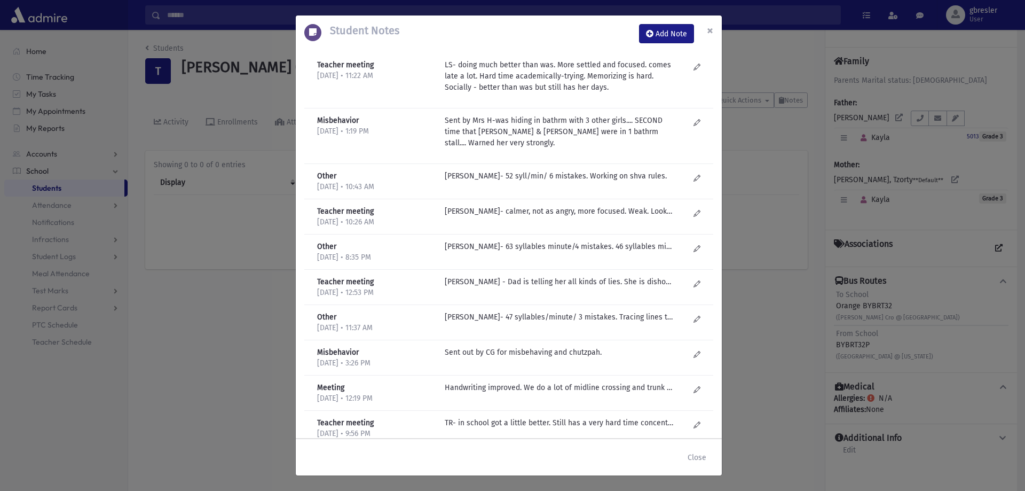
click at [707, 31] on span "×" at bounding box center [710, 30] width 6 height 15
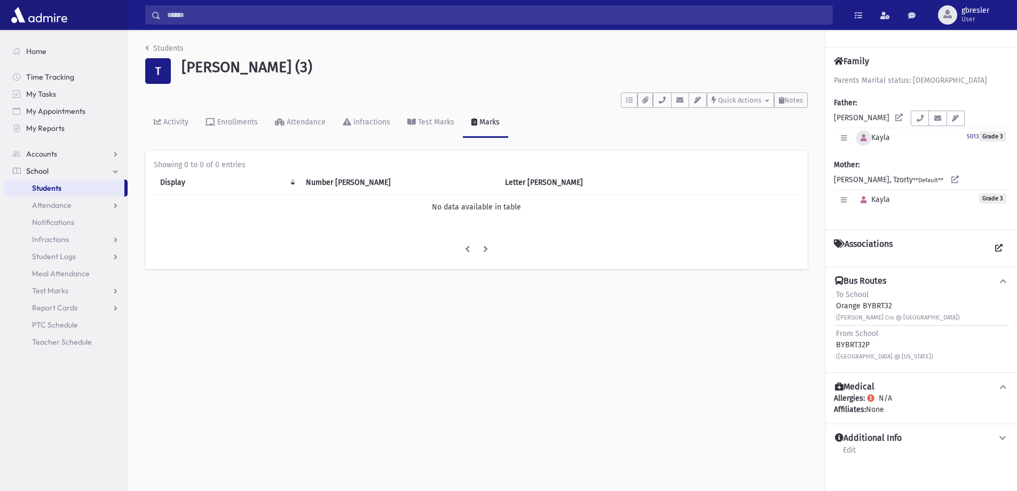
click at [864, 140] on icon "button" at bounding box center [864, 138] width 6 height 7
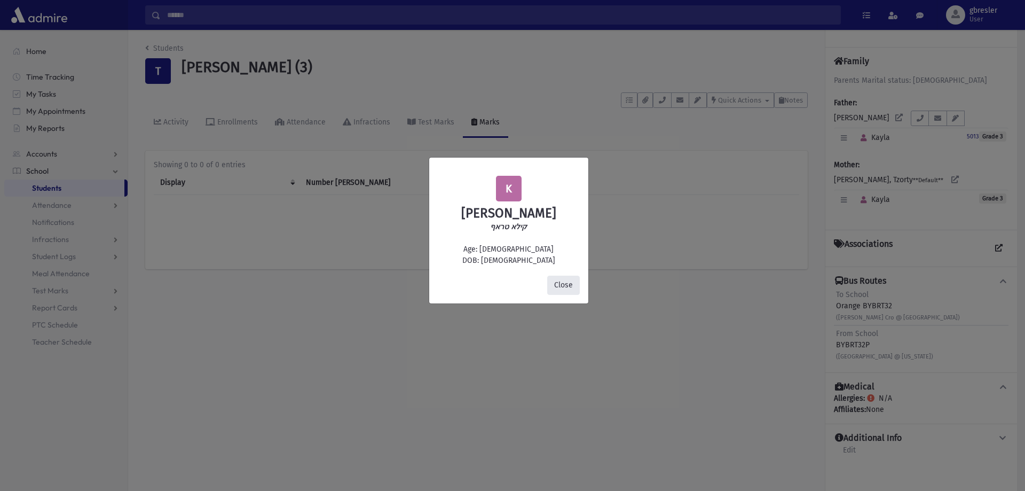
click at [563, 283] on button "Close" at bounding box center [563, 285] width 33 height 19
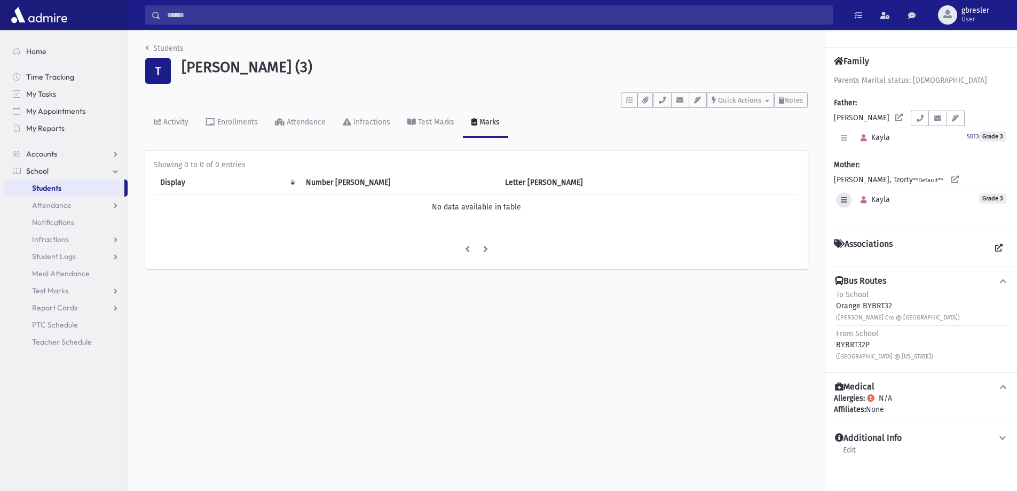
click at [843, 203] on icon "button" at bounding box center [844, 200] width 6 height 7
click at [846, 223] on link "Edit Individual" at bounding box center [878, 227] width 85 height 20
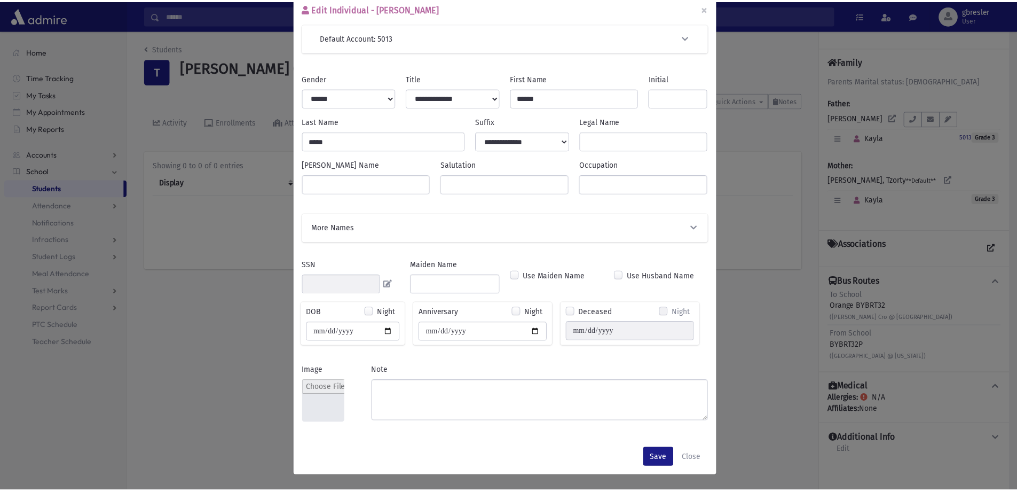
scroll to position [22, 0]
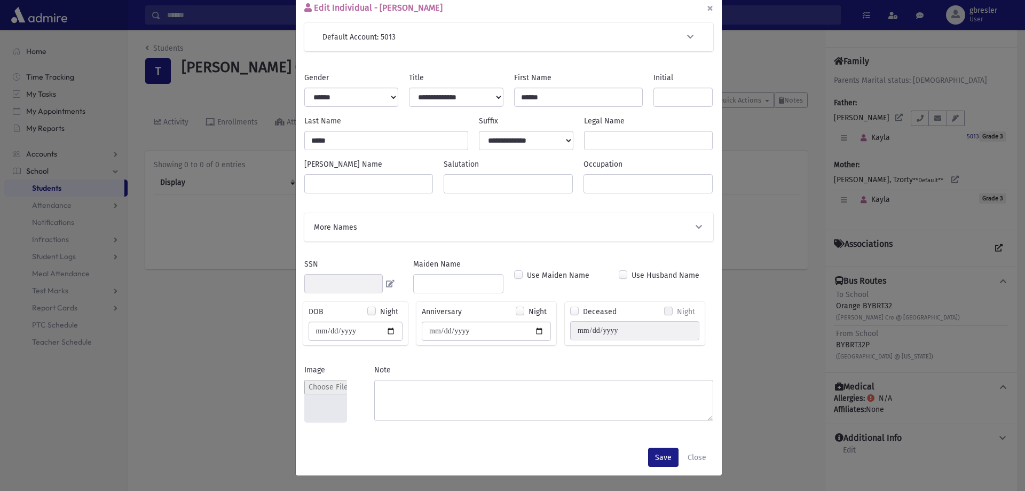
click at [703, 7] on button "×" at bounding box center [710, 8] width 23 height 30
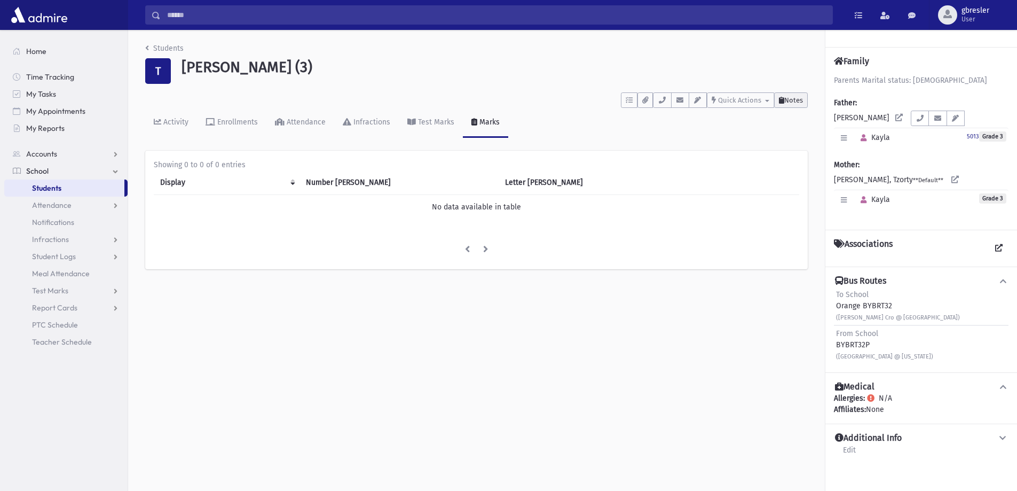
click at [795, 95] on button "Notes" at bounding box center [791, 99] width 34 height 15
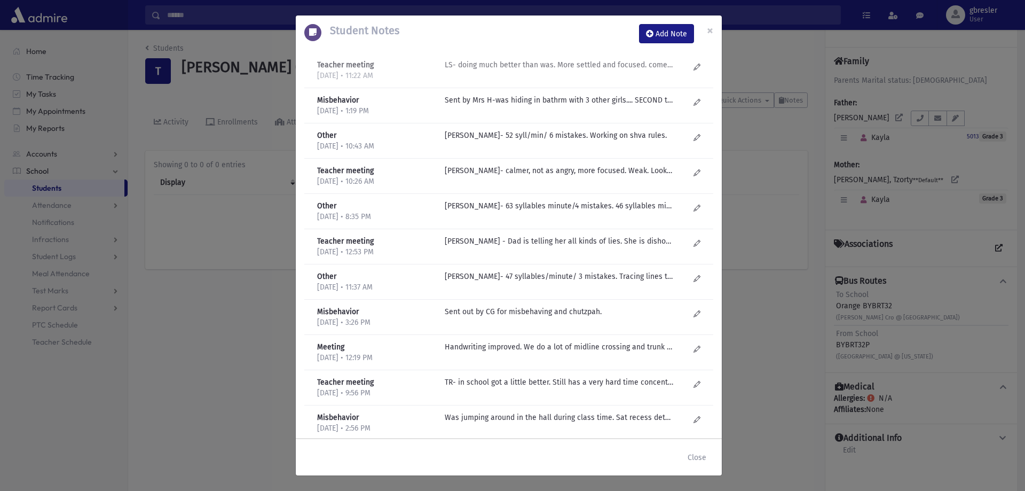
click at [492, 62] on p "LS- doing much better than was. More settled and focused. comes late a lot. Har…" at bounding box center [559, 64] width 229 height 11
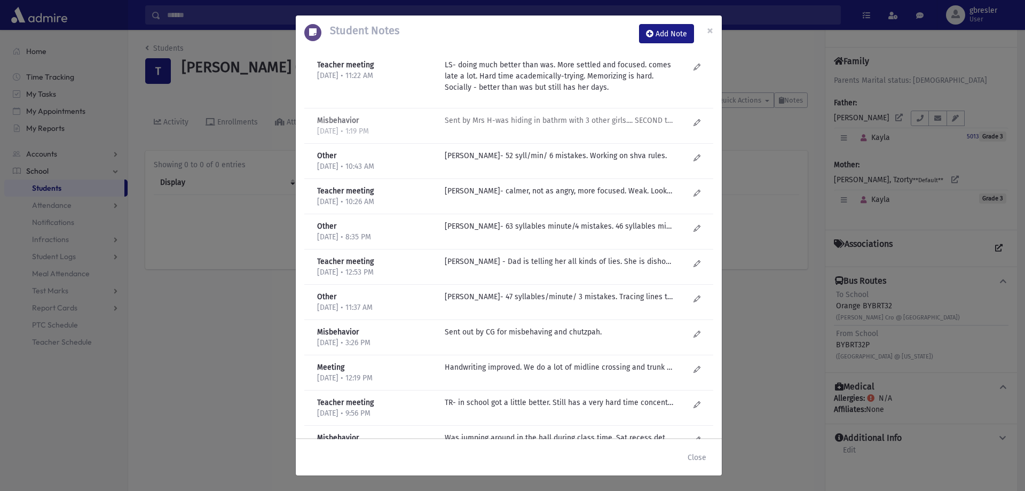
click at [471, 119] on p "Sent by Mrs H-was hiding in bathrm with 3 other girls.... SECOND time that Kayl…" at bounding box center [559, 120] width 229 height 11
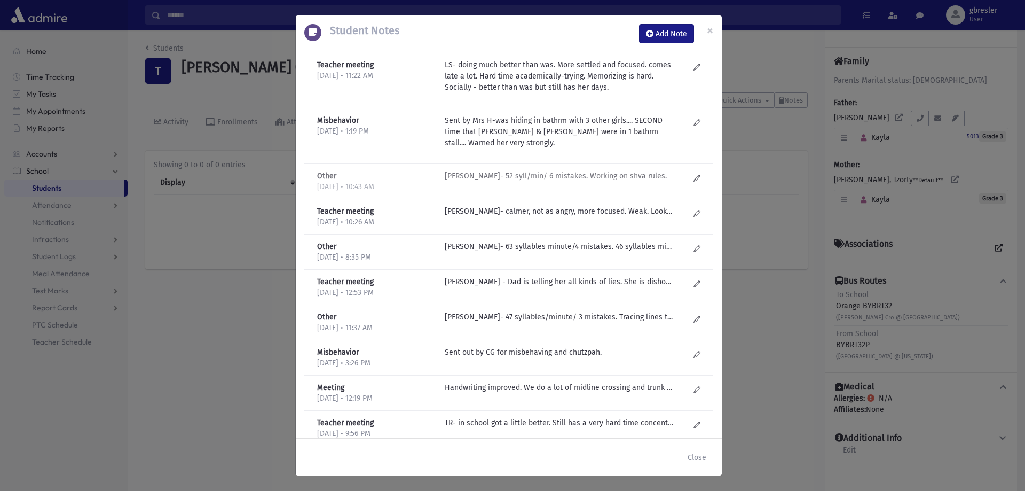
click at [471, 178] on p "R Zumin- 52 syll/min/ 6 mistakes. Working on shva rules." at bounding box center [559, 175] width 229 height 11
click at [716, 28] on button "×" at bounding box center [710, 30] width 23 height 30
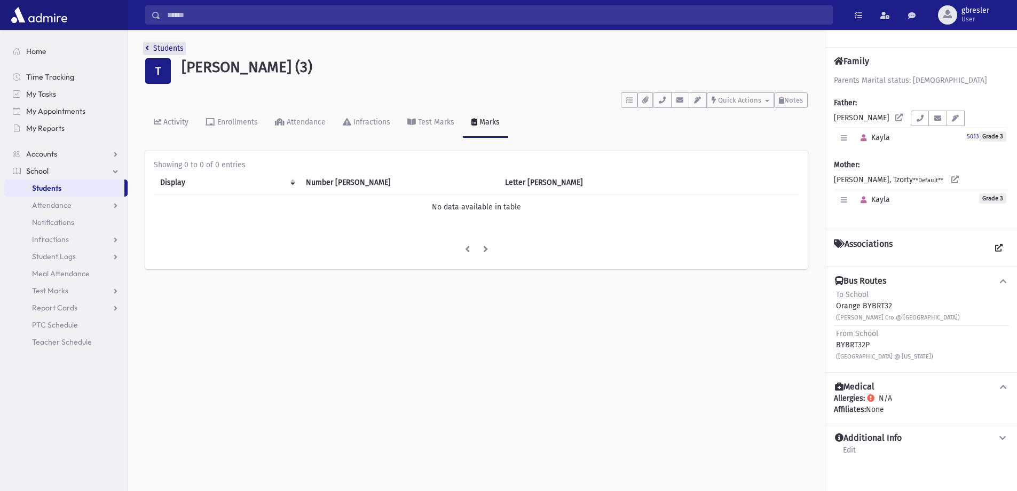
click at [166, 46] on link "Students" at bounding box center [164, 48] width 38 height 9
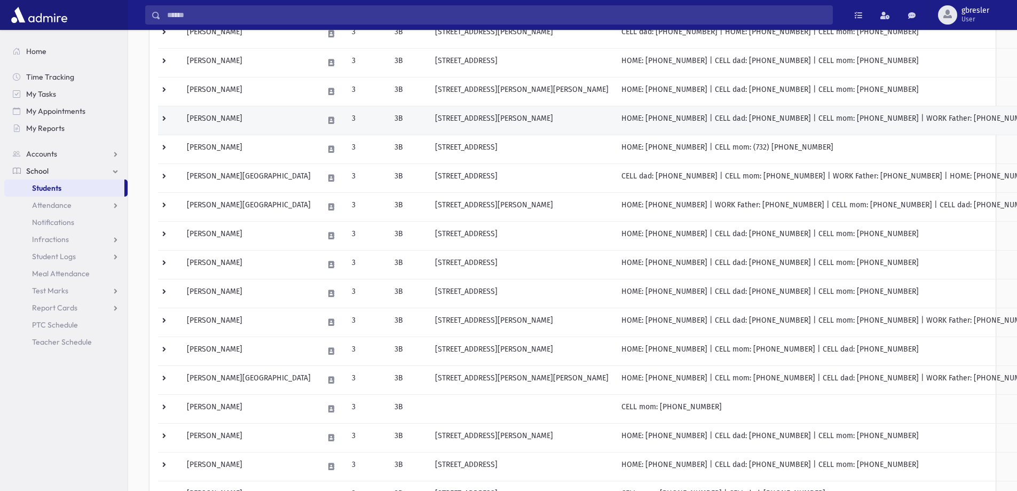
scroll to position [320, 0]
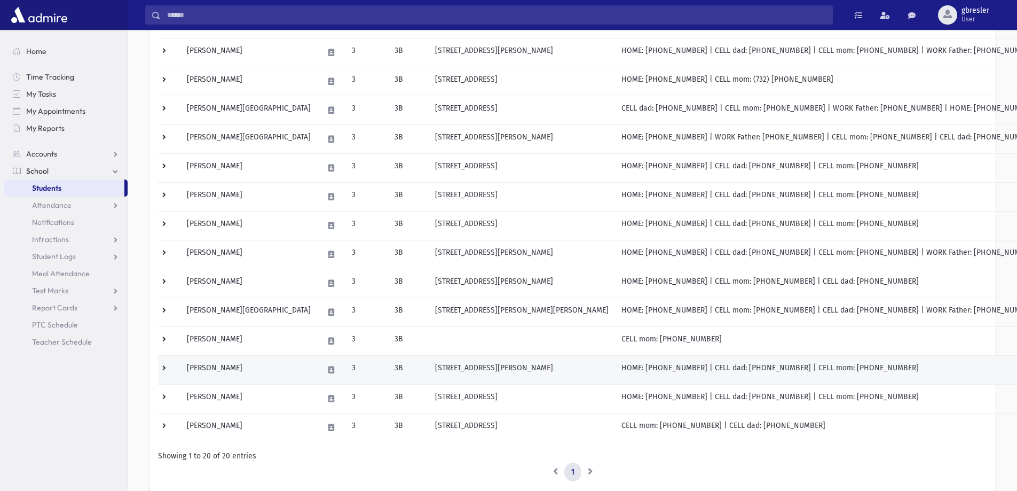
click at [244, 370] on td "Weisz, Aliza Yehudis" at bounding box center [249, 369] width 137 height 29
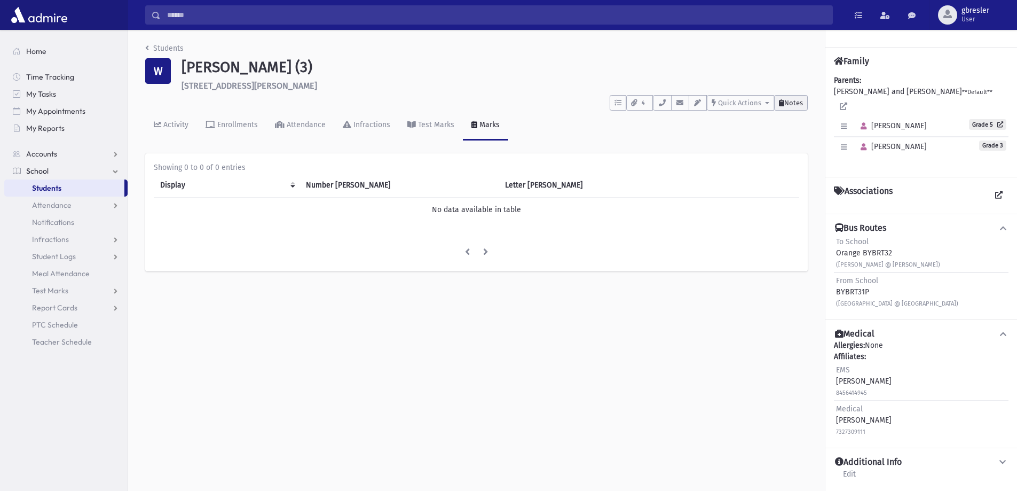
click at [789, 97] on button "Notes" at bounding box center [791, 102] width 34 height 15
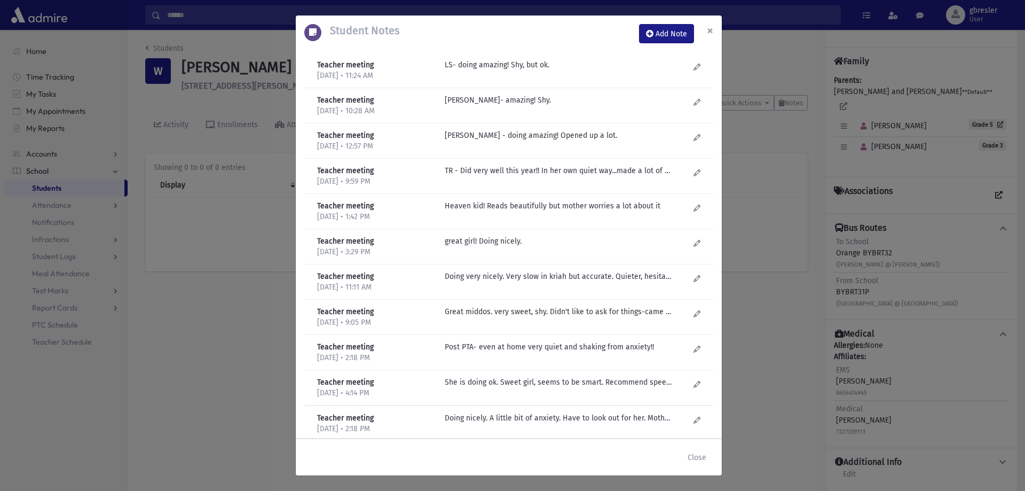
click at [711, 32] on span "×" at bounding box center [710, 30] width 6 height 15
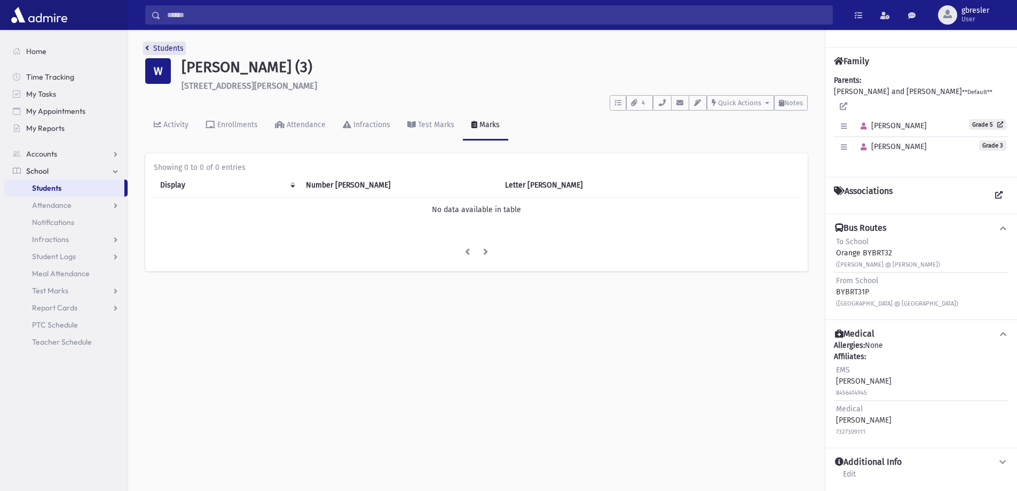
click at [179, 47] on link "Students" at bounding box center [164, 48] width 38 height 9
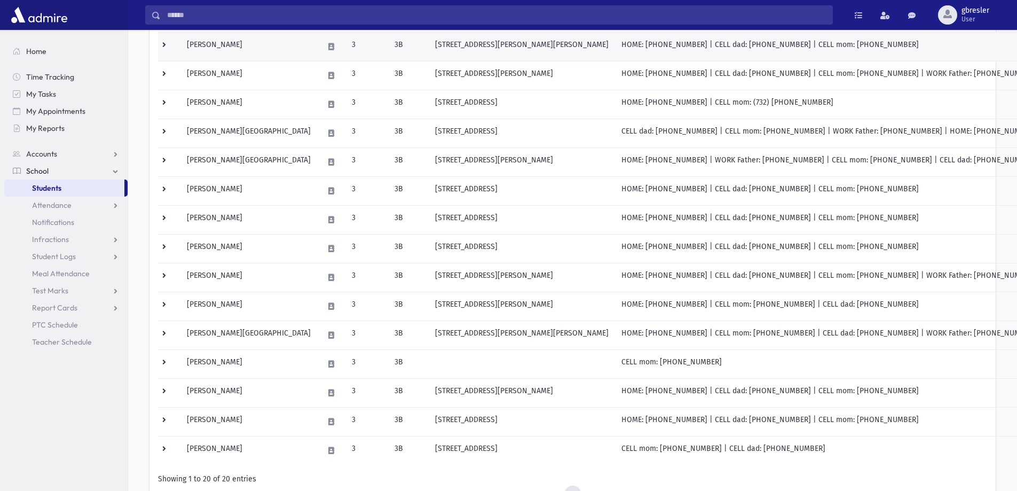
scroll to position [320, 0]
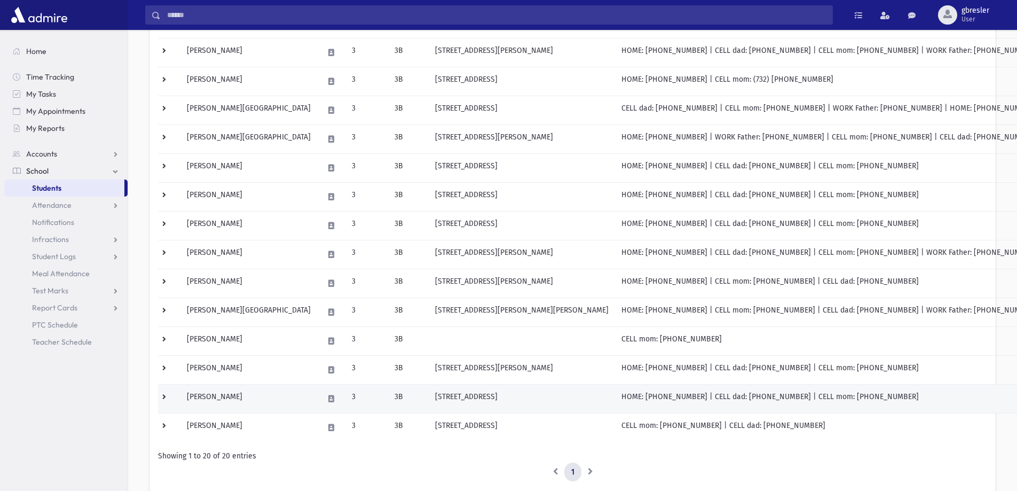
click at [240, 399] on td "Whitehouse, Devorah" at bounding box center [249, 398] width 137 height 29
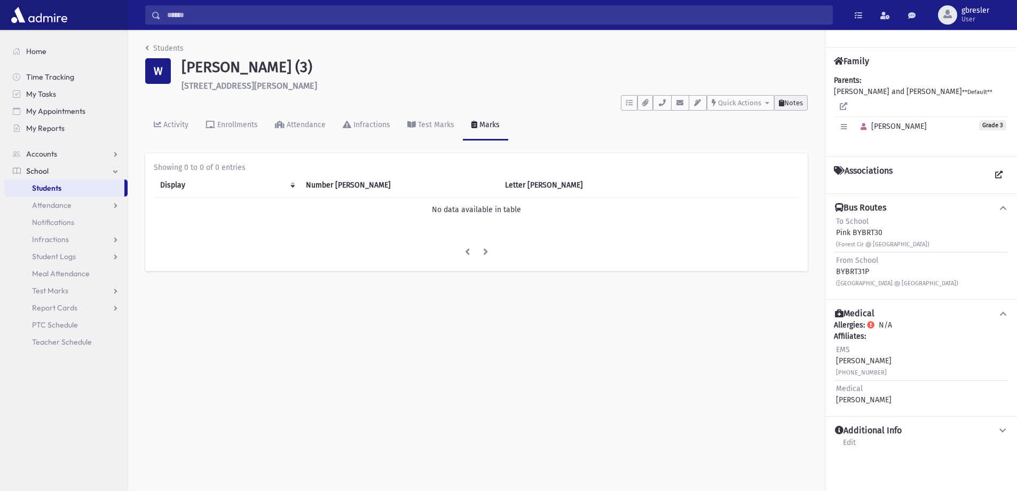
click at [801, 100] on span "Notes" at bounding box center [794, 103] width 19 height 8
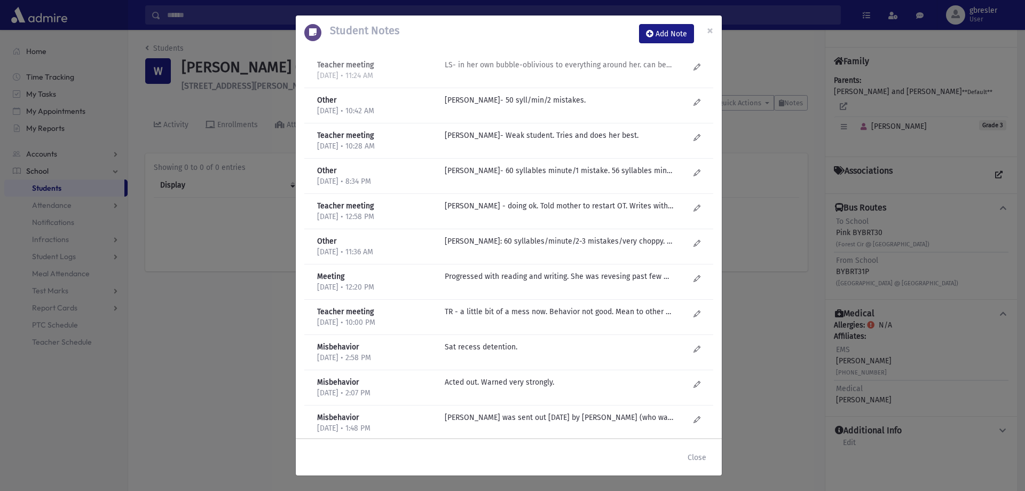
click at [637, 68] on p "LS- in her own bubble-oblivious to everything around her. can be tough. Focus n…" at bounding box center [559, 64] width 229 height 11
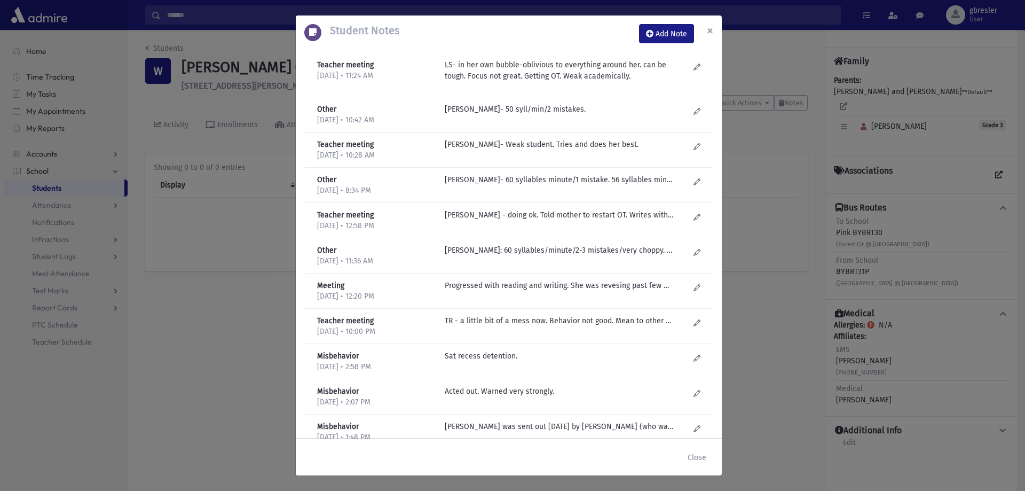
click at [709, 32] on span "×" at bounding box center [710, 30] width 6 height 15
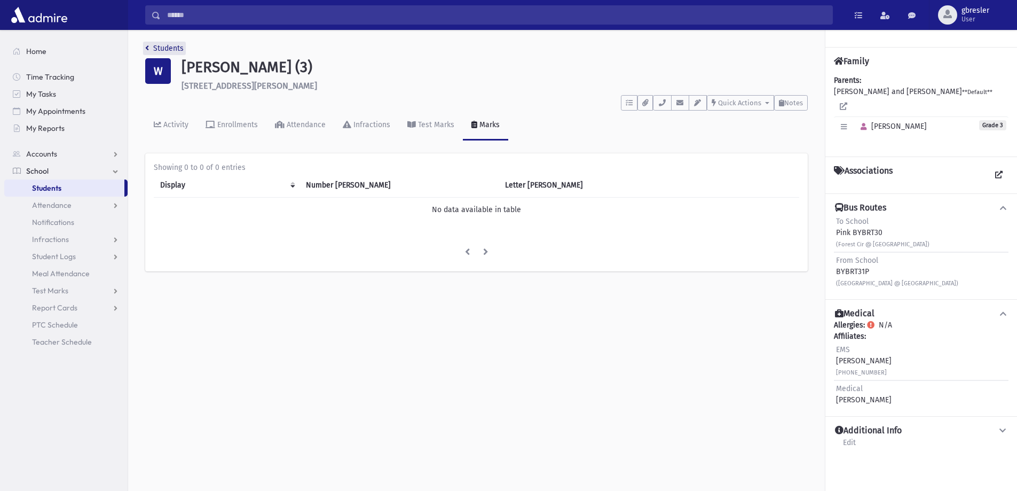
click at [175, 50] on link "Students" at bounding box center [164, 48] width 38 height 9
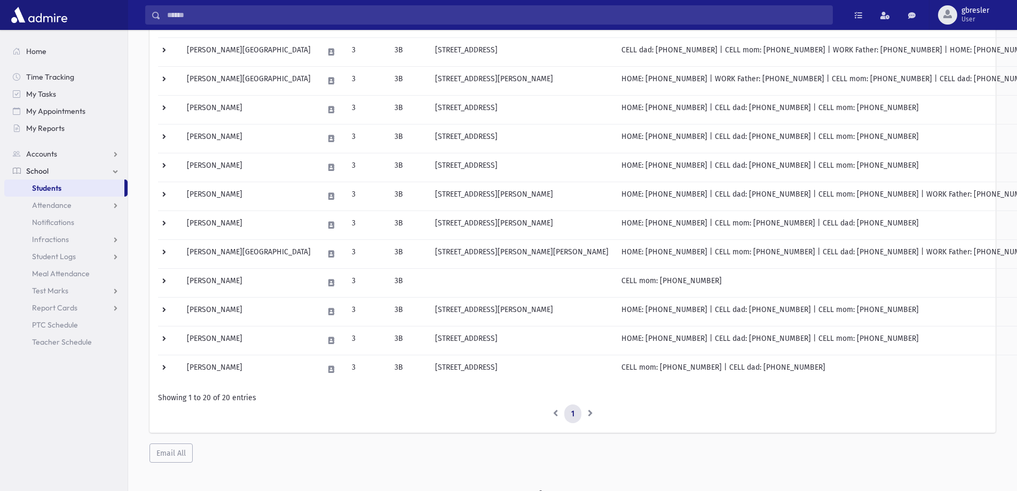
scroll to position [387, 0]
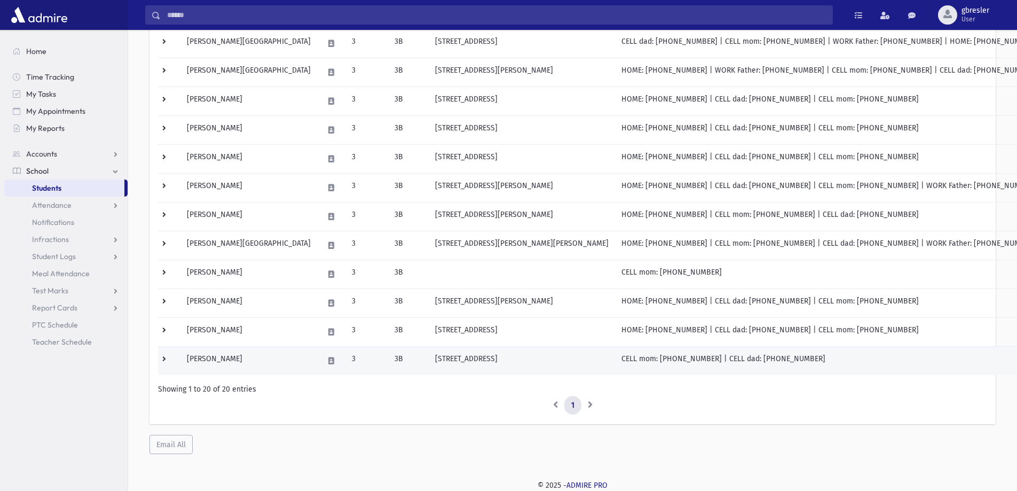
click at [220, 360] on td "Yagen, Sarah" at bounding box center [249, 360] width 137 height 29
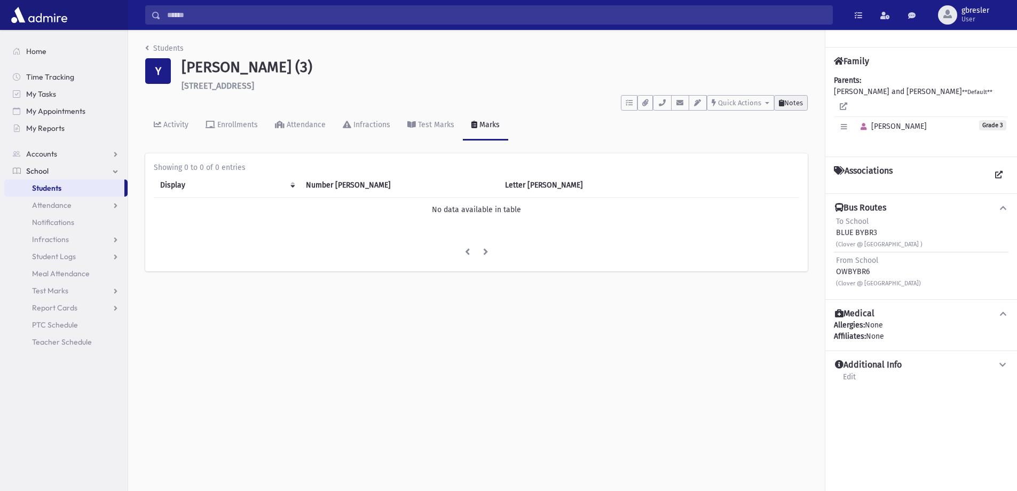
click at [799, 100] on span "Notes" at bounding box center [794, 103] width 19 height 8
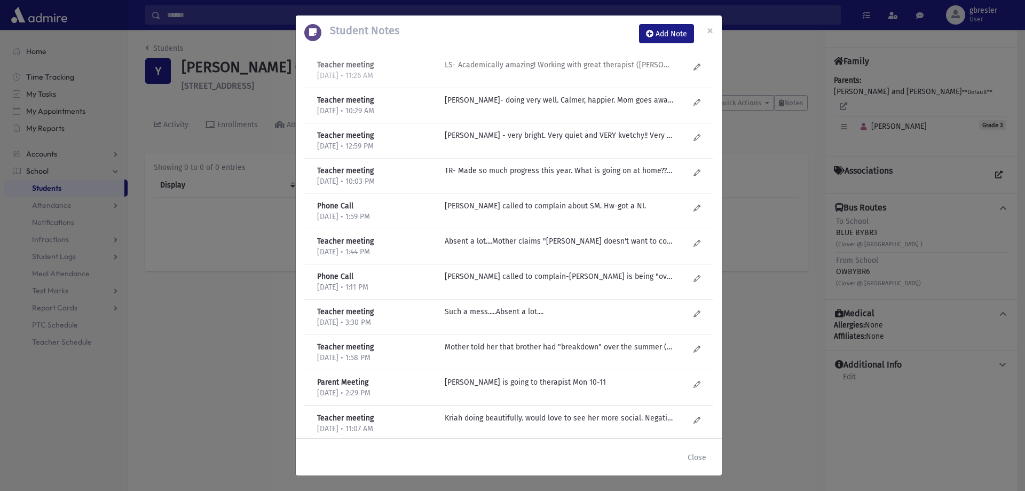
click at [555, 69] on p "LS- Academically amazing! Working with great therapist ([PERSON_NAME]-CHEMED)! …" at bounding box center [559, 64] width 229 height 11
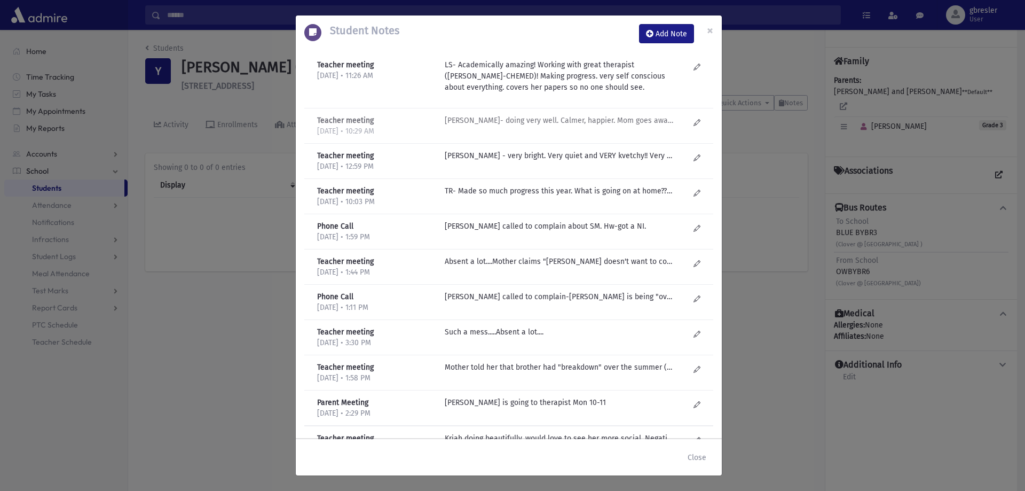
click at [481, 124] on p "L Schnittlinger- doing very well. Calmer, happier. Mom goes away every few week…" at bounding box center [559, 120] width 229 height 11
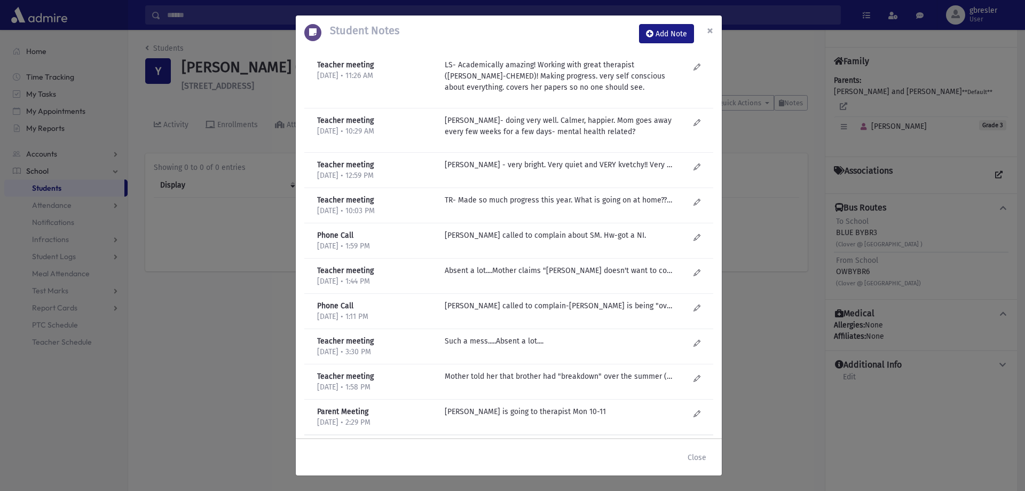
click at [716, 25] on button "×" at bounding box center [710, 30] width 23 height 30
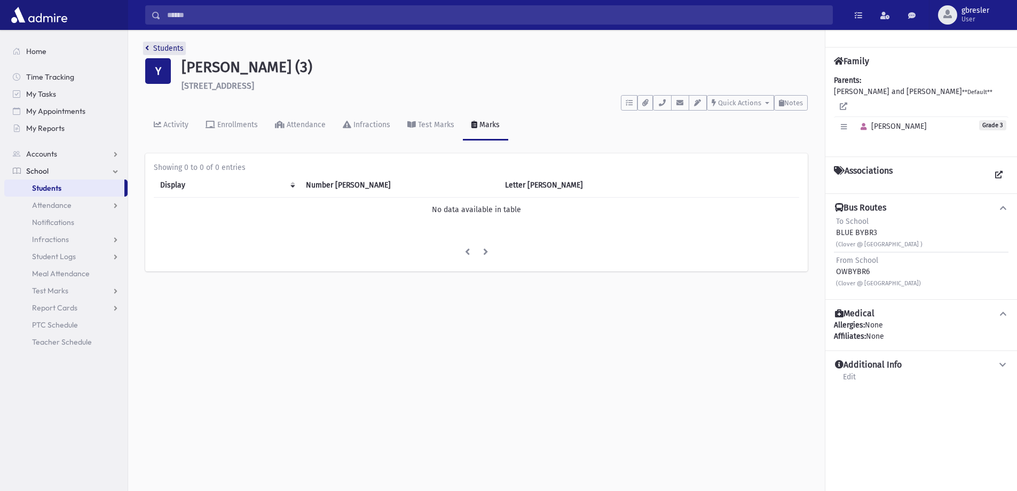
click at [179, 46] on link "Students" at bounding box center [164, 48] width 38 height 9
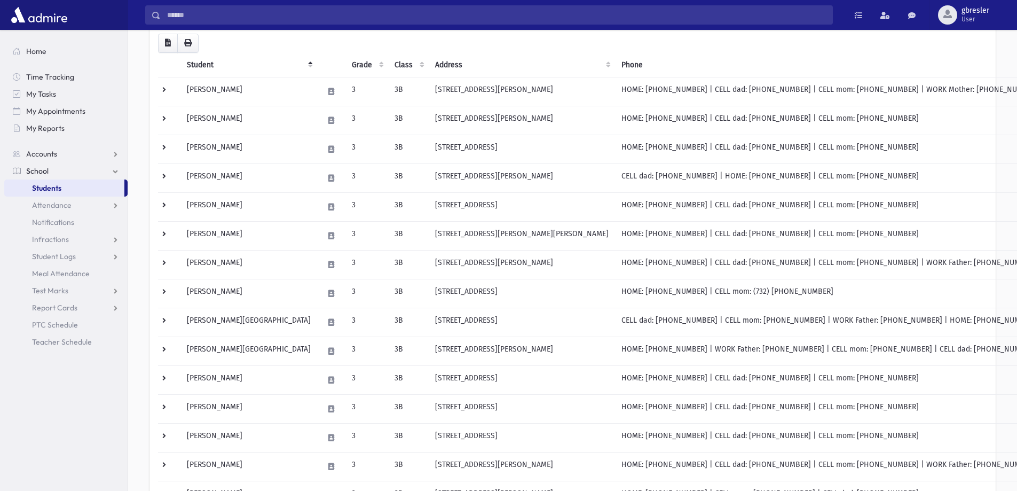
scroll to position [160, 0]
